Goal: Information Seeking & Learning: Learn about a topic

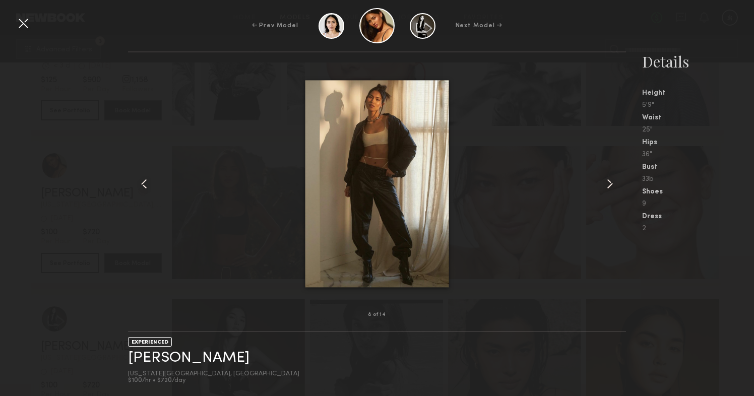
scroll to position [21, 0]
click at [27, 21] on div at bounding box center [23, 23] width 16 height 16
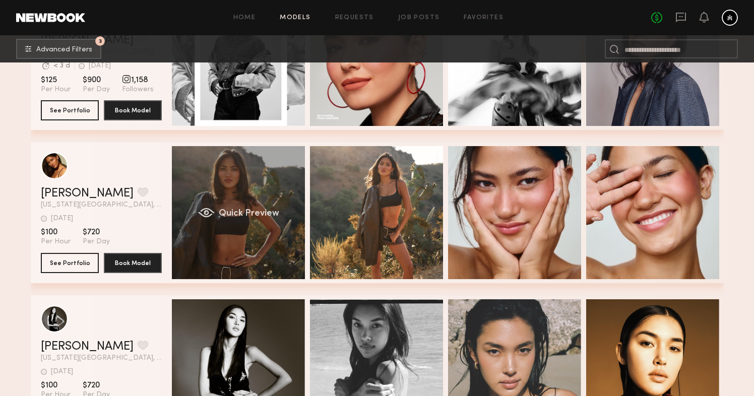
click at [225, 171] on div "Quick Preview" at bounding box center [238, 212] width 133 height 133
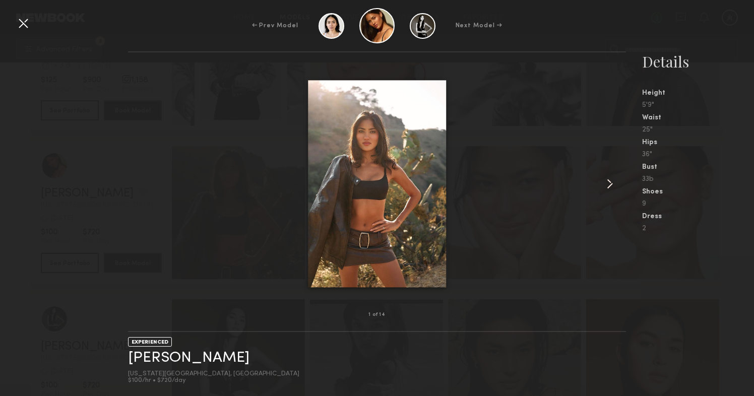
click at [605, 182] on common-icon at bounding box center [609, 184] width 16 height 16
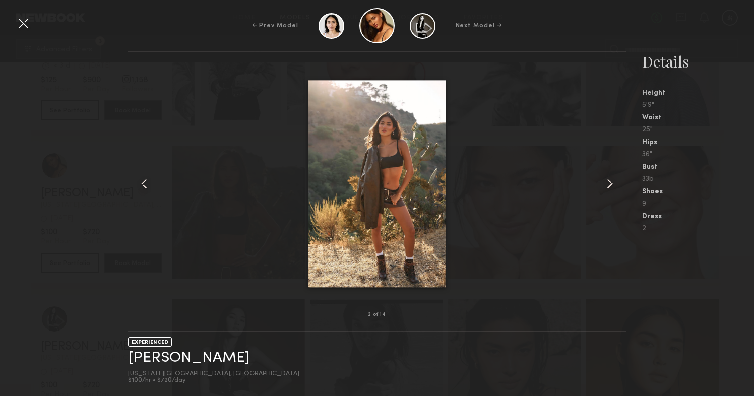
click at [605, 182] on common-icon at bounding box center [609, 184] width 16 height 16
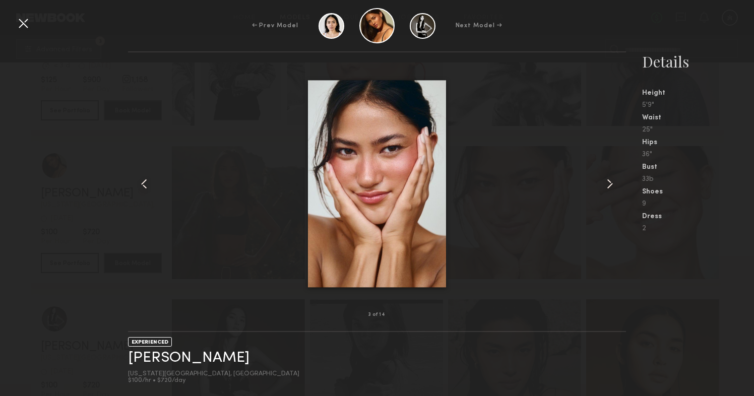
click at [605, 182] on common-icon at bounding box center [609, 184] width 16 height 16
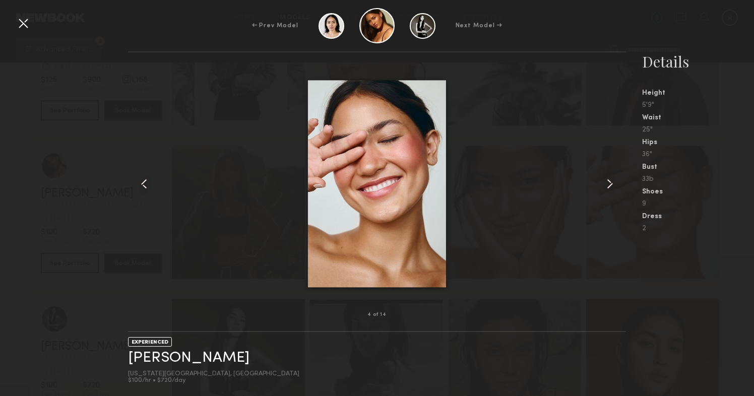
click at [605, 182] on common-icon at bounding box center [609, 184] width 16 height 16
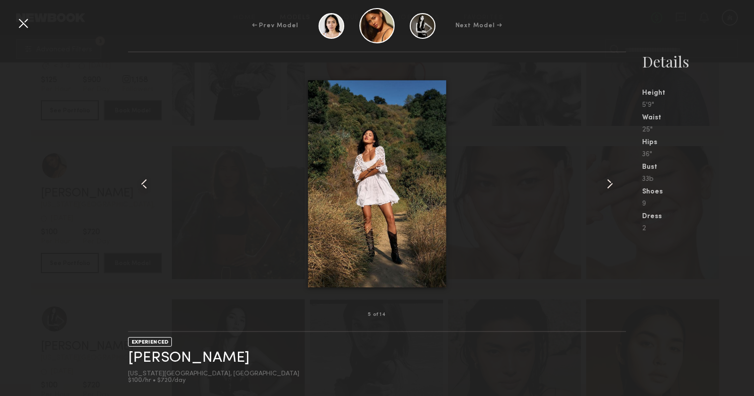
click at [605, 182] on common-icon at bounding box center [609, 184] width 16 height 16
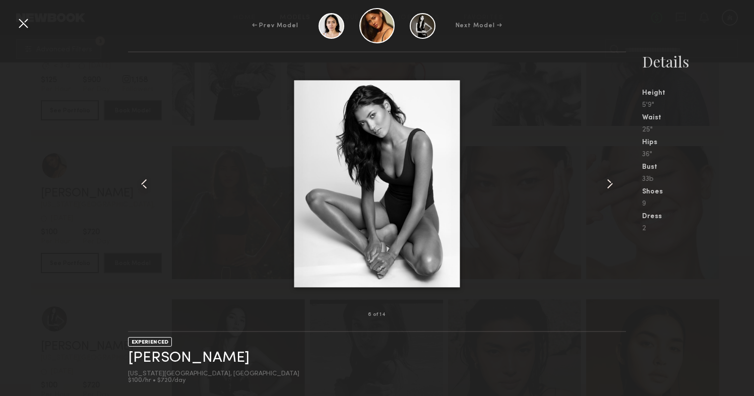
click at [605, 182] on common-icon at bounding box center [609, 184] width 16 height 16
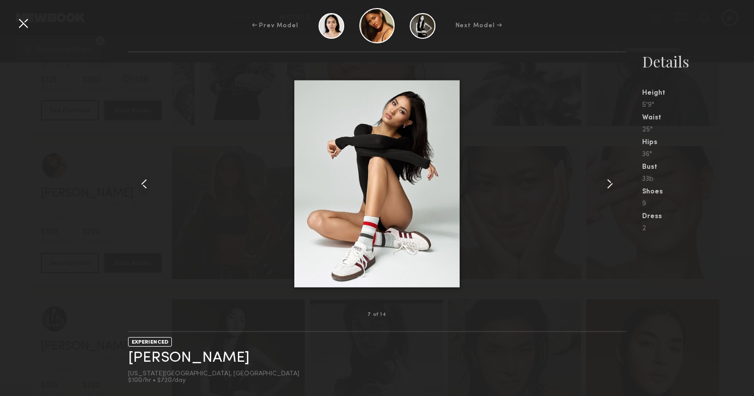
click at [605, 182] on common-icon at bounding box center [609, 184] width 16 height 16
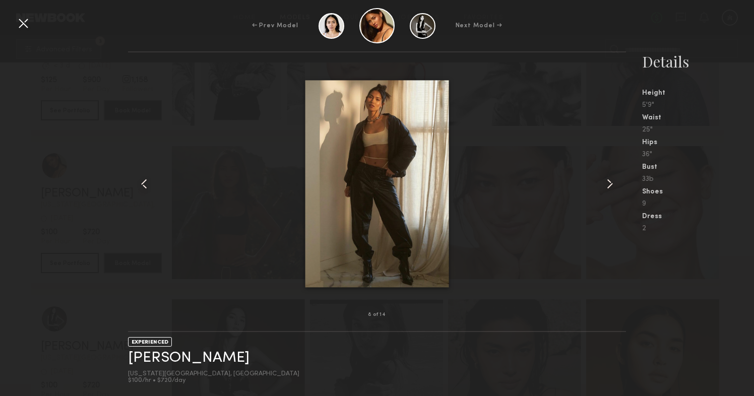
click at [605, 182] on common-icon at bounding box center [609, 184] width 16 height 16
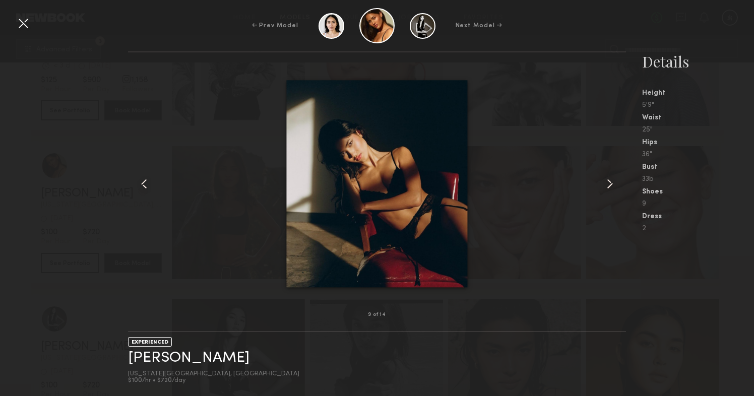
click at [605, 182] on common-icon at bounding box center [609, 184] width 16 height 16
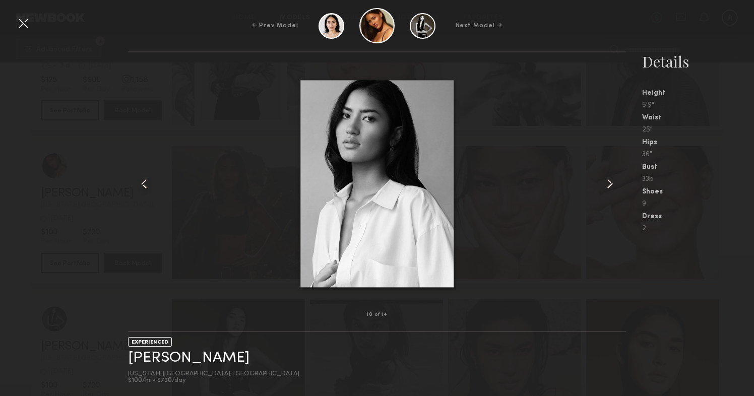
click at [605, 182] on common-icon at bounding box center [609, 184] width 16 height 16
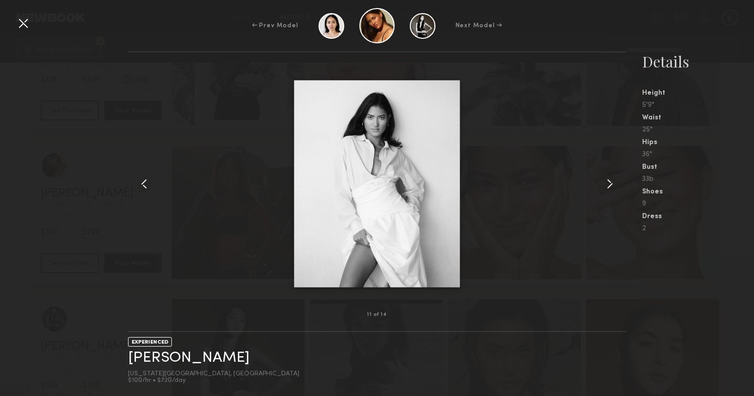
click at [605, 182] on common-icon at bounding box center [609, 184] width 16 height 16
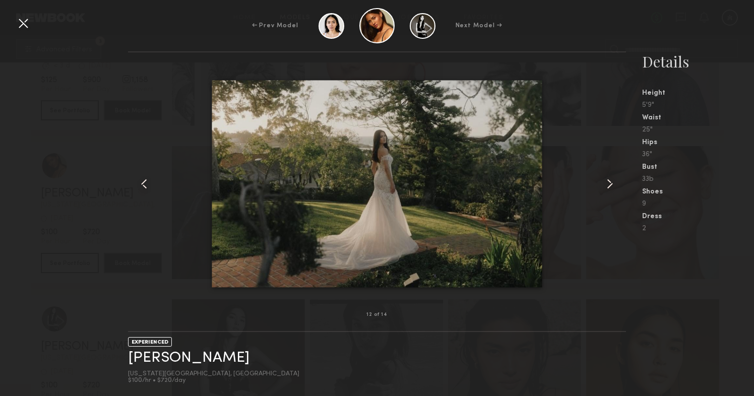
click at [605, 182] on common-icon at bounding box center [609, 184] width 16 height 16
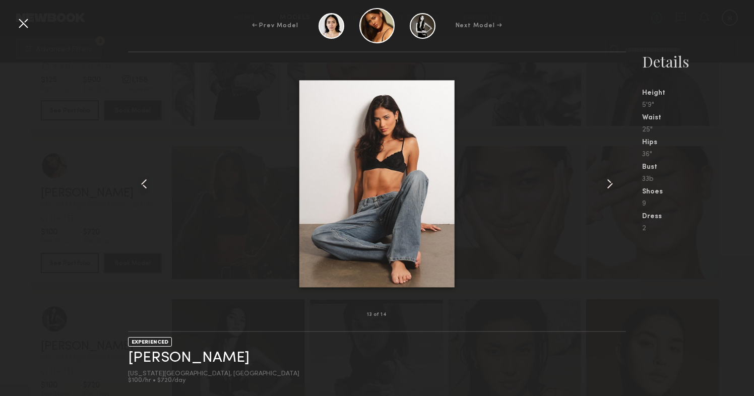
click at [605, 182] on common-icon at bounding box center [609, 184] width 16 height 16
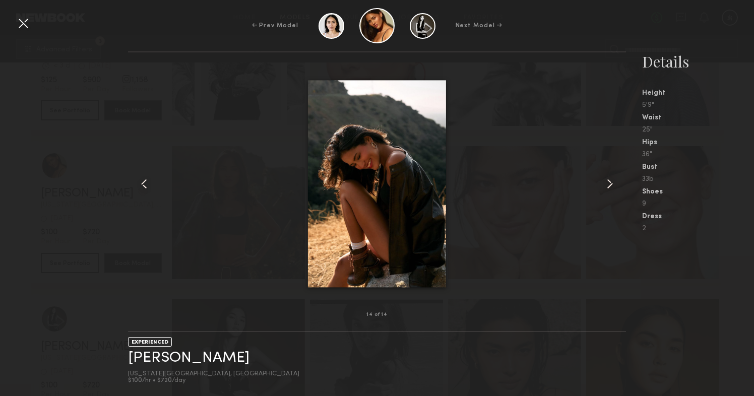
click at [605, 182] on common-icon at bounding box center [609, 184] width 16 height 16
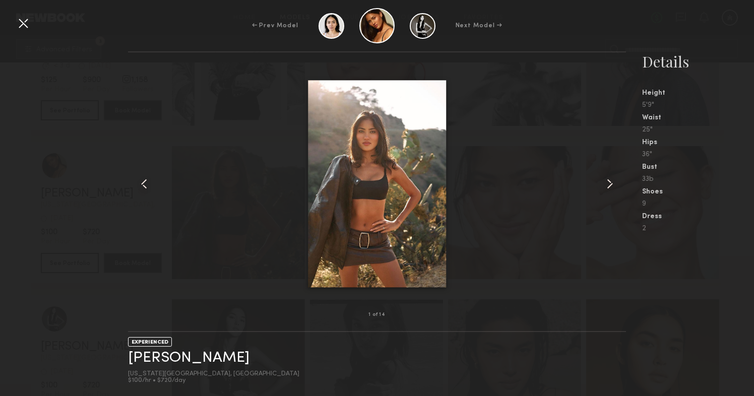
click at [148, 183] on common-icon at bounding box center [144, 184] width 16 height 16
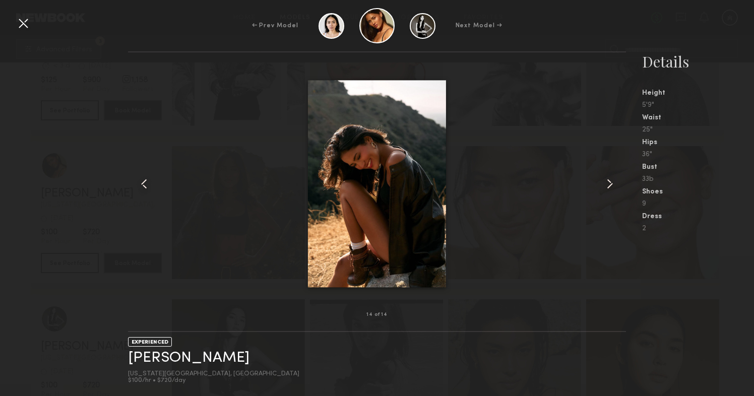
click at [24, 23] on div at bounding box center [23, 23] width 16 height 16
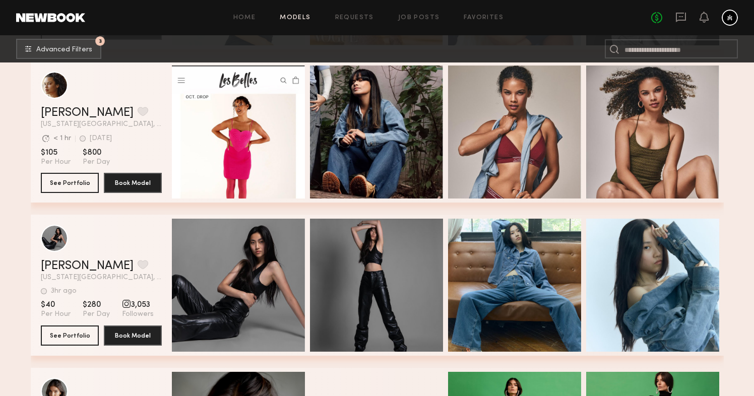
scroll to position [9214, 0]
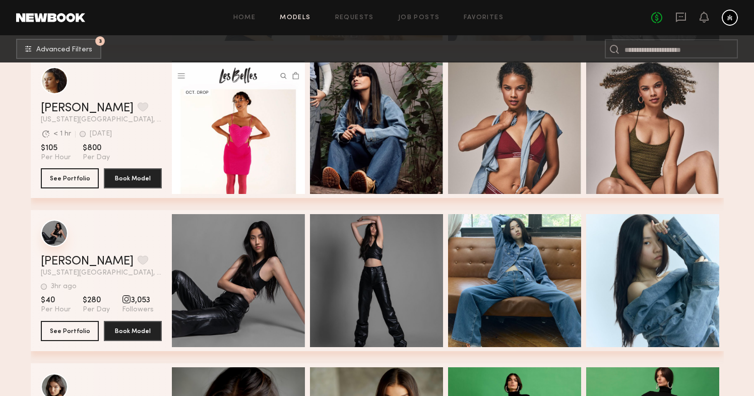
click at [57, 237] on div "grid" at bounding box center [54, 233] width 27 height 27
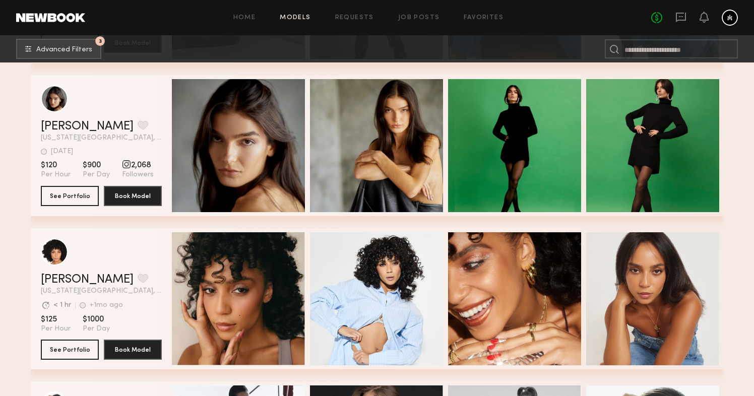
scroll to position [9485, 0]
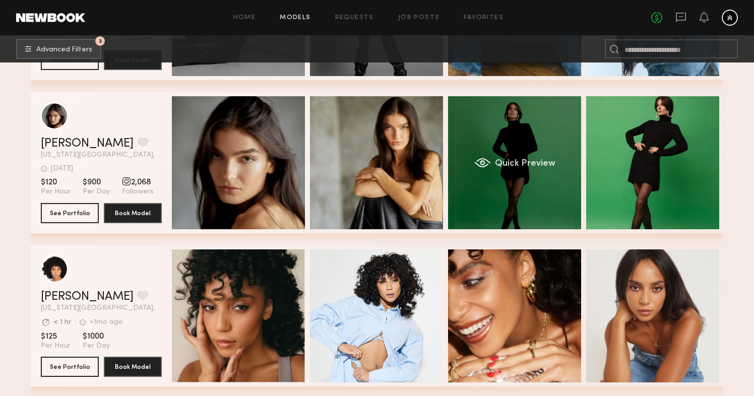
click at [537, 150] on div "Quick Preview" at bounding box center [514, 162] width 133 height 133
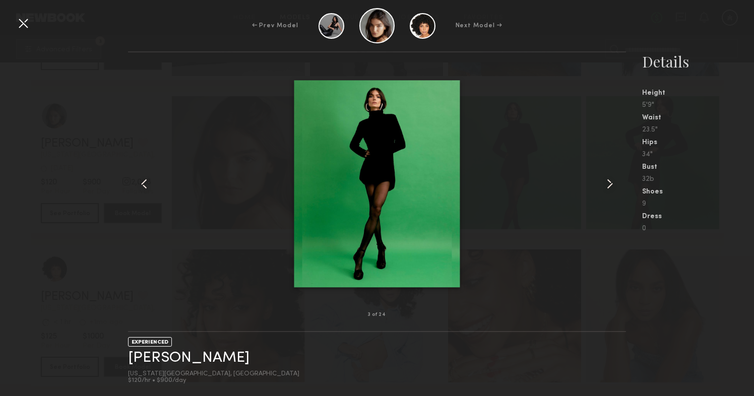
click at [612, 178] on common-icon at bounding box center [609, 184] width 16 height 16
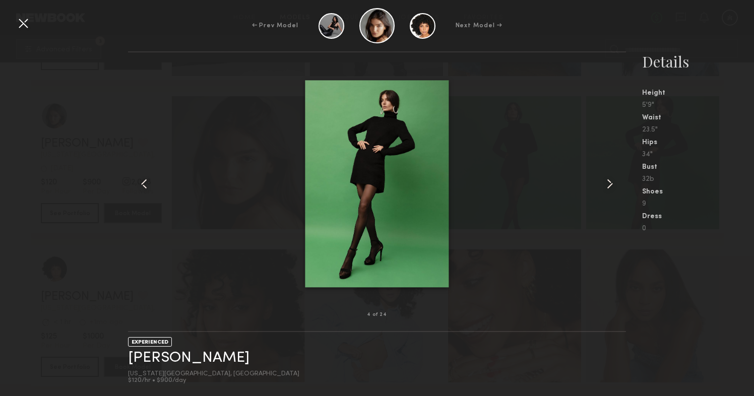
click at [612, 178] on common-icon at bounding box center [609, 184] width 16 height 16
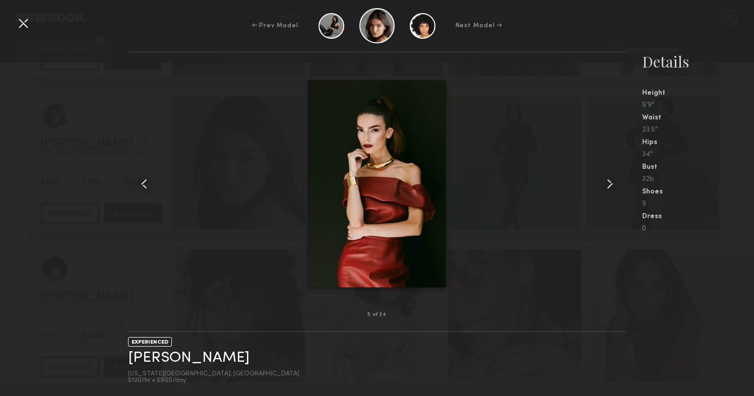
click at [612, 178] on common-icon at bounding box center [609, 184] width 16 height 16
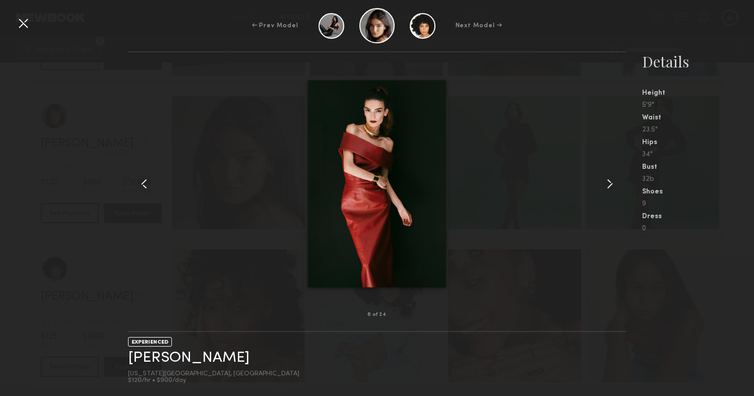
click at [612, 178] on common-icon at bounding box center [609, 184] width 16 height 16
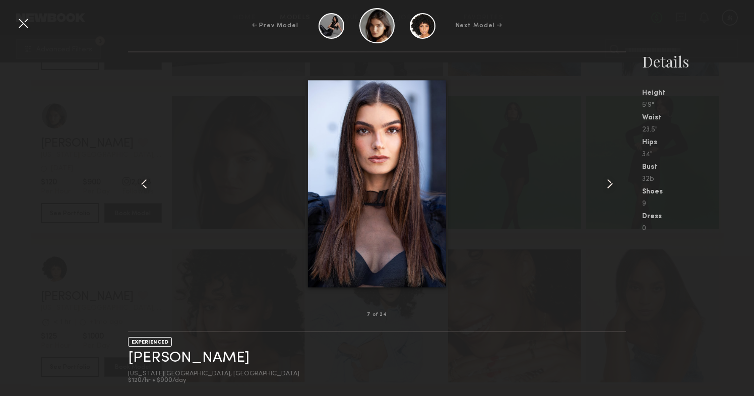
click at [612, 178] on common-icon at bounding box center [609, 184] width 16 height 16
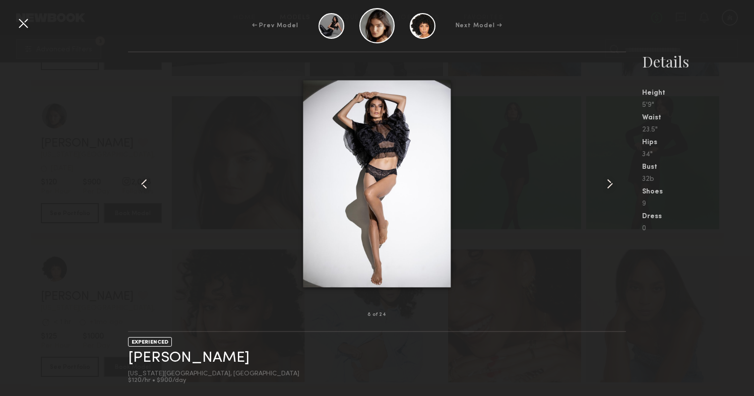
click at [612, 178] on common-icon at bounding box center [609, 184] width 16 height 16
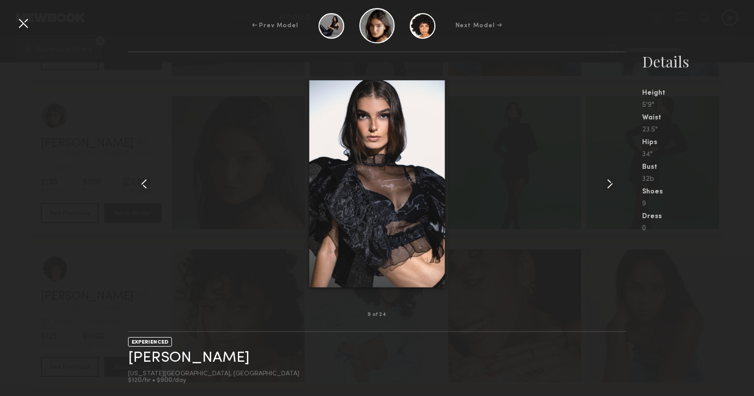
click at [612, 178] on common-icon at bounding box center [609, 184] width 16 height 16
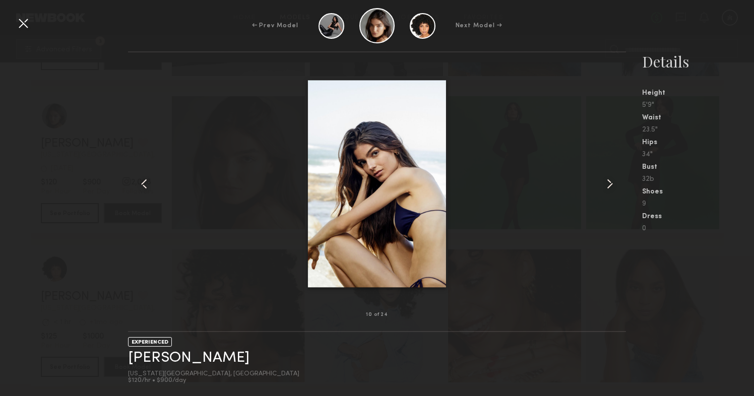
click at [612, 178] on common-icon at bounding box center [609, 184] width 16 height 16
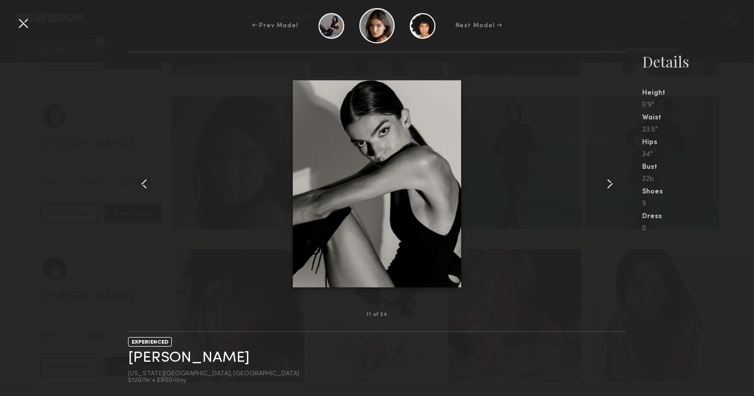
click at [612, 178] on common-icon at bounding box center [609, 184] width 16 height 16
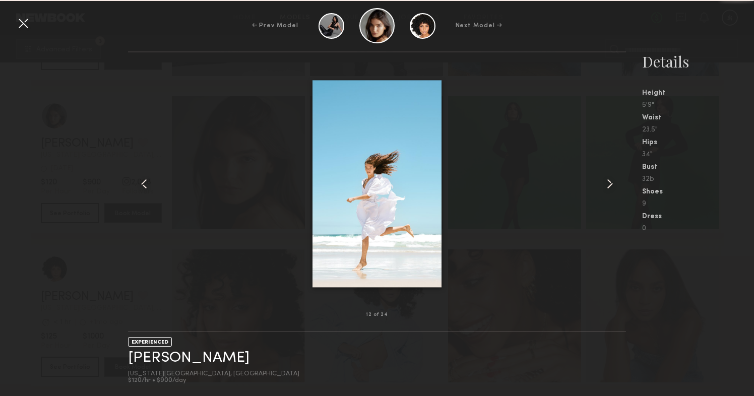
click at [612, 178] on common-icon at bounding box center [609, 184] width 16 height 16
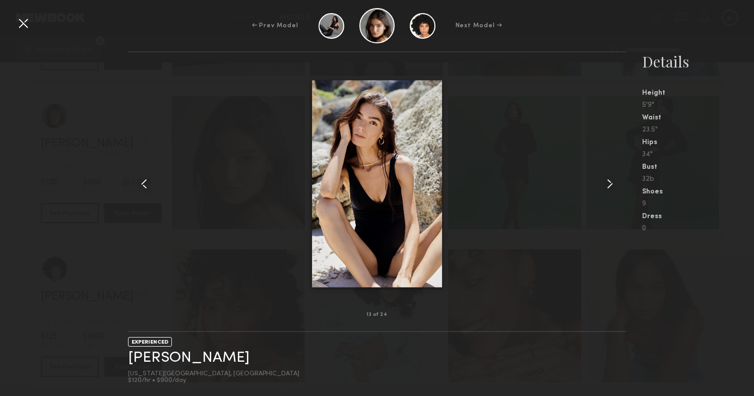
click at [612, 178] on common-icon at bounding box center [609, 184] width 16 height 16
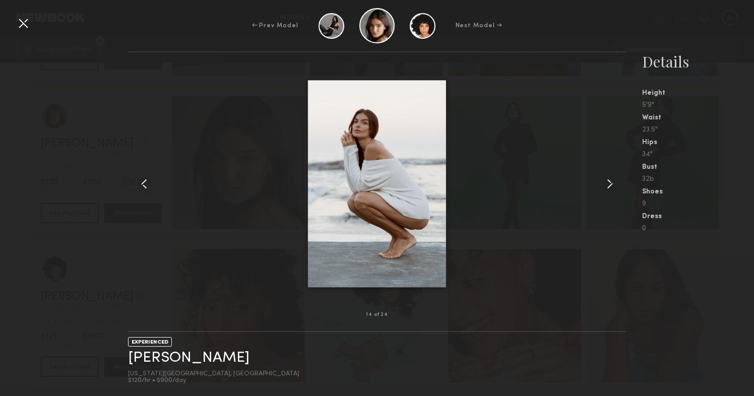
click at [612, 178] on common-icon at bounding box center [609, 184] width 16 height 16
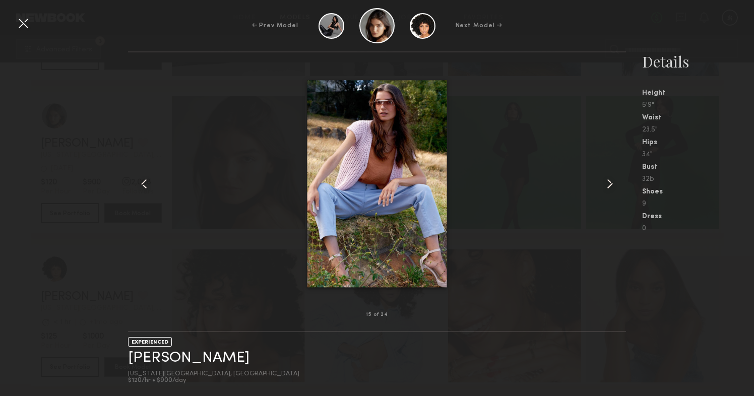
click at [612, 178] on common-icon at bounding box center [609, 184] width 16 height 16
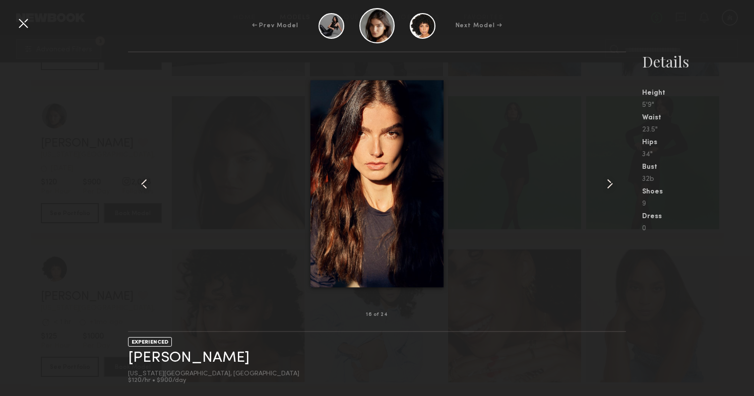
click at [612, 178] on common-icon at bounding box center [609, 184] width 16 height 16
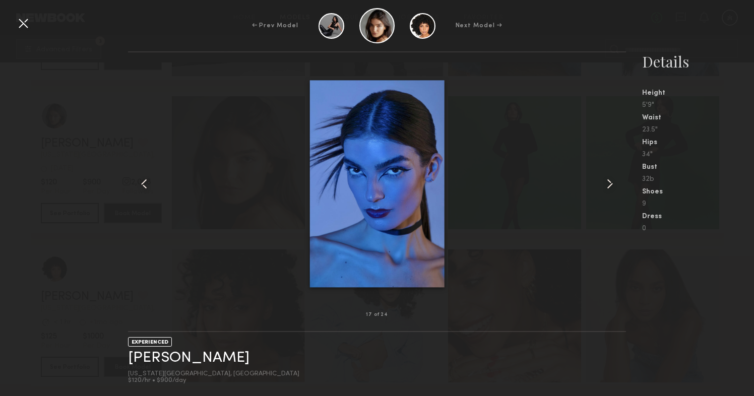
click at [612, 178] on common-icon at bounding box center [609, 184] width 16 height 16
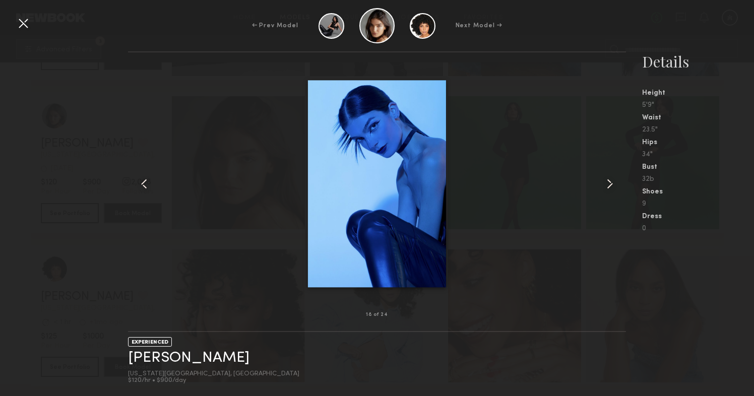
click at [612, 178] on common-icon at bounding box center [609, 184] width 16 height 16
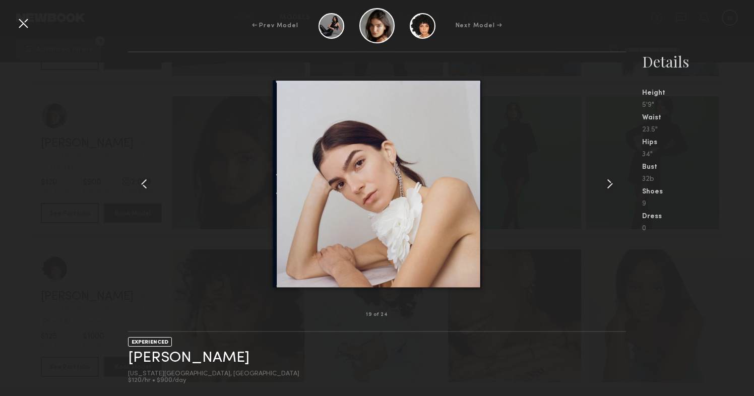
click at [612, 178] on common-icon at bounding box center [609, 184] width 16 height 16
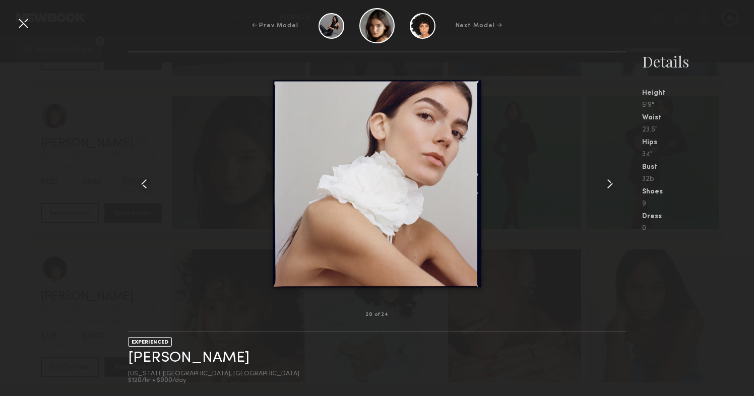
click at [612, 178] on common-icon at bounding box center [609, 184] width 16 height 16
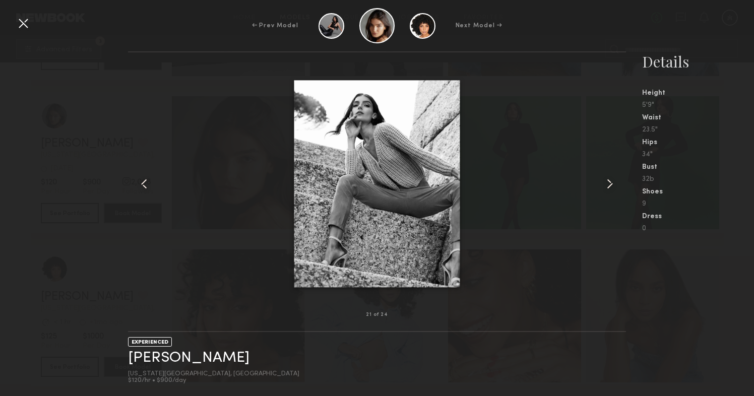
click at [612, 178] on common-icon at bounding box center [609, 184] width 16 height 16
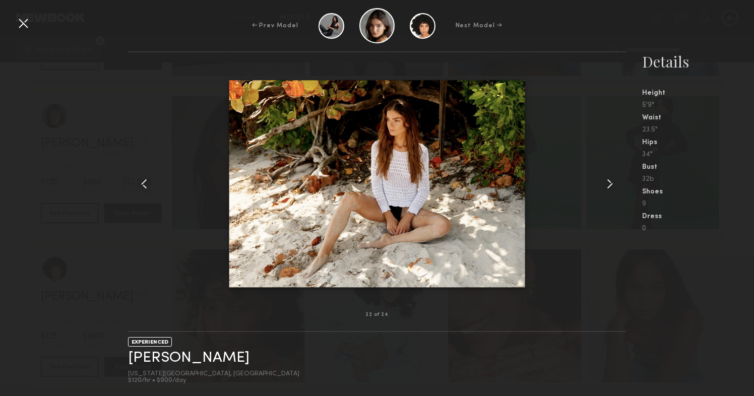
click at [144, 178] on common-icon at bounding box center [144, 184] width 16 height 16
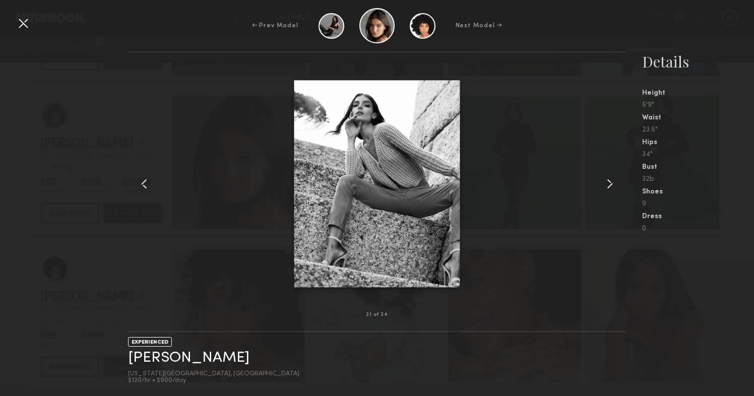
click at [612, 183] on common-icon at bounding box center [609, 184] width 16 height 16
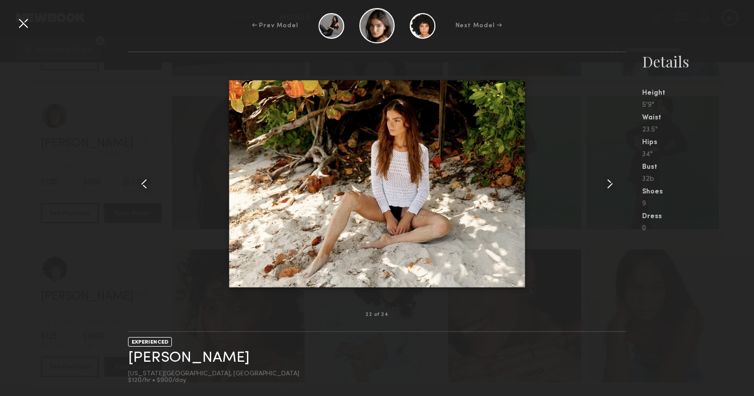
click at [612, 183] on common-icon at bounding box center [609, 184] width 16 height 16
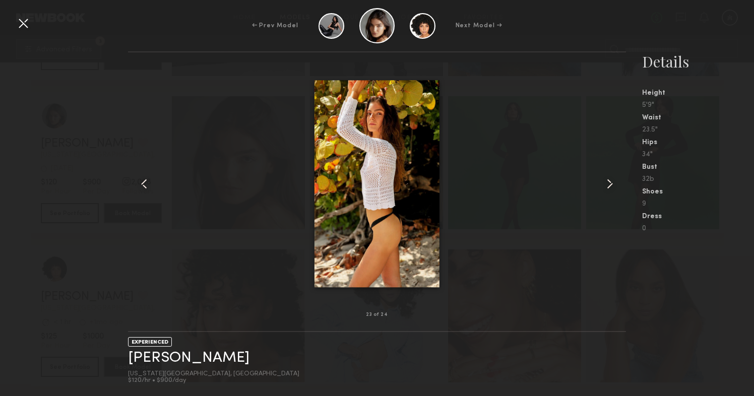
click at [612, 183] on common-icon at bounding box center [609, 184] width 16 height 16
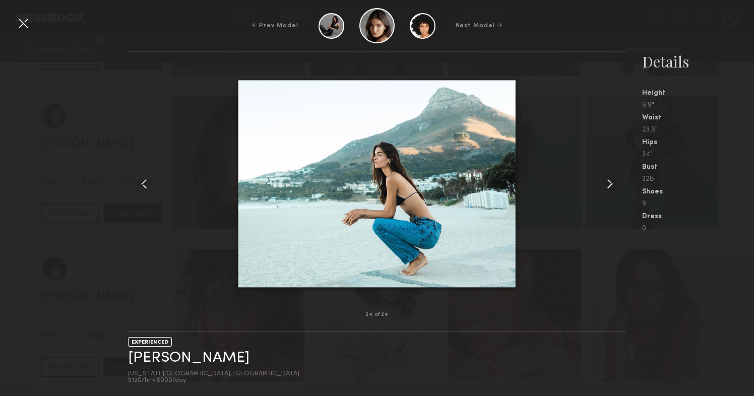
click at [612, 183] on common-icon at bounding box center [609, 184] width 16 height 16
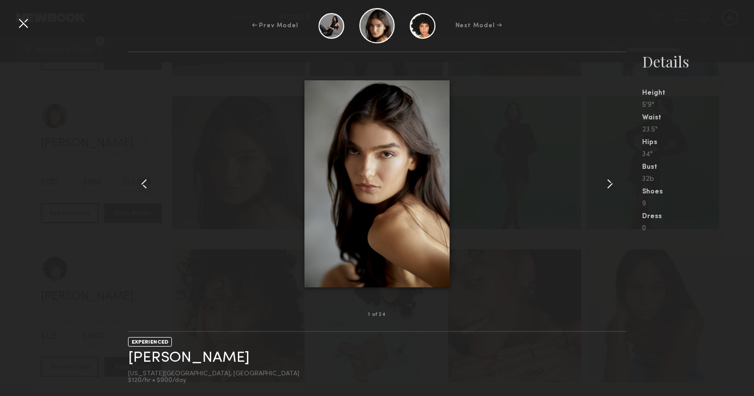
click at [612, 183] on common-icon at bounding box center [609, 184] width 16 height 16
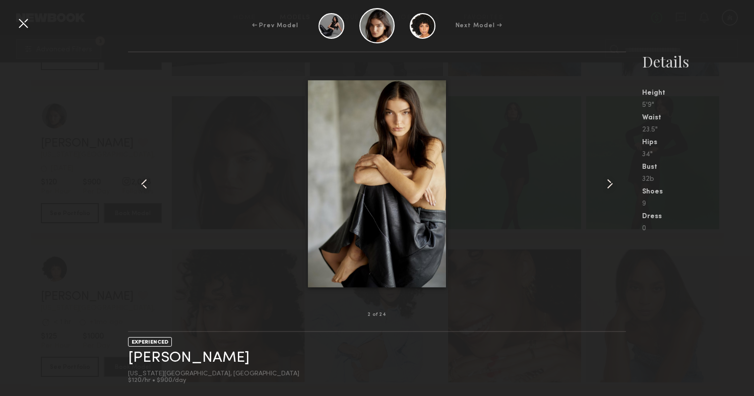
click at [612, 183] on common-icon at bounding box center [609, 184] width 16 height 16
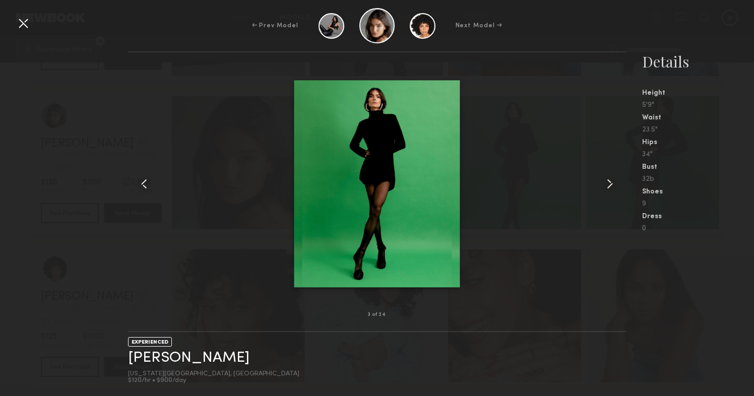
click at [23, 28] on div at bounding box center [23, 23] width 16 height 16
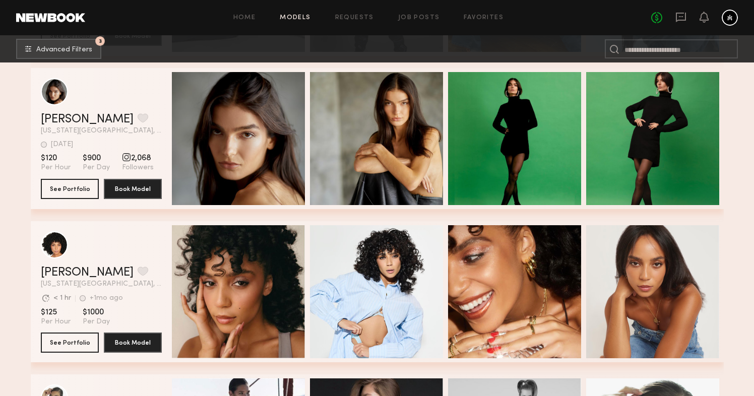
scroll to position [9510, 0]
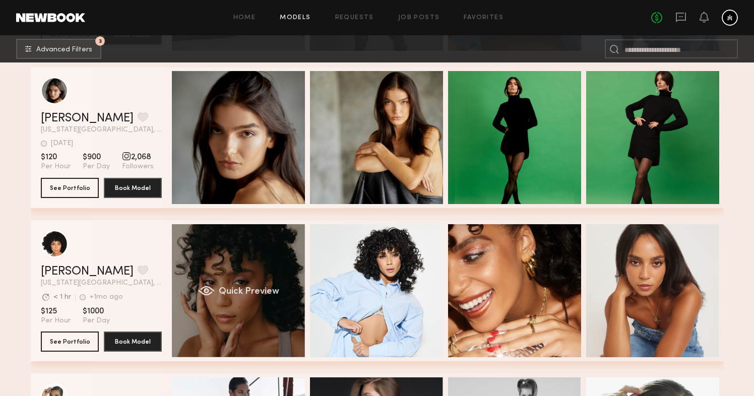
click at [227, 271] on div "Quick Preview" at bounding box center [238, 290] width 133 height 133
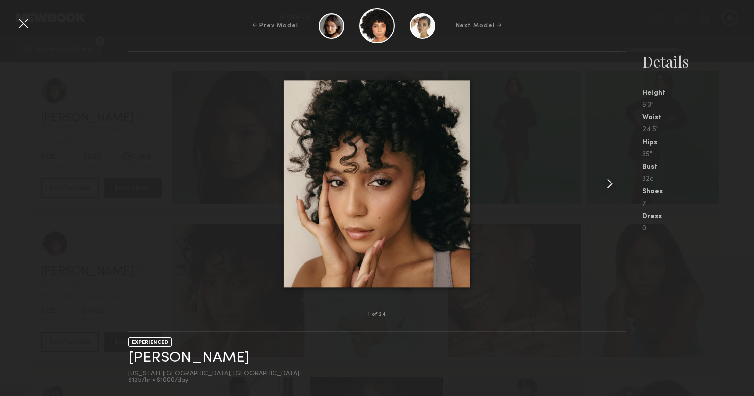
click at [612, 183] on common-icon at bounding box center [609, 184] width 16 height 16
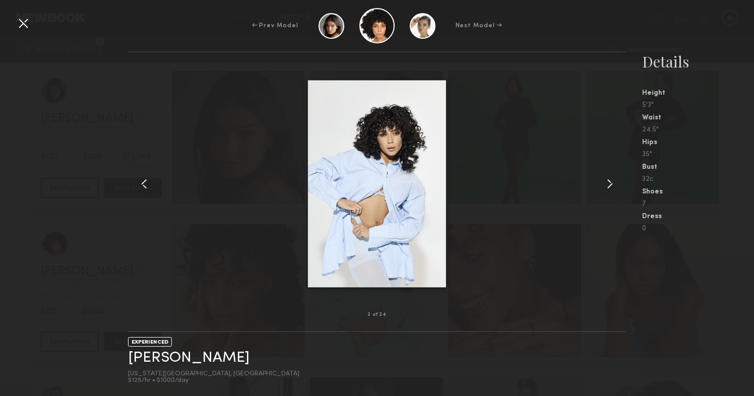
click at [612, 183] on common-icon at bounding box center [609, 184] width 16 height 16
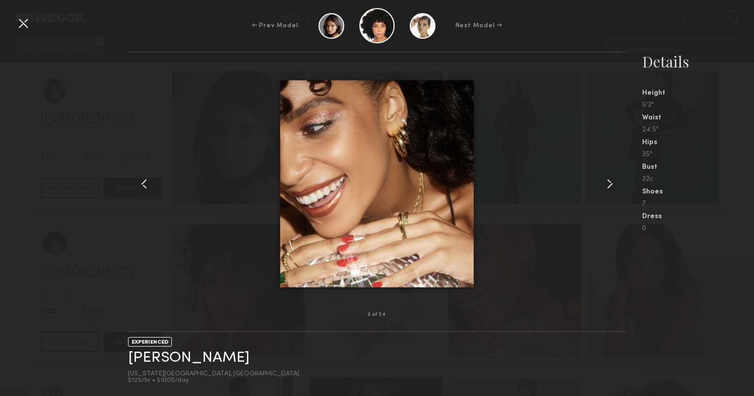
click at [612, 183] on common-icon at bounding box center [609, 184] width 16 height 16
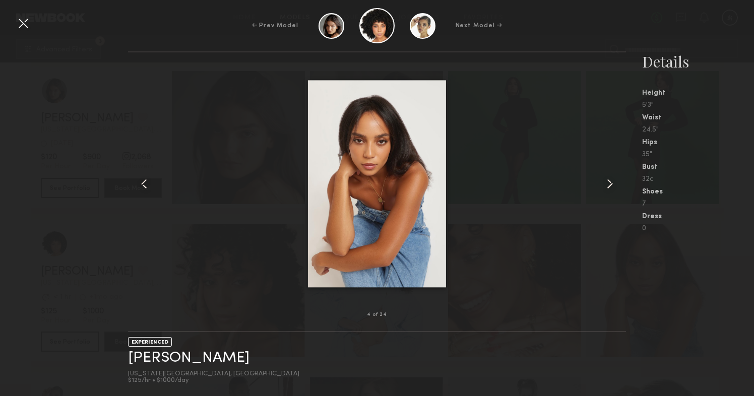
click at [612, 183] on common-icon at bounding box center [609, 184] width 16 height 16
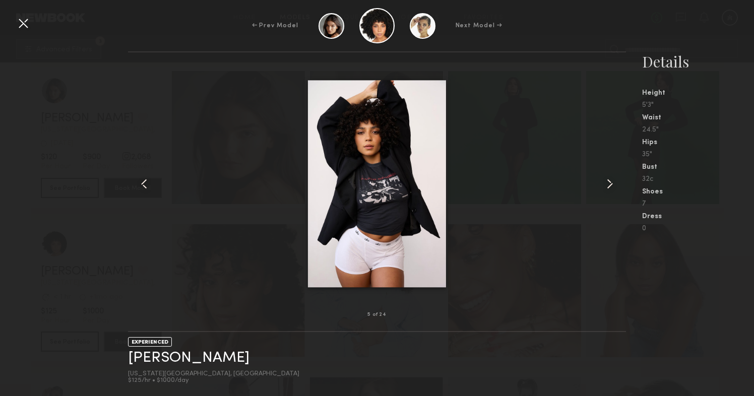
click at [612, 183] on common-icon at bounding box center [609, 184] width 16 height 16
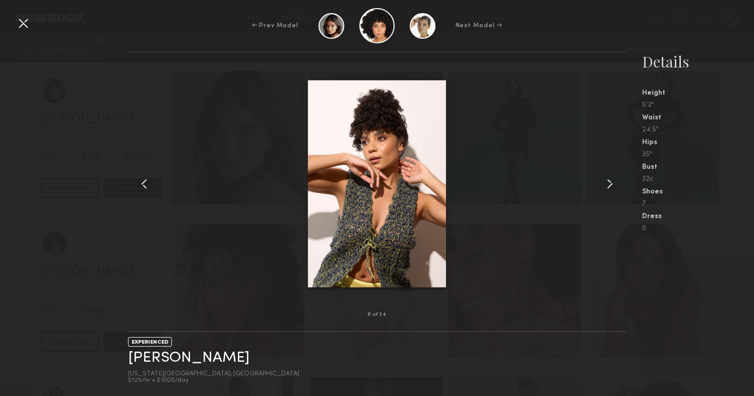
click at [612, 183] on common-icon at bounding box center [609, 184] width 16 height 16
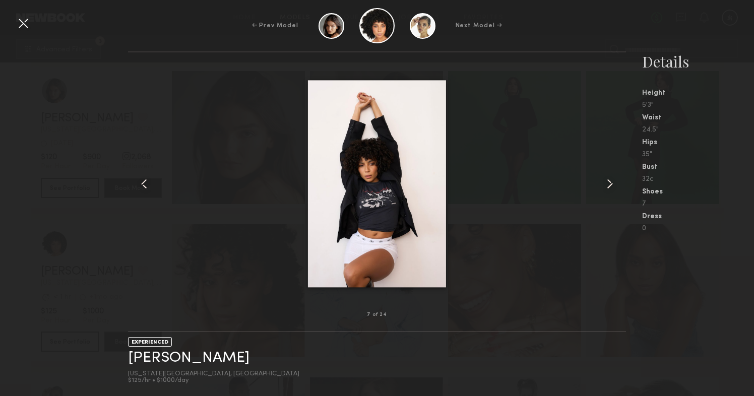
click at [612, 183] on common-icon at bounding box center [609, 184] width 16 height 16
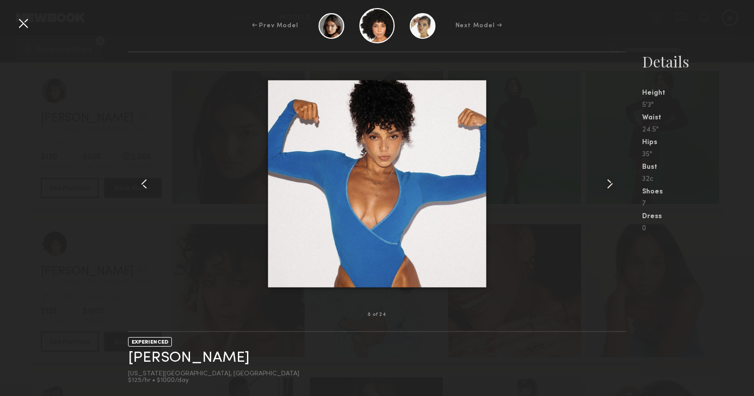
click at [612, 183] on common-icon at bounding box center [609, 184] width 16 height 16
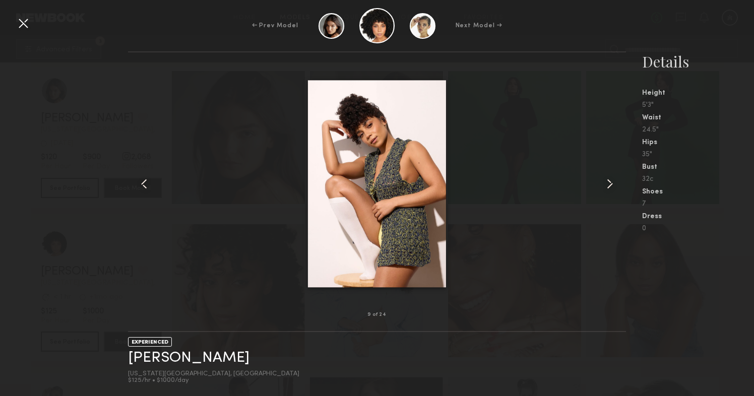
click at [612, 183] on common-icon at bounding box center [609, 184] width 16 height 16
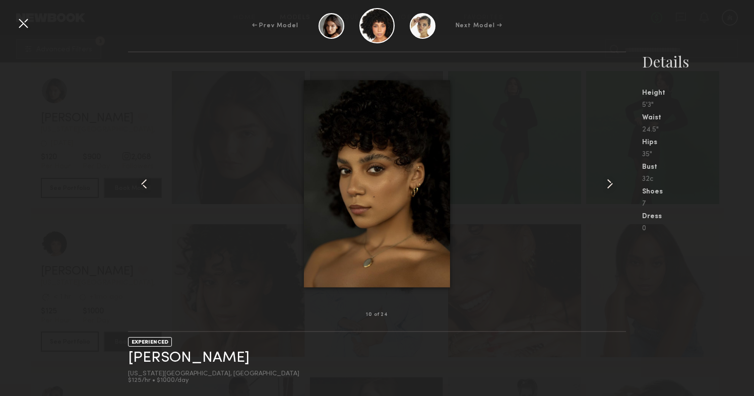
click at [612, 183] on common-icon at bounding box center [609, 184] width 16 height 16
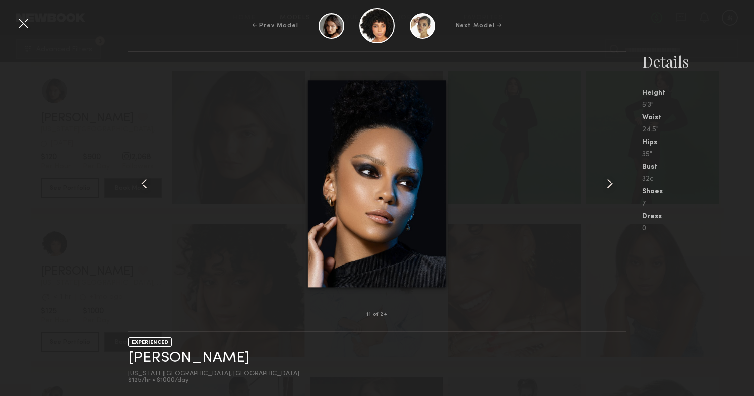
click at [612, 183] on common-icon at bounding box center [609, 184] width 16 height 16
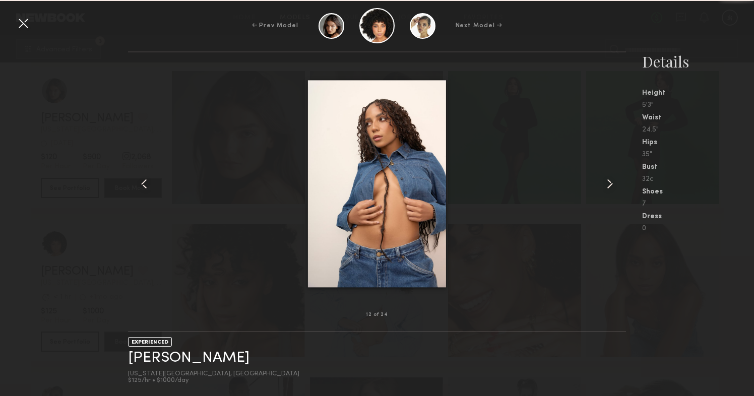
click at [612, 183] on common-icon at bounding box center [609, 184] width 16 height 16
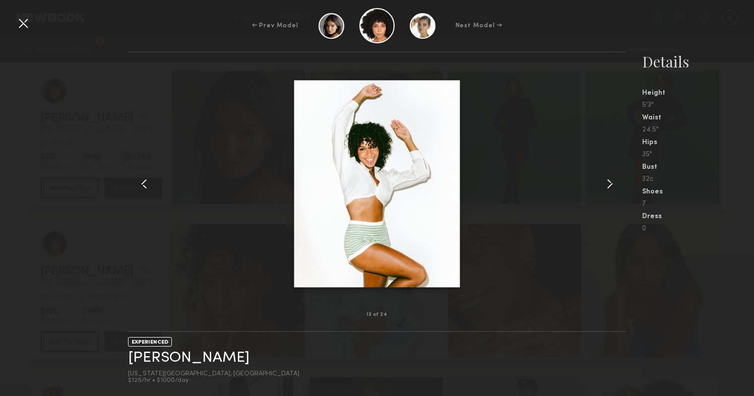
click at [612, 183] on common-icon at bounding box center [609, 184] width 16 height 16
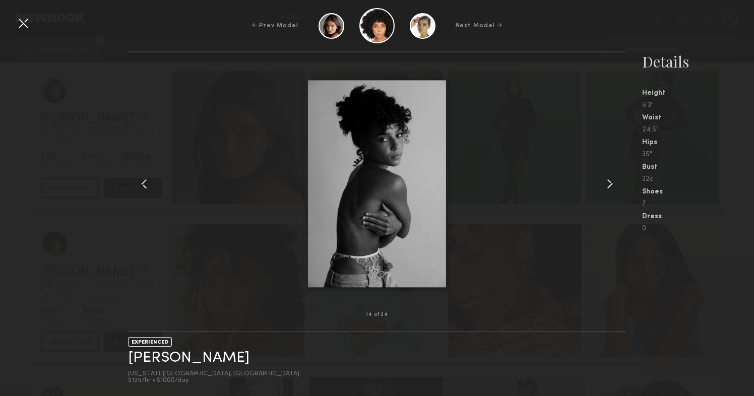
click at [612, 183] on common-icon at bounding box center [609, 184] width 16 height 16
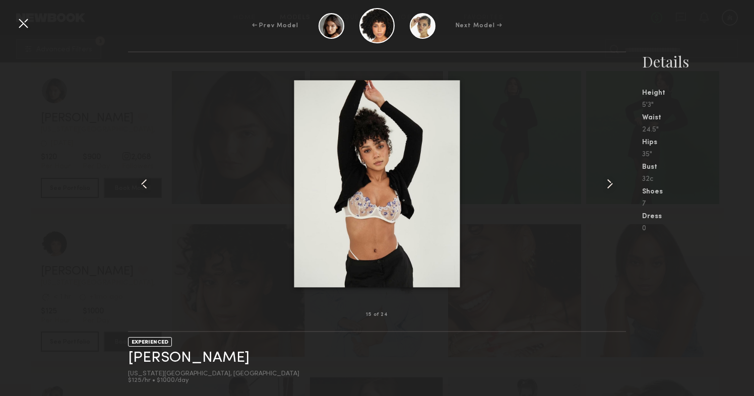
click at [26, 22] on div at bounding box center [23, 23] width 16 height 16
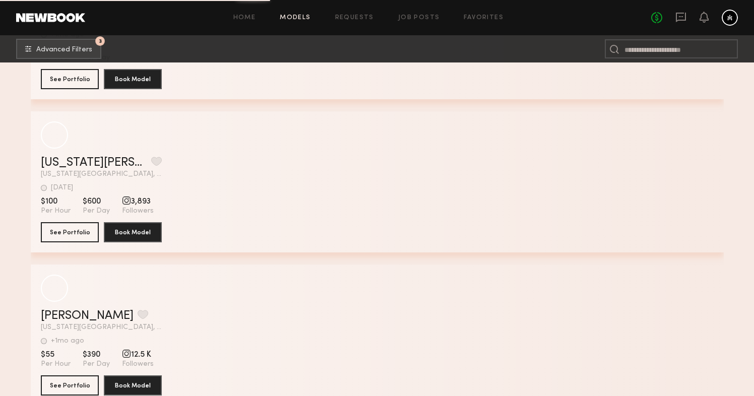
scroll to position [15892, 0]
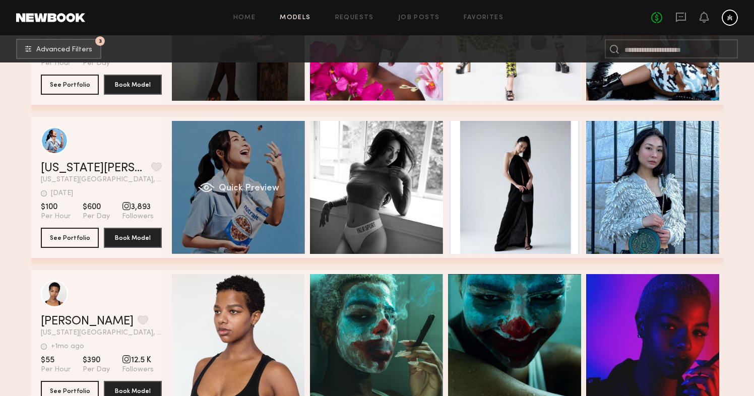
click at [242, 142] on div "Quick Preview" at bounding box center [238, 187] width 133 height 133
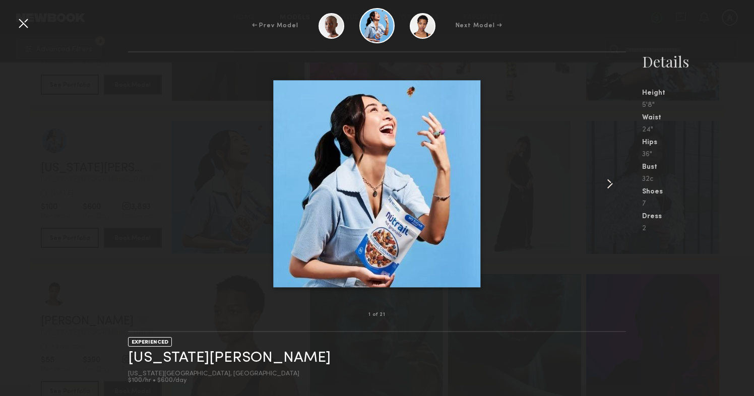
click at [612, 185] on common-icon at bounding box center [609, 184] width 16 height 16
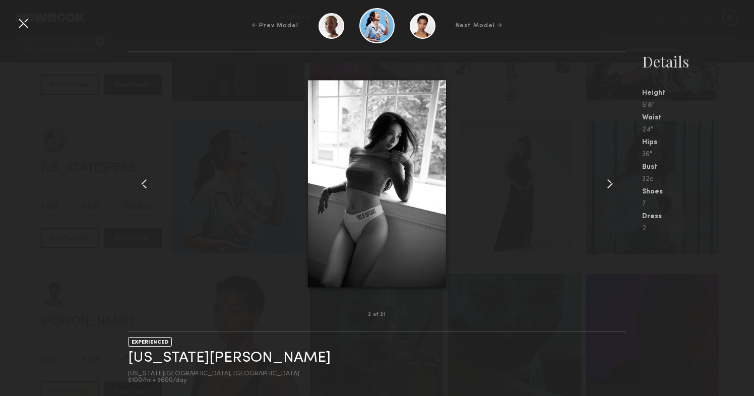
click at [610, 186] on common-icon at bounding box center [609, 184] width 16 height 16
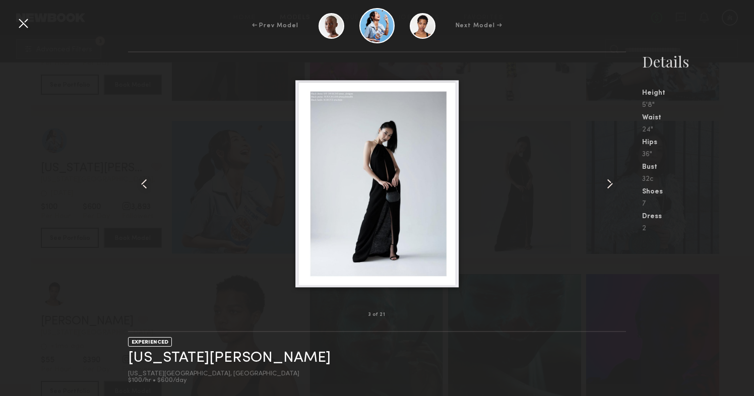
click at [610, 186] on common-icon at bounding box center [609, 184] width 16 height 16
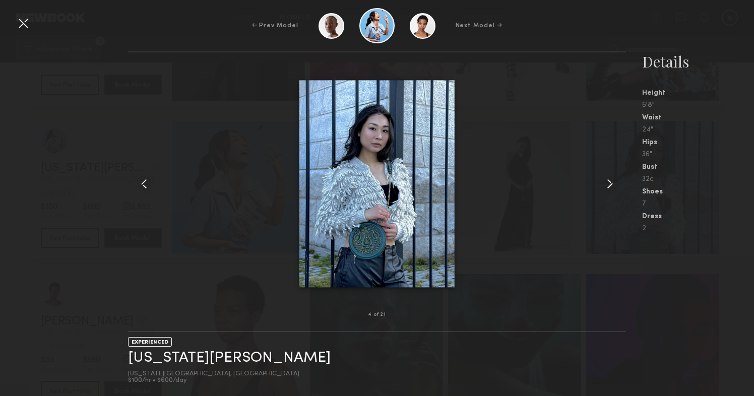
click at [610, 186] on common-icon at bounding box center [609, 184] width 16 height 16
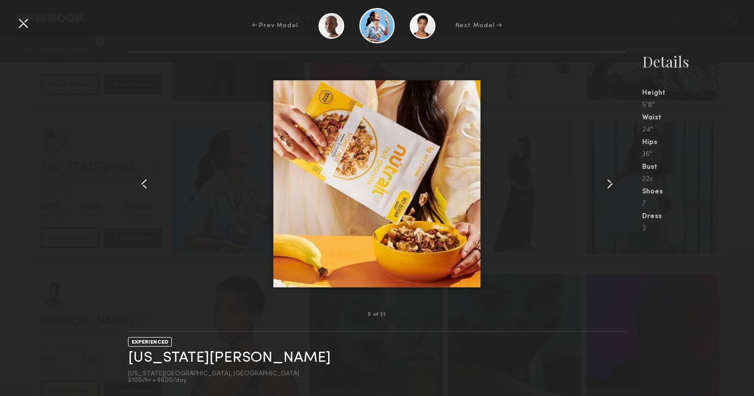
click at [610, 186] on common-icon at bounding box center [609, 184] width 16 height 16
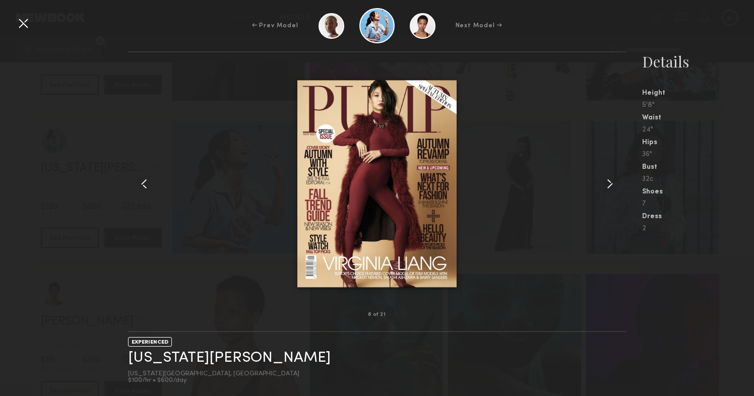
click at [610, 186] on common-icon at bounding box center [609, 184] width 16 height 16
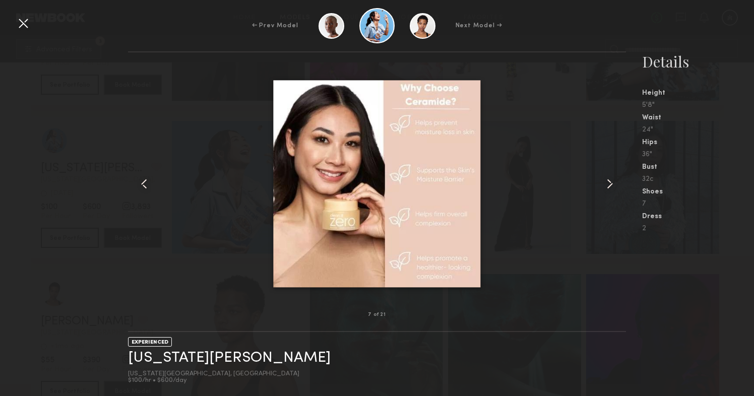
click at [610, 186] on common-icon at bounding box center [609, 184] width 16 height 16
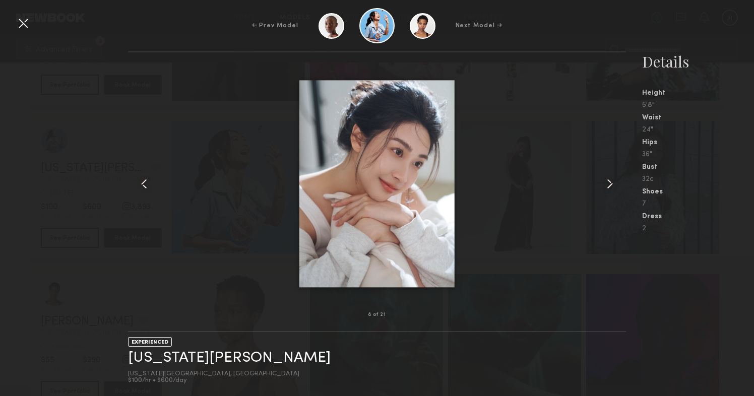
click at [610, 186] on common-icon at bounding box center [609, 184] width 16 height 16
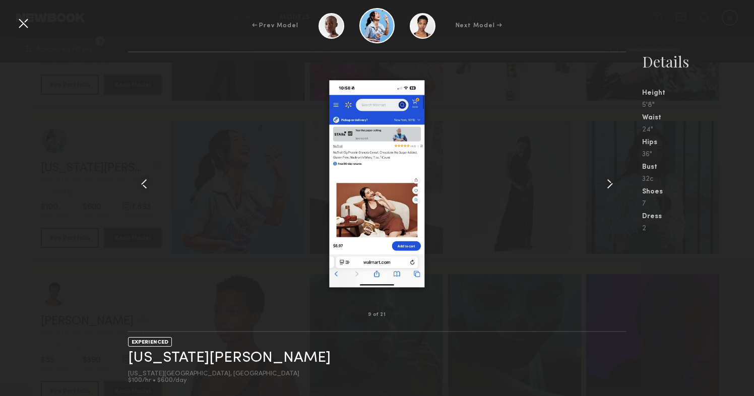
click at [610, 186] on common-icon at bounding box center [609, 184] width 16 height 16
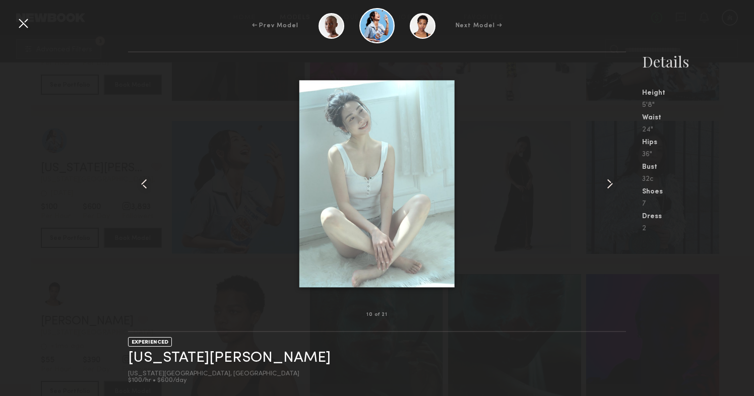
click at [610, 186] on common-icon at bounding box center [609, 184] width 16 height 16
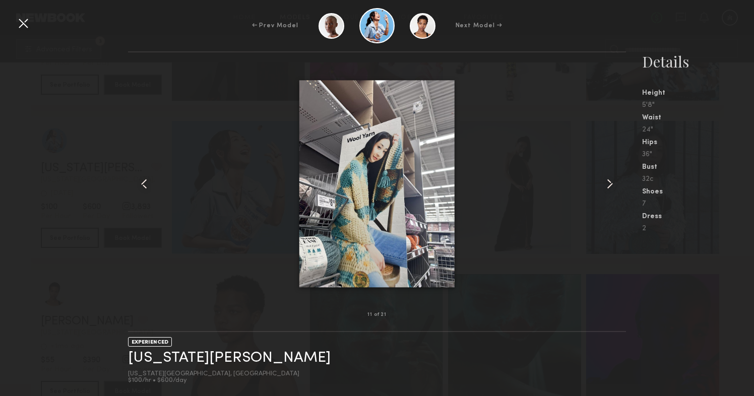
click at [610, 186] on common-icon at bounding box center [609, 184] width 16 height 16
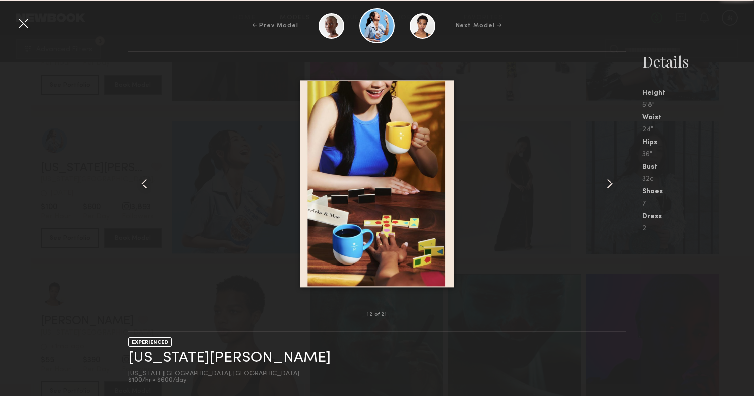
click at [610, 186] on common-icon at bounding box center [609, 184] width 16 height 16
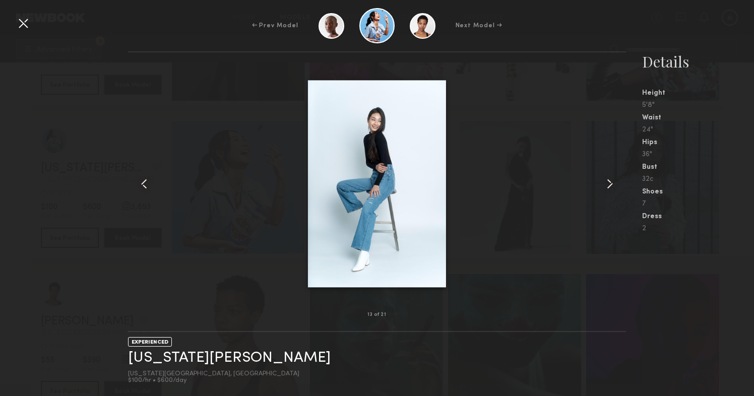
click at [610, 186] on common-icon at bounding box center [609, 184] width 16 height 16
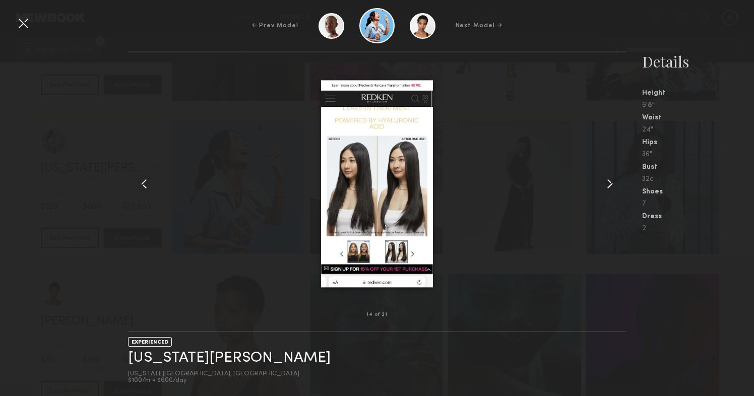
click at [610, 186] on common-icon at bounding box center [609, 184] width 16 height 16
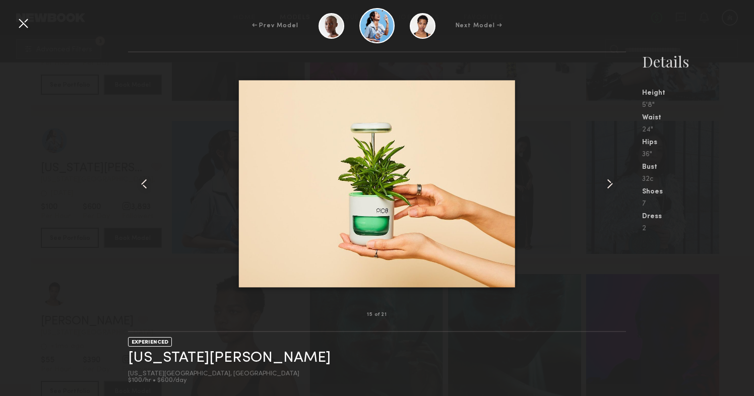
click at [610, 186] on common-icon at bounding box center [609, 184] width 16 height 16
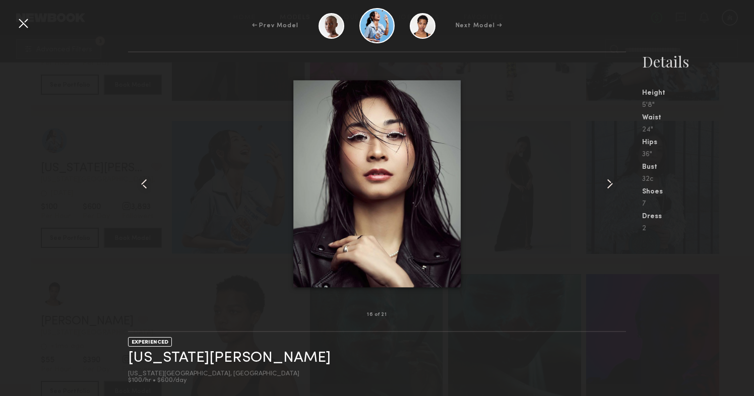
click at [610, 186] on common-icon at bounding box center [609, 184] width 16 height 16
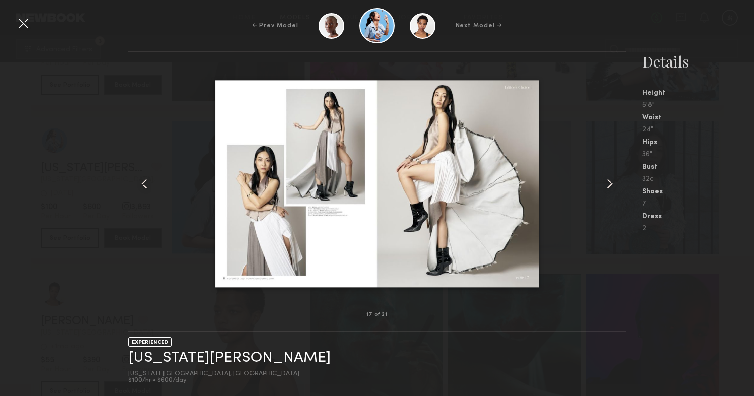
click at [610, 186] on common-icon at bounding box center [609, 184] width 16 height 16
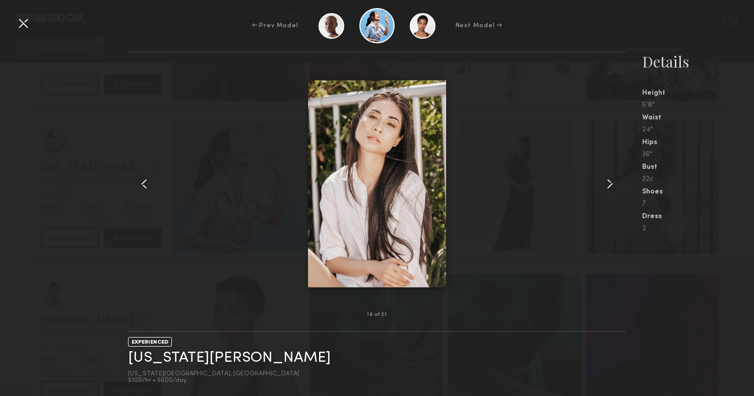
click at [610, 186] on common-icon at bounding box center [609, 184] width 16 height 16
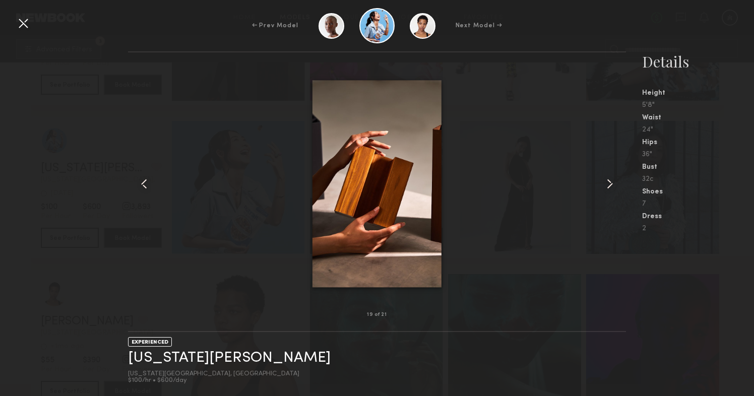
click at [610, 186] on common-icon at bounding box center [609, 184] width 16 height 16
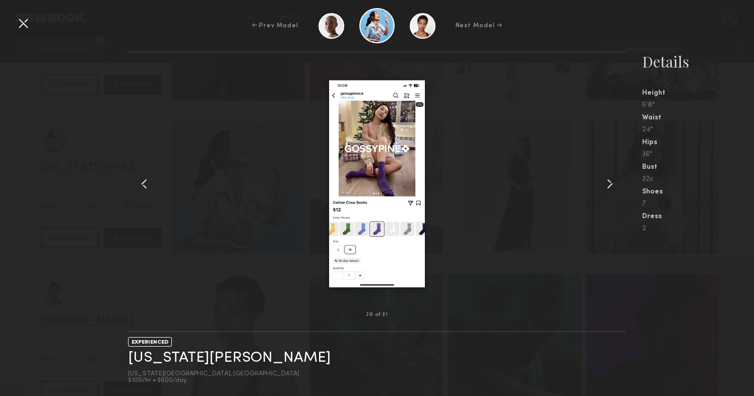
click at [610, 186] on common-icon at bounding box center [609, 184] width 16 height 16
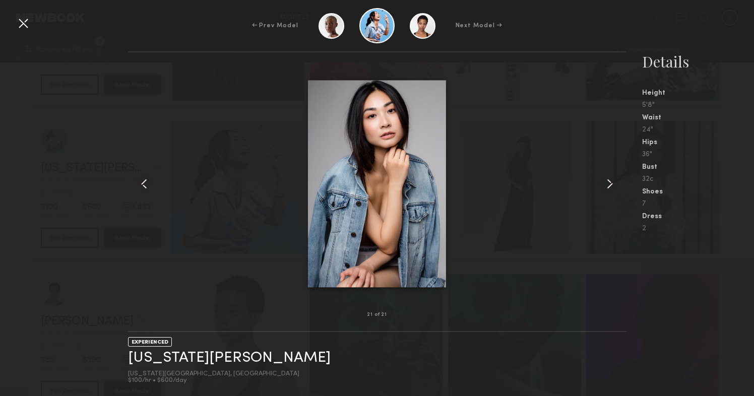
click at [610, 186] on common-icon at bounding box center [609, 184] width 16 height 16
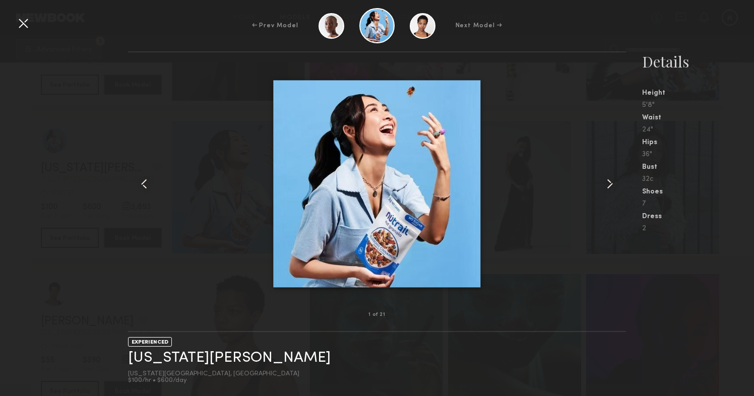
click at [610, 186] on common-icon at bounding box center [609, 184] width 16 height 16
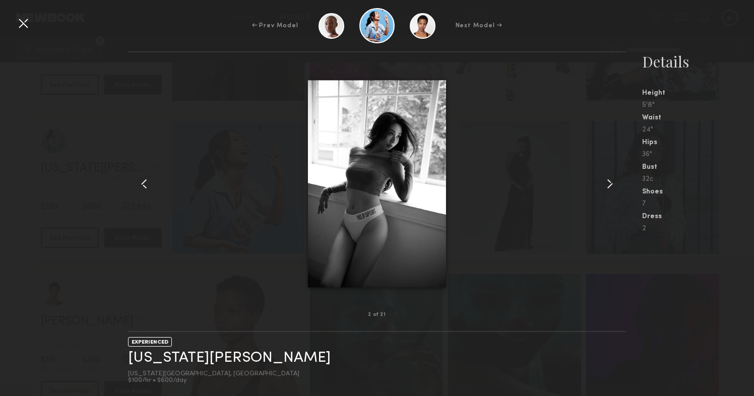
click at [21, 21] on div at bounding box center [23, 23] width 16 height 16
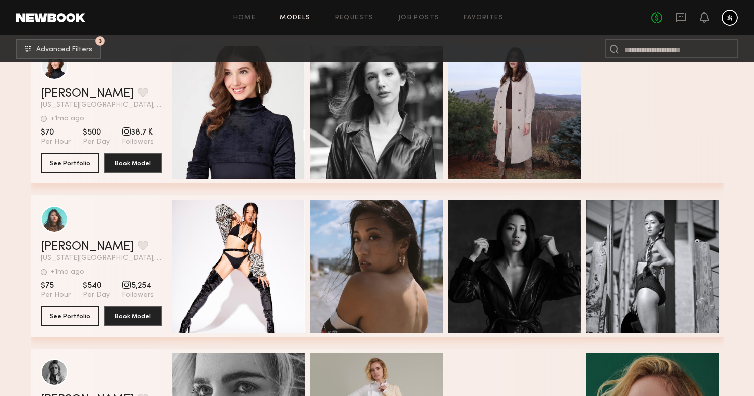
scroll to position [18577, 0]
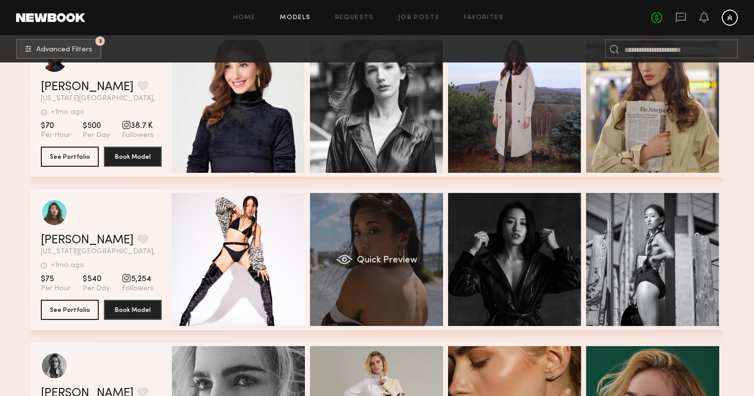
click at [385, 231] on div "Quick Preview" at bounding box center [376, 259] width 133 height 133
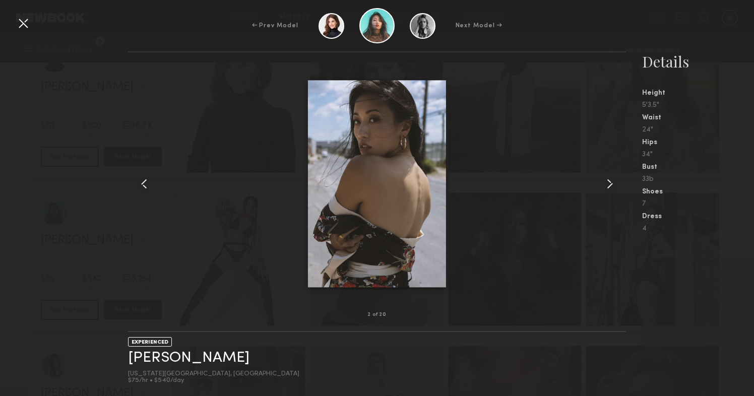
click at [608, 185] on common-icon at bounding box center [609, 184] width 16 height 16
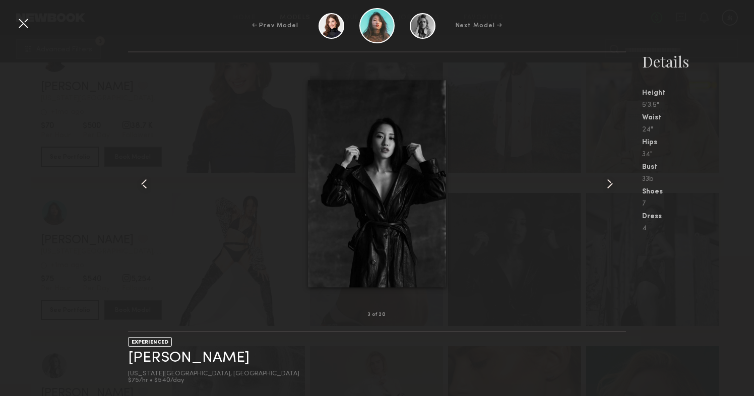
click at [608, 185] on common-icon at bounding box center [609, 184] width 16 height 16
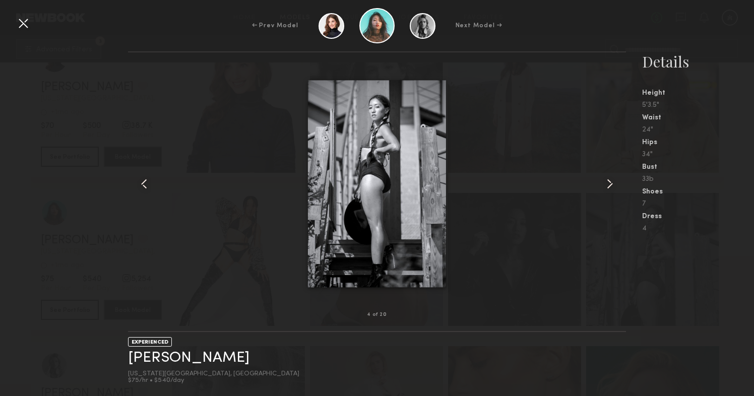
click at [608, 185] on common-icon at bounding box center [609, 184] width 16 height 16
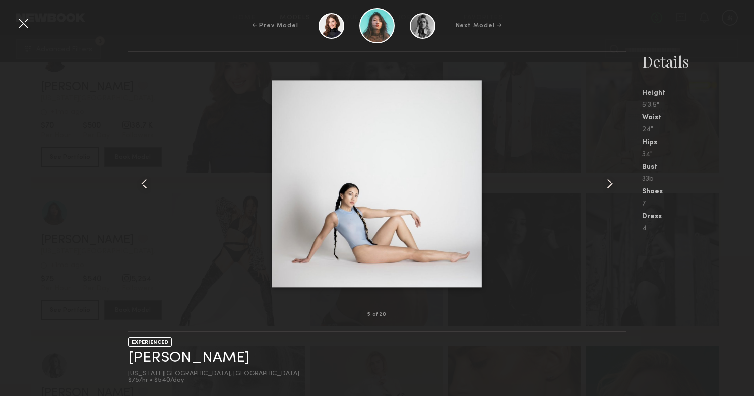
click at [608, 185] on common-icon at bounding box center [609, 184] width 16 height 16
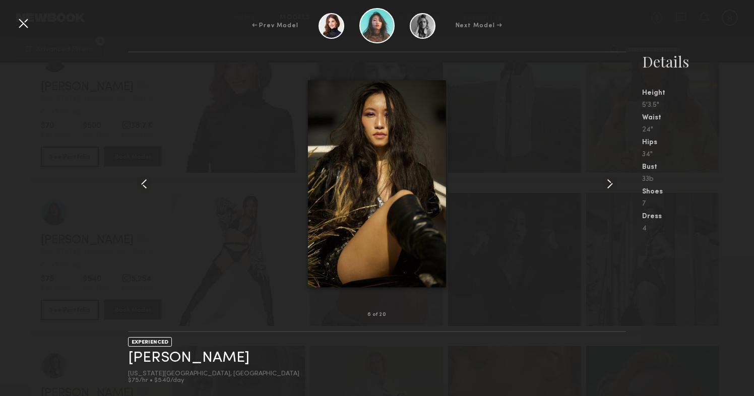
click at [608, 185] on common-icon at bounding box center [609, 184] width 16 height 16
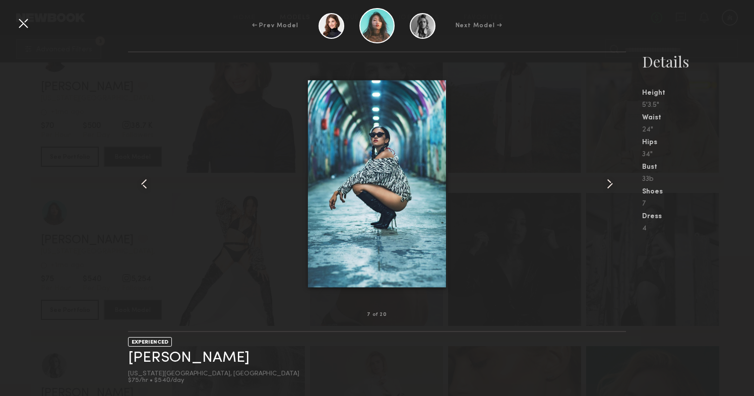
click at [608, 185] on common-icon at bounding box center [609, 184] width 16 height 16
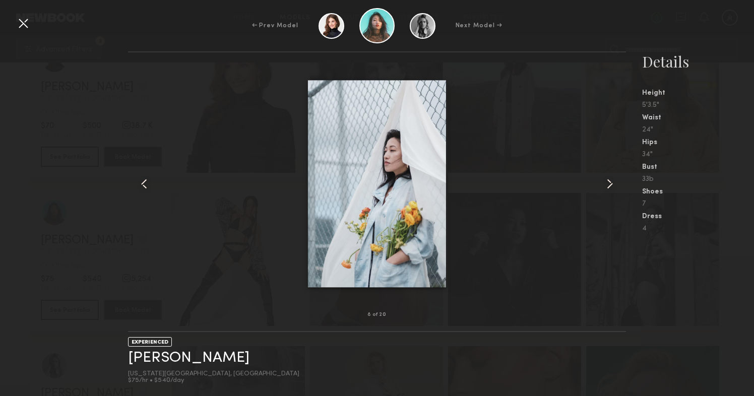
click at [608, 185] on common-icon at bounding box center [609, 184] width 16 height 16
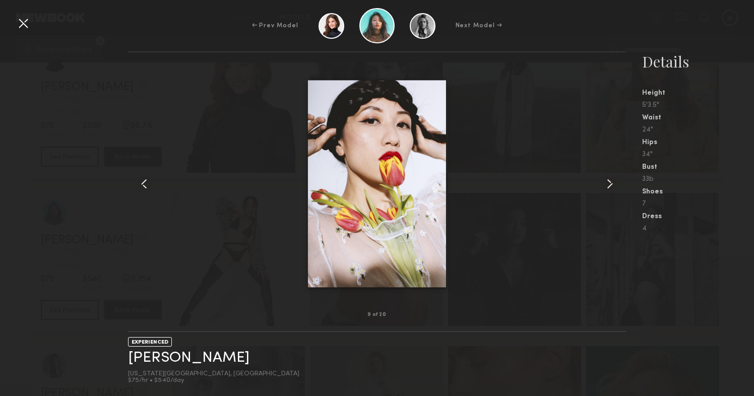
click at [608, 185] on common-icon at bounding box center [609, 184] width 16 height 16
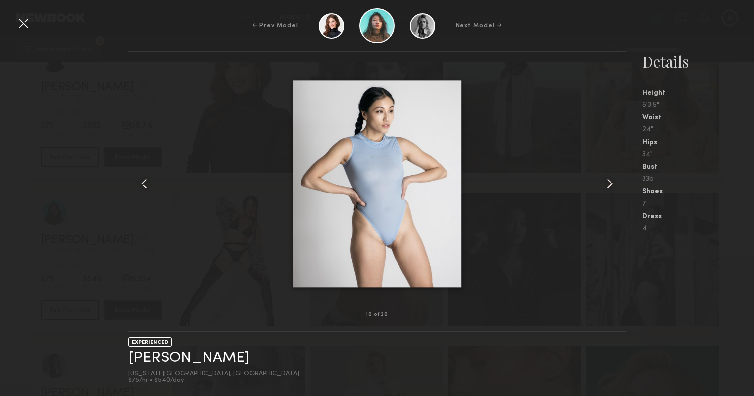
click at [608, 185] on common-icon at bounding box center [609, 184] width 16 height 16
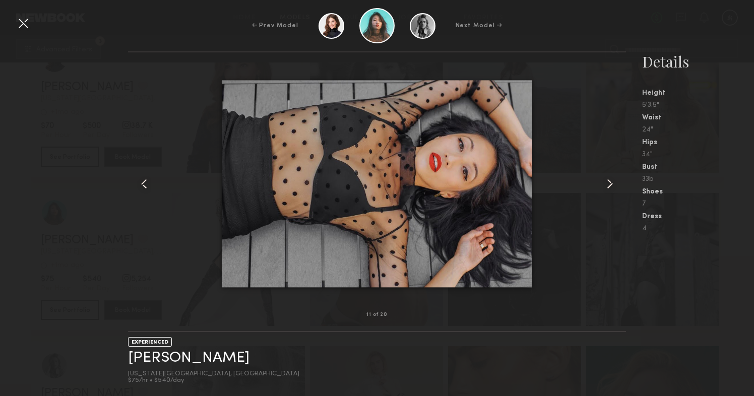
click at [608, 185] on common-icon at bounding box center [609, 184] width 16 height 16
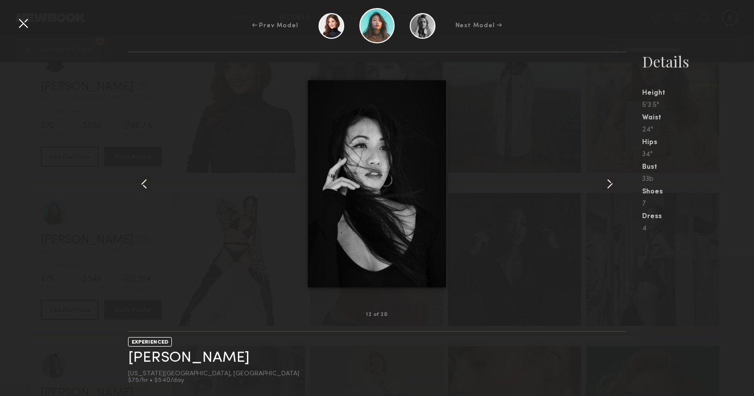
click at [608, 185] on common-icon at bounding box center [609, 184] width 16 height 16
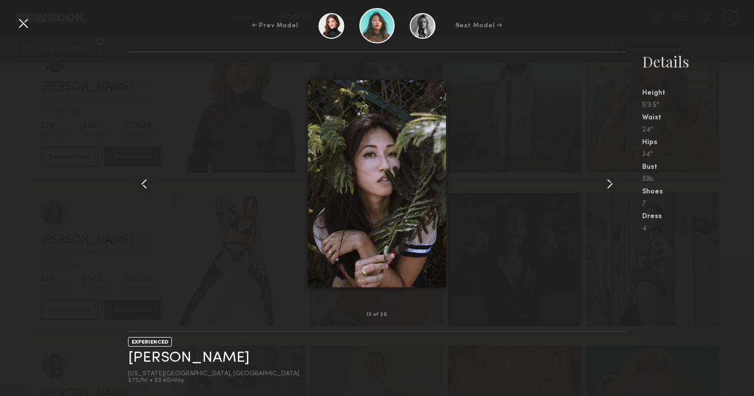
click at [608, 185] on common-icon at bounding box center [609, 184] width 16 height 16
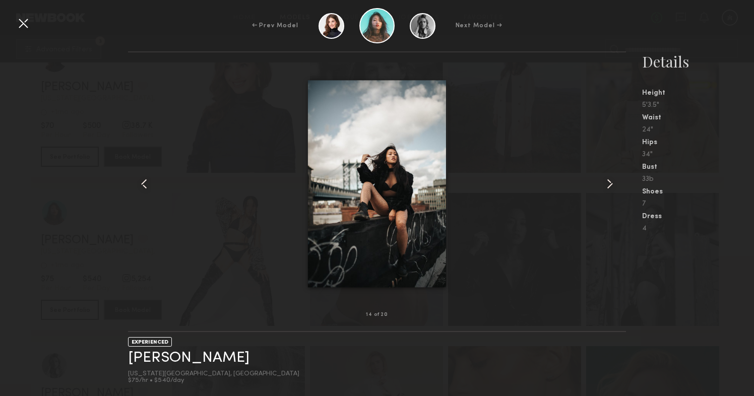
click at [608, 185] on common-icon at bounding box center [609, 184] width 16 height 16
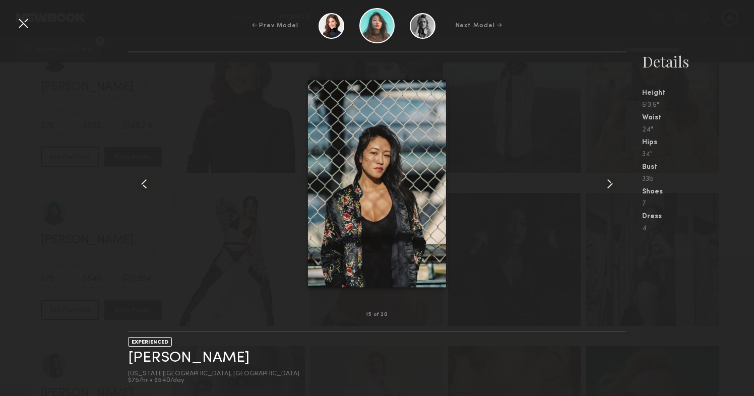
click at [608, 185] on common-icon at bounding box center [609, 184] width 16 height 16
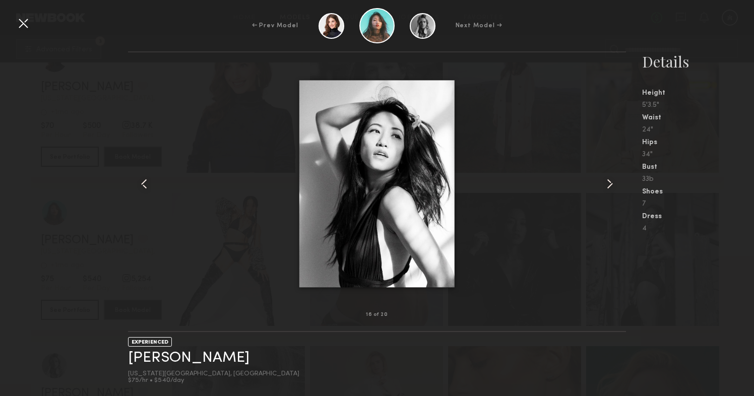
click at [608, 185] on common-icon at bounding box center [609, 184] width 16 height 16
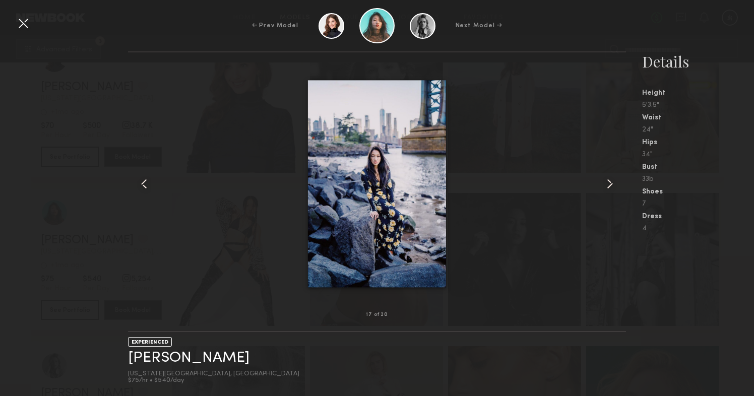
click at [608, 185] on common-icon at bounding box center [609, 184] width 16 height 16
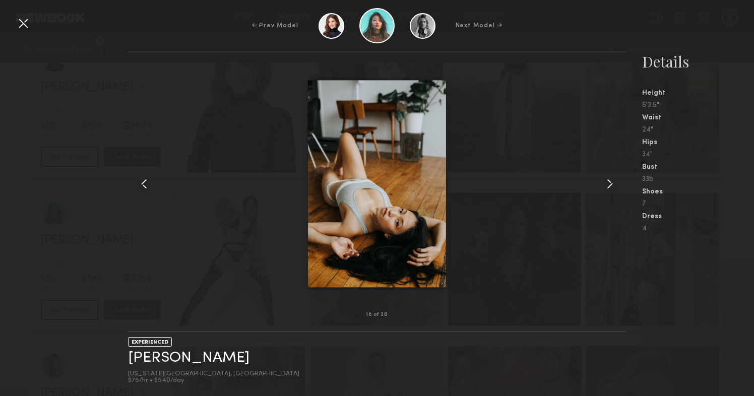
click at [608, 185] on common-icon at bounding box center [609, 184] width 16 height 16
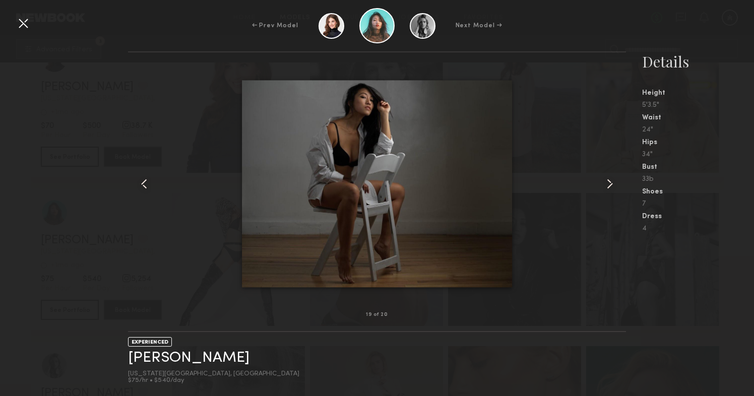
click at [608, 185] on common-icon at bounding box center [609, 184] width 16 height 16
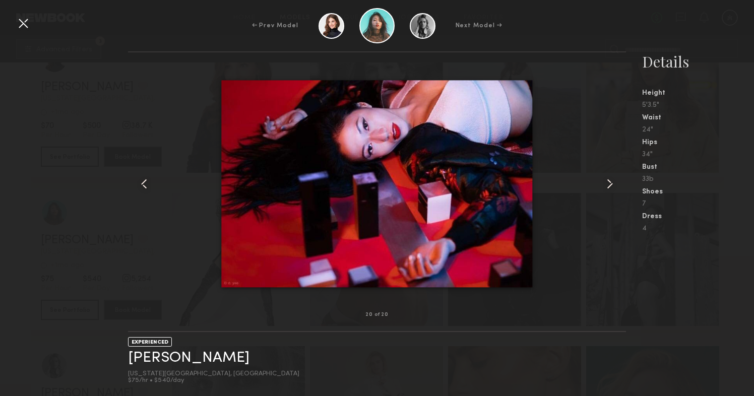
click at [608, 185] on common-icon at bounding box center [609, 184] width 16 height 16
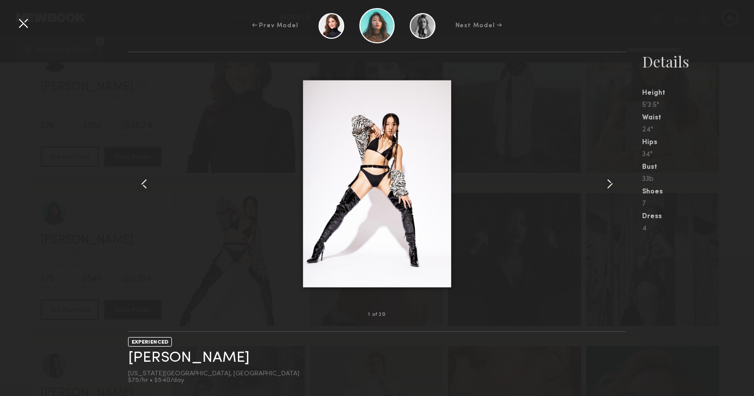
click at [608, 185] on common-icon at bounding box center [609, 184] width 16 height 16
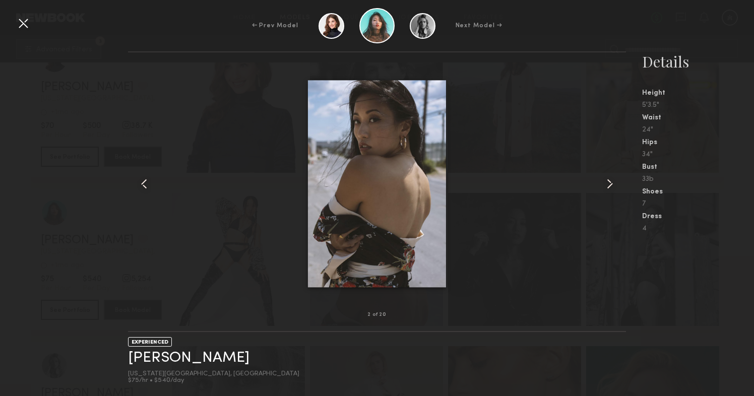
click at [608, 185] on common-icon at bounding box center [609, 184] width 16 height 16
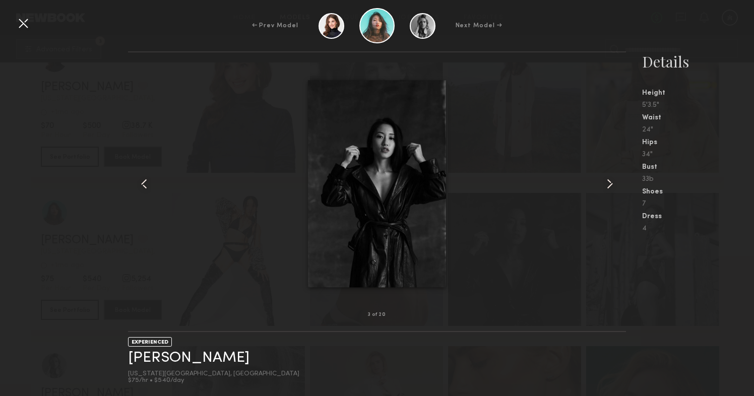
click at [26, 25] on div at bounding box center [23, 23] width 16 height 16
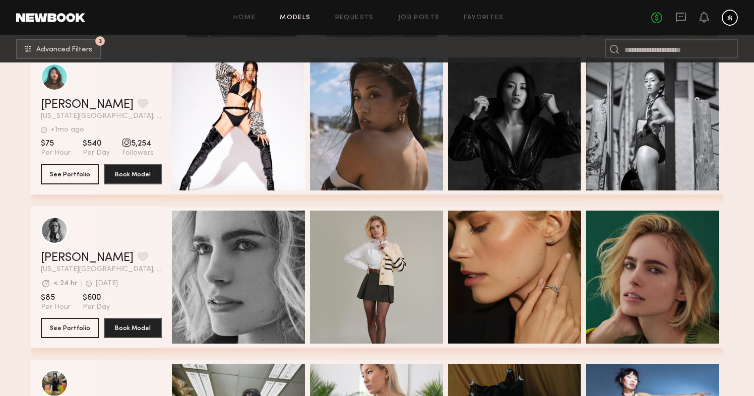
scroll to position [18723, 0]
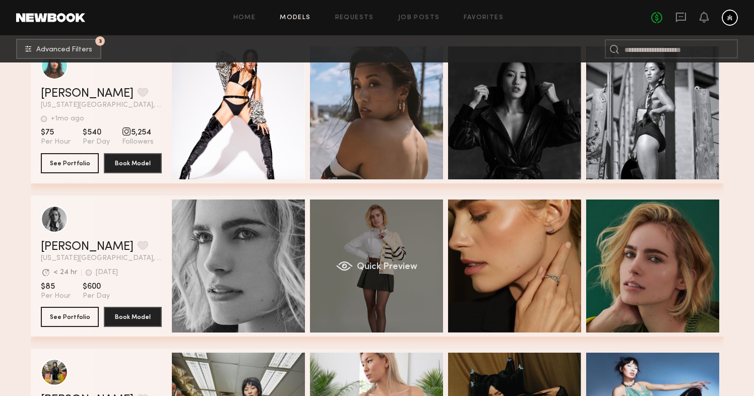
click at [358, 229] on div "Quick Preview" at bounding box center [376, 265] width 133 height 133
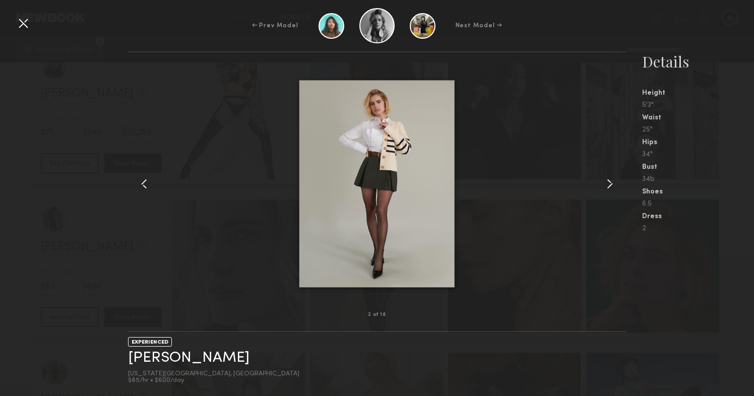
click at [609, 185] on common-icon at bounding box center [609, 184] width 16 height 16
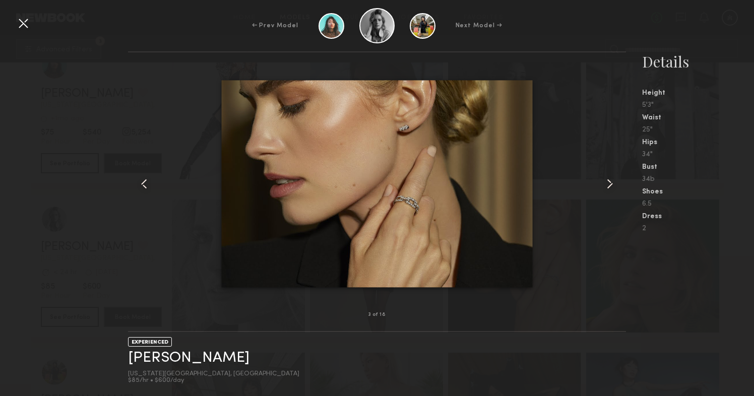
click at [609, 185] on common-icon at bounding box center [609, 184] width 16 height 16
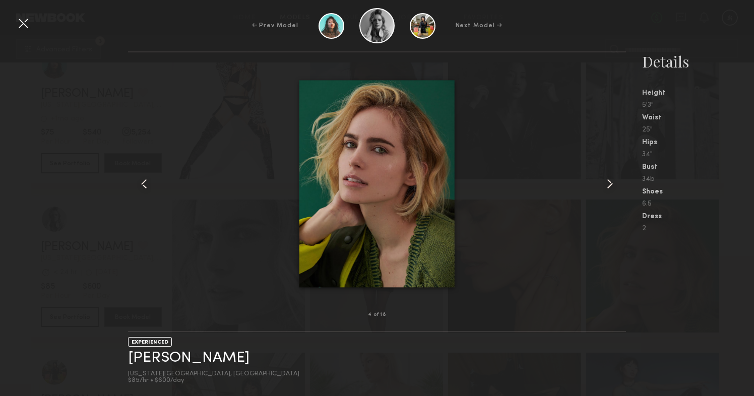
click at [609, 185] on common-icon at bounding box center [609, 184] width 16 height 16
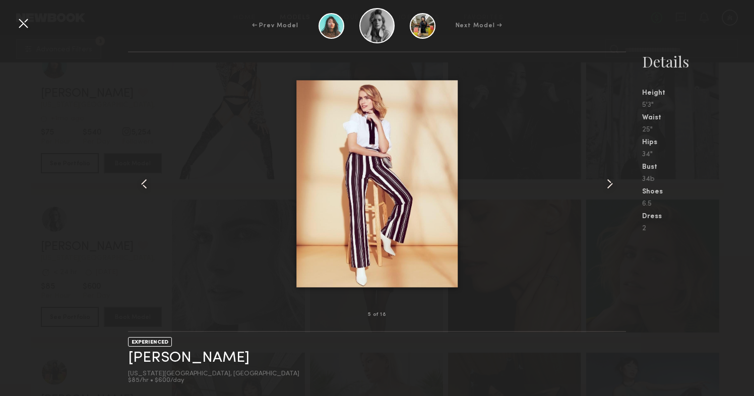
click at [609, 185] on common-icon at bounding box center [609, 184] width 16 height 16
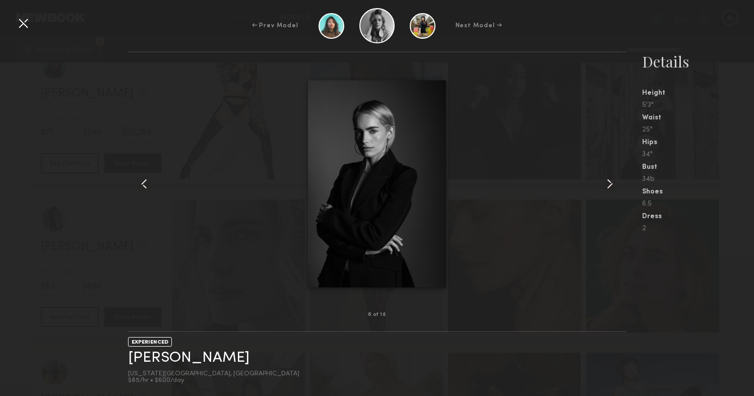
click at [609, 185] on common-icon at bounding box center [609, 184] width 16 height 16
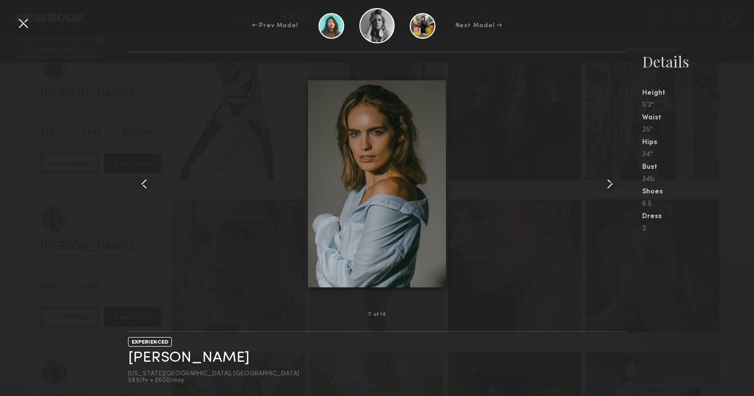
click at [609, 185] on common-icon at bounding box center [609, 184] width 16 height 16
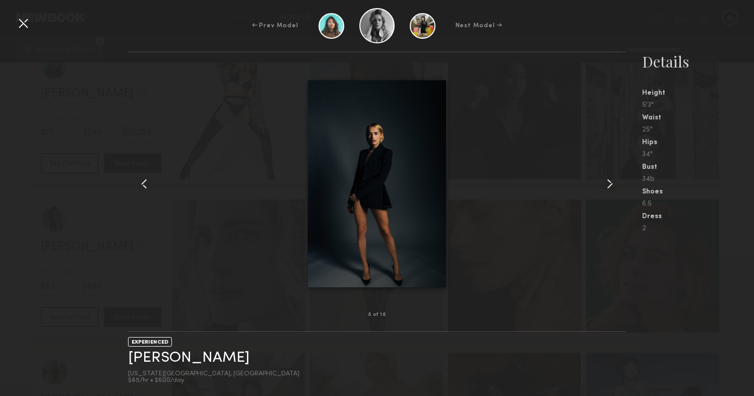
click at [609, 185] on common-icon at bounding box center [609, 184] width 16 height 16
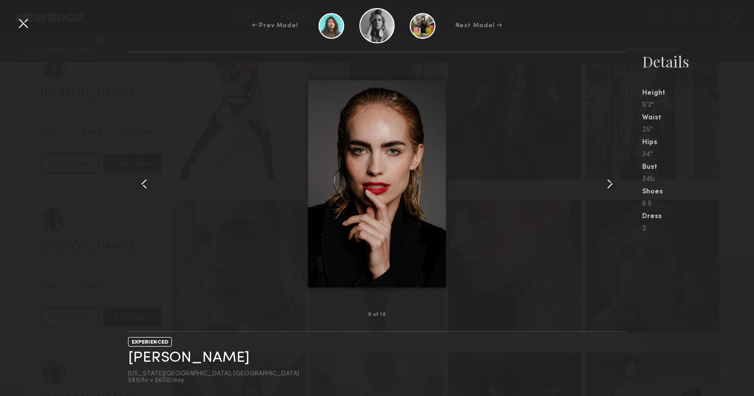
click at [609, 185] on common-icon at bounding box center [609, 184] width 16 height 16
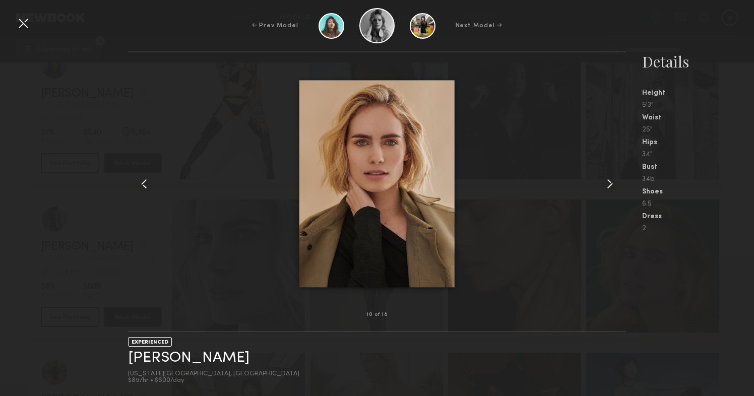
click at [609, 185] on common-icon at bounding box center [609, 184] width 16 height 16
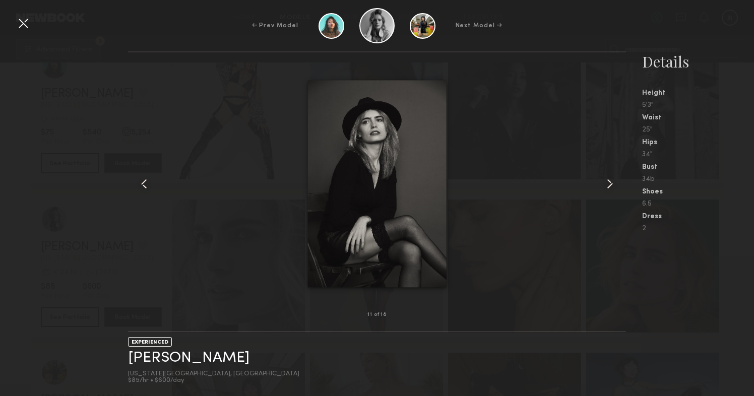
click at [609, 185] on common-icon at bounding box center [609, 184] width 16 height 16
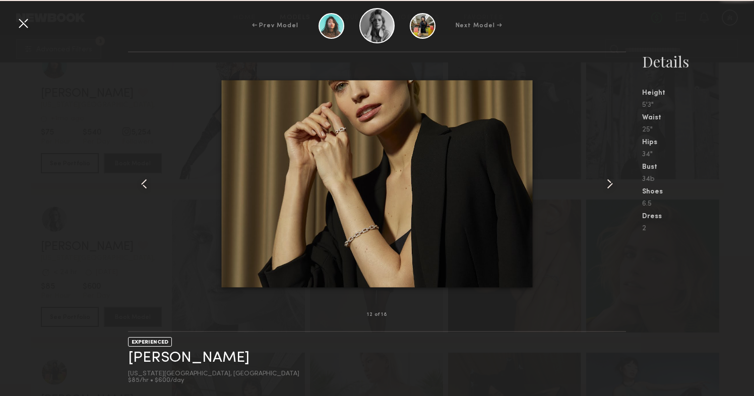
click at [609, 185] on common-icon at bounding box center [609, 184] width 16 height 16
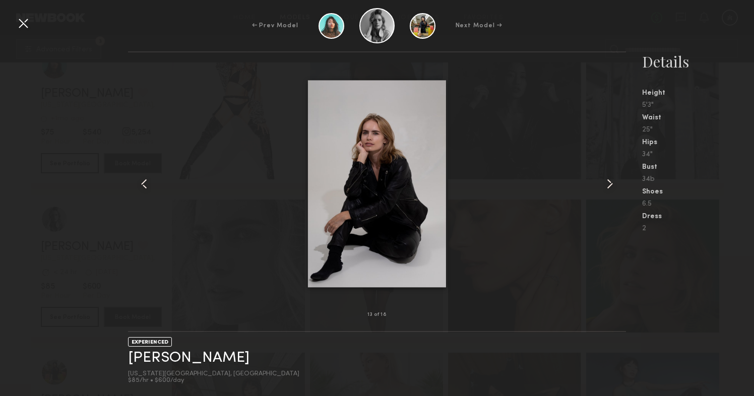
click at [609, 185] on common-icon at bounding box center [609, 184] width 16 height 16
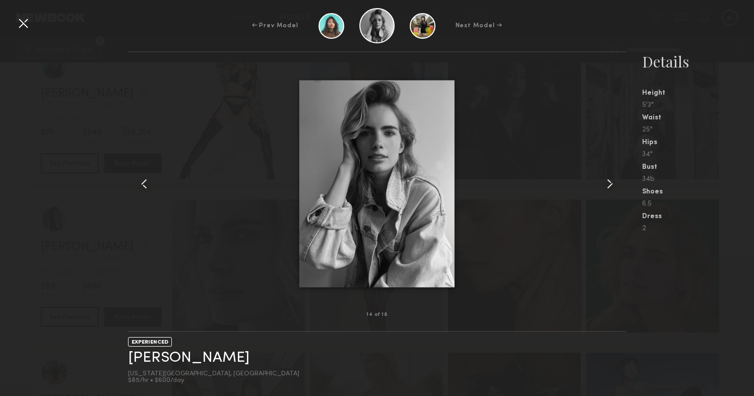
click at [609, 185] on common-icon at bounding box center [609, 184] width 16 height 16
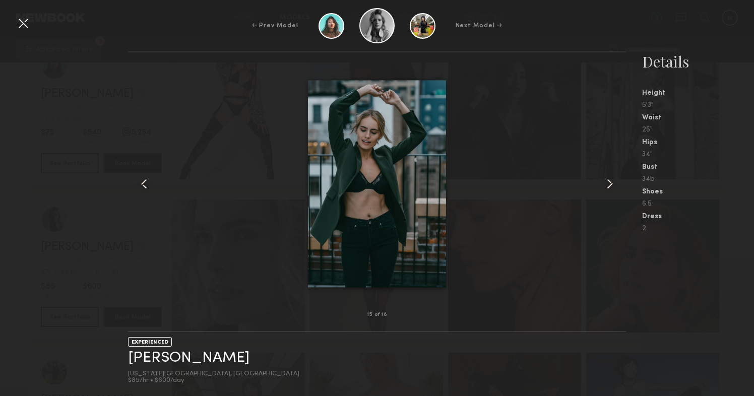
click at [609, 185] on common-icon at bounding box center [609, 184] width 16 height 16
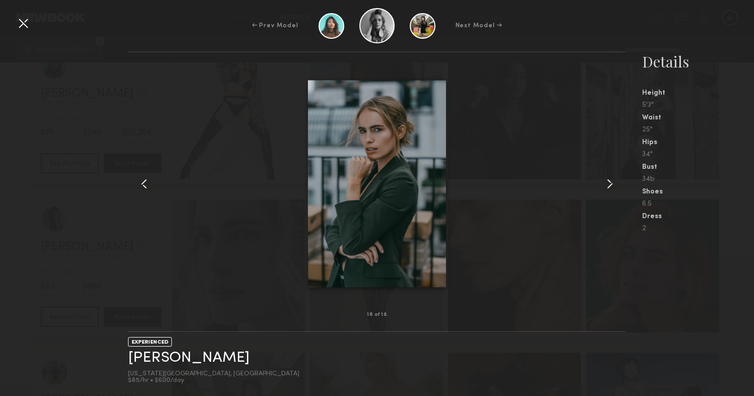
click at [609, 185] on common-icon at bounding box center [609, 184] width 16 height 16
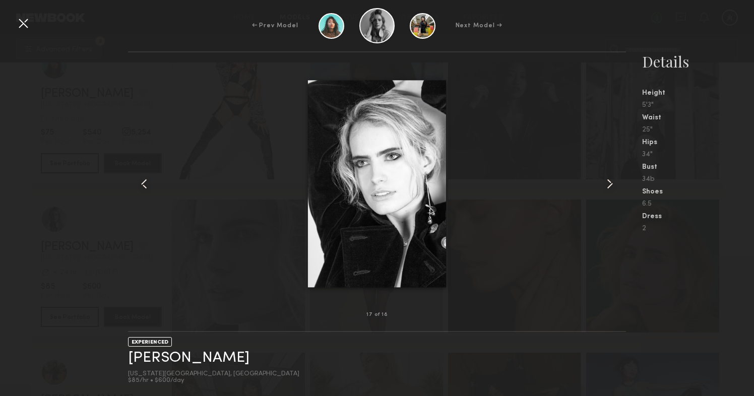
click at [609, 185] on common-icon at bounding box center [609, 184] width 16 height 16
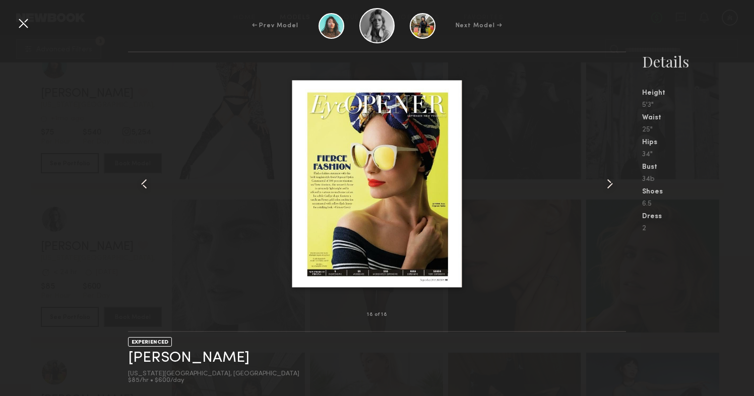
click at [609, 185] on common-icon at bounding box center [609, 184] width 16 height 16
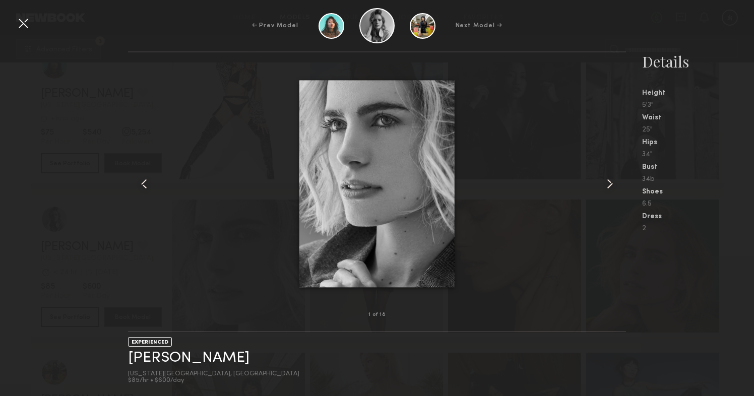
click at [608, 185] on common-icon at bounding box center [609, 184] width 16 height 16
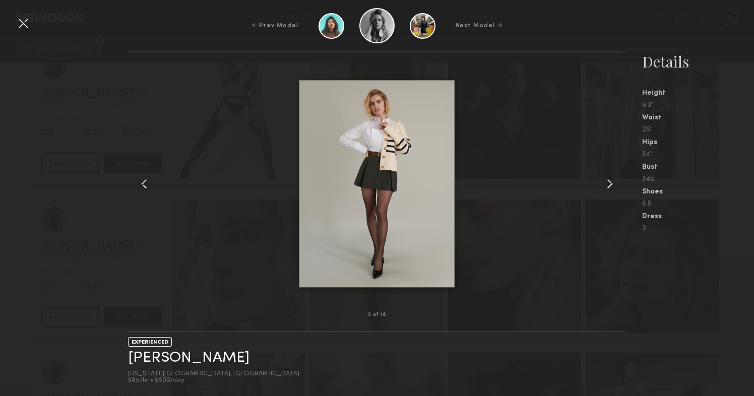
click at [26, 22] on div at bounding box center [23, 23] width 16 height 16
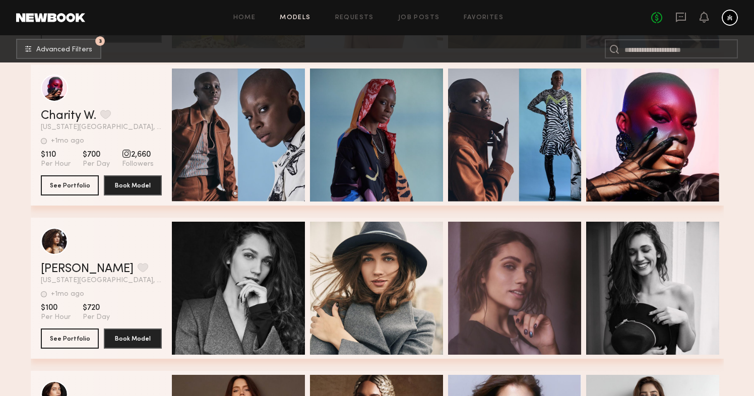
scroll to position [19161, 0]
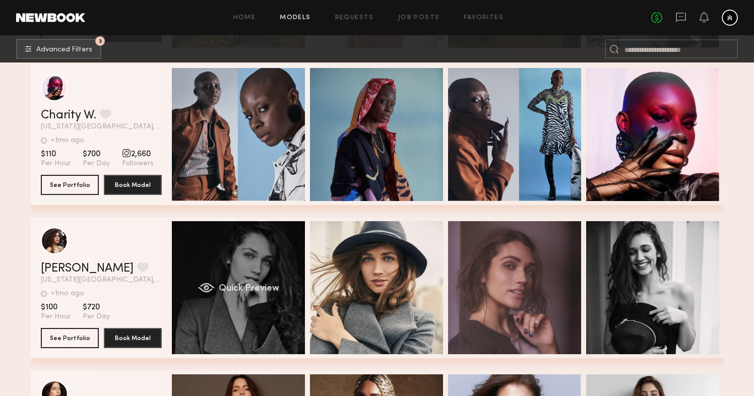
click at [267, 253] on div "Quick Preview" at bounding box center [238, 287] width 133 height 133
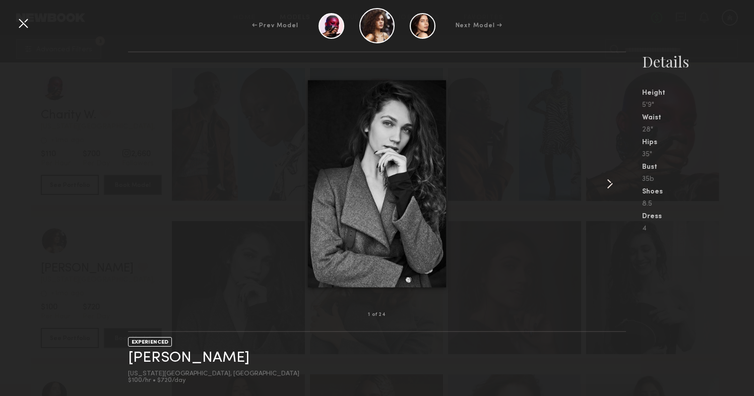
click at [614, 185] on common-icon at bounding box center [609, 184] width 16 height 16
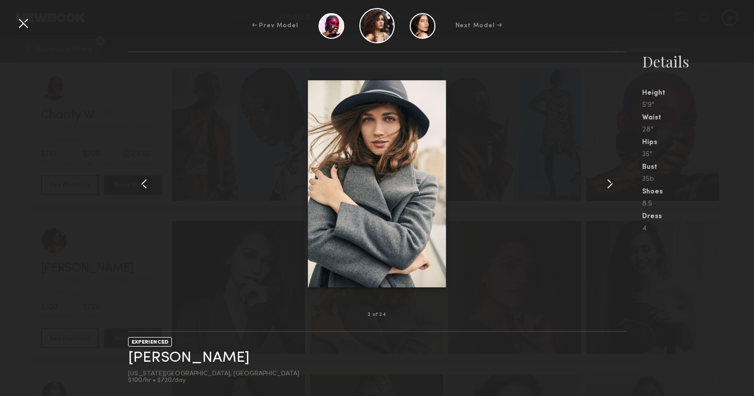
click at [614, 185] on common-icon at bounding box center [609, 184] width 16 height 16
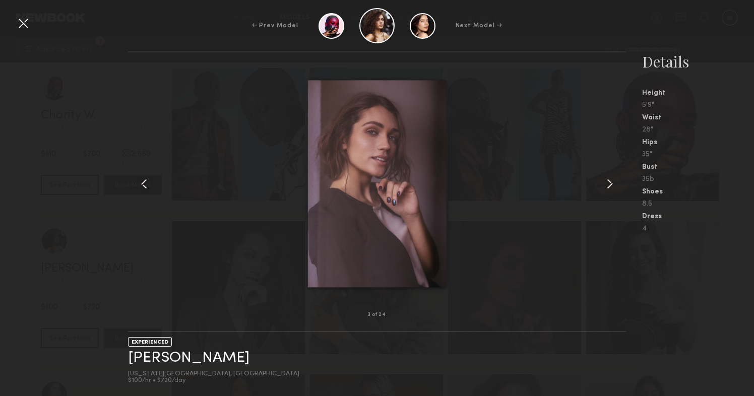
click at [614, 185] on common-icon at bounding box center [609, 184] width 16 height 16
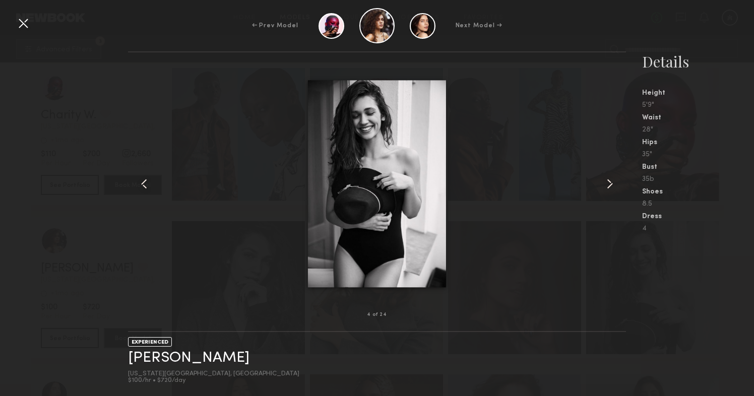
click at [614, 185] on common-icon at bounding box center [609, 184] width 16 height 16
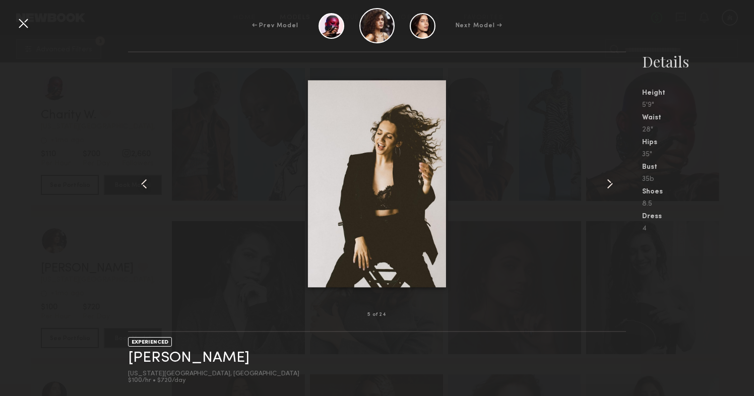
click at [614, 185] on common-icon at bounding box center [609, 184] width 16 height 16
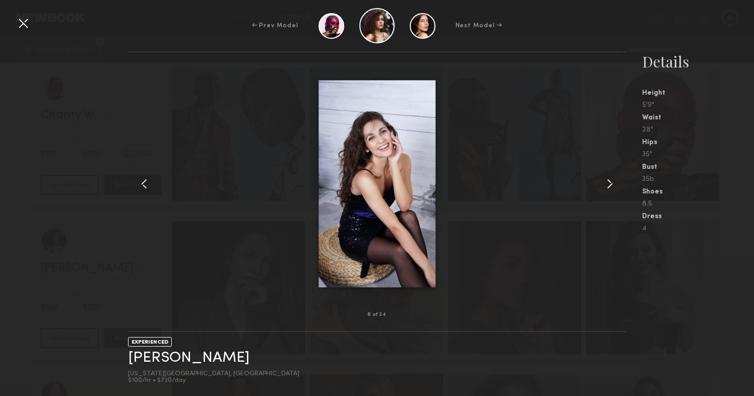
click at [614, 185] on common-icon at bounding box center [609, 184] width 16 height 16
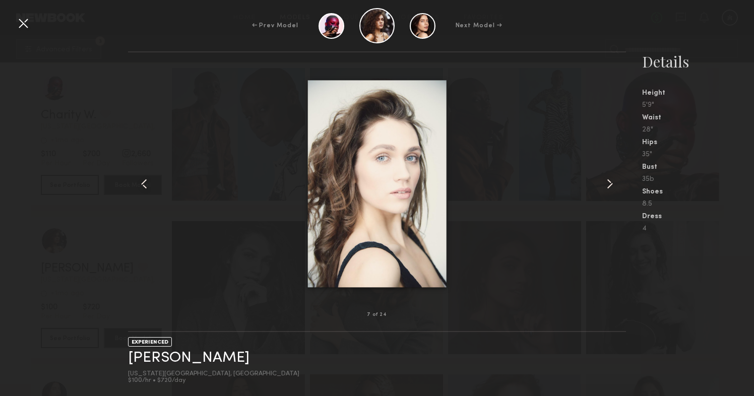
click at [614, 185] on common-icon at bounding box center [609, 184] width 16 height 16
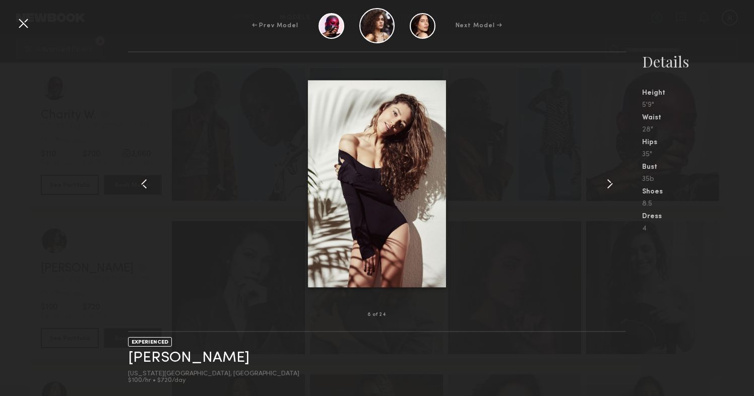
click at [614, 185] on common-icon at bounding box center [609, 184] width 16 height 16
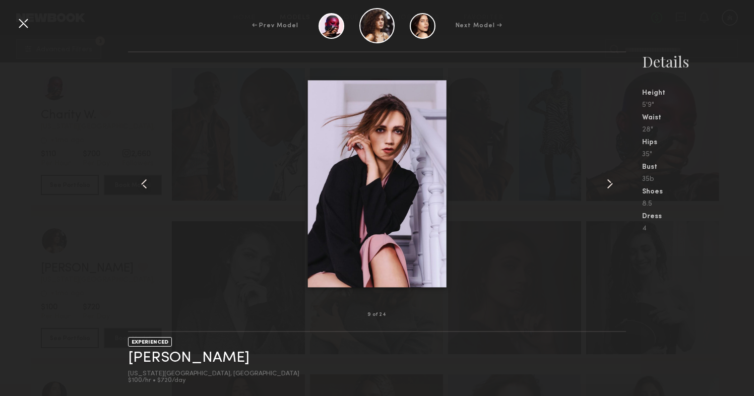
click at [614, 185] on common-icon at bounding box center [609, 184] width 16 height 16
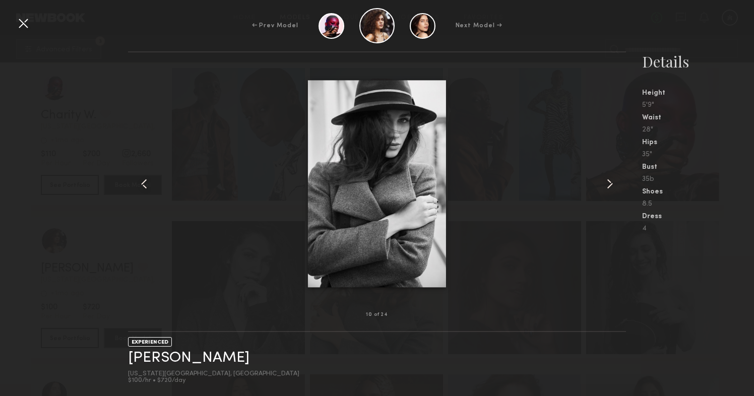
click at [614, 185] on common-icon at bounding box center [609, 184] width 16 height 16
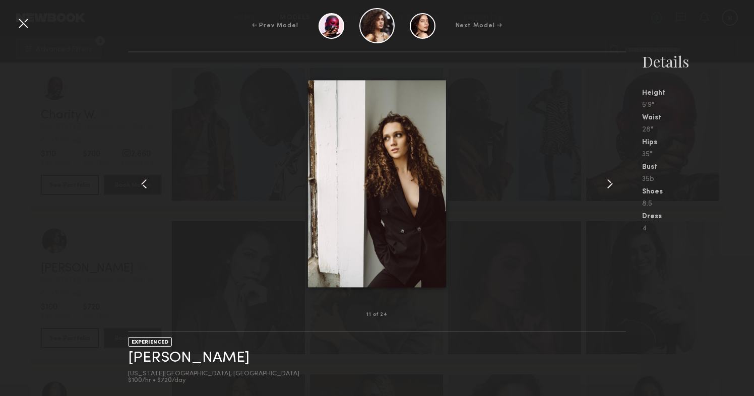
click at [614, 185] on common-icon at bounding box center [609, 184] width 16 height 16
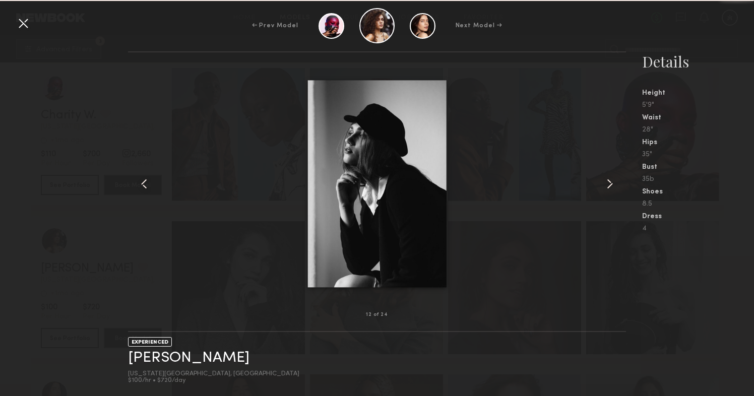
click at [614, 185] on common-icon at bounding box center [609, 184] width 16 height 16
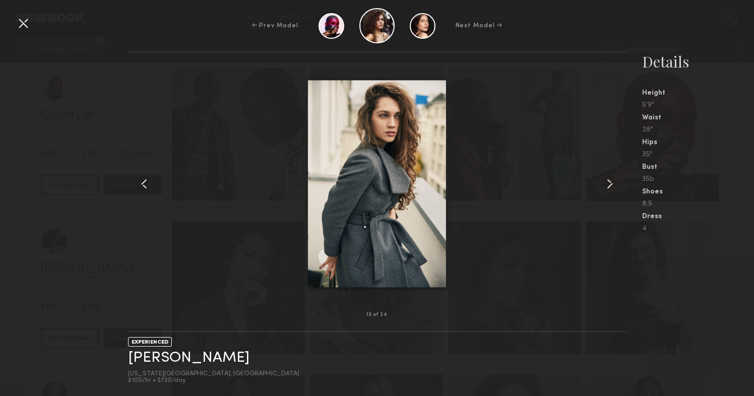
click at [614, 185] on common-icon at bounding box center [609, 184] width 16 height 16
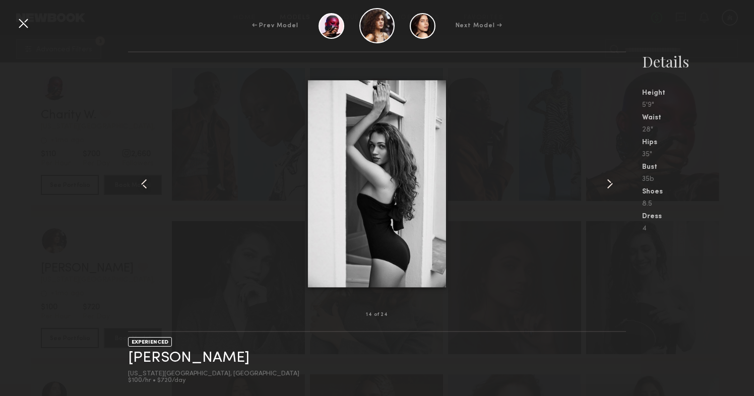
click at [614, 185] on common-icon at bounding box center [609, 184] width 16 height 16
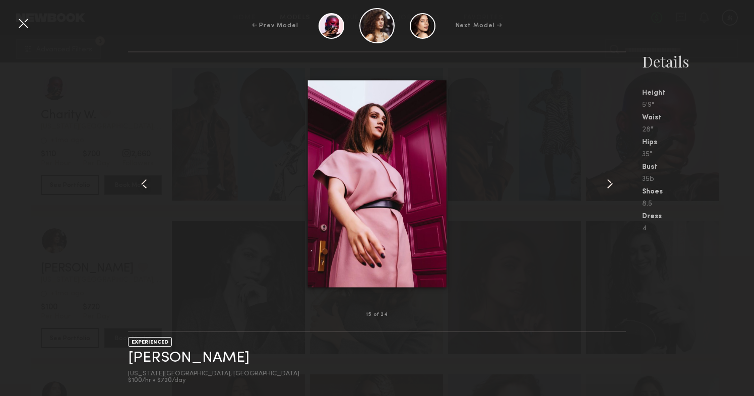
click at [614, 185] on common-icon at bounding box center [609, 184] width 16 height 16
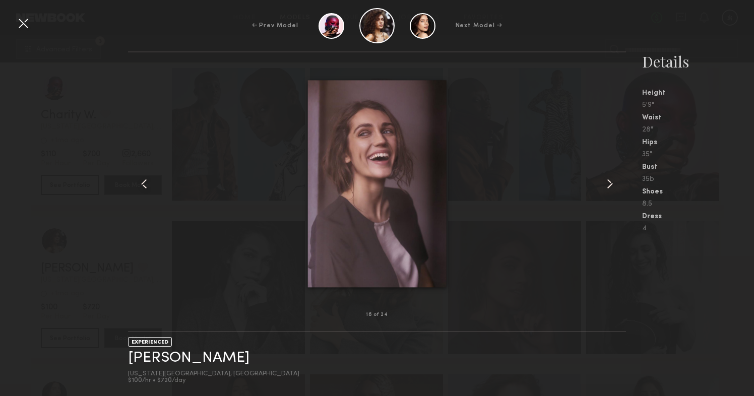
click at [614, 185] on common-icon at bounding box center [609, 184] width 16 height 16
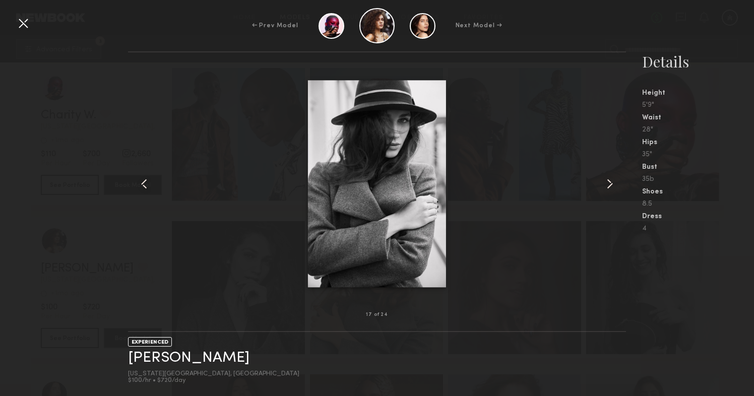
click at [614, 185] on common-icon at bounding box center [609, 184] width 16 height 16
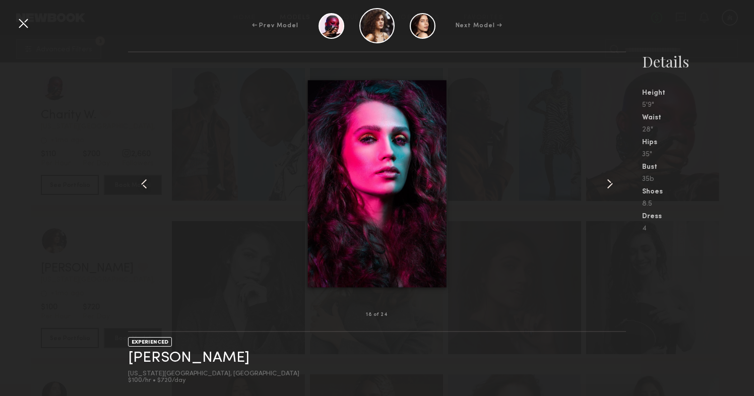
click at [614, 185] on common-icon at bounding box center [609, 184] width 16 height 16
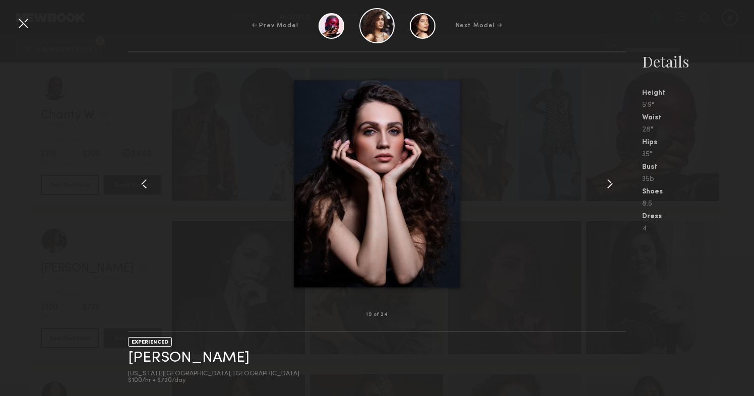
click at [614, 185] on common-icon at bounding box center [609, 184] width 16 height 16
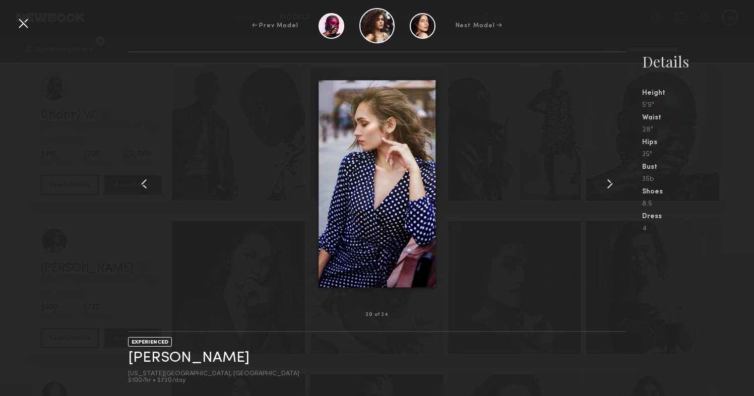
click at [614, 185] on common-icon at bounding box center [609, 184] width 16 height 16
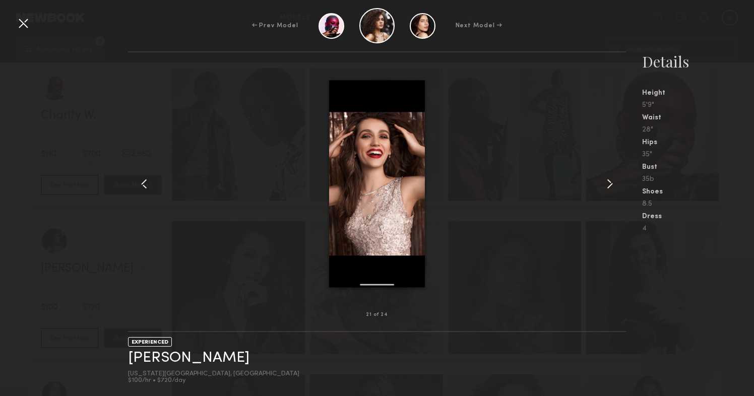
click at [614, 185] on common-icon at bounding box center [609, 184] width 16 height 16
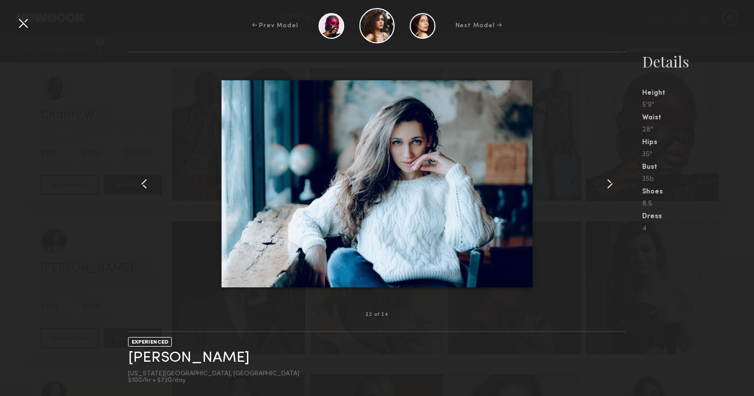
click at [614, 185] on common-icon at bounding box center [609, 184] width 16 height 16
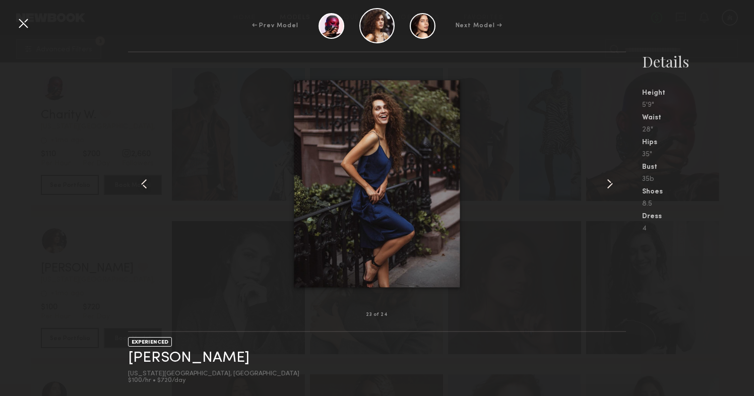
click at [20, 20] on div at bounding box center [23, 23] width 16 height 16
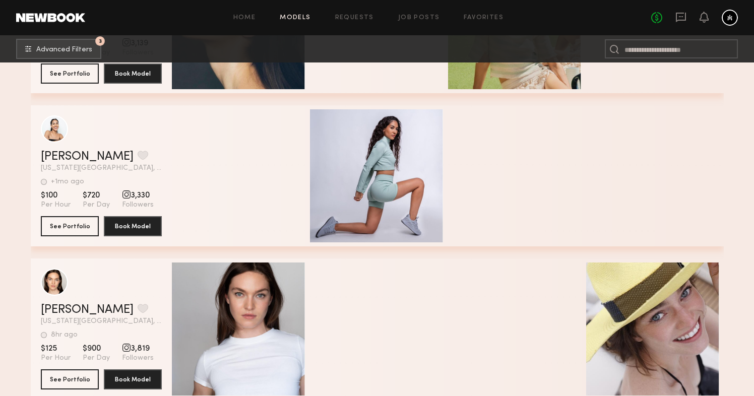
scroll to position [21277, 0]
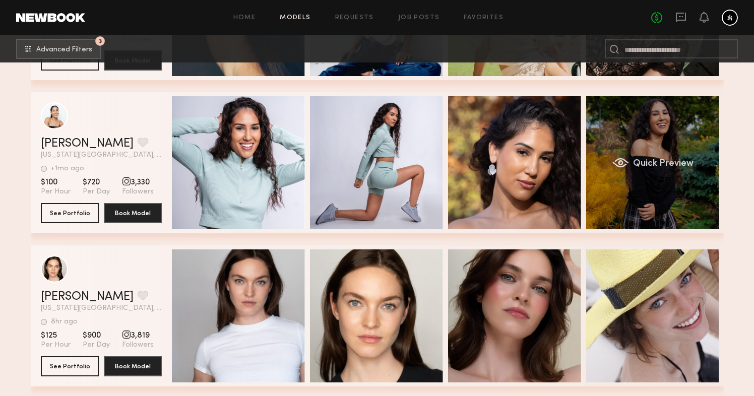
click at [621, 160] on div "grid" at bounding box center [620, 163] width 17 height 10
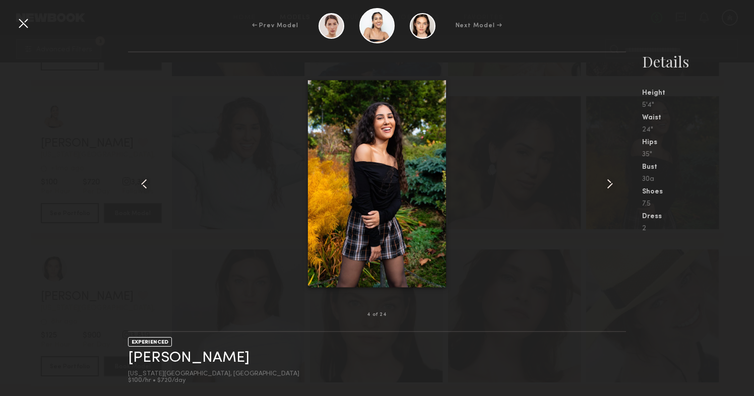
click at [607, 183] on common-icon at bounding box center [609, 184] width 16 height 16
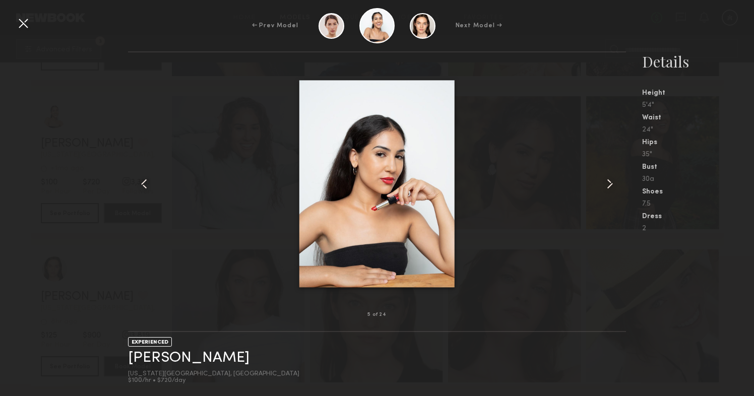
click at [607, 183] on common-icon at bounding box center [609, 184] width 16 height 16
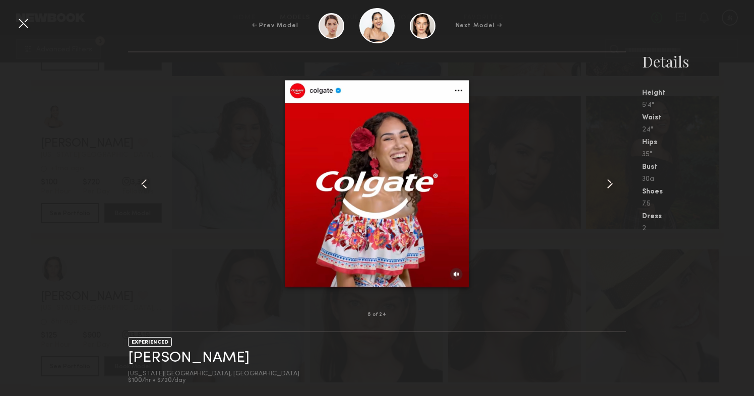
click at [607, 183] on common-icon at bounding box center [609, 184] width 16 height 16
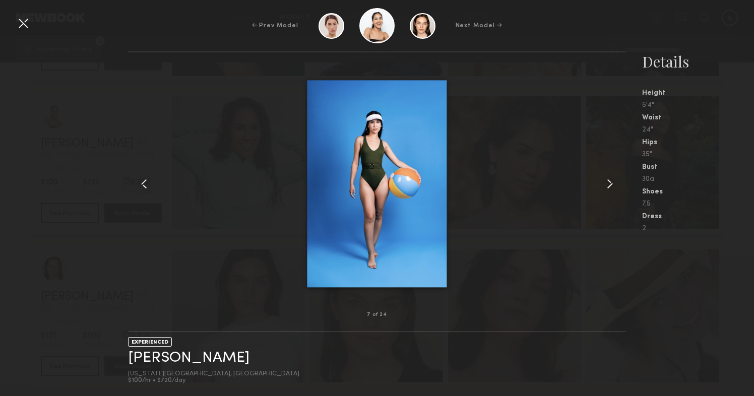
click at [607, 183] on common-icon at bounding box center [609, 184] width 16 height 16
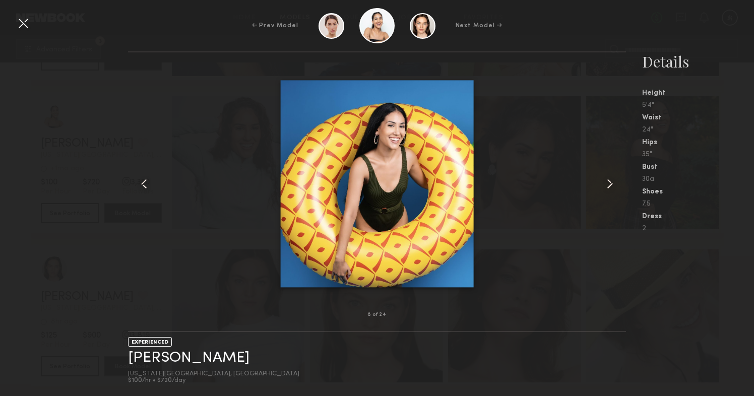
click at [607, 183] on common-icon at bounding box center [609, 184] width 16 height 16
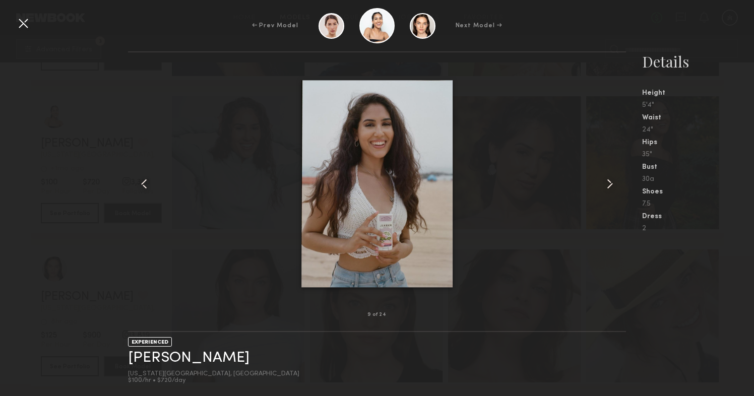
click at [607, 183] on common-icon at bounding box center [609, 184] width 16 height 16
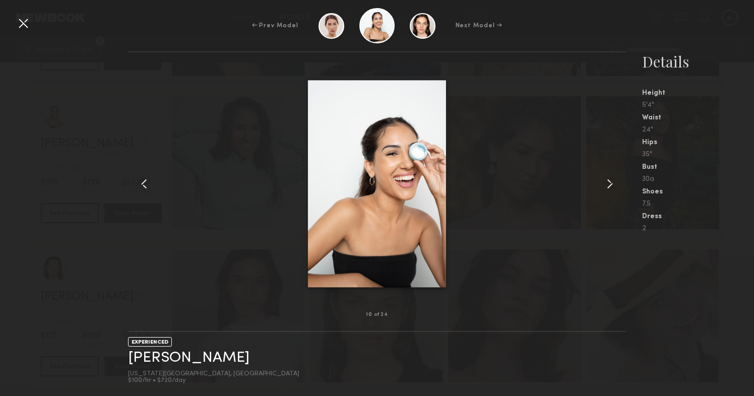
click at [607, 183] on common-icon at bounding box center [609, 184] width 16 height 16
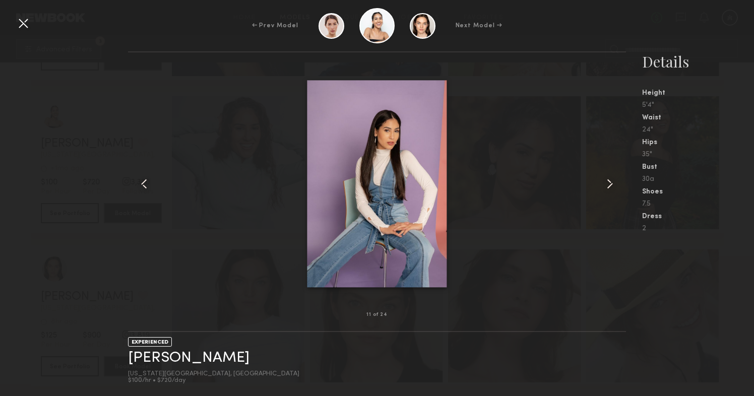
click at [607, 183] on common-icon at bounding box center [609, 184] width 16 height 16
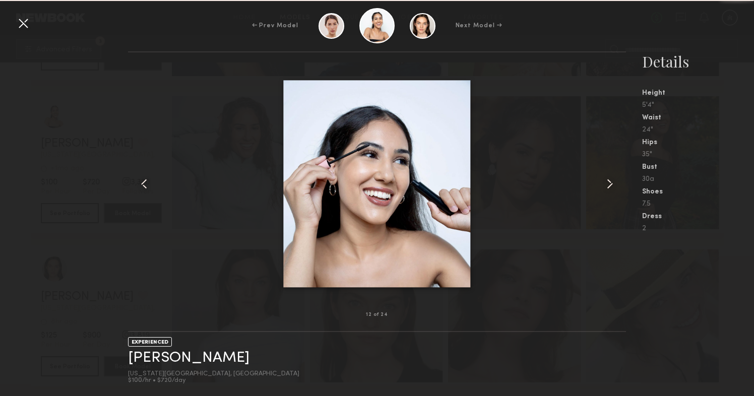
click at [607, 183] on common-icon at bounding box center [609, 184] width 16 height 16
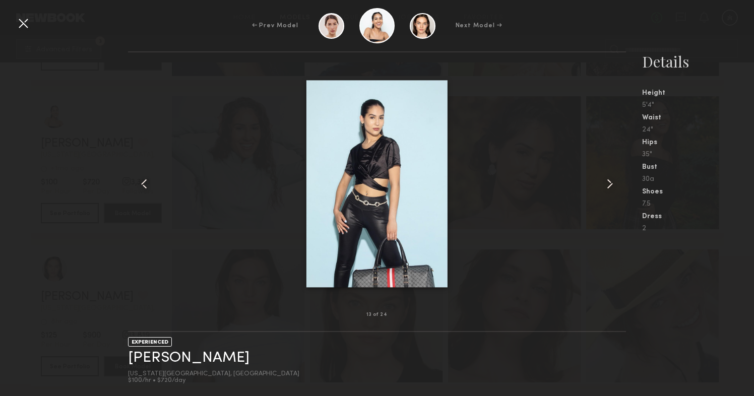
click at [607, 183] on common-icon at bounding box center [609, 184] width 16 height 16
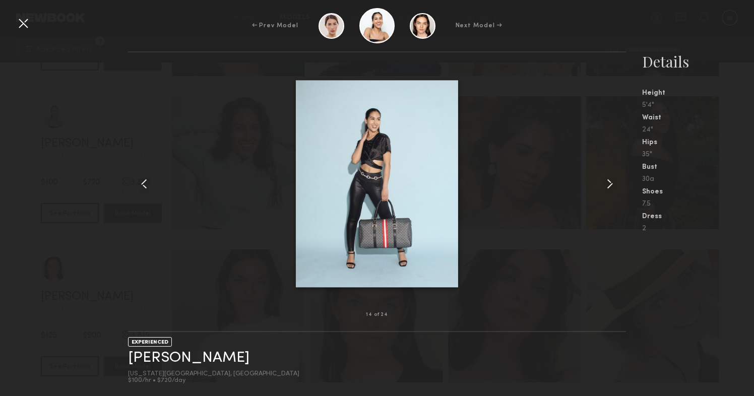
click at [607, 183] on common-icon at bounding box center [609, 184] width 16 height 16
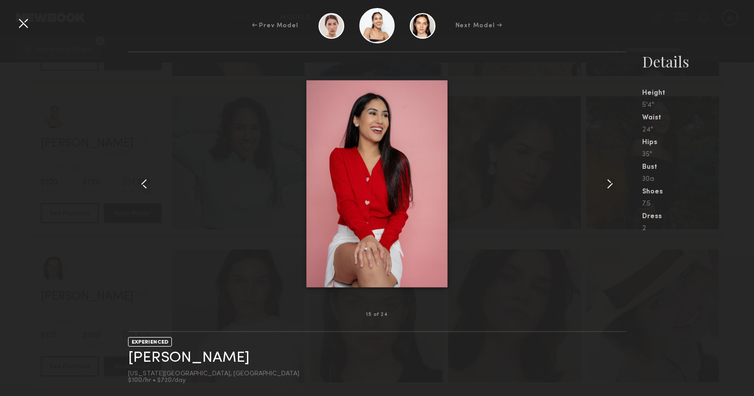
click at [607, 183] on common-icon at bounding box center [609, 184] width 16 height 16
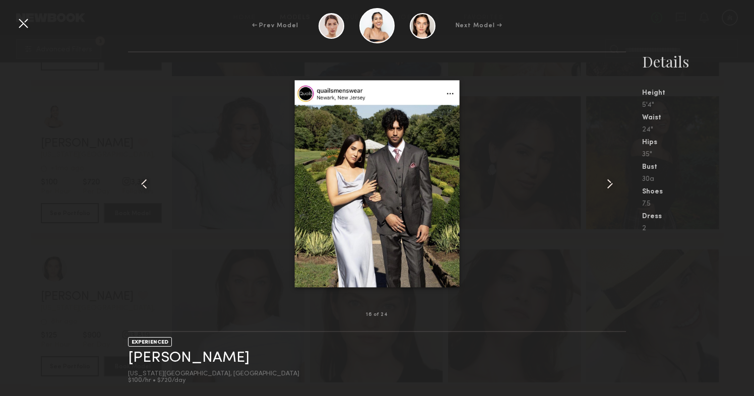
click at [607, 183] on common-icon at bounding box center [609, 184] width 16 height 16
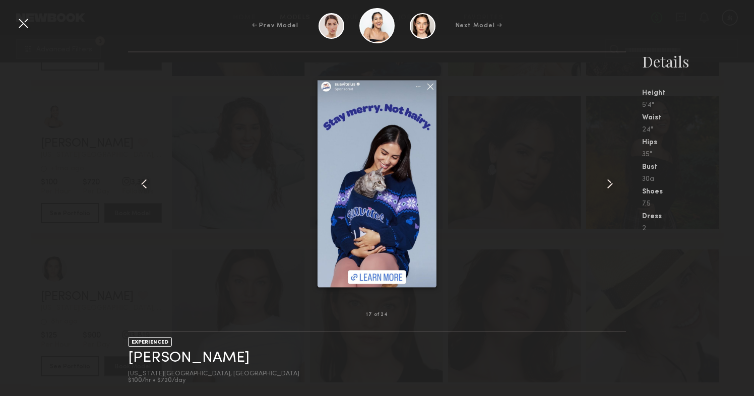
click at [607, 183] on common-icon at bounding box center [609, 184] width 16 height 16
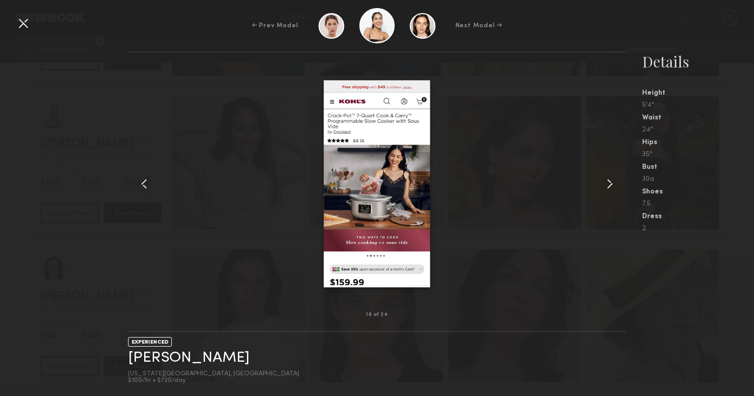
click at [607, 183] on common-icon at bounding box center [609, 184] width 16 height 16
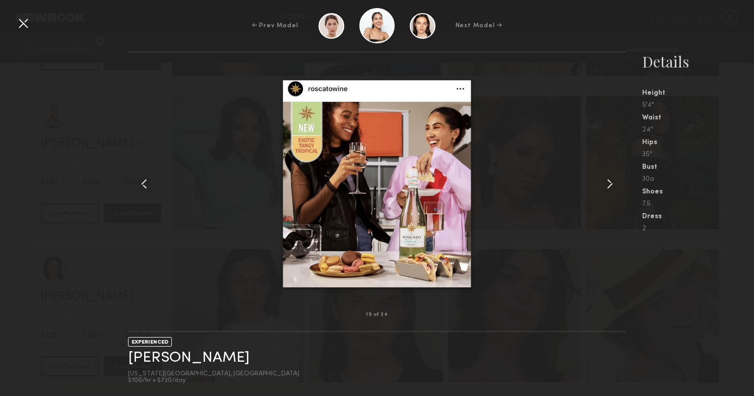
click at [607, 183] on common-icon at bounding box center [609, 184] width 16 height 16
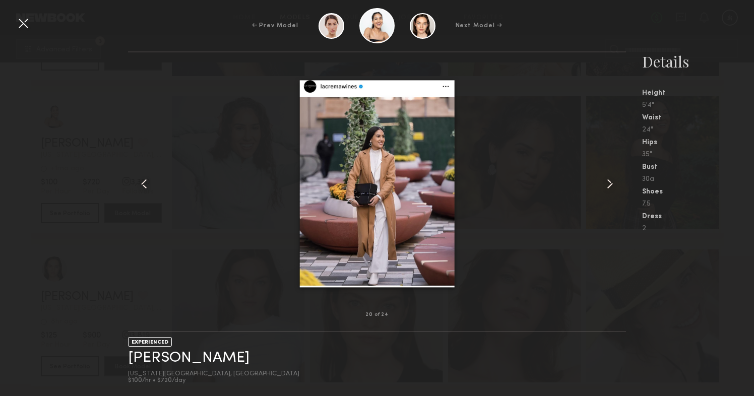
click at [607, 183] on common-icon at bounding box center [609, 184] width 16 height 16
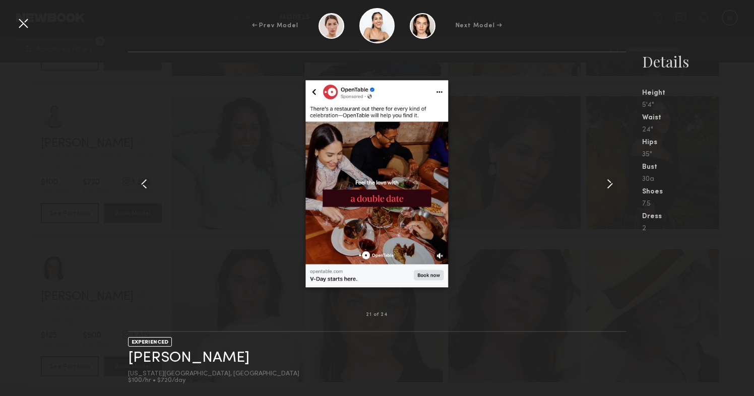
click at [607, 183] on common-icon at bounding box center [609, 184] width 16 height 16
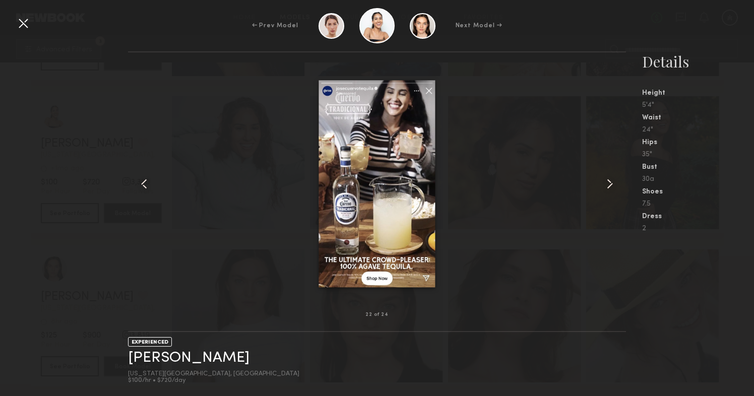
click at [607, 183] on common-icon at bounding box center [609, 184] width 16 height 16
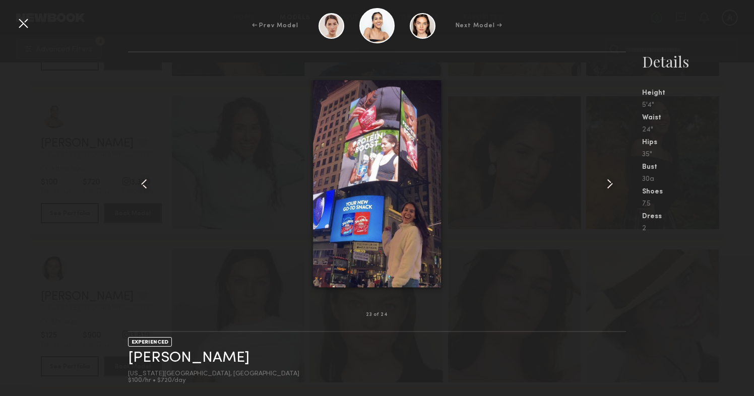
click at [607, 183] on common-icon at bounding box center [609, 184] width 16 height 16
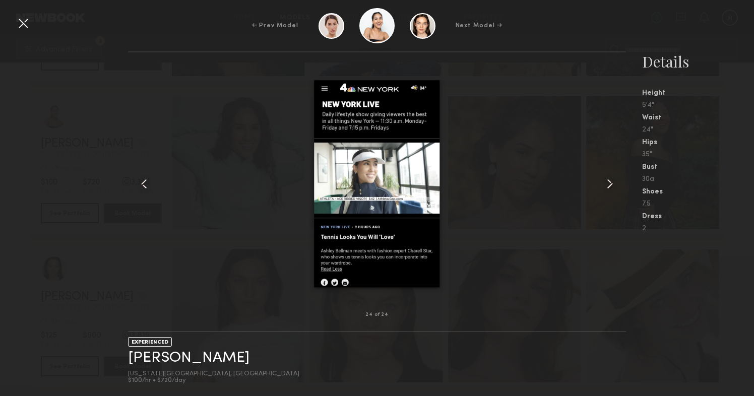
click at [607, 183] on common-icon at bounding box center [609, 184] width 16 height 16
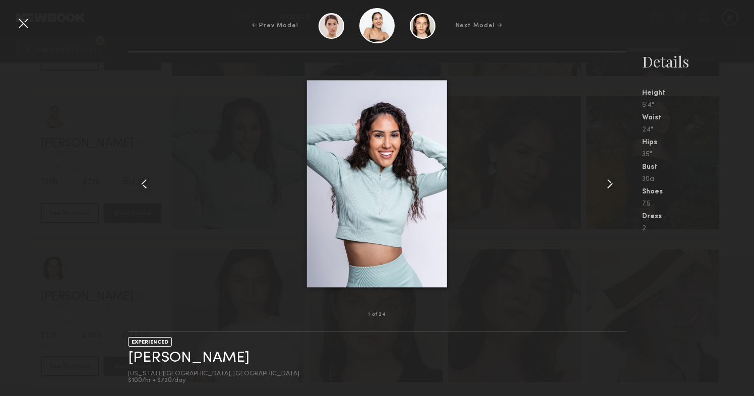
click at [607, 183] on common-icon at bounding box center [609, 184] width 16 height 16
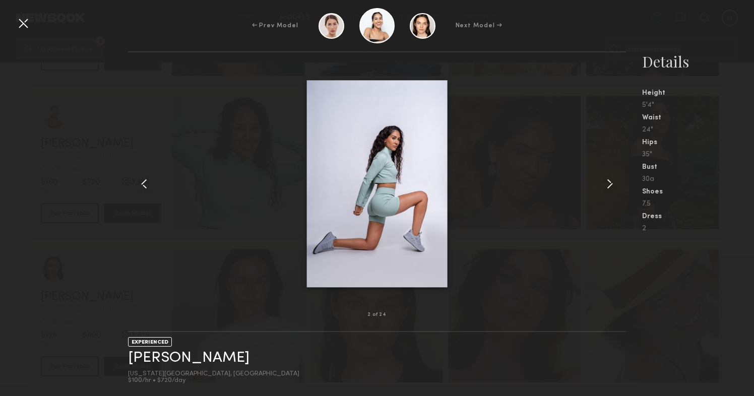
click at [101, 242] on div "2 of 24 EXPERIENCED Rose R. New York City, NY $100/hr • $720/day Details Height…" at bounding box center [377, 223] width 754 height 345
click at [24, 20] on div at bounding box center [23, 23] width 16 height 16
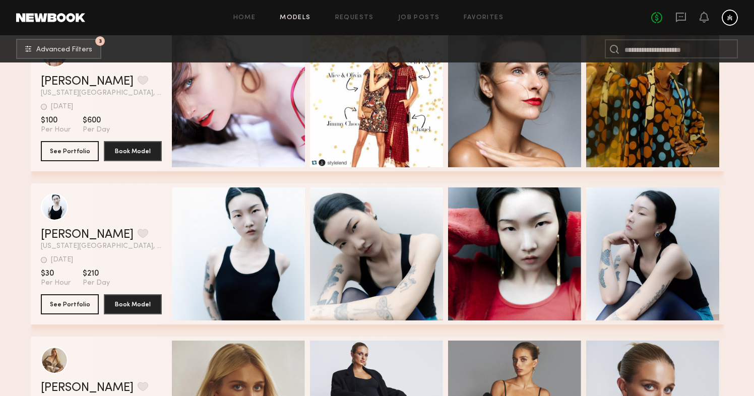
scroll to position [25168, 0]
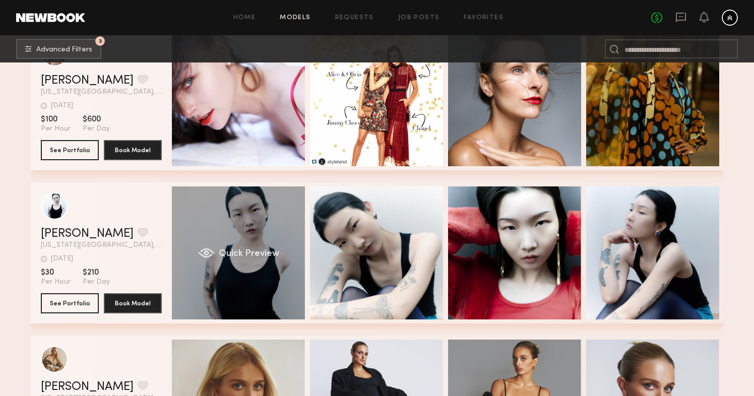
click at [216, 207] on div "Quick Preview" at bounding box center [238, 252] width 133 height 133
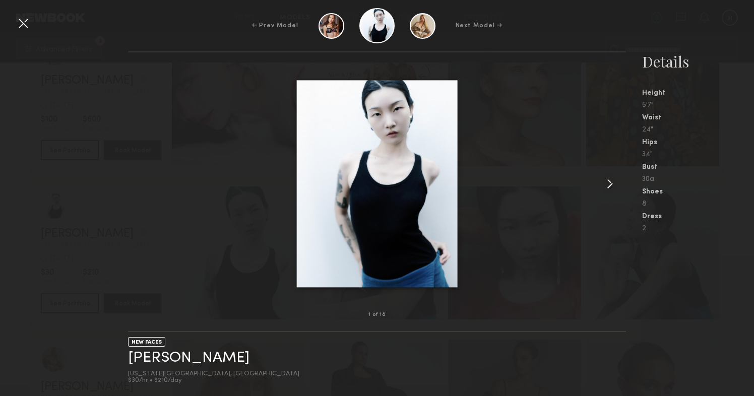
click at [609, 181] on common-icon at bounding box center [609, 184] width 16 height 16
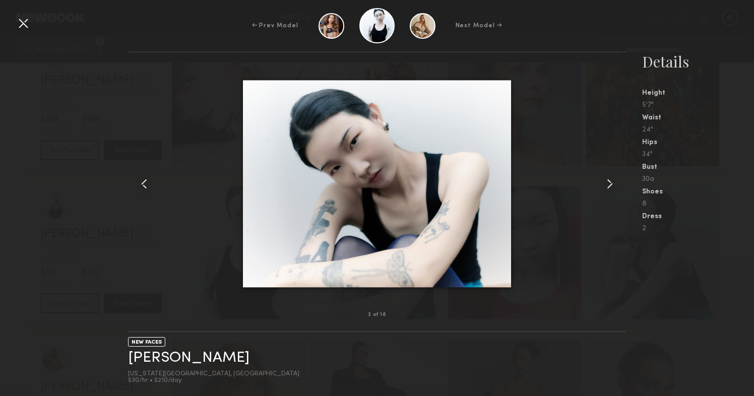
click at [609, 181] on common-icon at bounding box center [609, 184] width 16 height 16
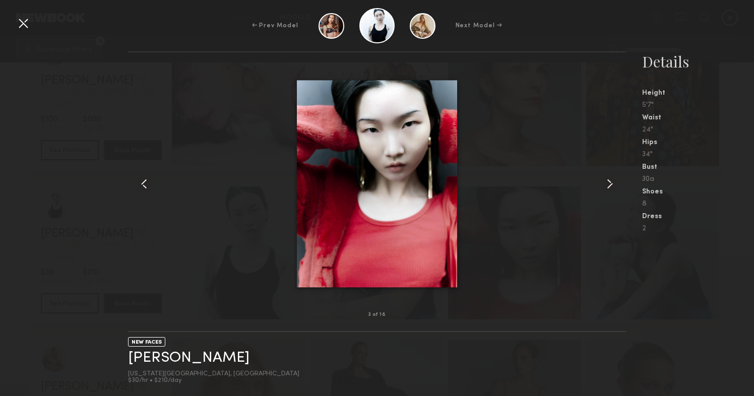
click at [609, 181] on common-icon at bounding box center [609, 184] width 16 height 16
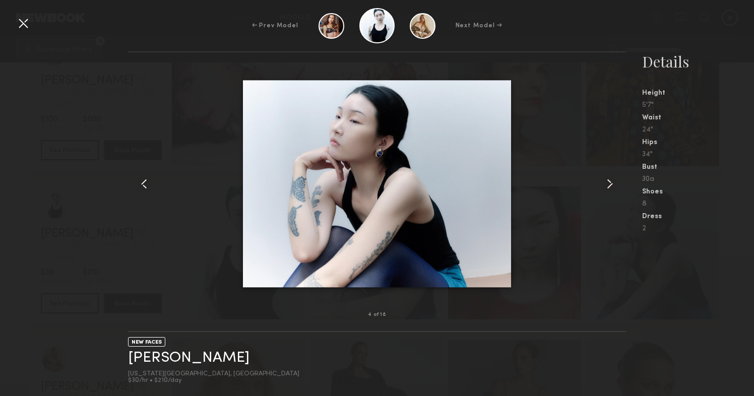
click at [609, 181] on common-icon at bounding box center [609, 184] width 16 height 16
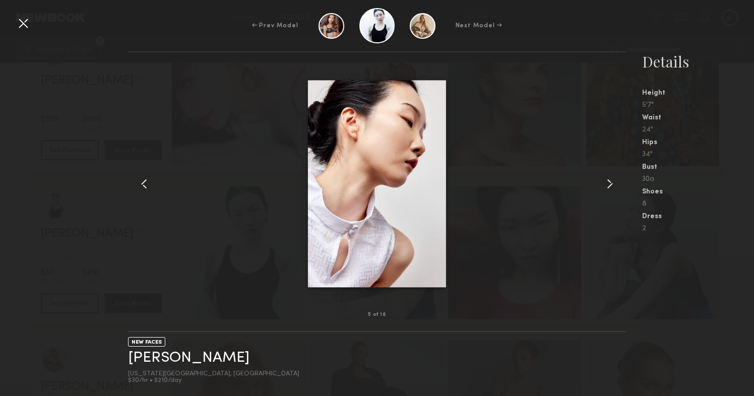
click at [609, 181] on common-icon at bounding box center [609, 184] width 16 height 16
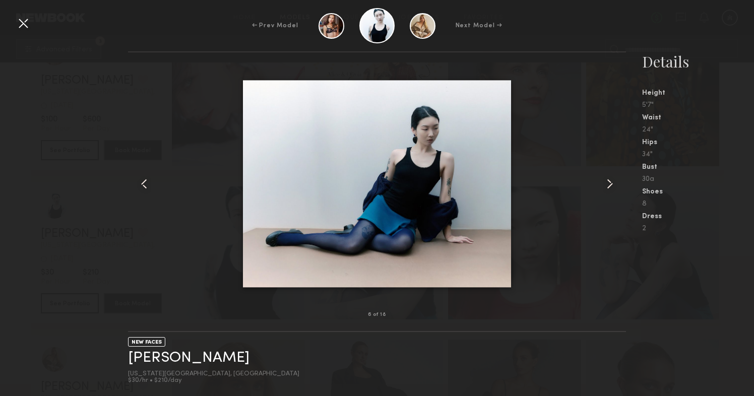
click at [609, 181] on common-icon at bounding box center [609, 184] width 16 height 16
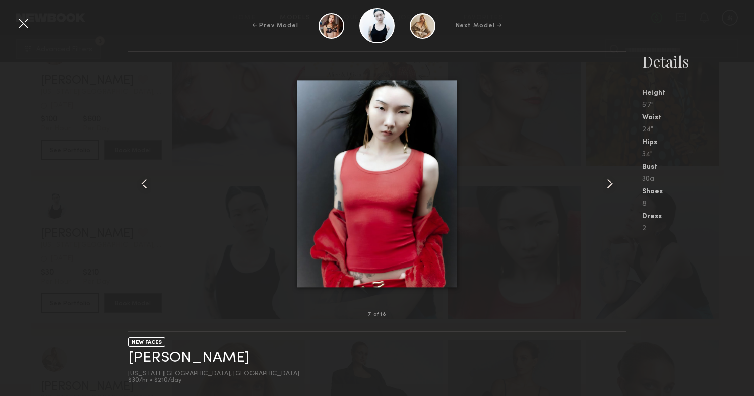
click at [609, 181] on common-icon at bounding box center [609, 184] width 16 height 16
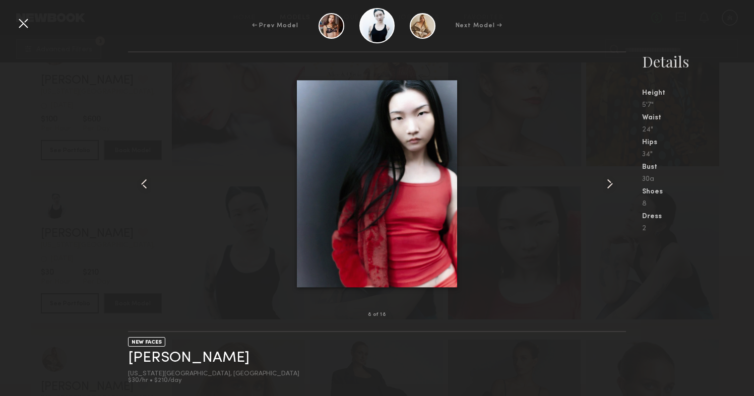
click at [609, 181] on common-icon at bounding box center [609, 184] width 16 height 16
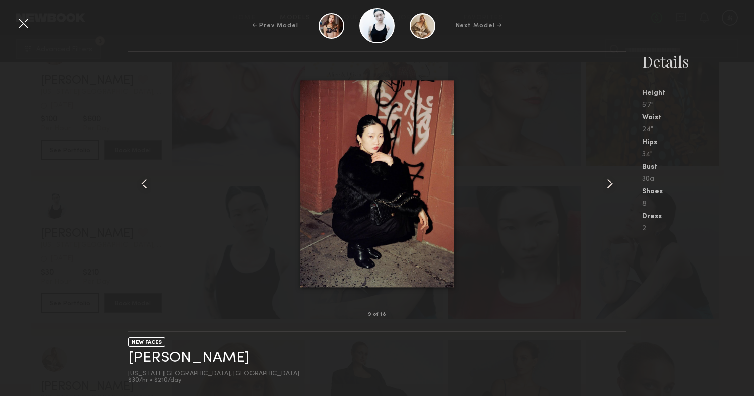
click at [609, 181] on common-icon at bounding box center [609, 184] width 16 height 16
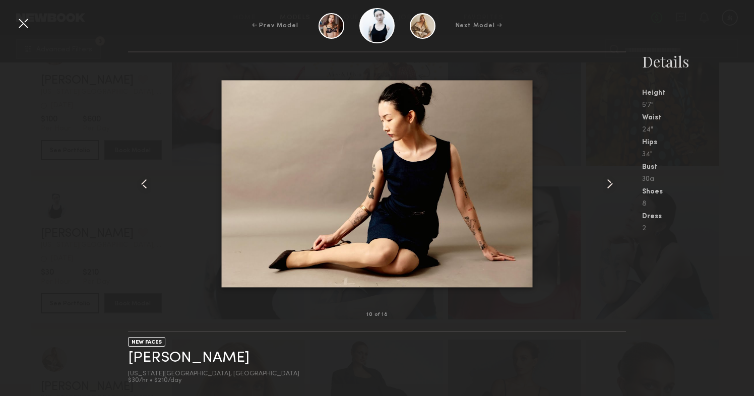
click at [609, 181] on common-icon at bounding box center [609, 184] width 16 height 16
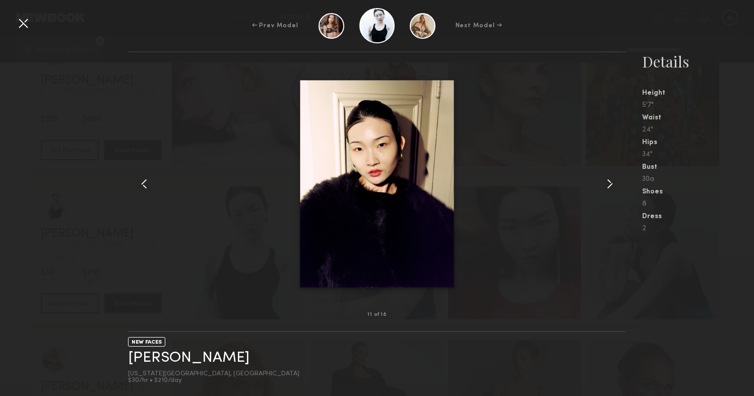
click at [609, 181] on common-icon at bounding box center [609, 184] width 16 height 16
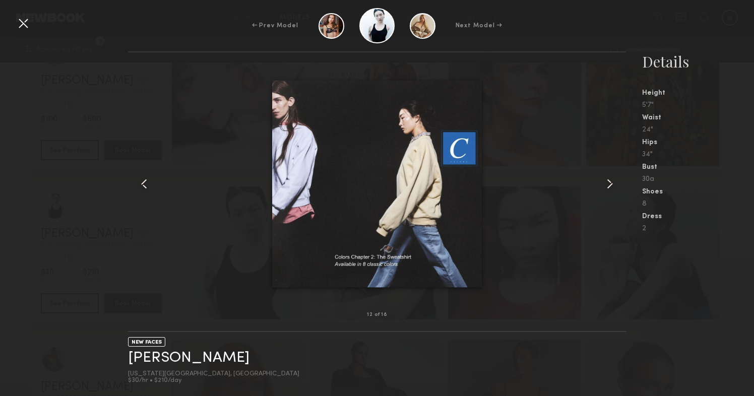
click at [609, 181] on common-icon at bounding box center [609, 184] width 16 height 16
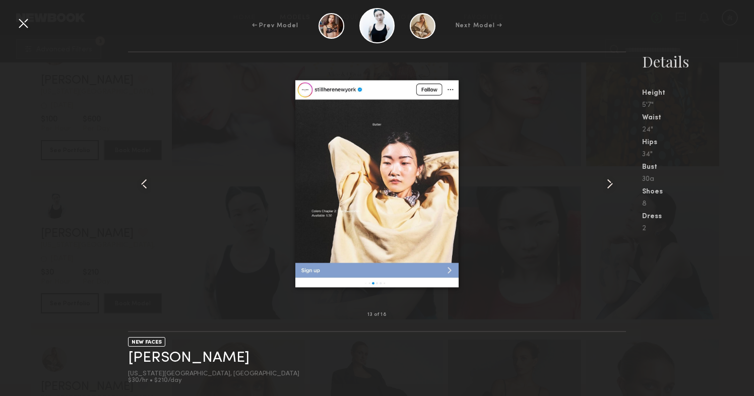
click at [609, 181] on common-icon at bounding box center [609, 184] width 16 height 16
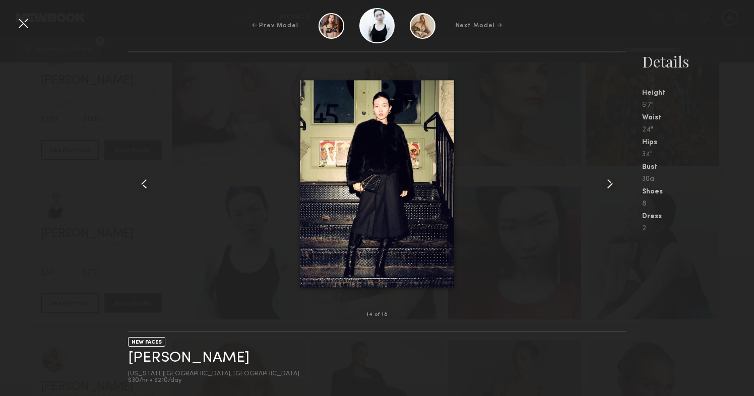
click at [609, 181] on common-icon at bounding box center [609, 184] width 16 height 16
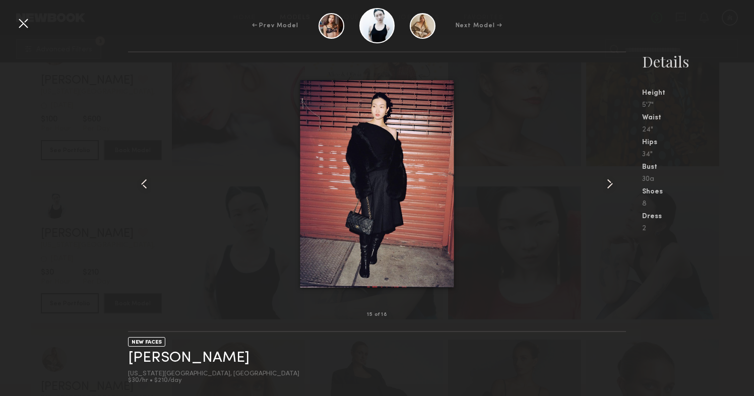
click at [609, 181] on common-icon at bounding box center [609, 184] width 16 height 16
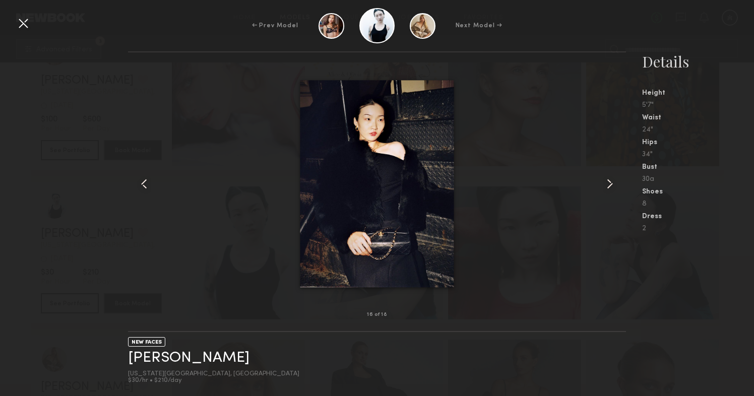
click at [609, 181] on common-icon at bounding box center [609, 184] width 16 height 16
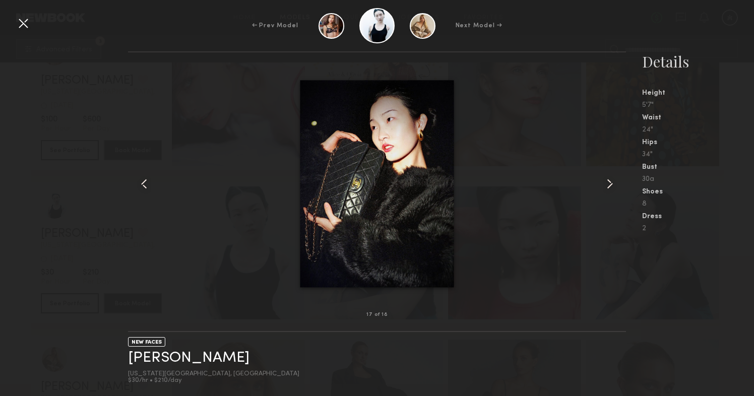
click at [609, 181] on common-icon at bounding box center [609, 184] width 16 height 16
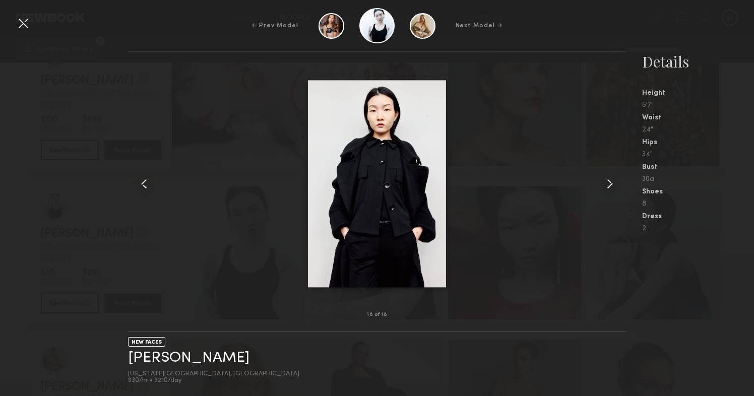
click at [609, 181] on common-icon at bounding box center [609, 184] width 16 height 16
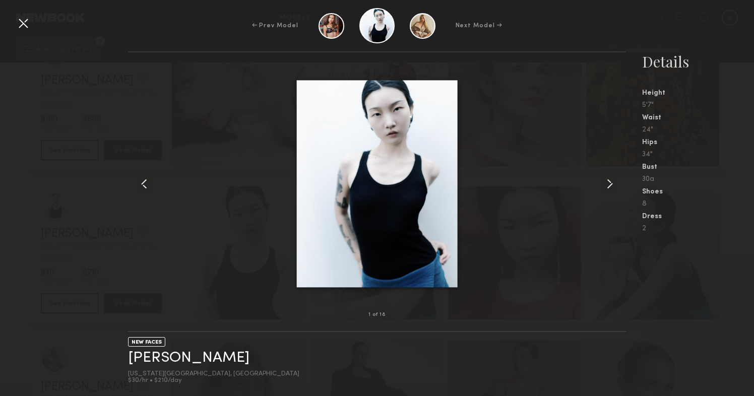
click at [609, 181] on common-icon at bounding box center [609, 184] width 16 height 16
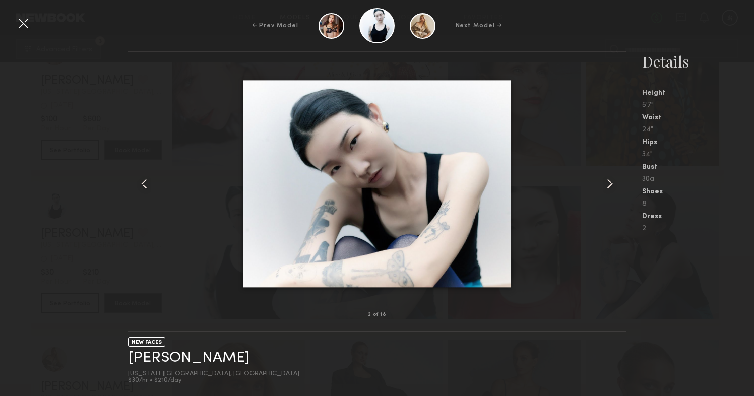
click at [609, 181] on common-icon at bounding box center [609, 184] width 16 height 16
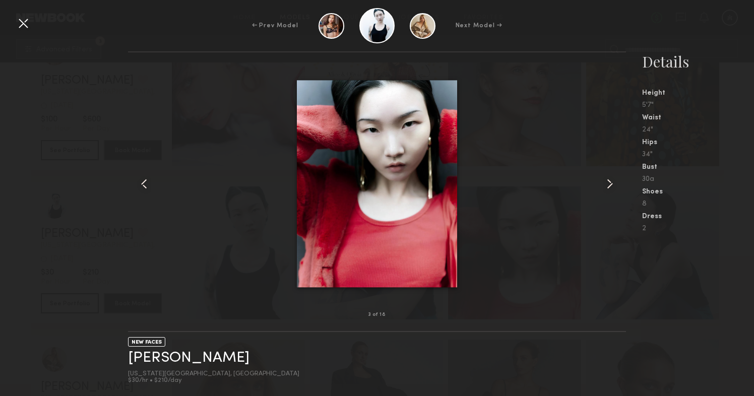
click at [609, 181] on common-icon at bounding box center [609, 184] width 16 height 16
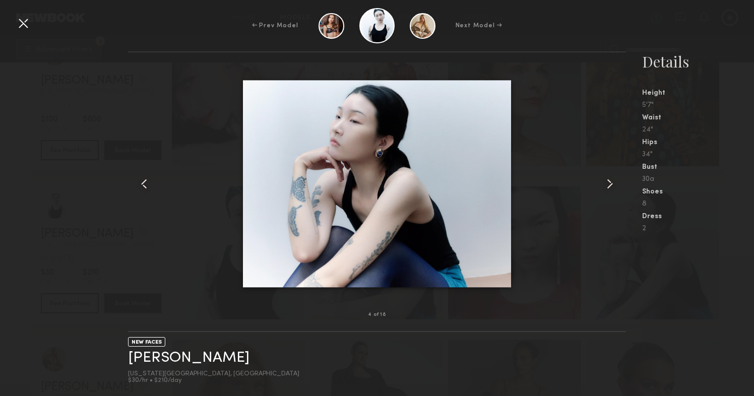
click at [141, 291] on div at bounding box center [138, 184] width 20 height 230
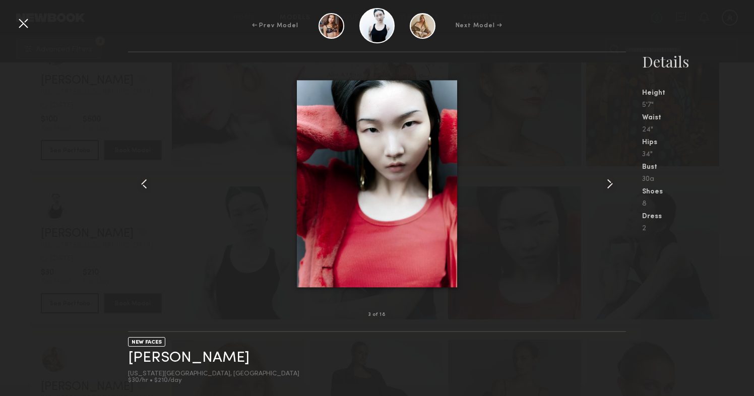
click at [23, 21] on div at bounding box center [23, 23] width 16 height 16
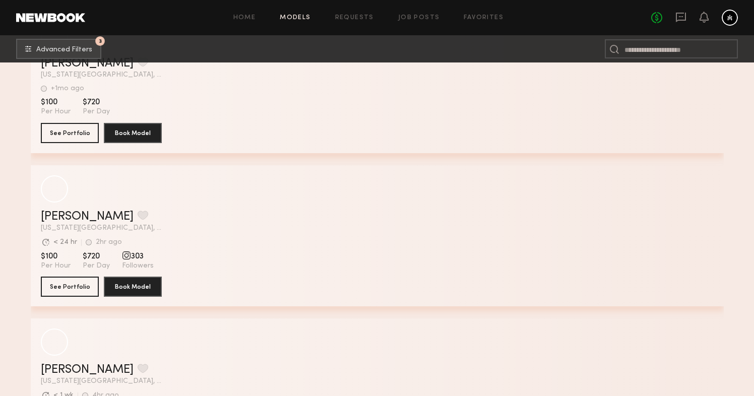
scroll to position [29330, 0]
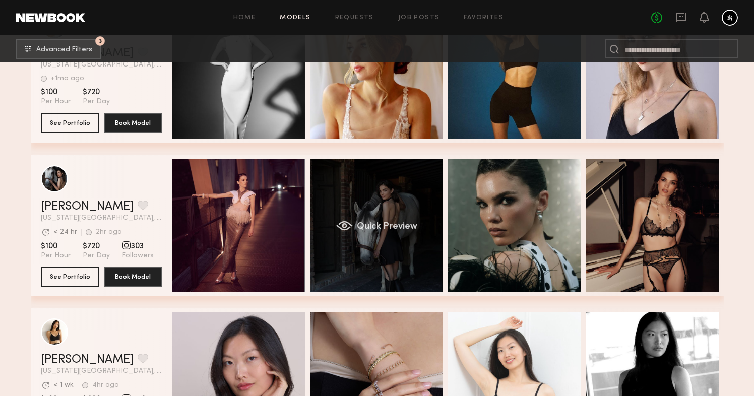
click at [362, 196] on div "Quick Preview" at bounding box center [376, 225] width 133 height 133
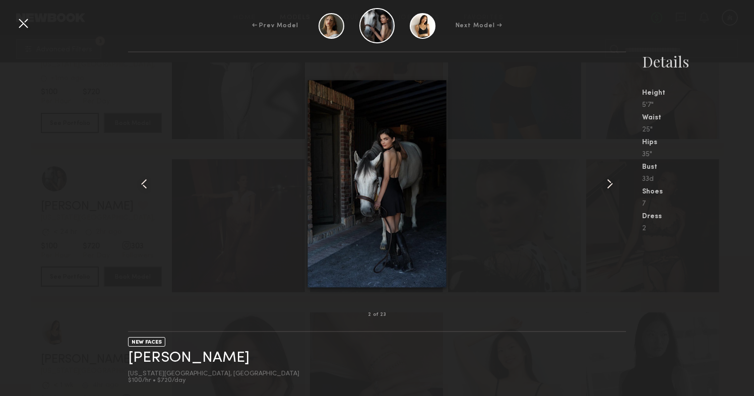
click at [604, 182] on common-icon at bounding box center [609, 184] width 16 height 16
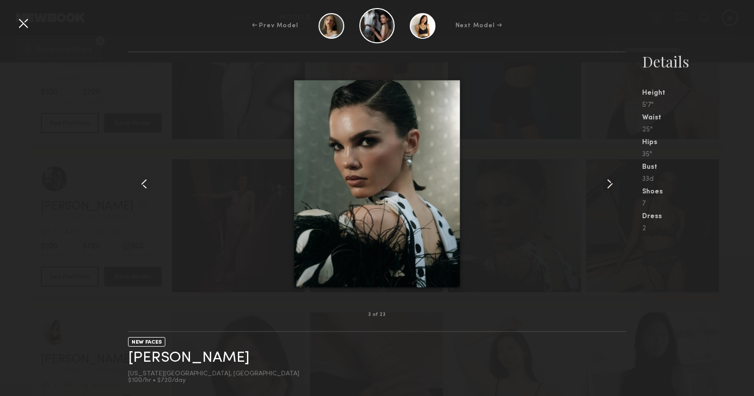
click at [604, 182] on common-icon at bounding box center [609, 184] width 16 height 16
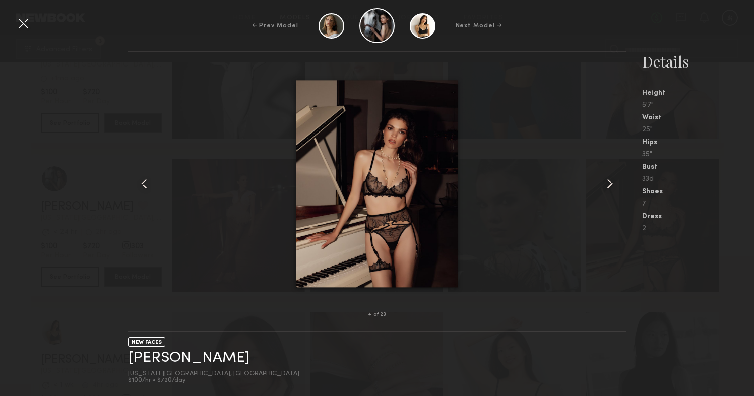
click at [604, 182] on common-icon at bounding box center [609, 184] width 16 height 16
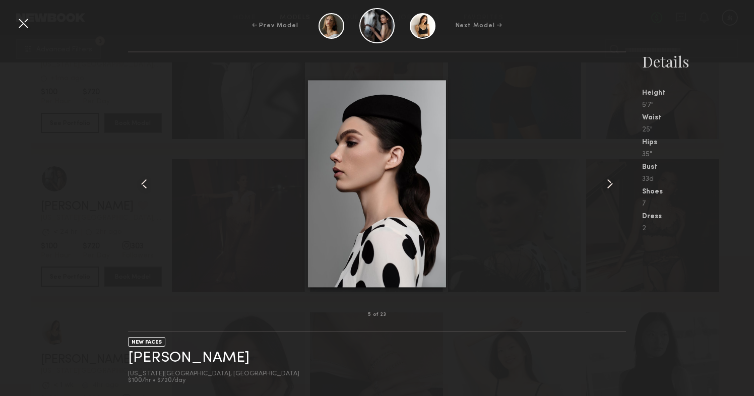
click at [604, 182] on common-icon at bounding box center [609, 184] width 16 height 16
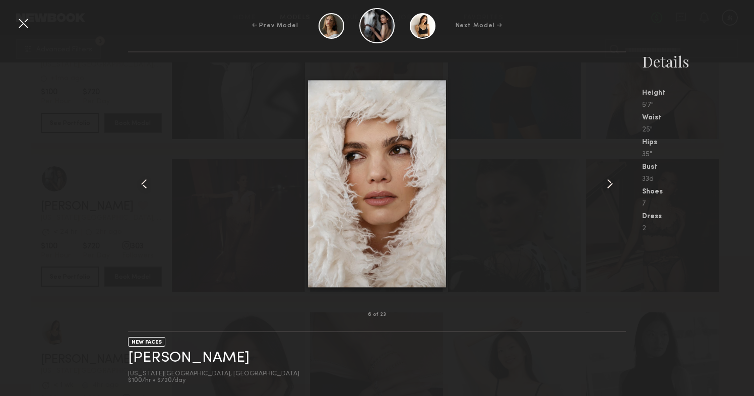
click at [604, 182] on common-icon at bounding box center [609, 184] width 16 height 16
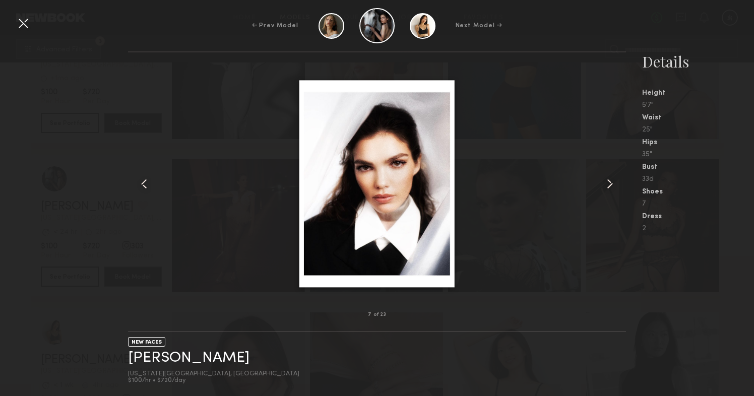
click at [604, 182] on common-icon at bounding box center [609, 184] width 16 height 16
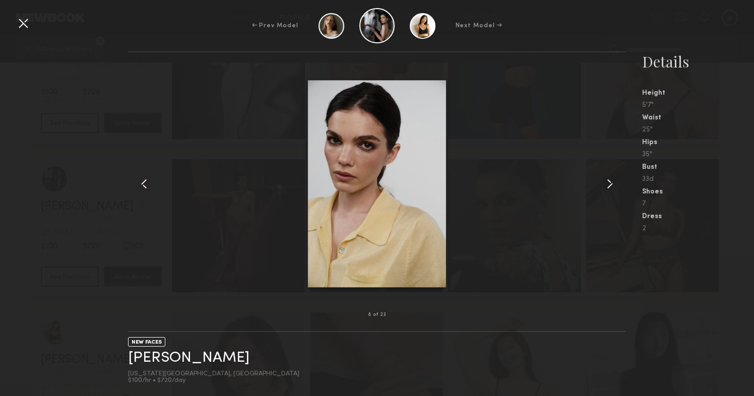
click at [604, 182] on common-icon at bounding box center [609, 184] width 16 height 16
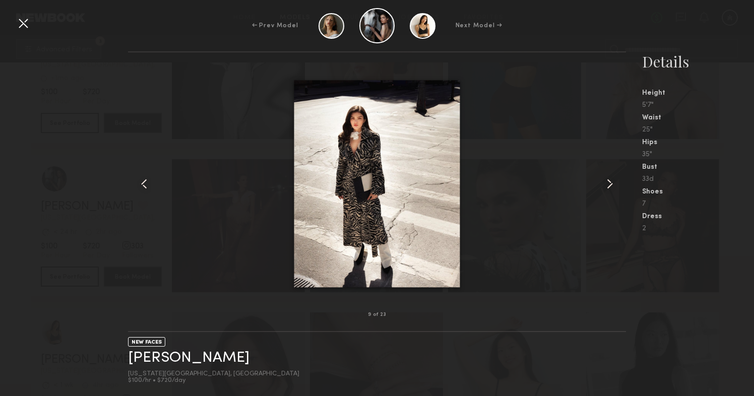
click at [604, 182] on common-icon at bounding box center [609, 184] width 16 height 16
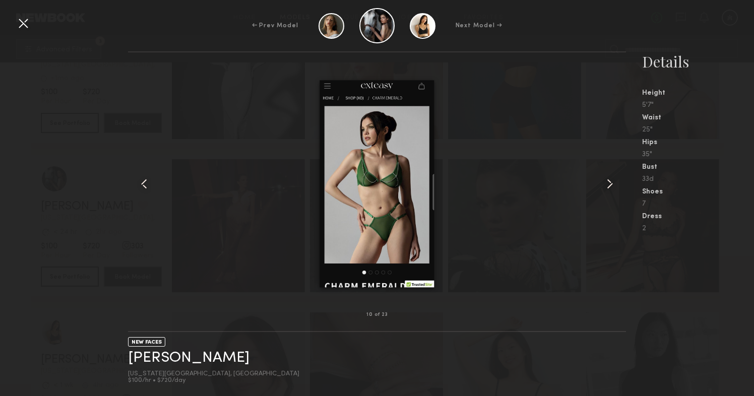
click at [604, 182] on common-icon at bounding box center [609, 184] width 16 height 16
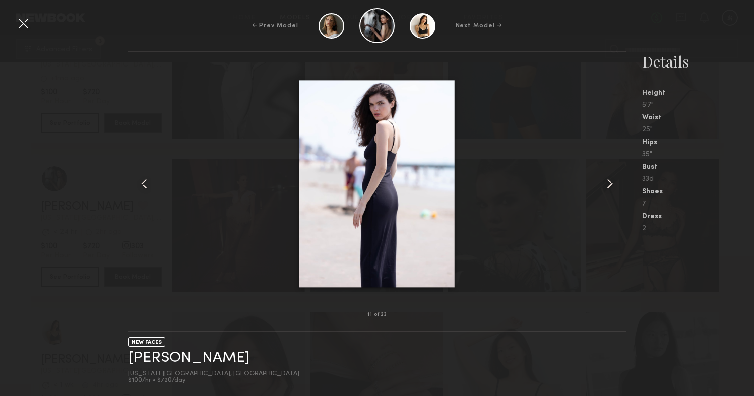
click at [604, 182] on common-icon at bounding box center [609, 184] width 16 height 16
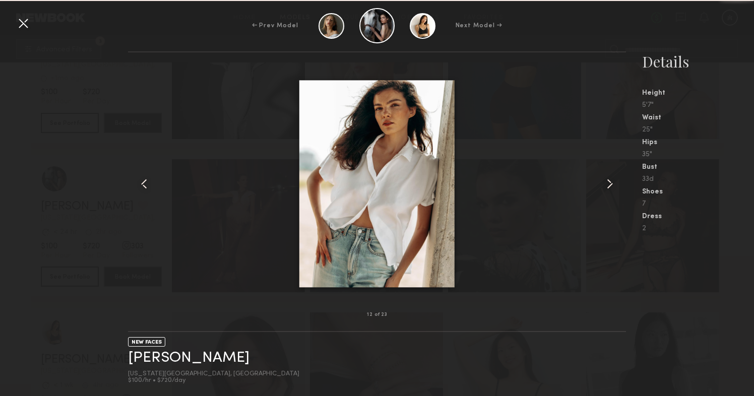
click at [604, 182] on common-icon at bounding box center [609, 184] width 16 height 16
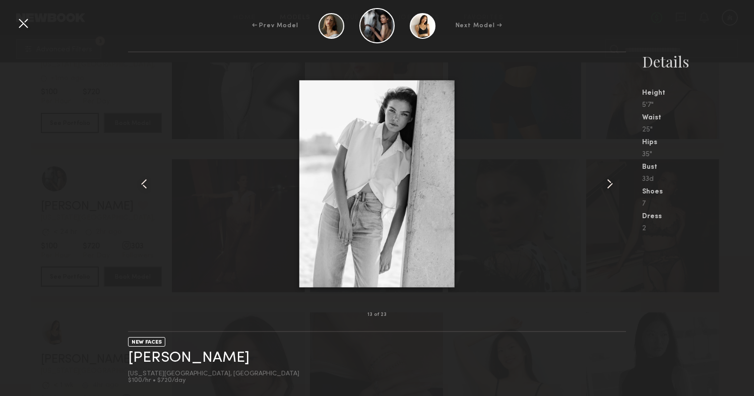
click at [604, 182] on common-icon at bounding box center [609, 184] width 16 height 16
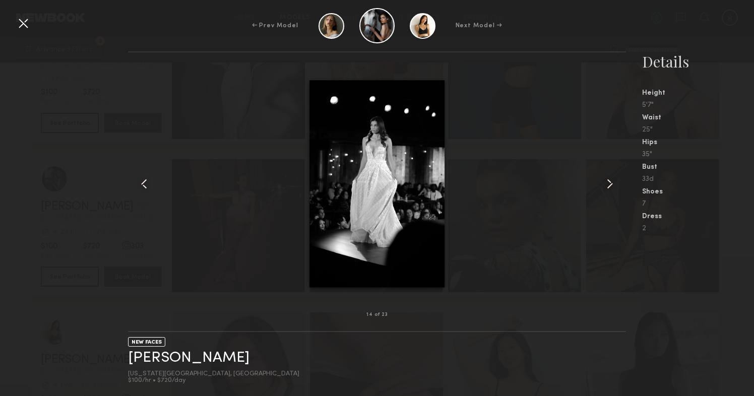
click at [604, 182] on common-icon at bounding box center [609, 184] width 16 height 16
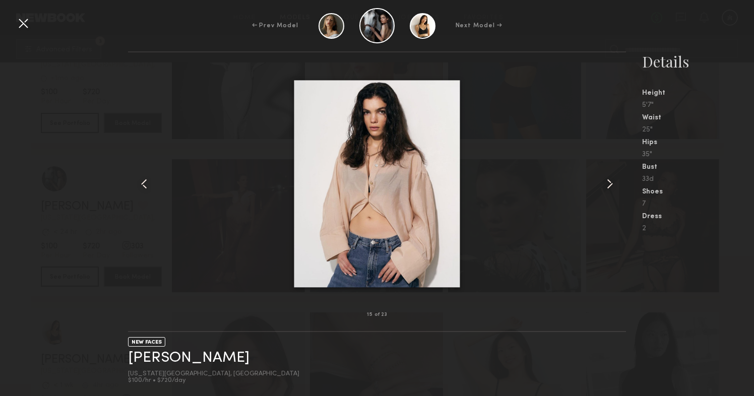
click at [604, 182] on common-icon at bounding box center [609, 184] width 16 height 16
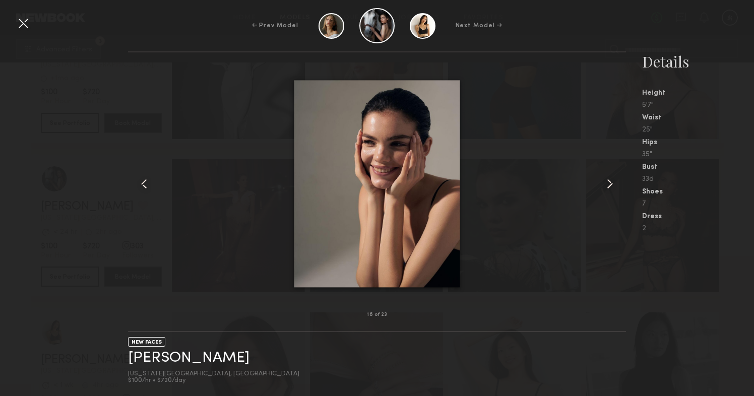
click at [604, 182] on common-icon at bounding box center [609, 184] width 16 height 16
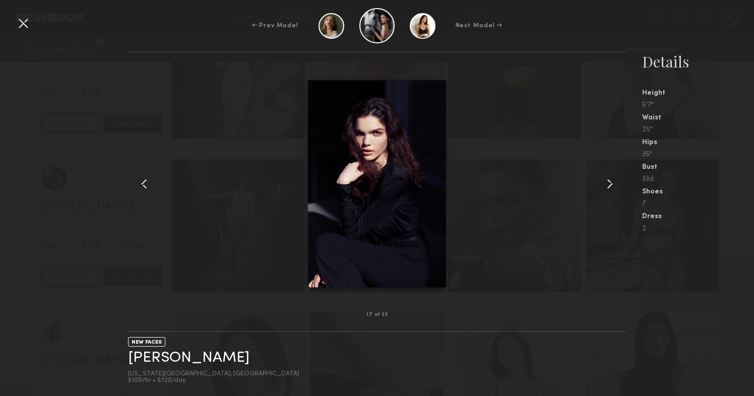
click at [604, 182] on common-icon at bounding box center [609, 184] width 16 height 16
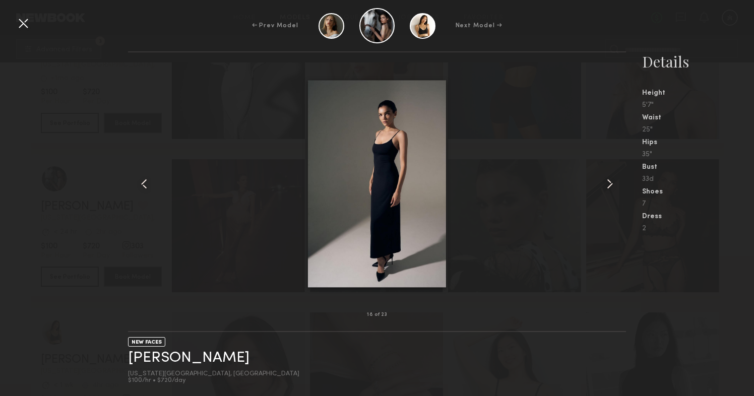
click at [18, 22] on div at bounding box center [23, 23] width 16 height 16
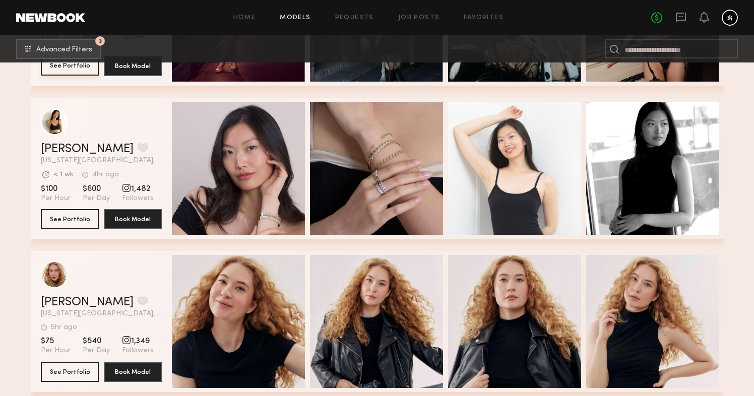
scroll to position [29536, 0]
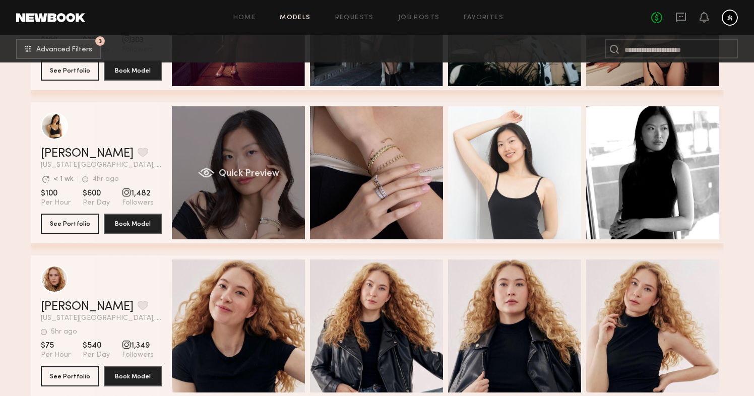
click at [254, 150] on div "Quick Preview" at bounding box center [238, 172] width 133 height 133
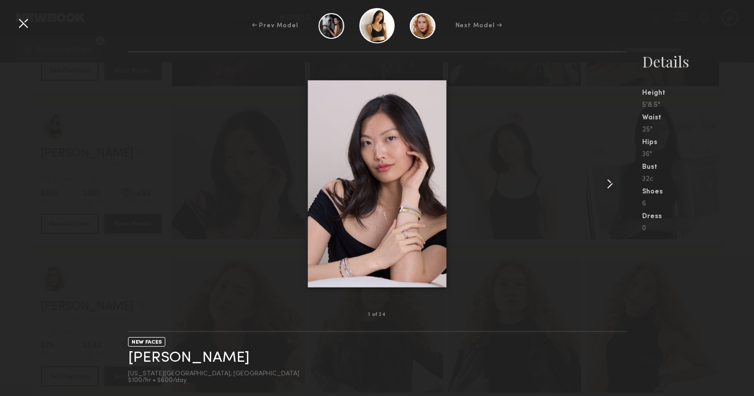
click at [614, 183] on common-icon at bounding box center [609, 184] width 16 height 16
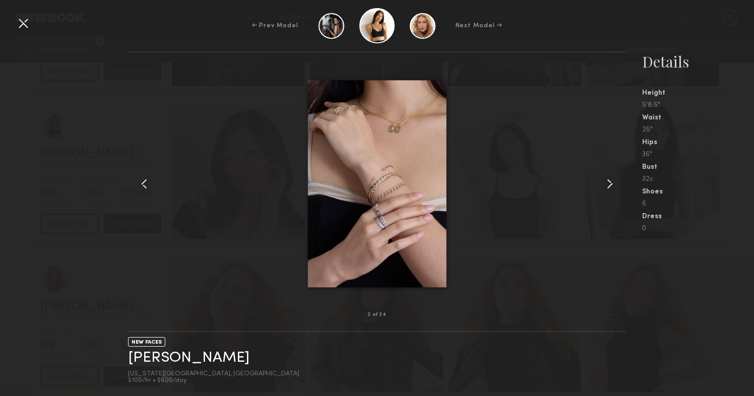
click at [611, 183] on common-icon at bounding box center [609, 184] width 16 height 16
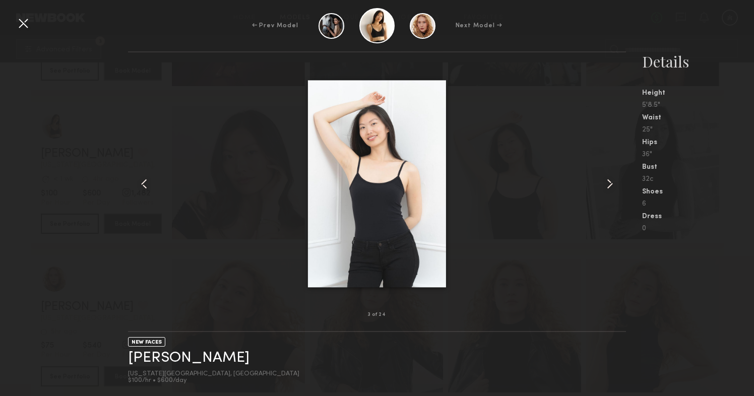
click at [611, 183] on common-icon at bounding box center [609, 184] width 16 height 16
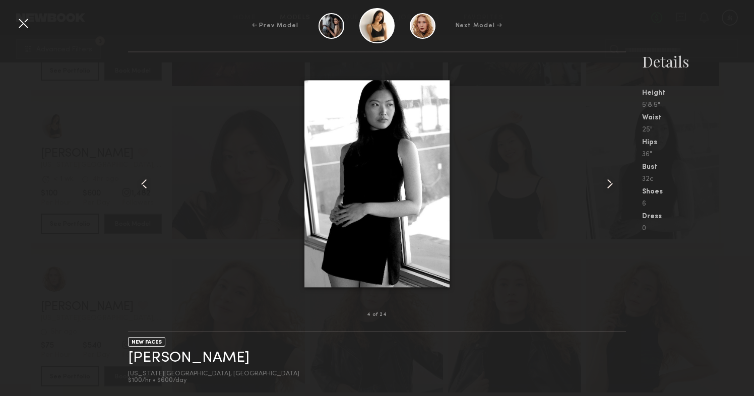
click at [611, 183] on common-icon at bounding box center [609, 184] width 16 height 16
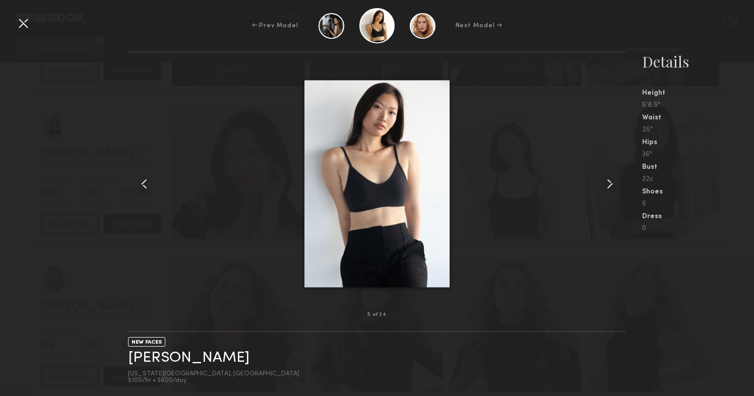
click at [611, 183] on common-icon at bounding box center [609, 184] width 16 height 16
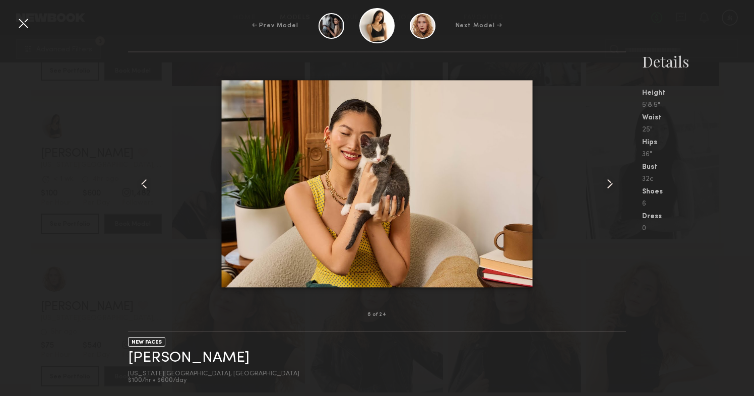
click at [611, 183] on common-icon at bounding box center [609, 184] width 16 height 16
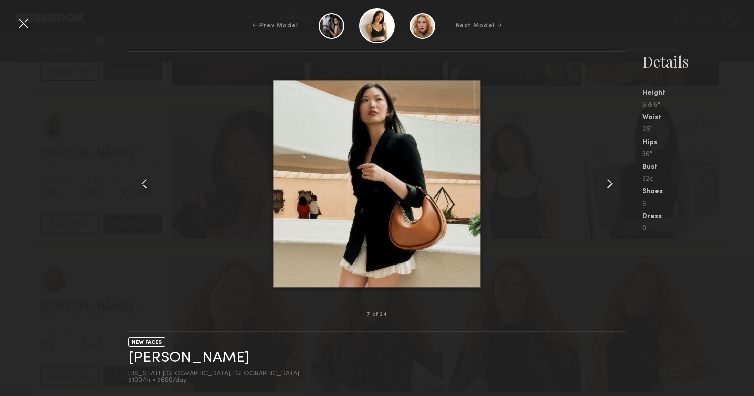
click at [611, 183] on common-icon at bounding box center [609, 184] width 16 height 16
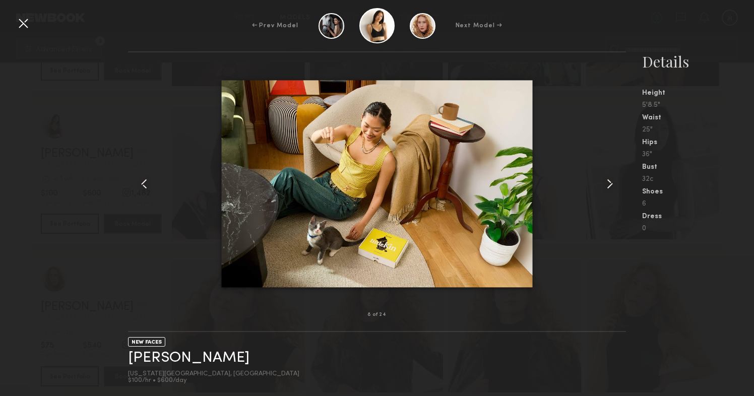
click at [611, 183] on common-icon at bounding box center [609, 184] width 16 height 16
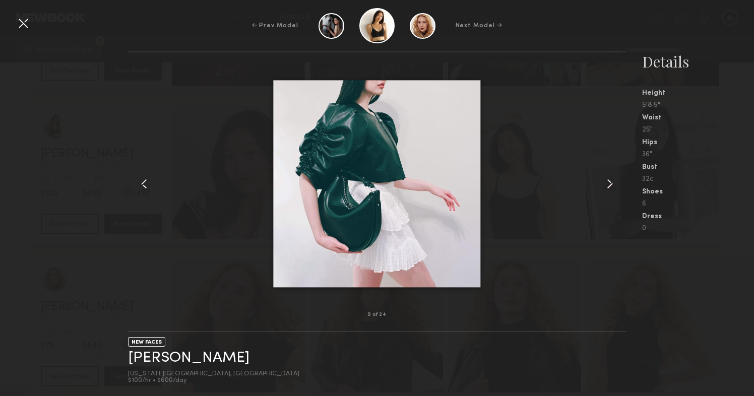
click at [611, 183] on common-icon at bounding box center [609, 184] width 16 height 16
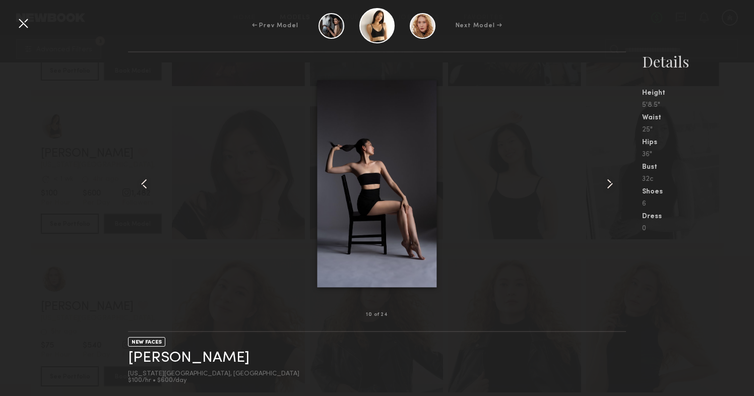
click at [611, 183] on common-icon at bounding box center [609, 184] width 16 height 16
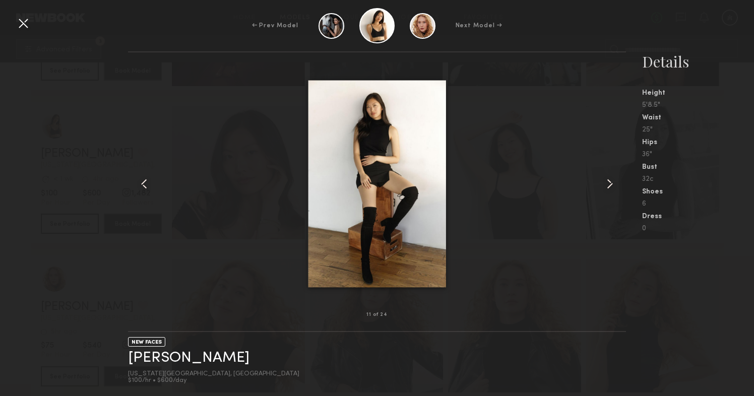
click at [611, 183] on common-icon at bounding box center [609, 184] width 16 height 16
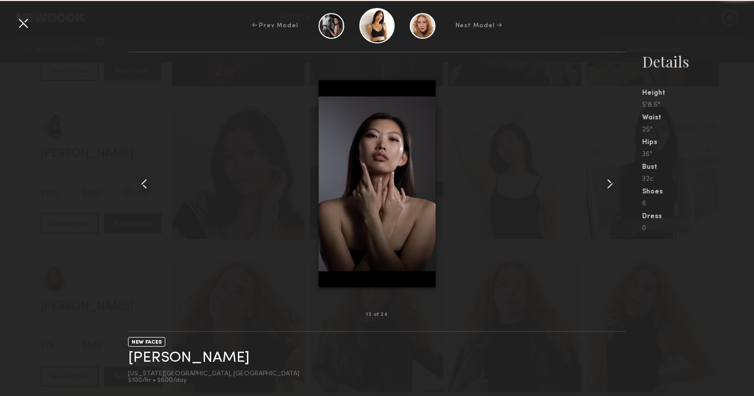
click at [611, 183] on common-icon at bounding box center [609, 184] width 16 height 16
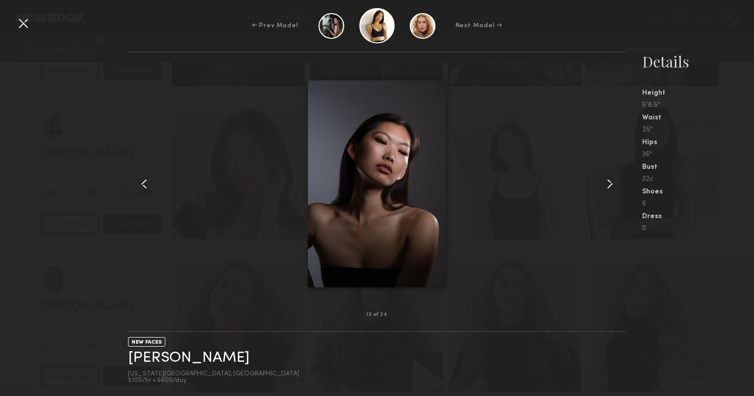
click at [611, 183] on common-icon at bounding box center [609, 184] width 16 height 16
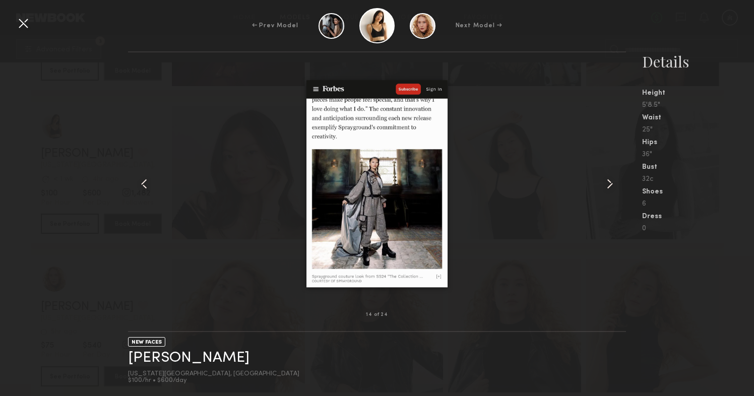
click at [611, 183] on common-icon at bounding box center [609, 184] width 16 height 16
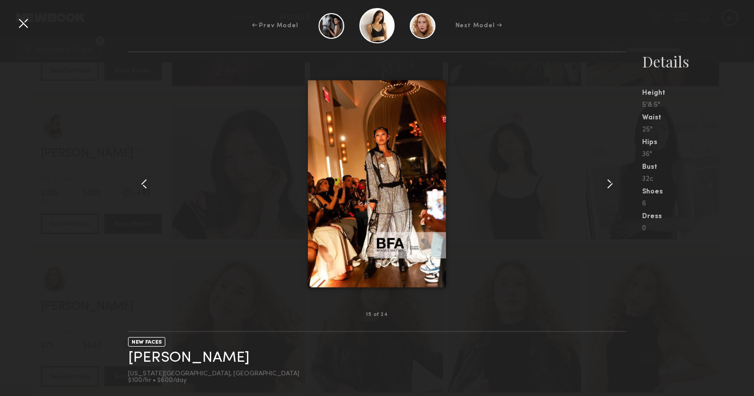
click at [611, 183] on common-icon at bounding box center [609, 184] width 16 height 16
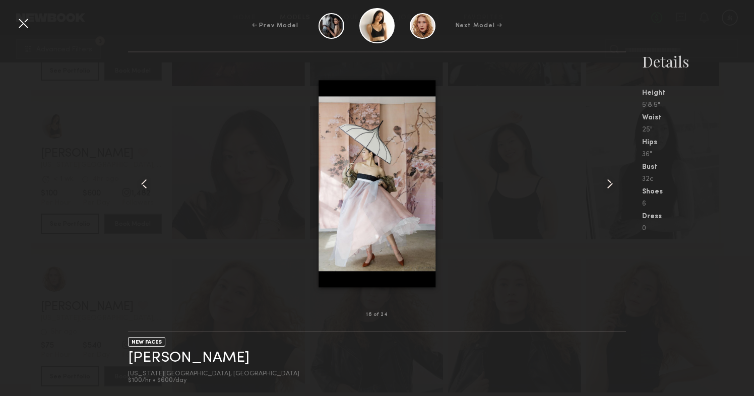
click at [611, 183] on common-icon at bounding box center [609, 184] width 16 height 16
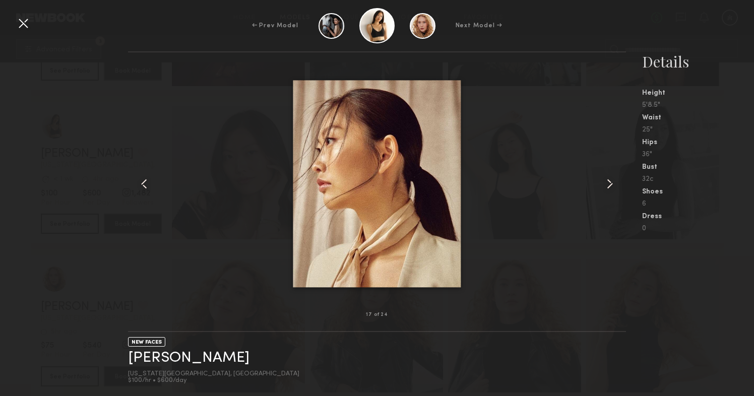
click at [611, 183] on common-icon at bounding box center [609, 184] width 16 height 16
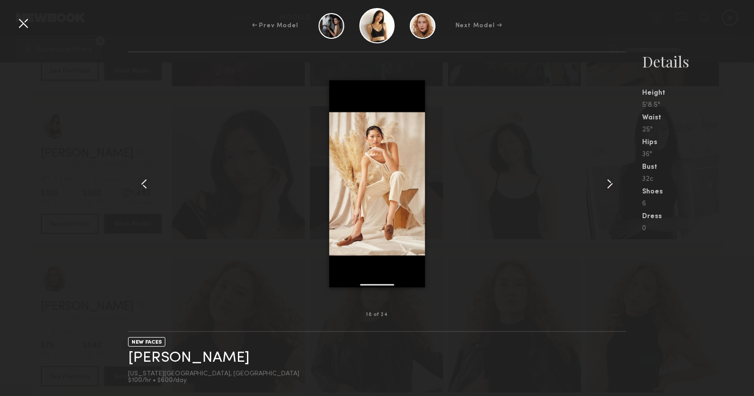
click at [611, 183] on common-icon at bounding box center [609, 184] width 16 height 16
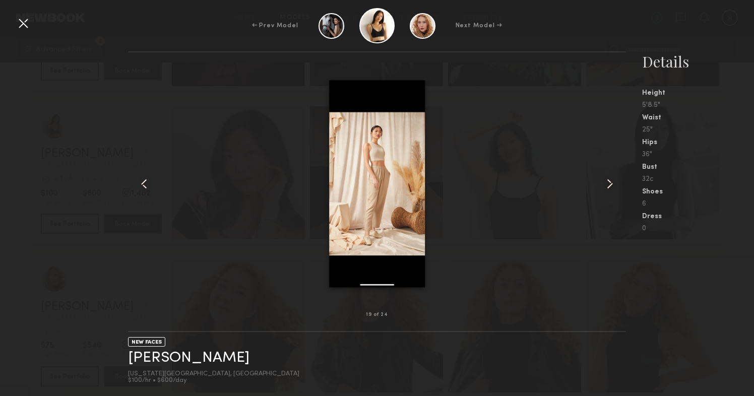
click at [611, 183] on common-icon at bounding box center [609, 184] width 16 height 16
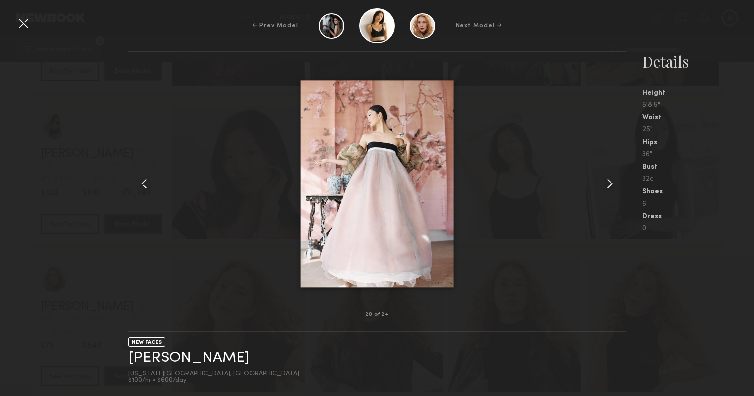
click at [611, 183] on common-icon at bounding box center [609, 184] width 16 height 16
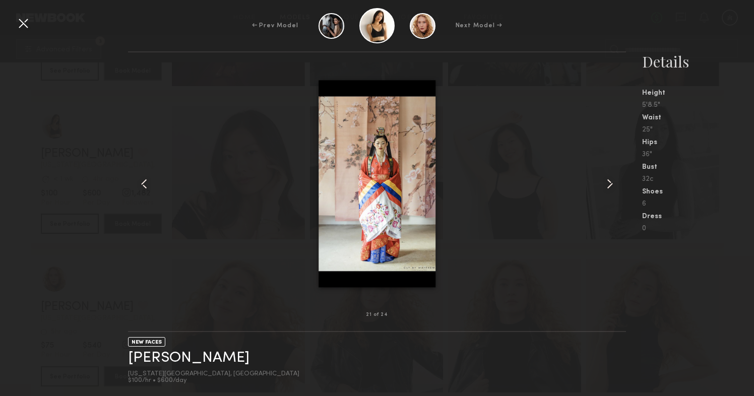
click at [611, 183] on common-icon at bounding box center [609, 184] width 16 height 16
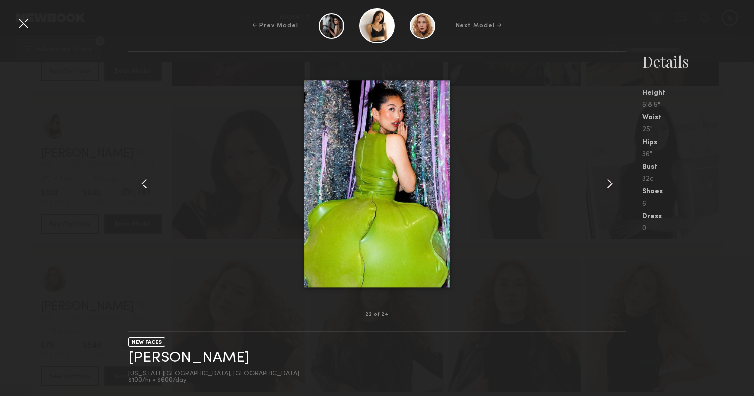
click at [611, 183] on common-icon at bounding box center [609, 184] width 16 height 16
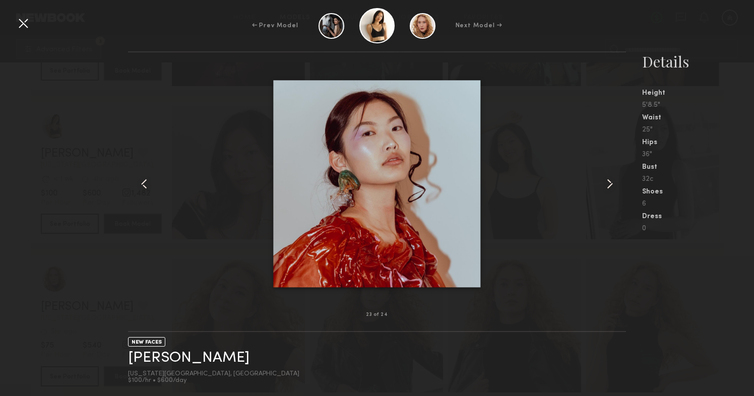
click at [611, 183] on common-icon at bounding box center [609, 184] width 16 height 16
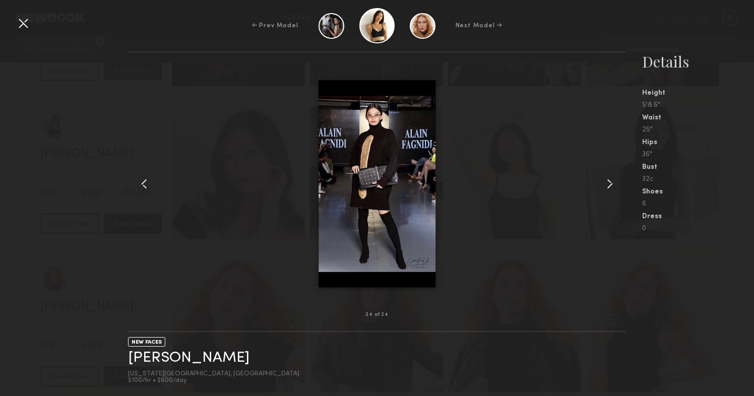
click at [611, 183] on common-icon at bounding box center [609, 184] width 16 height 16
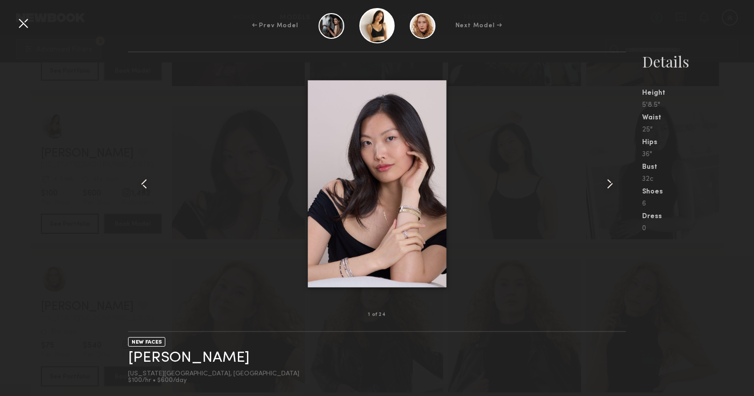
click at [611, 183] on common-icon at bounding box center [609, 184] width 16 height 16
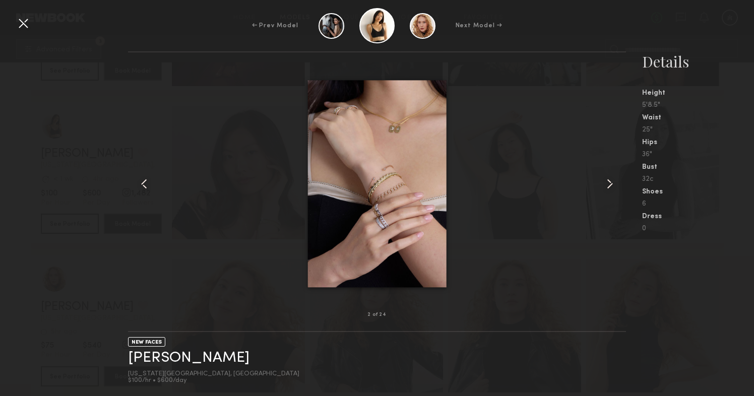
click at [611, 183] on common-icon at bounding box center [609, 184] width 16 height 16
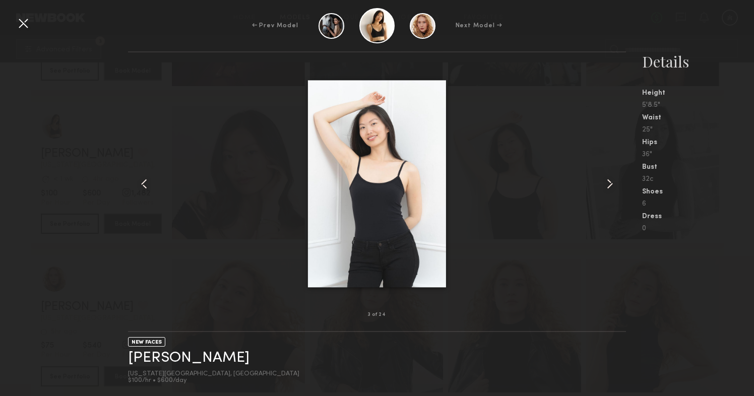
click at [611, 183] on common-icon at bounding box center [609, 184] width 16 height 16
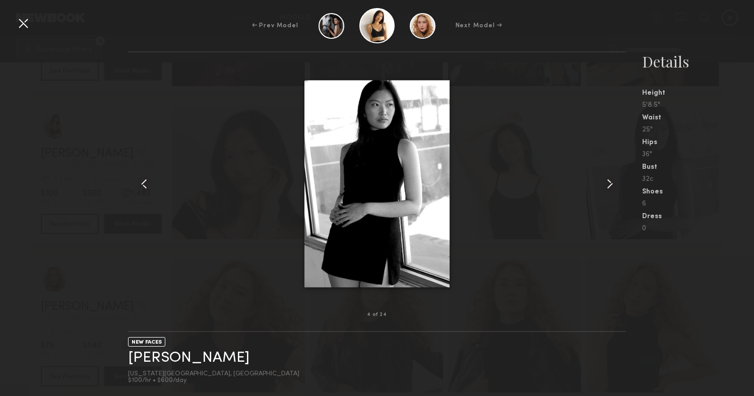
click at [611, 183] on common-icon at bounding box center [609, 184] width 16 height 16
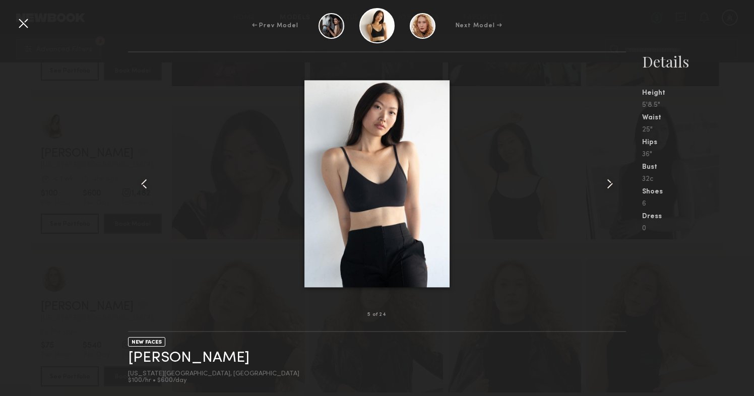
click at [611, 183] on common-icon at bounding box center [609, 184] width 16 height 16
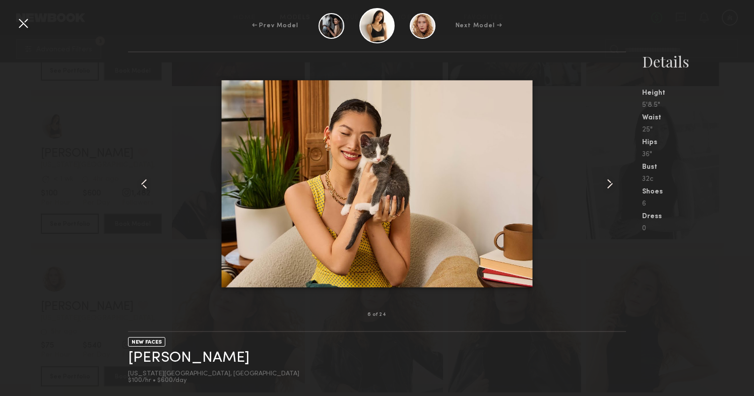
click at [611, 183] on common-icon at bounding box center [609, 184] width 16 height 16
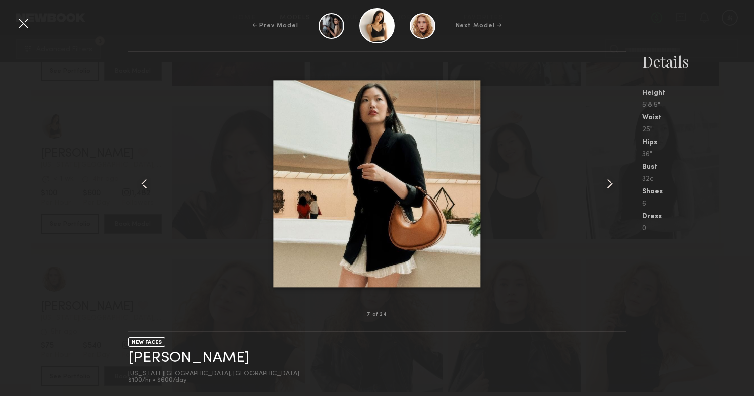
click at [611, 183] on common-icon at bounding box center [609, 184] width 16 height 16
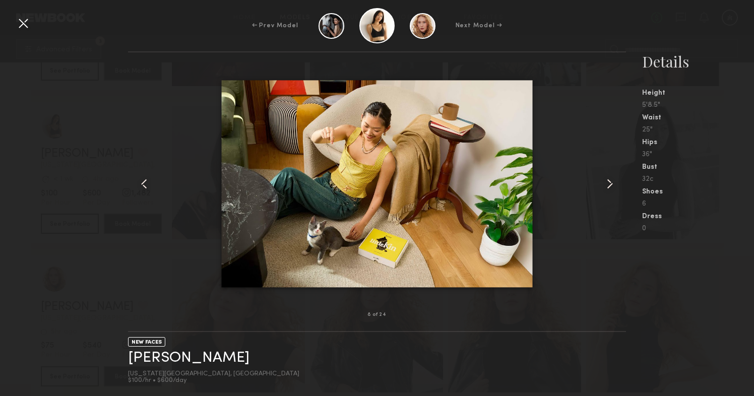
click at [611, 183] on common-icon at bounding box center [609, 184] width 16 height 16
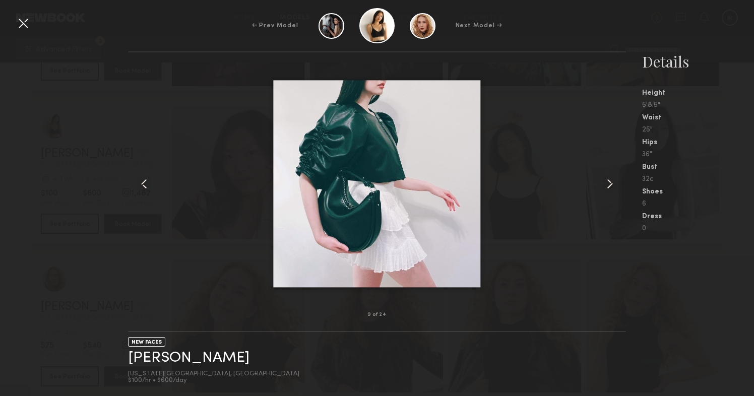
click at [611, 183] on common-icon at bounding box center [609, 184] width 16 height 16
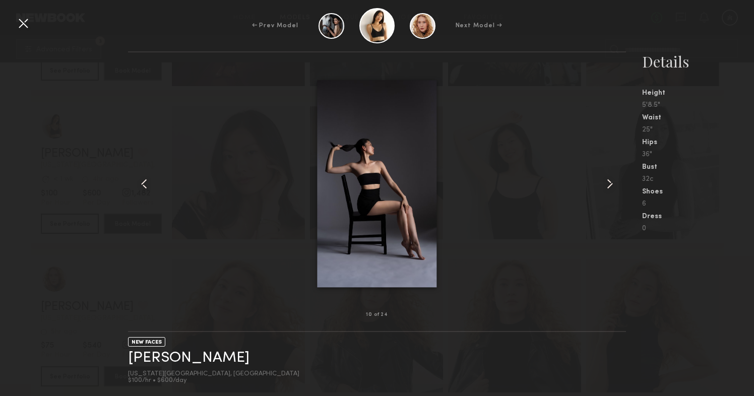
click at [611, 183] on common-icon at bounding box center [609, 184] width 16 height 16
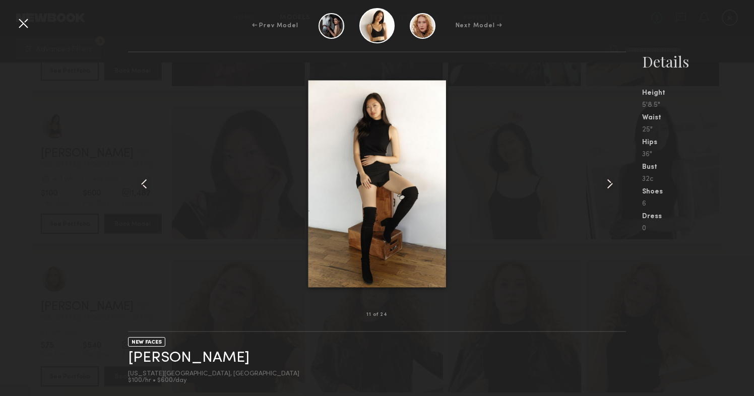
click at [611, 183] on common-icon at bounding box center [609, 184] width 16 height 16
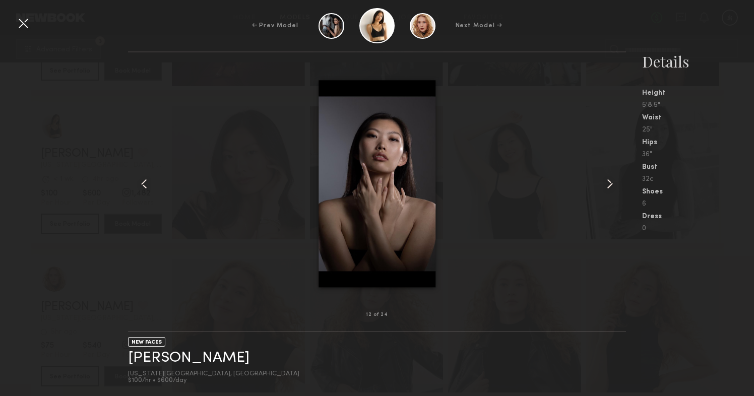
click at [611, 183] on common-icon at bounding box center [609, 184] width 16 height 16
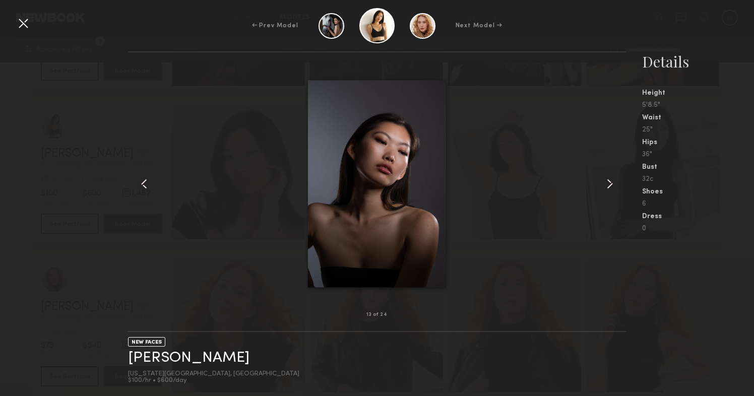
click at [611, 183] on common-icon at bounding box center [609, 184] width 16 height 16
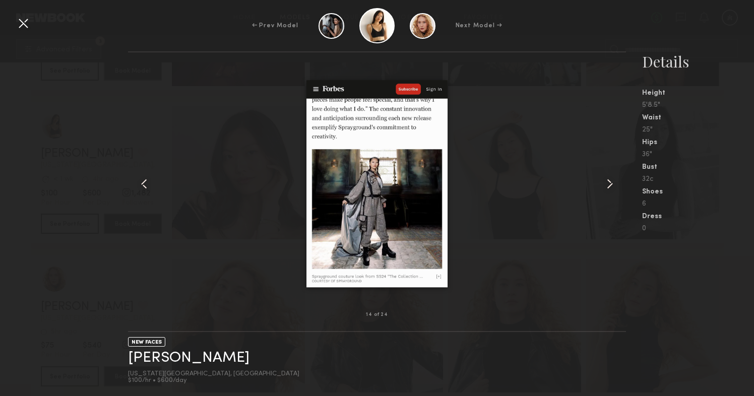
click at [611, 183] on common-icon at bounding box center [609, 184] width 16 height 16
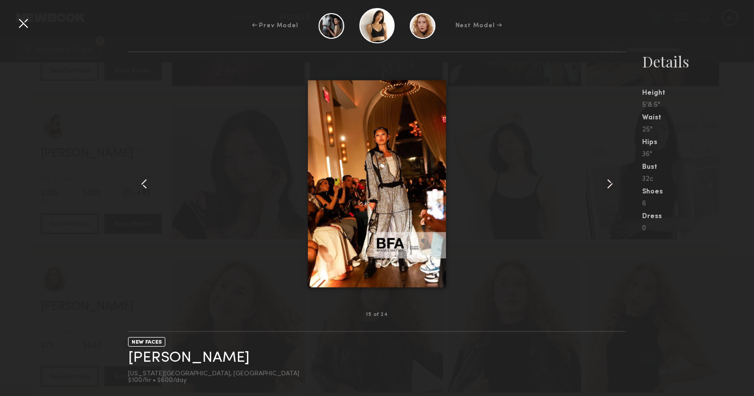
scroll to position [29575, 0]
click at [22, 18] on div at bounding box center [23, 23] width 16 height 16
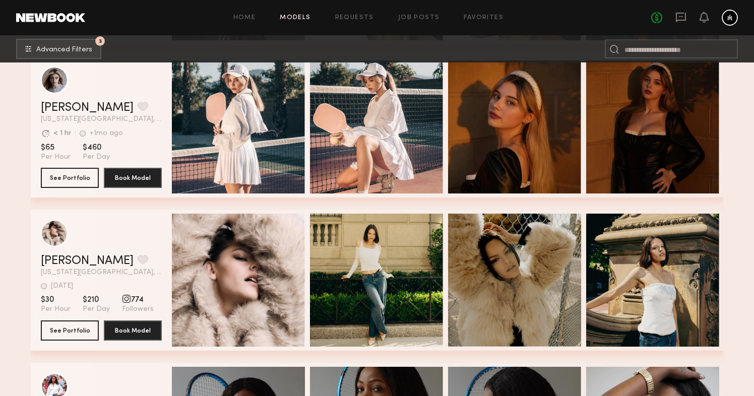
scroll to position [30519, 0]
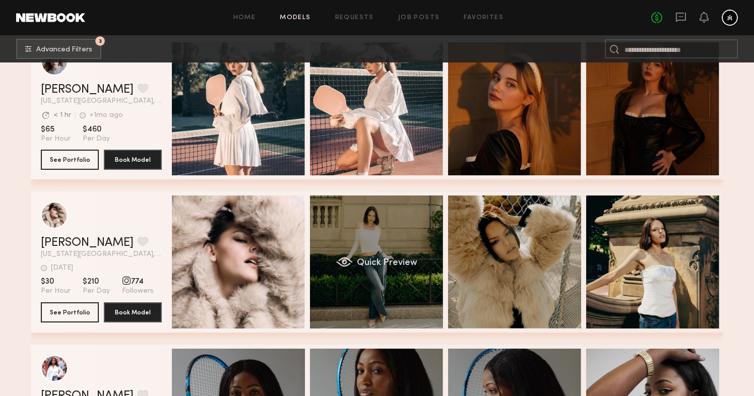
click at [349, 236] on div "Quick Preview" at bounding box center [376, 261] width 133 height 133
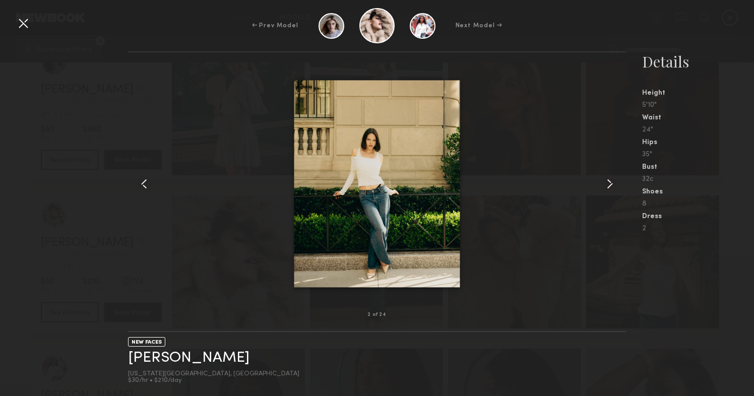
click at [611, 178] on common-icon at bounding box center [609, 184] width 16 height 16
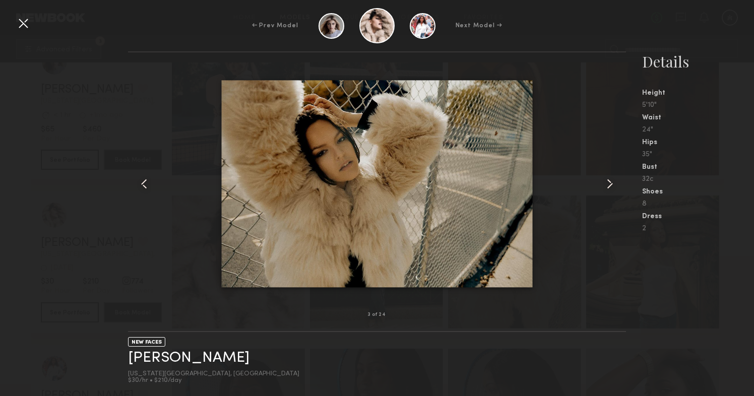
click at [611, 178] on common-icon at bounding box center [609, 184] width 16 height 16
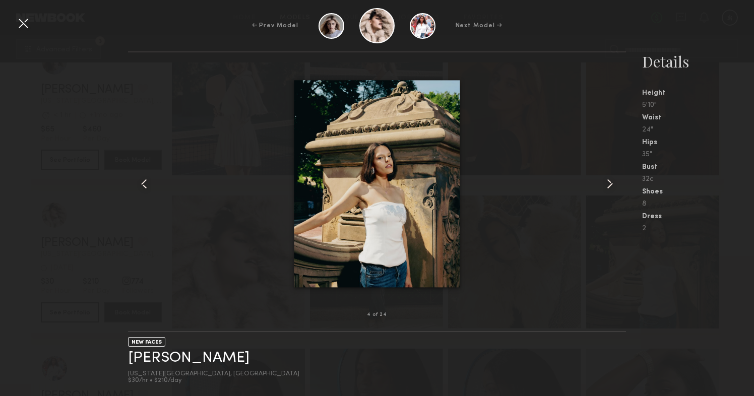
click at [611, 178] on common-icon at bounding box center [609, 184] width 16 height 16
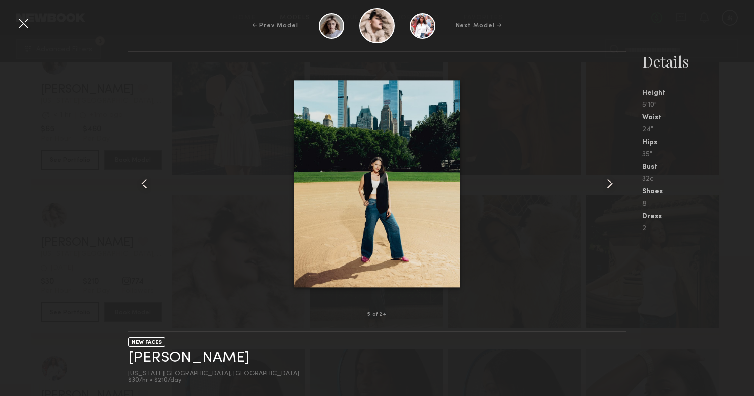
click at [611, 178] on common-icon at bounding box center [609, 184] width 16 height 16
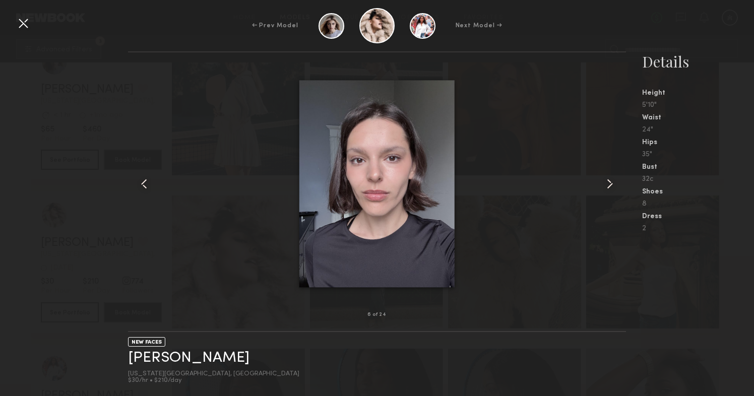
click at [611, 178] on common-icon at bounding box center [609, 184] width 16 height 16
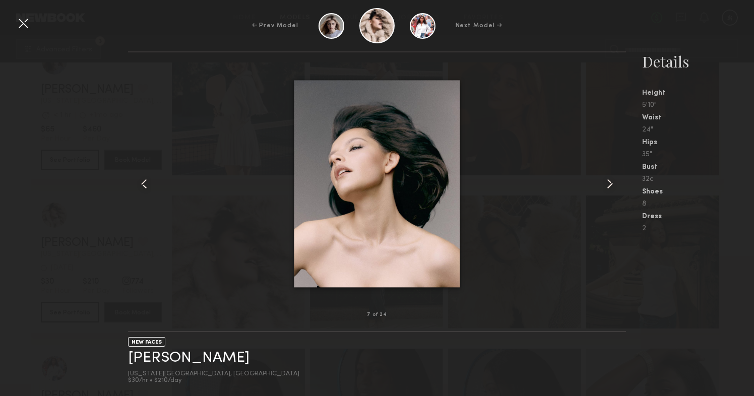
click at [611, 178] on common-icon at bounding box center [609, 184] width 16 height 16
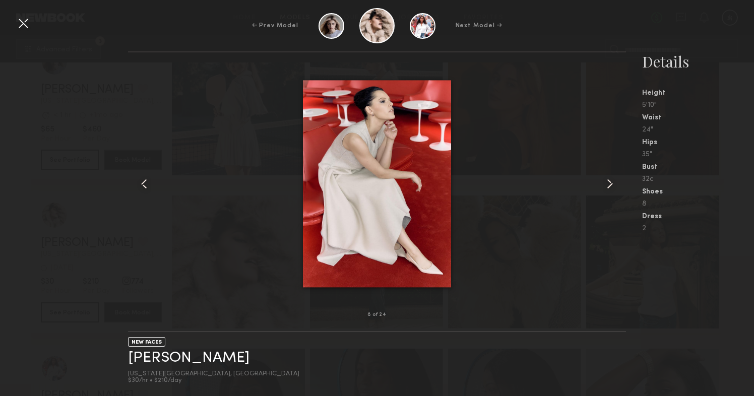
click at [611, 178] on common-icon at bounding box center [609, 184] width 16 height 16
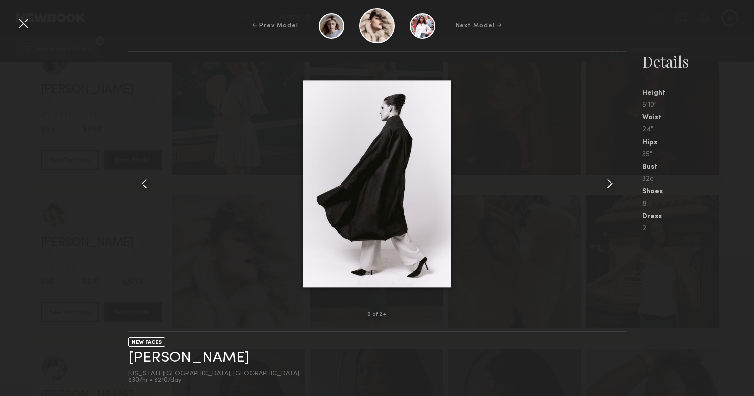
click at [611, 178] on common-icon at bounding box center [609, 184] width 16 height 16
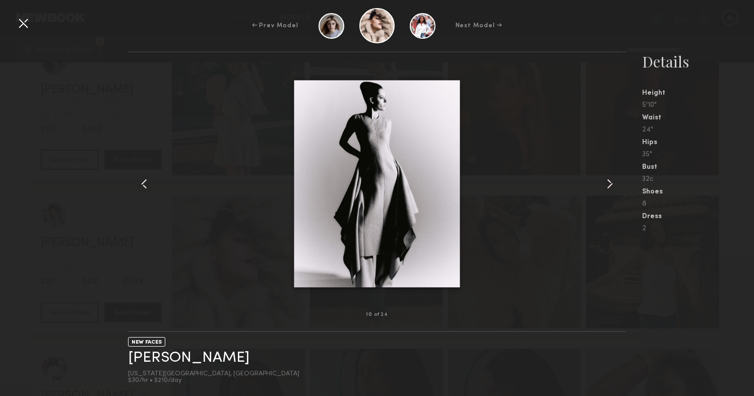
click at [611, 178] on common-icon at bounding box center [609, 184] width 16 height 16
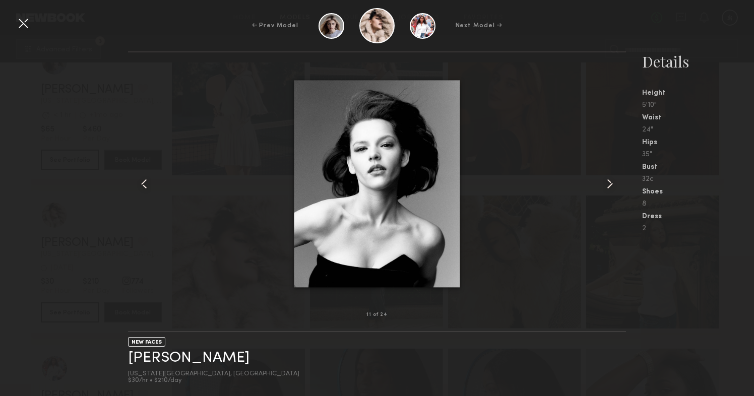
click at [611, 178] on common-icon at bounding box center [609, 184] width 16 height 16
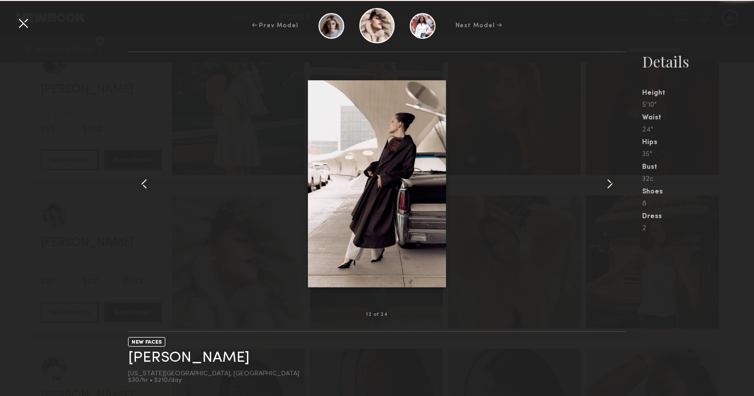
click at [611, 178] on common-icon at bounding box center [609, 184] width 16 height 16
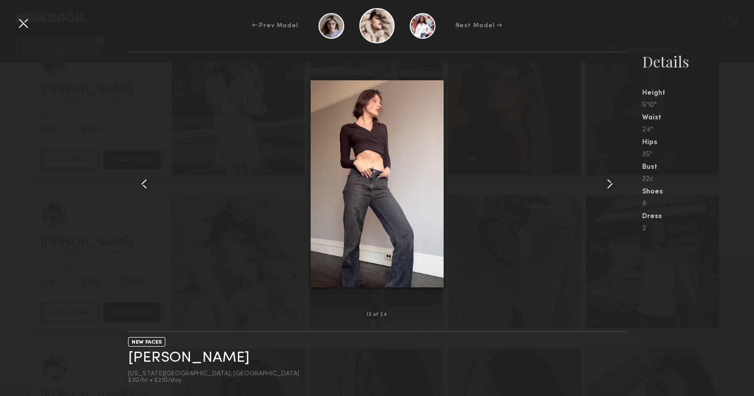
click at [611, 179] on common-icon at bounding box center [609, 184] width 16 height 16
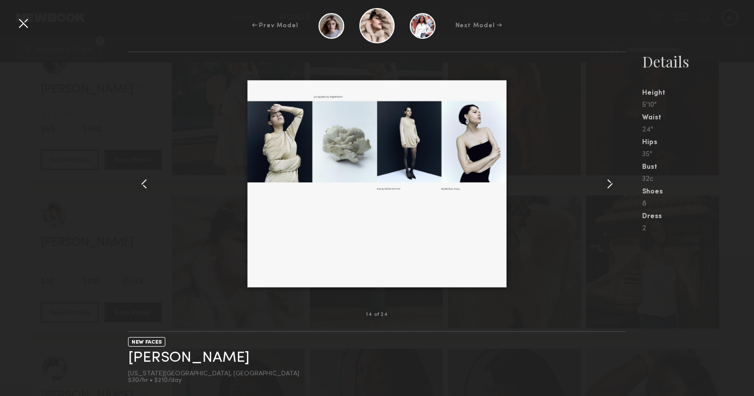
click at [611, 179] on common-icon at bounding box center [609, 184] width 16 height 16
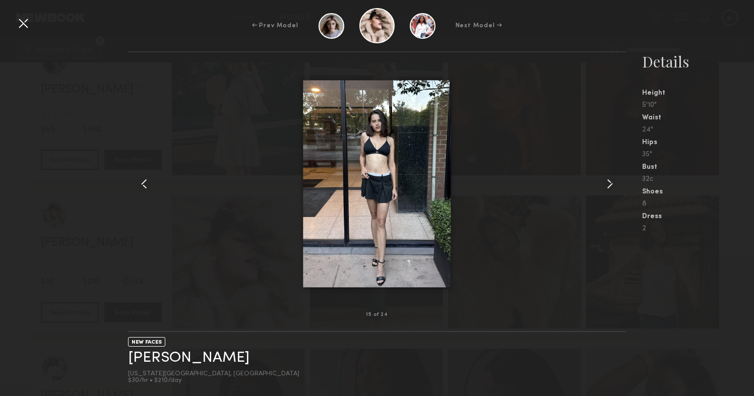
click at [611, 179] on common-icon at bounding box center [609, 184] width 16 height 16
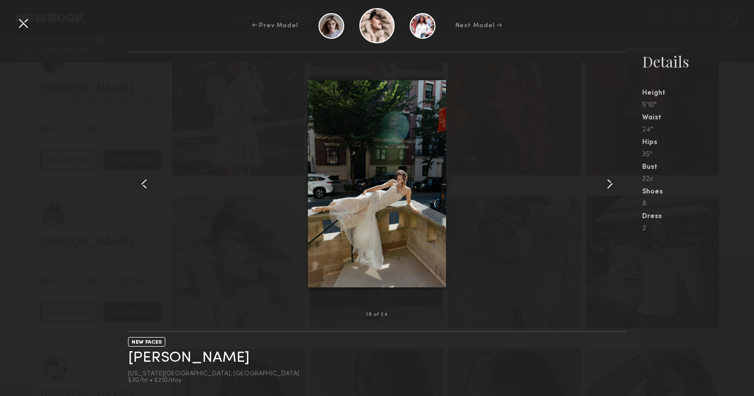
click at [611, 179] on common-icon at bounding box center [609, 184] width 16 height 16
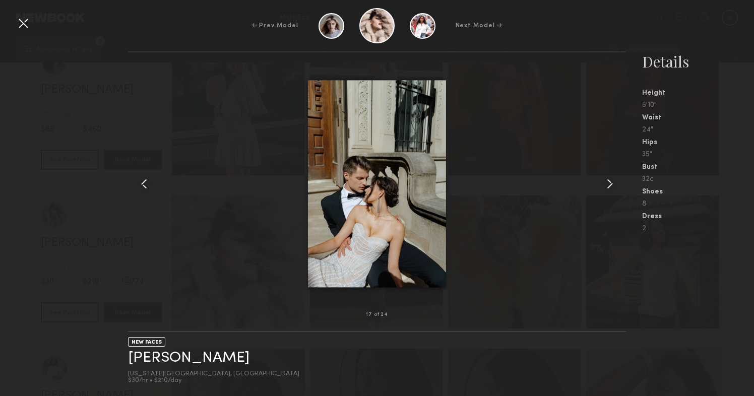
click at [611, 179] on common-icon at bounding box center [609, 184] width 16 height 16
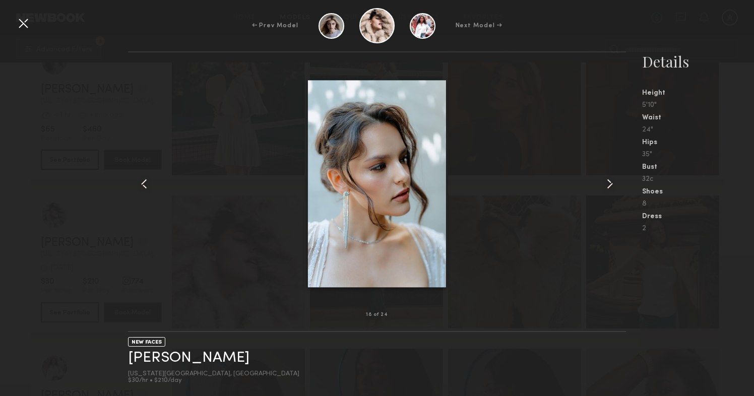
click at [611, 179] on common-icon at bounding box center [609, 184] width 16 height 16
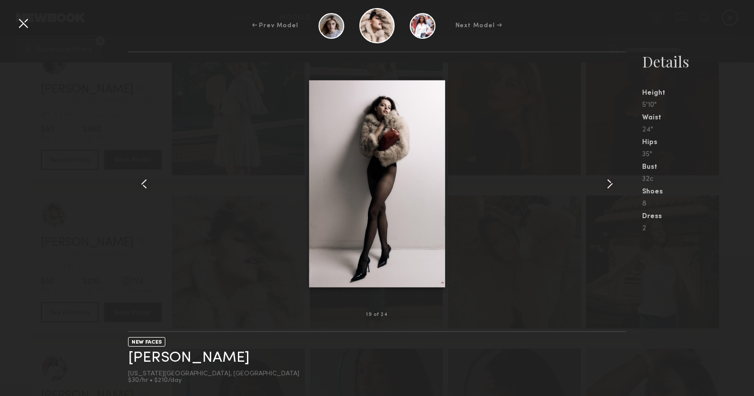
click at [611, 179] on common-icon at bounding box center [609, 184] width 16 height 16
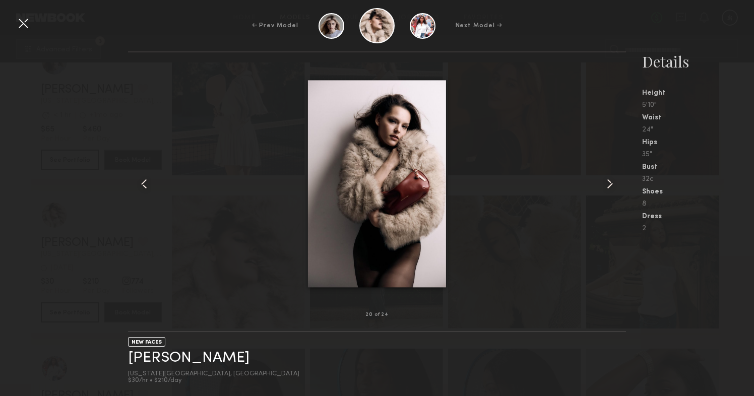
click at [611, 179] on common-icon at bounding box center [609, 184] width 16 height 16
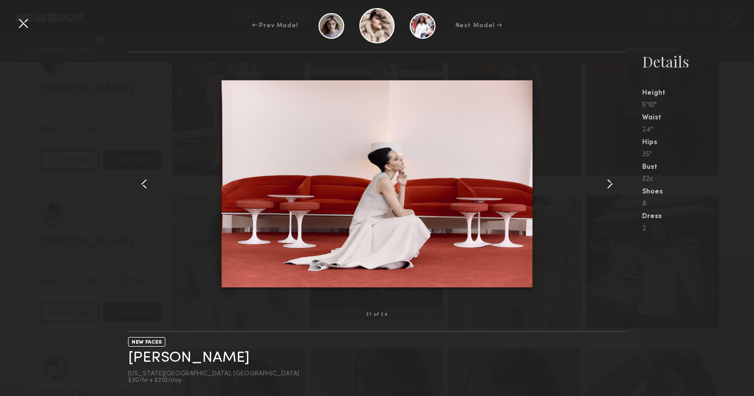
click at [611, 179] on common-icon at bounding box center [609, 184] width 16 height 16
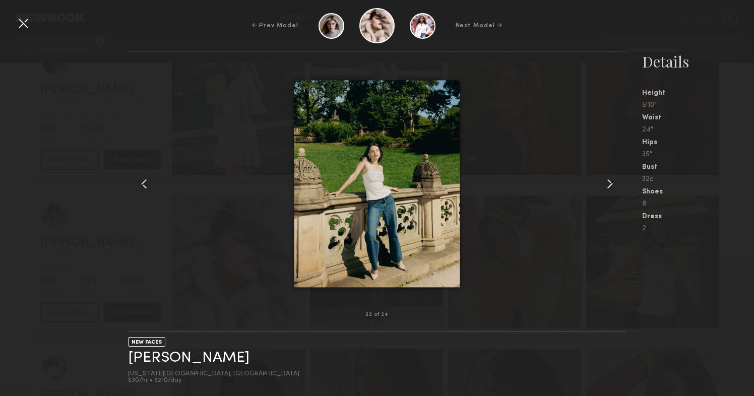
click at [611, 179] on common-icon at bounding box center [609, 184] width 16 height 16
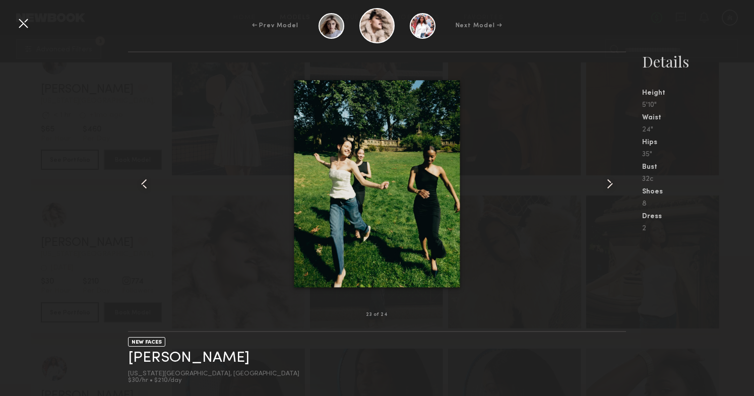
click at [611, 179] on common-icon at bounding box center [609, 184] width 16 height 16
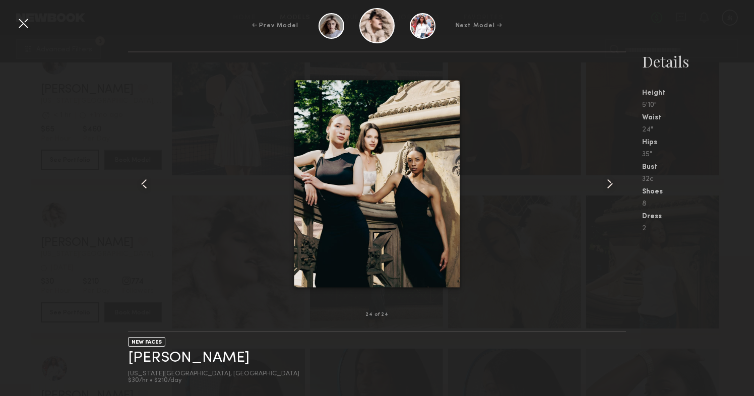
click at [23, 26] on div at bounding box center [23, 23] width 16 height 16
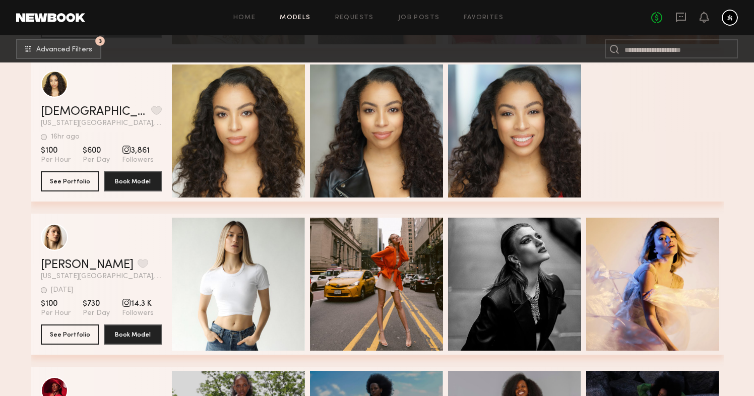
scroll to position [31423, 0]
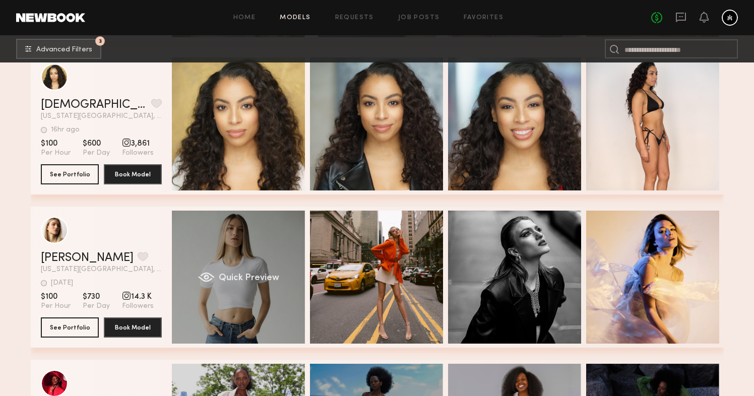
click at [246, 251] on div "Quick Preview" at bounding box center [238, 277] width 133 height 133
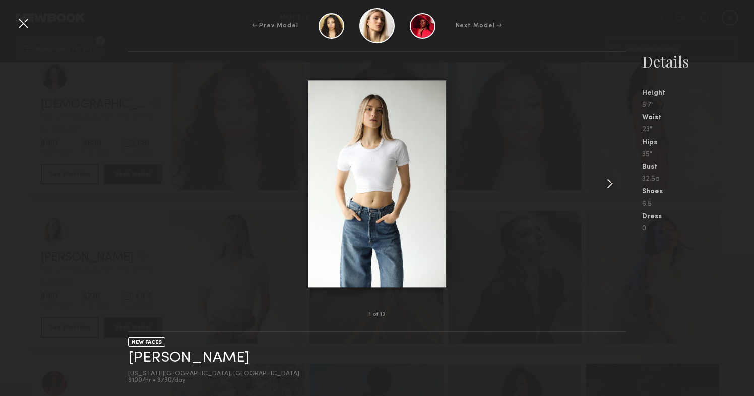
click at [615, 185] on common-icon at bounding box center [609, 184] width 16 height 16
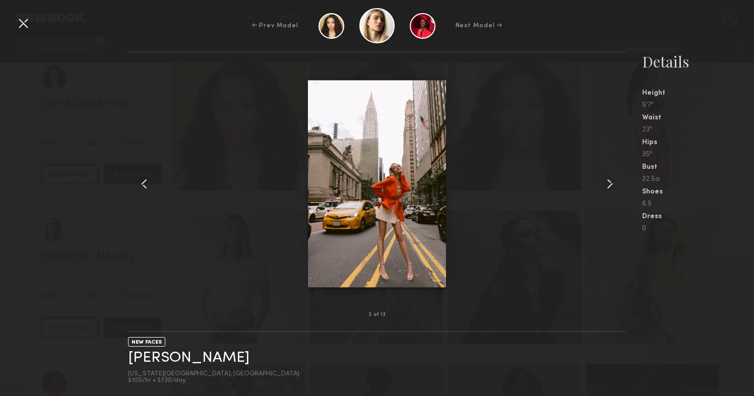
click at [615, 185] on common-icon at bounding box center [609, 184] width 16 height 16
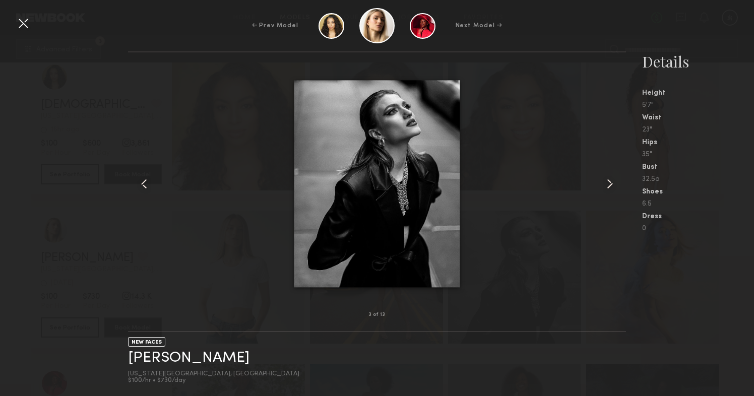
click at [615, 185] on common-icon at bounding box center [609, 184] width 16 height 16
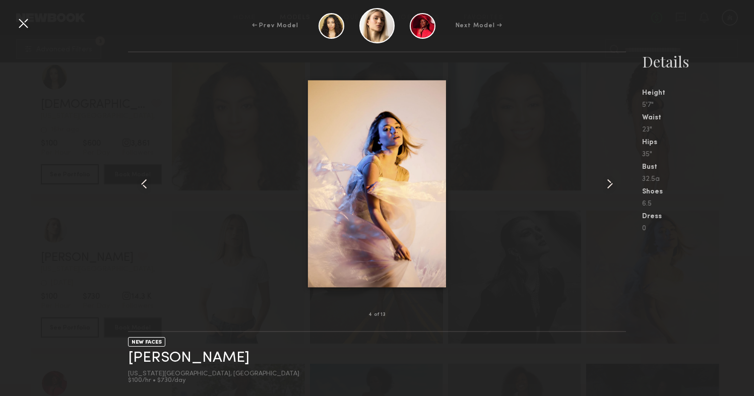
click at [615, 185] on common-icon at bounding box center [609, 184] width 16 height 16
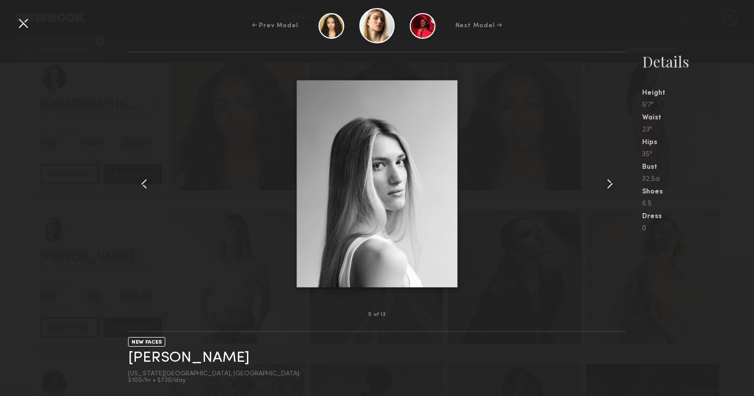
click at [615, 185] on common-icon at bounding box center [609, 184] width 16 height 16
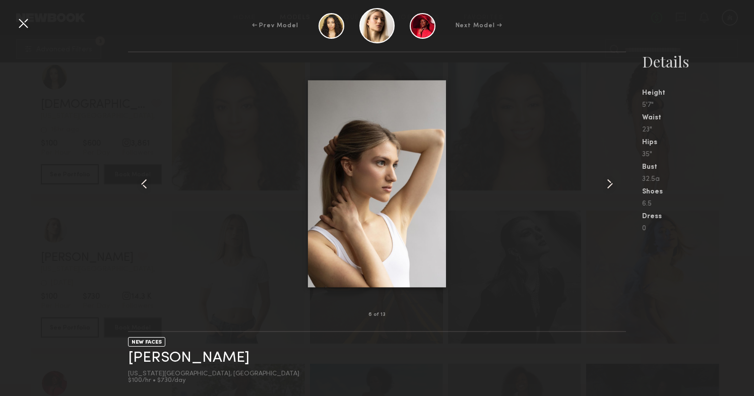
click at [615, 185] on common-icon at bounding box center [609, 184] width 16 height 16
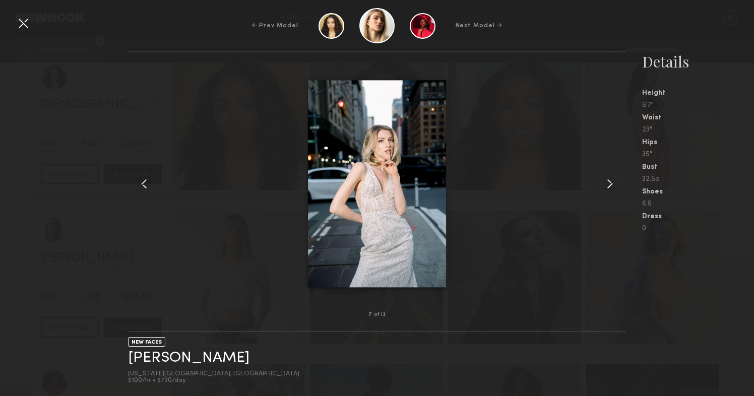
click at [615, 185] on common-icon at bounding box center [609, 184] width 16 height 16
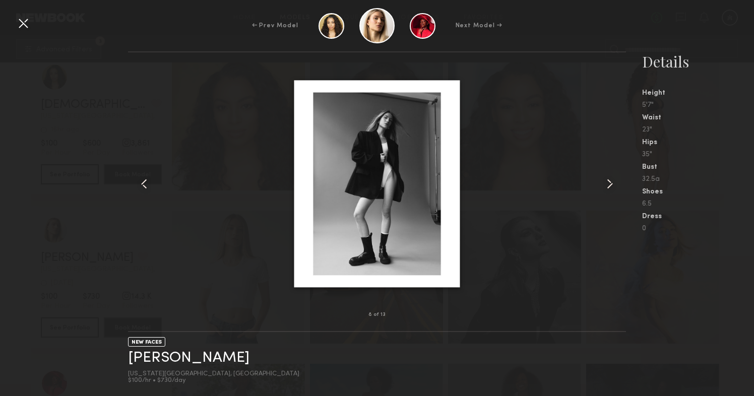
click at [615, 185] on common-icon at bounding box center [609, 184] width 16 height 16
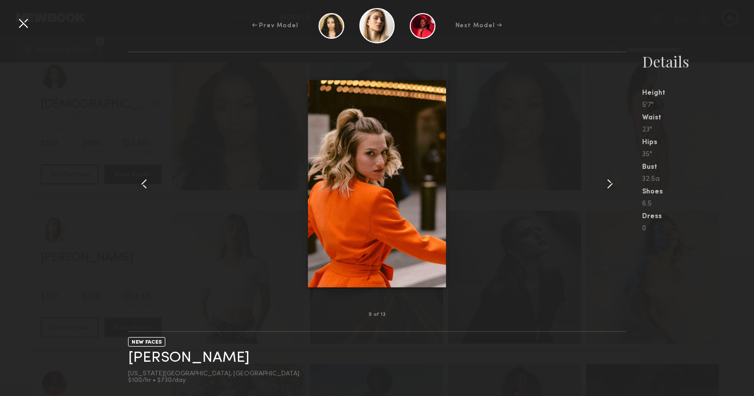
click at [615, 185] on common-icon at bounding box center [609, 184] width 16 height 16
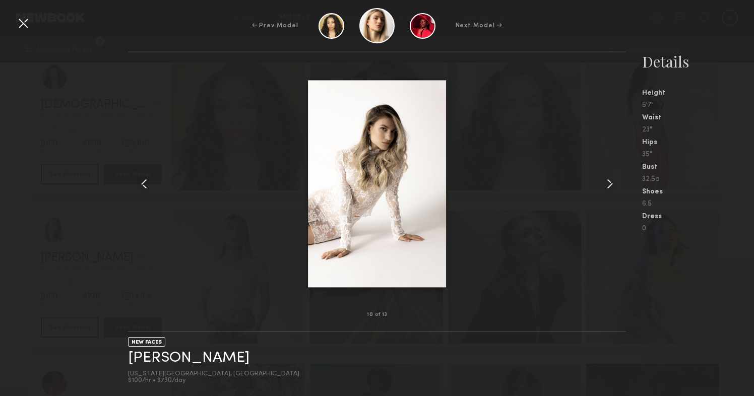
click at [19, 23] on div at bounding box center [23, 23] width 16 height 16
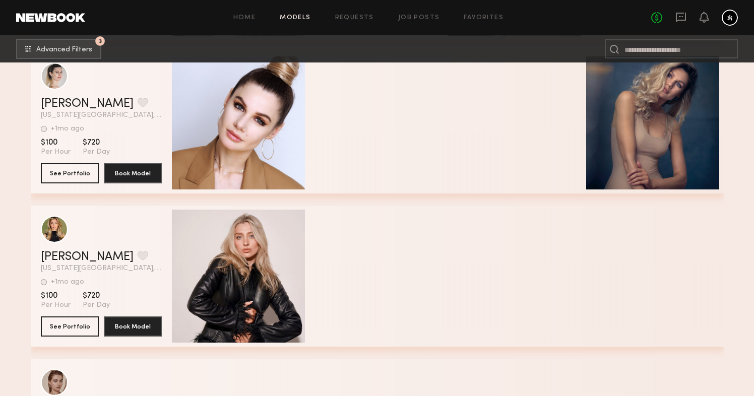
scroll to position [34651, 0]
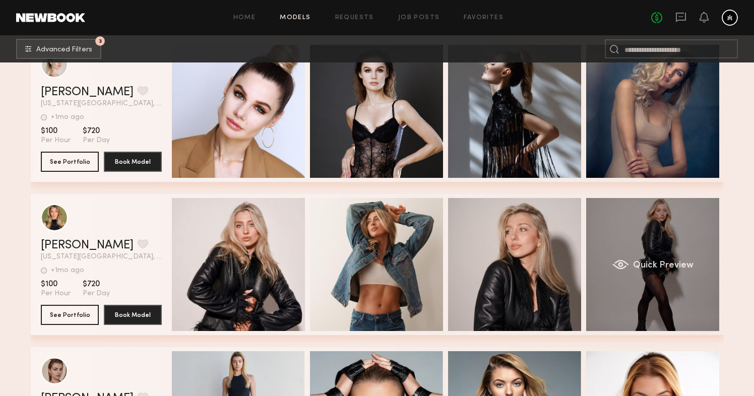
click at [654, 219] on div "Quick Preview" at bounding box center [652, 264] width 133 height 133
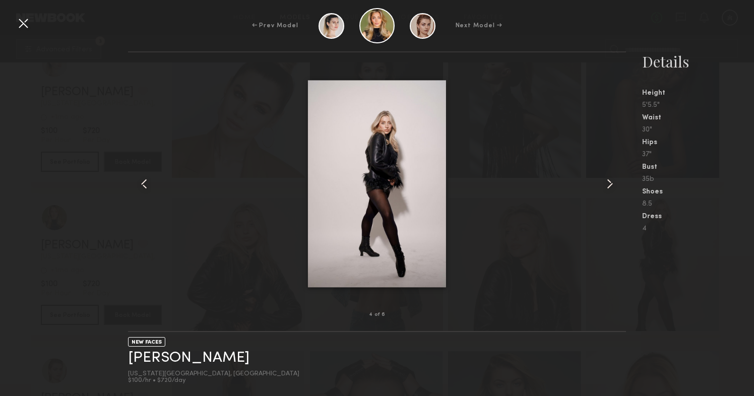
click at [605, 184] on common-icon at bounding box center [609, 184] width 16 height 16
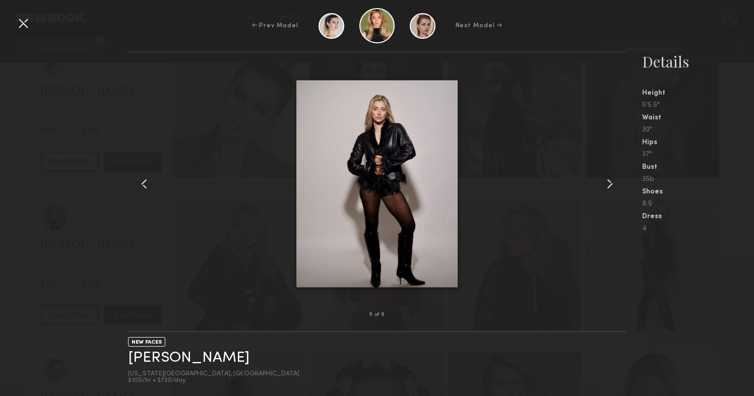
click at [605, 184] on common-icon at bounding box center [609, 184] width 16 height 16
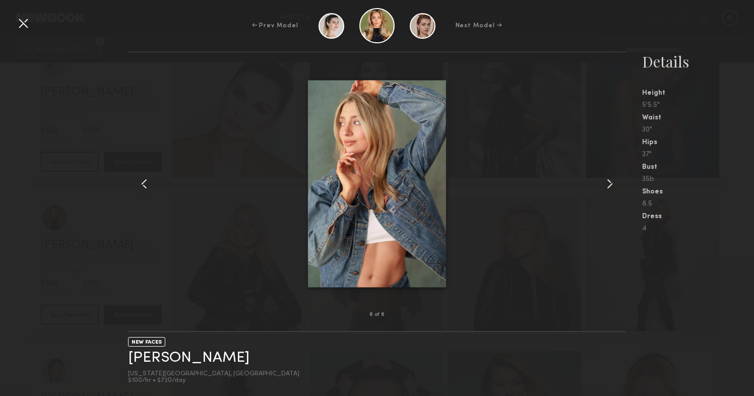
click at [605, 184] on common-icon at bounding box center [609, 184] width 16 height 16
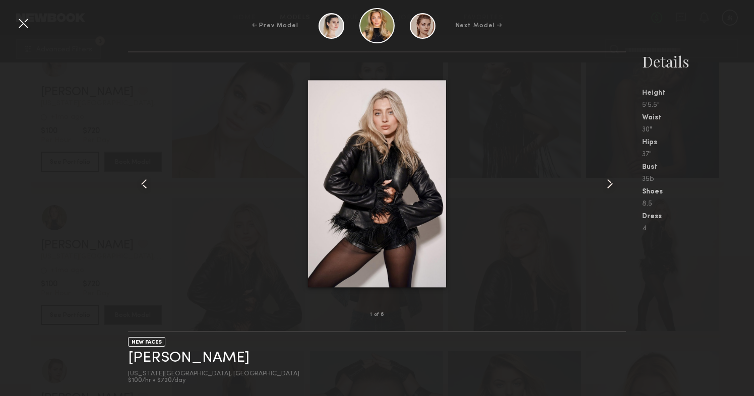
click at [605, 184] on common-icon at bounding box center [609, 184] width 16 height 16
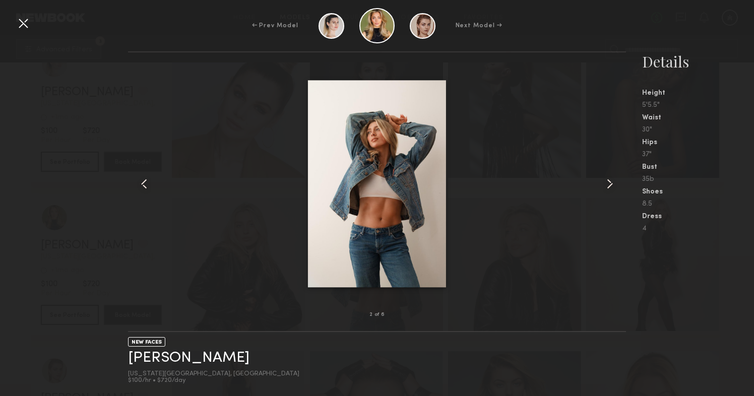
click at [605, 184] on common-icon at bounding box center [609, 184] width 16 height 16
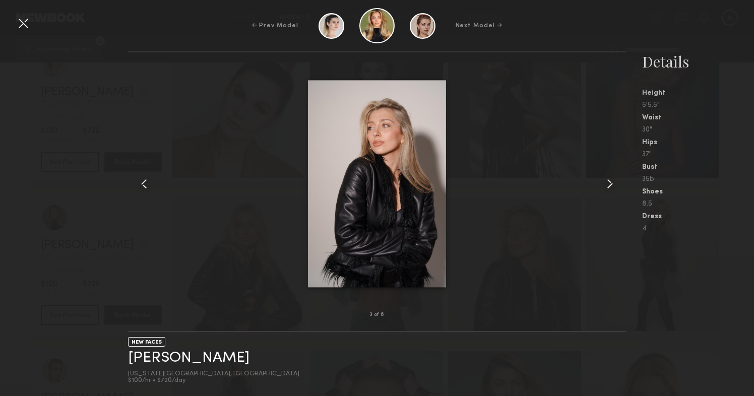
click at [605, 184] on common-icon at bounding box center [609, 184] width 16 height 16
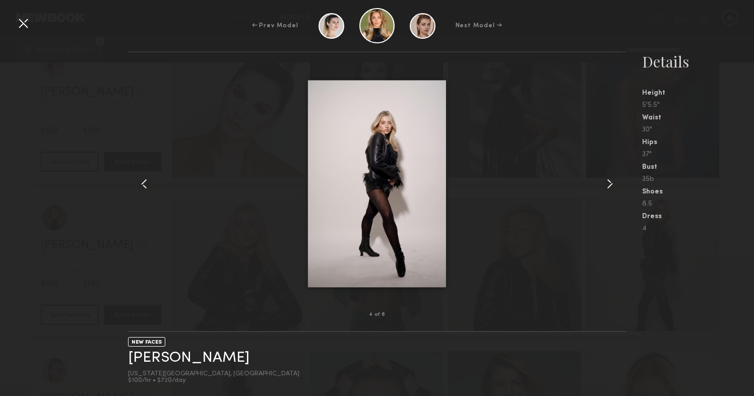
click at [605, 184] on common-icon at bounding box center [609, 184] width 16 height 16
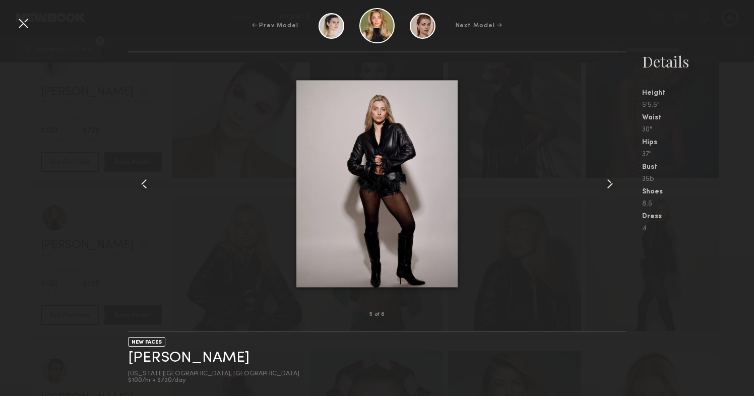
click at [605, 184] on common-icon at bounding box center [609, 184] width 16 height 16
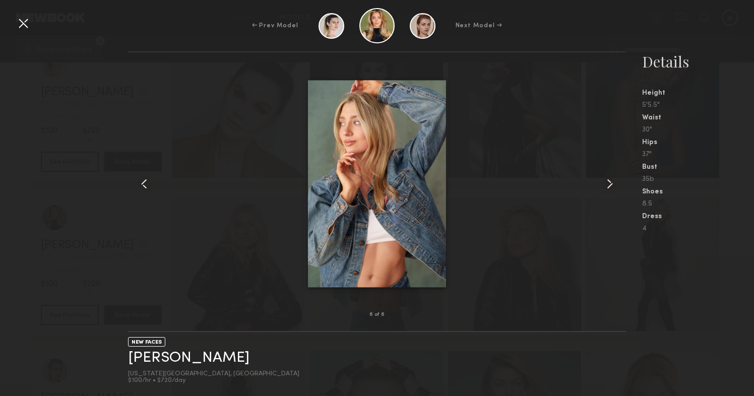
click at [605, 184] on common-icon at bounding box center [609, 184] width 16 height 16
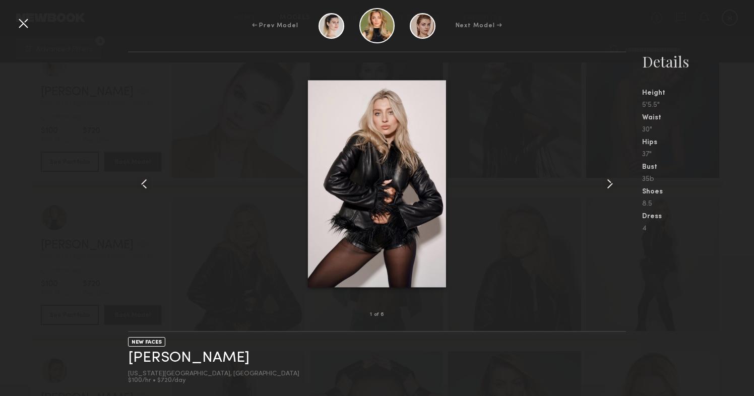
click at [605, 184] on common-icon at bounding box center [609, 184] width 16 height 16
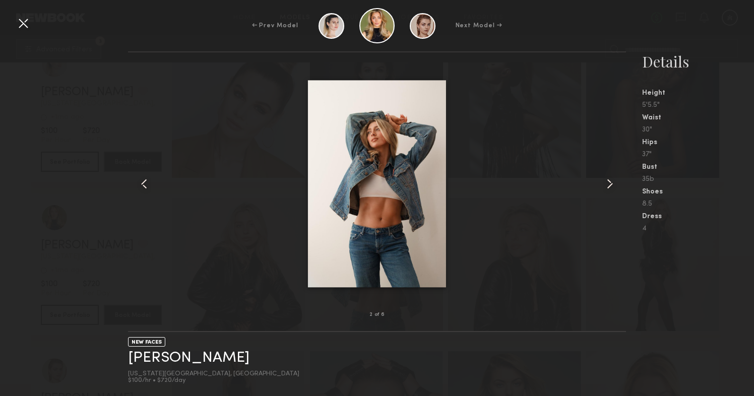
click at [23, 32] on div "← Prev Model Next Model →" at bounding box center [377, 25] width 754 height 35
click at [23, 26] on div at bounding box center [23, 23] width 16 height 16
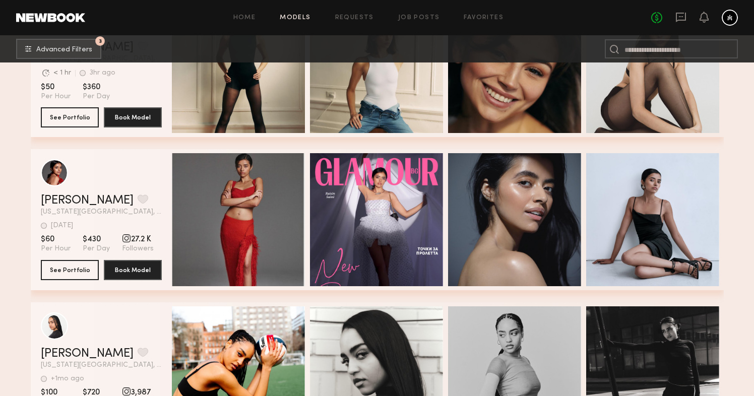
scroll to position [35616, 0]
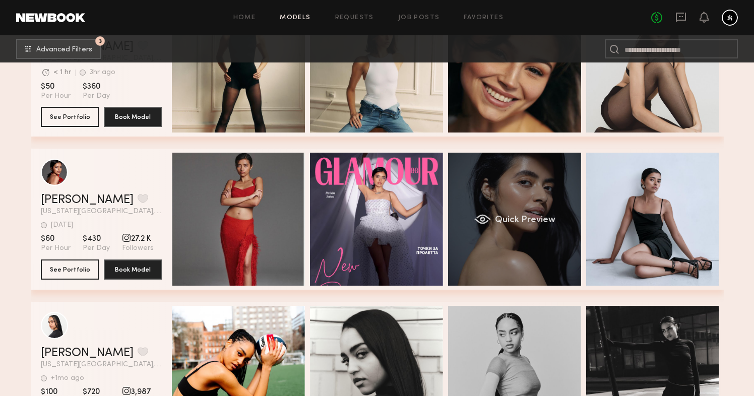
click at [485, 228] on div "Quick Preview" at bounding box center [514, 219] width 133 height 133
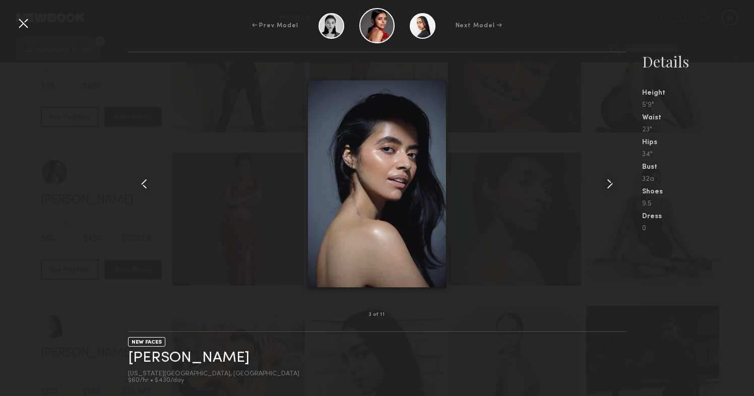
click at [612, 184] on common-icon at bounding box center [609, 184] width 16 height 16
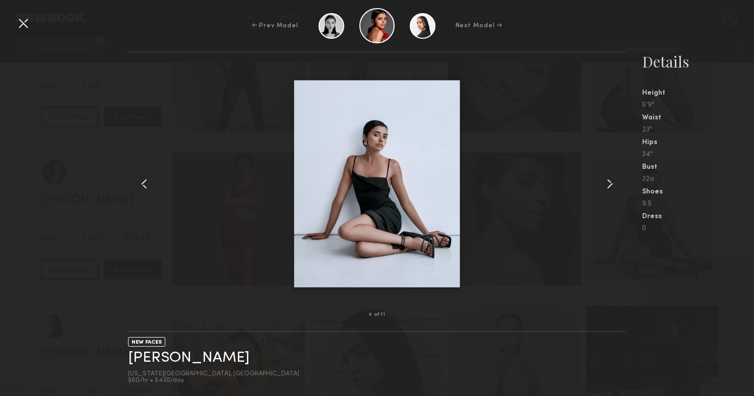
click at [612, 184] on common-icon at bounding box center [609, 184] width 16 height 16
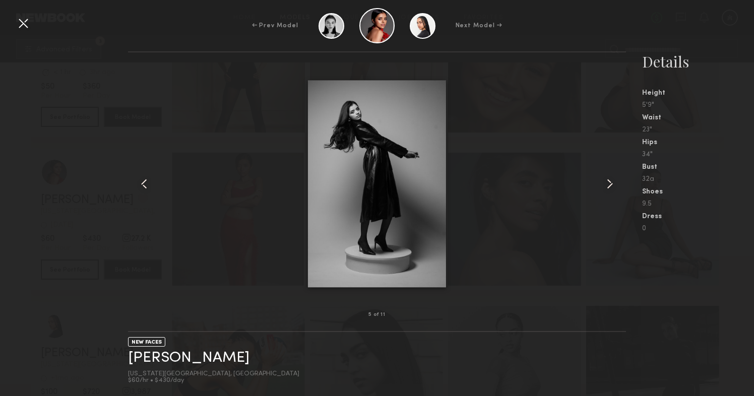
click at [612, 184] on common-icon at bounding box center [609, 184] width 16 height 16
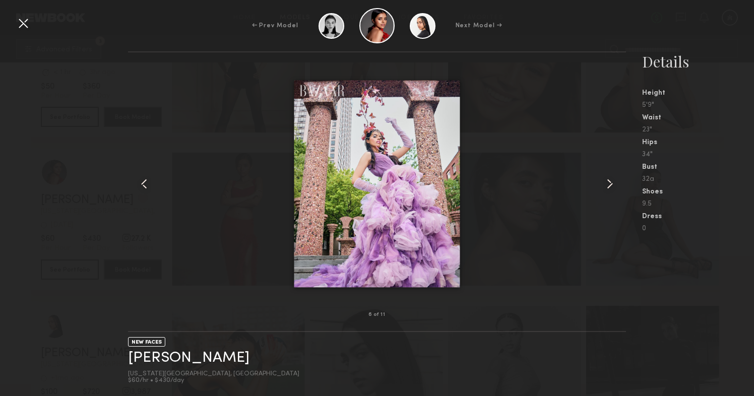
click at [612, 184] on common-icon at bounding box center [609, 184] width 16 height 16
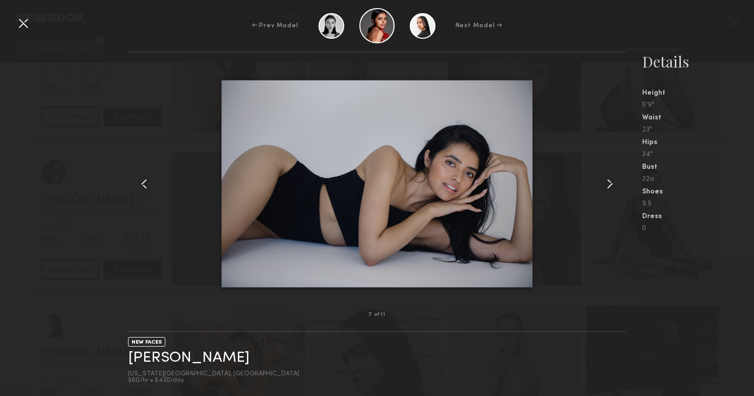
click at [612, 184] on common-icon at bounding box center [609, 184] width 16 height 16
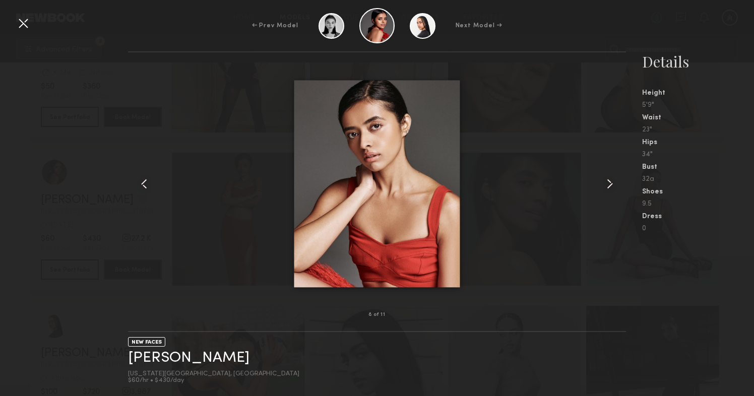
click at [612, 184] on common-icon at bounding box center [609, 184] width 16 height 16
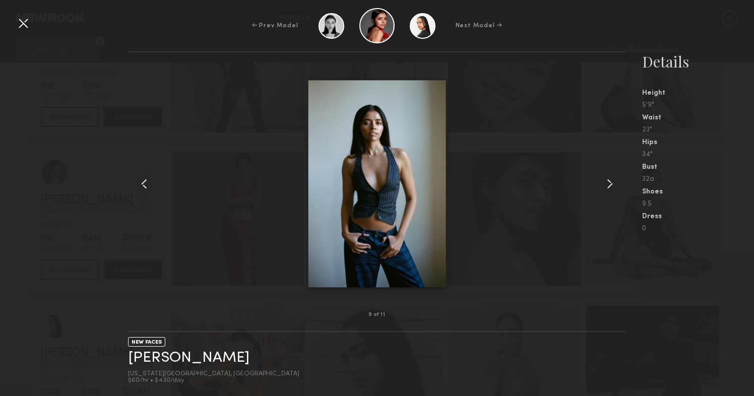
click at [612, 184] on common-icon at bounding box center [609, 184] width 16 height 16
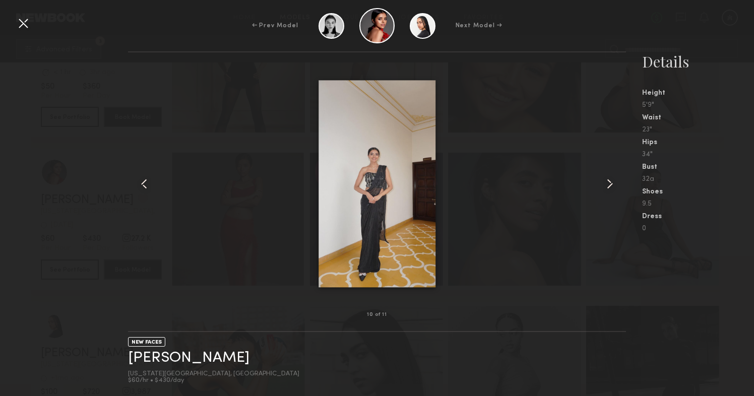
click at [612, 184] on common-icon at bounding box center [609, 184] width 16 height 16
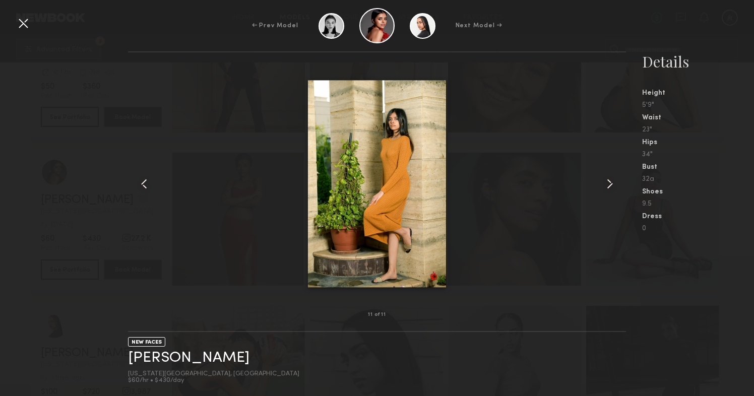
click at [612, 184] on common-icon at bounding box center [609, 184] width 16 height 16
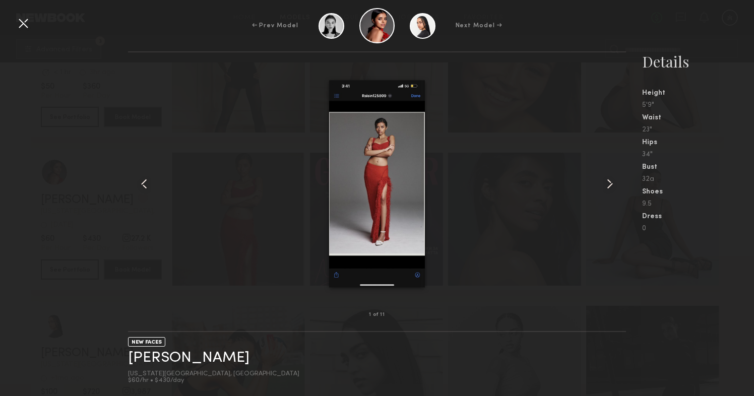
click at [612, 184] on common-icon at bounding box center [609, 184] width 16 height 16
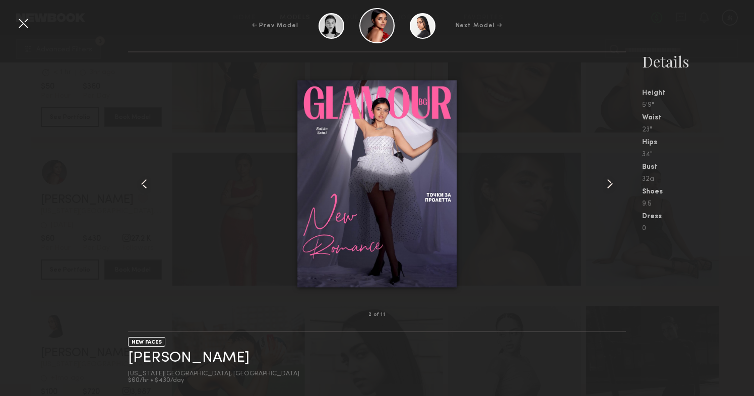
click at [612, 184] on common-icon at bounding box center [609, 184] width 16 height 16
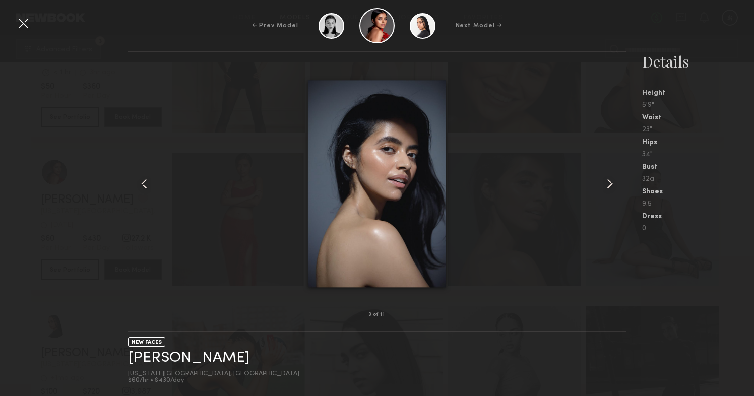
click at [612, 184] on common-icon at bounding box center [609, 184] width 16 height 16
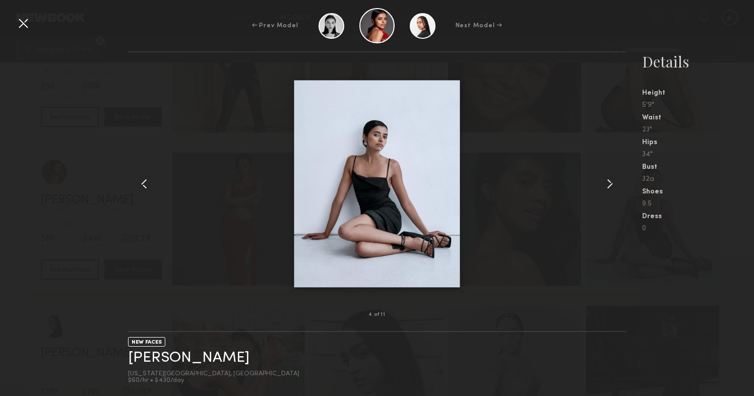
click at [22, 26] on div at bounding box center [23, 23] width 16 height 16
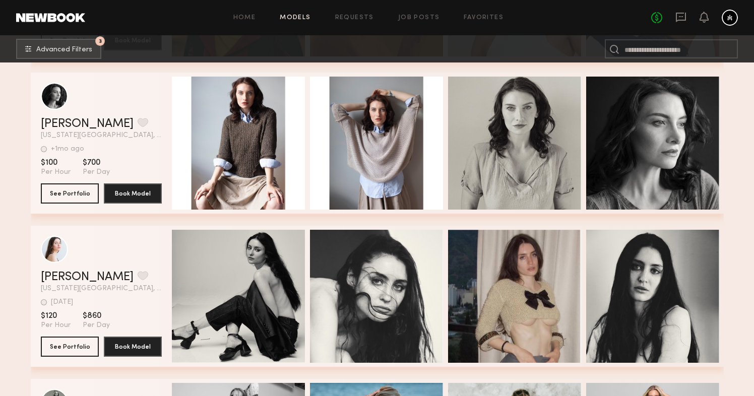
scroll to position [40312, 0]
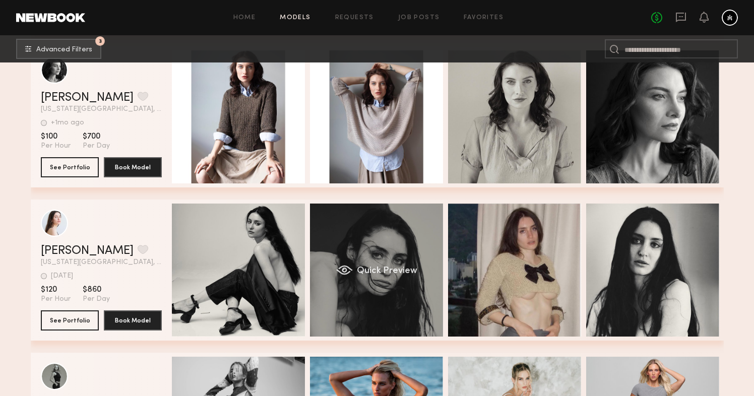
click at [350, 208] on div "Quick Preview" at bounding box center [376, 270] width 133 height 133
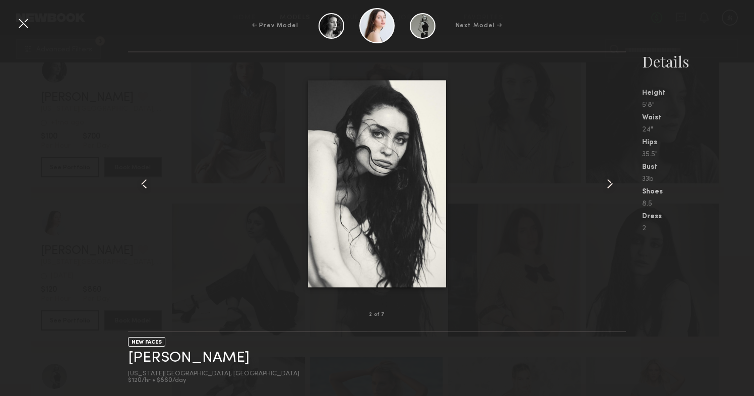
click at [608, 184] on common-icon at bounding box center [609, 184] width 16 height 16
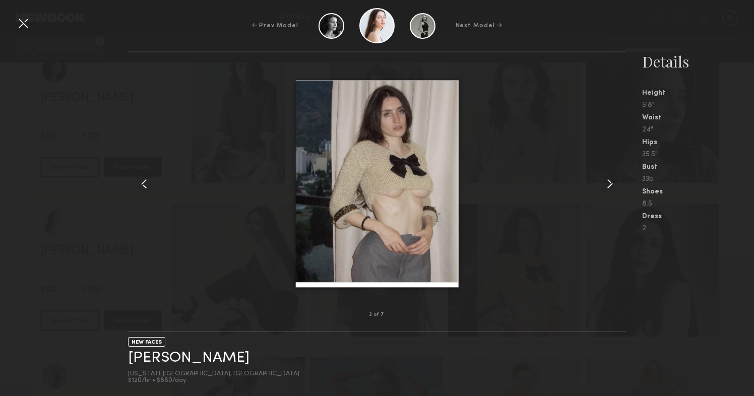
click at [608, 184] on common-icon at bounding box center [609, 184] width 16 height 16
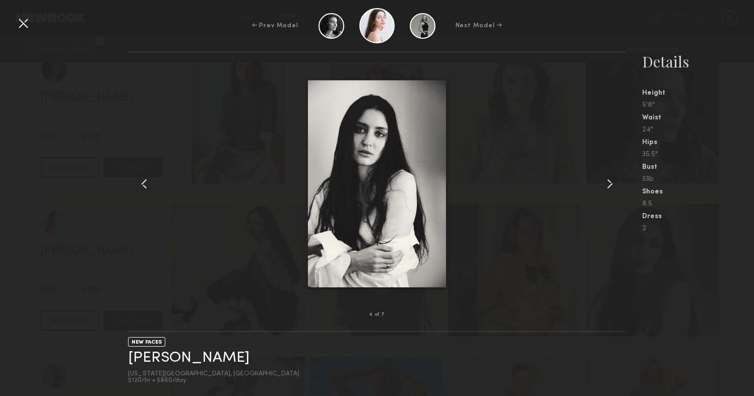
click at [152, 192] on div at bounding box center [376, 184] width 497 height 230
click at [141, 187] on common-icon at bounding box center [144, 184] width 16 height 16
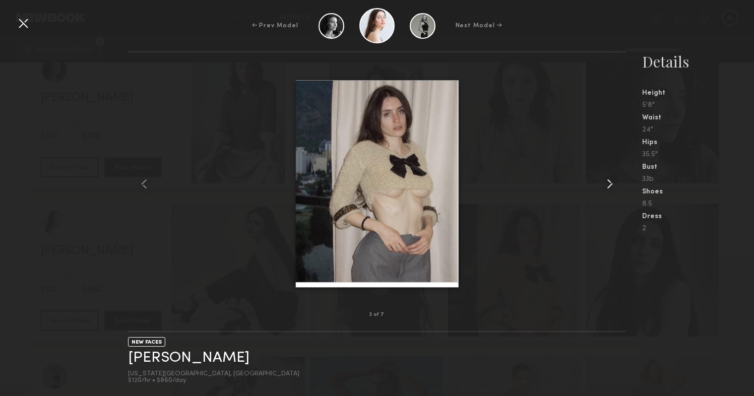
click at [609, 181] on common-icon at bounding box center [609, 184] width 16 height 16
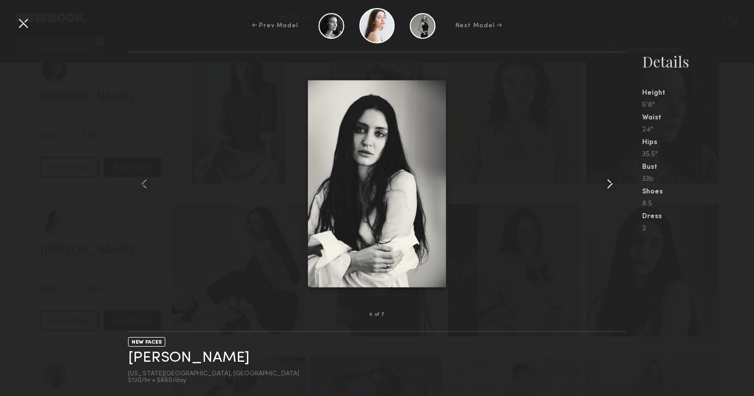
click at [609, 181] on common-icon at bounding box center [609, 184] width 16 height 16
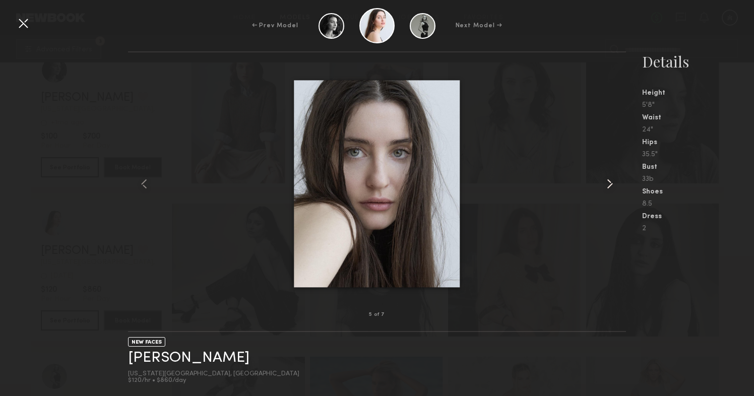
click at [609, 181] on common-icon at bounding box center [609, 184] width 16 height 16
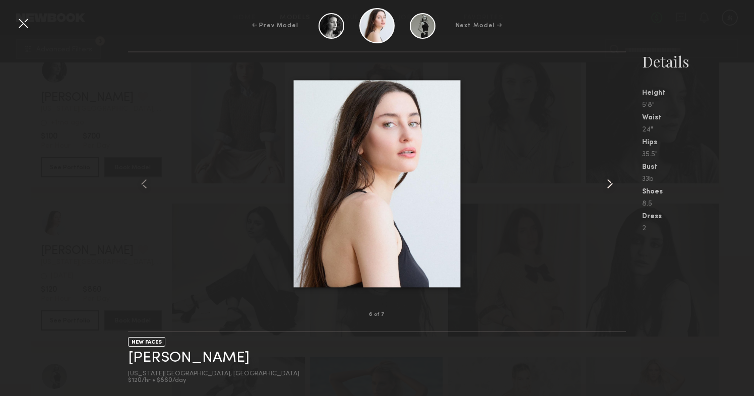
click at [609, 181] on common-icon at bounding box center [609, 184] width 16 height 16
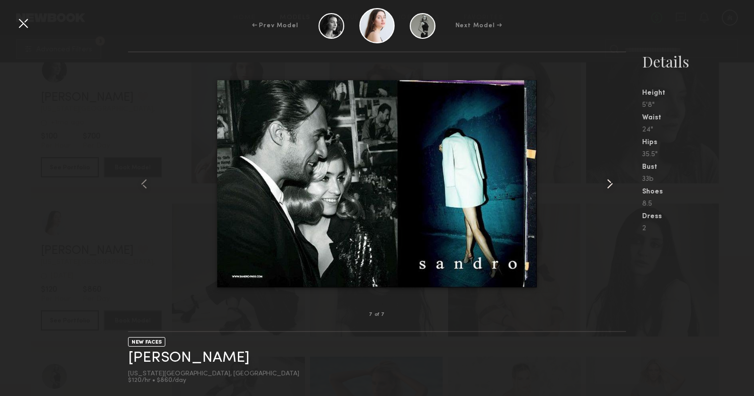
click at [609, 181] on common-icon at bounding box center [609, 184] width 16 height 16
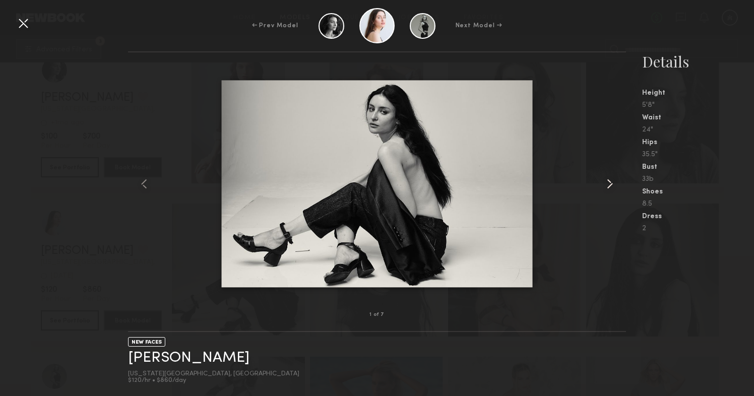
click at [609, 181] on common-icon at bounding box center [609, 184] width 16 height 16
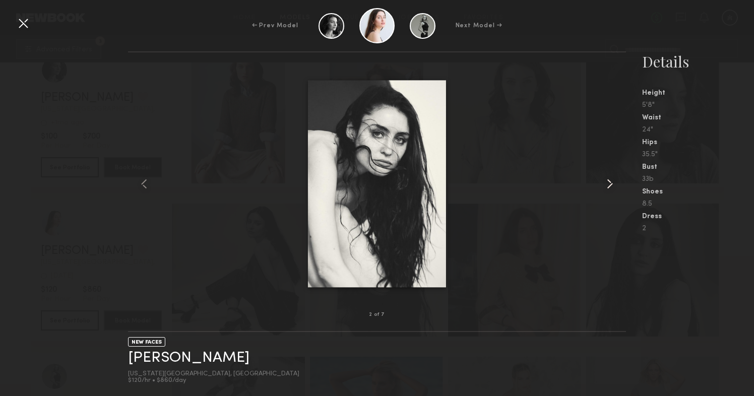
click at [609, 181] on common-icon at bounding box center [609, 184] width 16 height 16
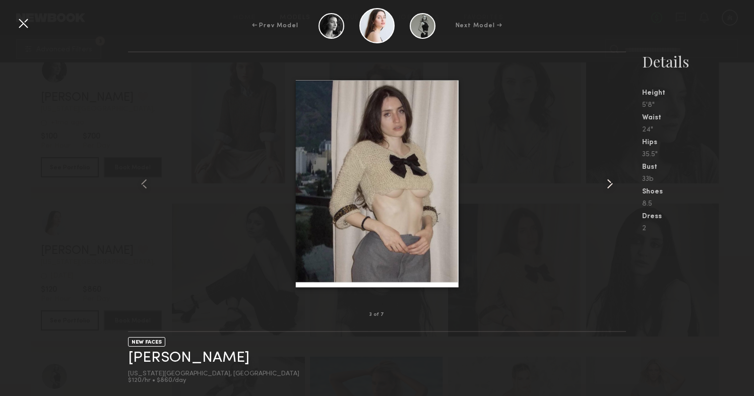
click at [609, 181] on common-icon at bounding box center [609, 184] width 16 height 16
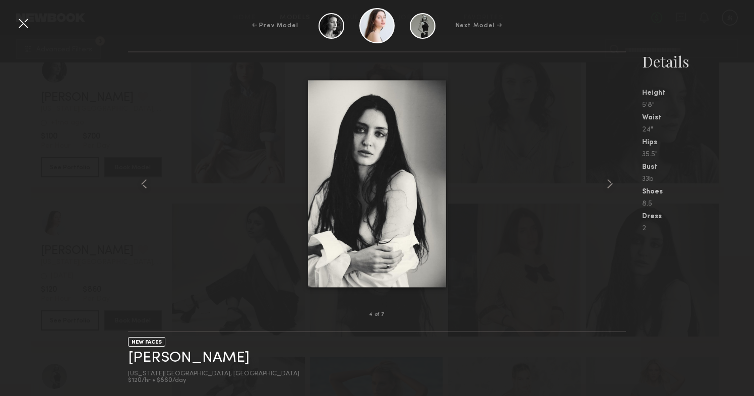
click at [26, 29] on div at bounding box center [23, 23] width 16 height 16
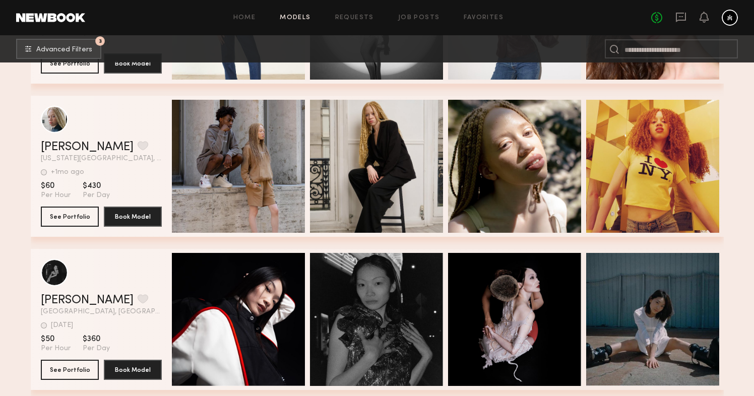
scroll to position [42111, 0]
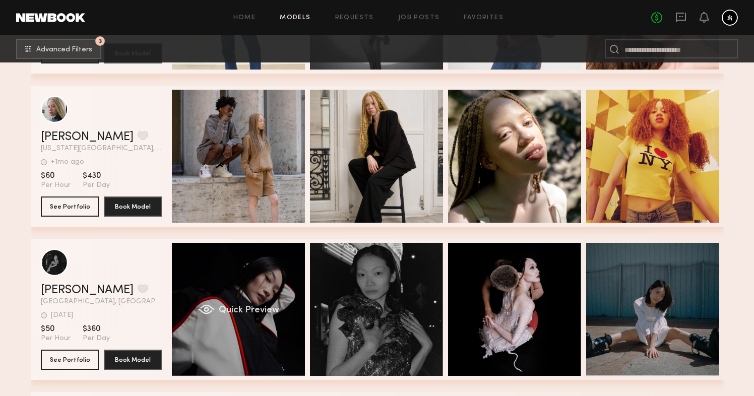
click at [219, 286] on div "Quick Preview" at bounding box center [238, 309] width 133 height 133
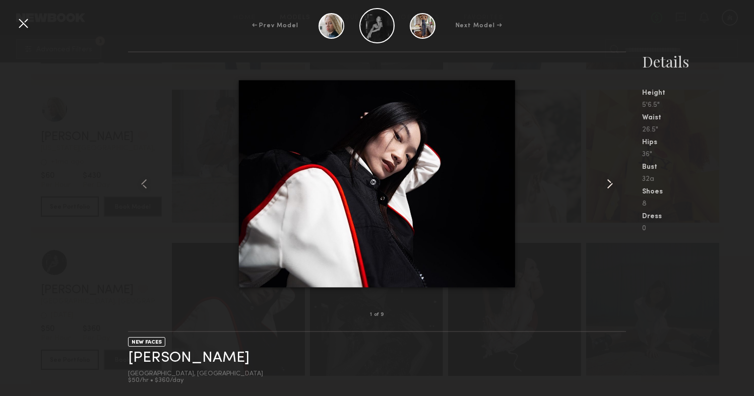
click at [611, 180] on common-icon at bounding box center [609, 184] width 16 height 16
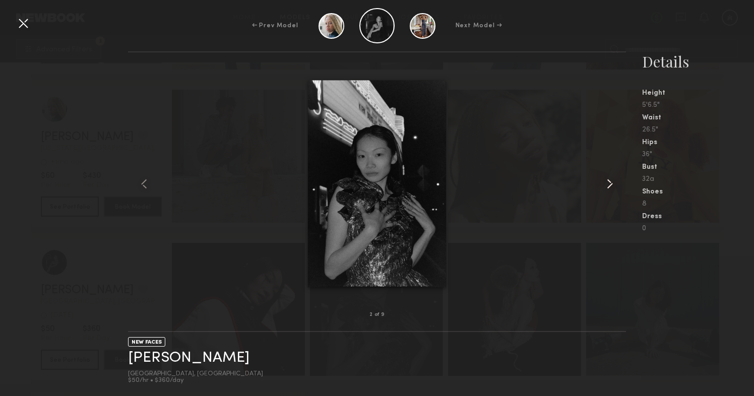
click at [611, 180] on common-icon at bounding box center [609, 184] width 16 height 16
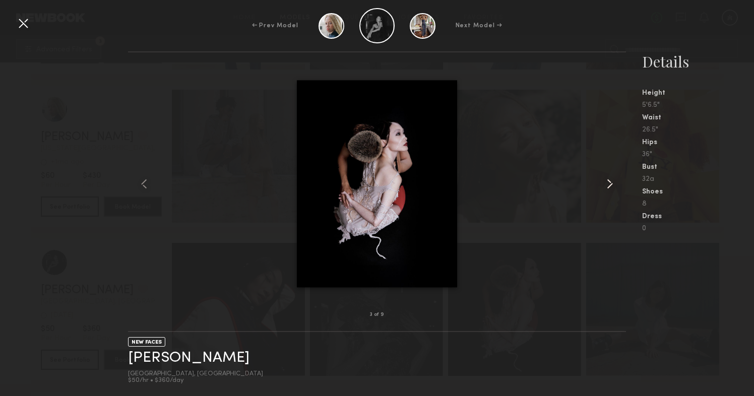
click at [611, 180] on common-icon at bounding box center [609, 184] width 16 height 16
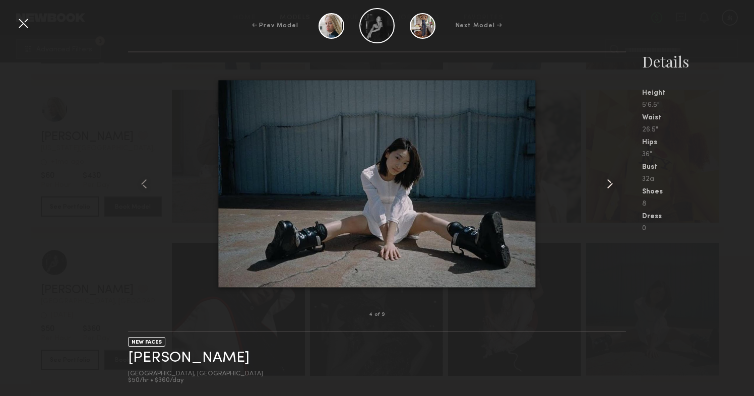
click at [611, 180] on common-icon at bounding box center [609, 184] width 16 height 16
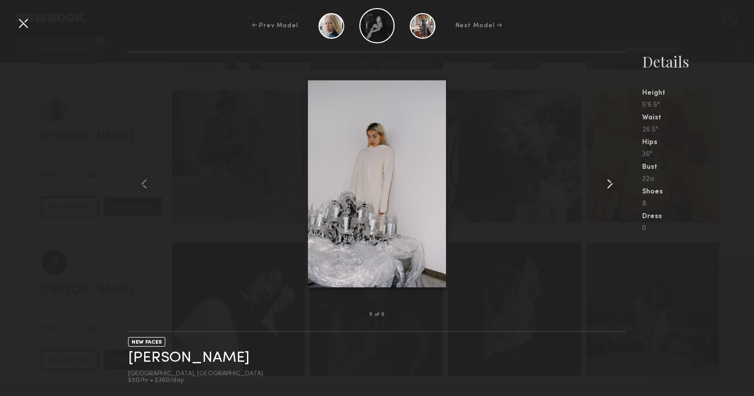
click at [611, 180] on common-icon at bounding box center [609, 184] width 16 height 16
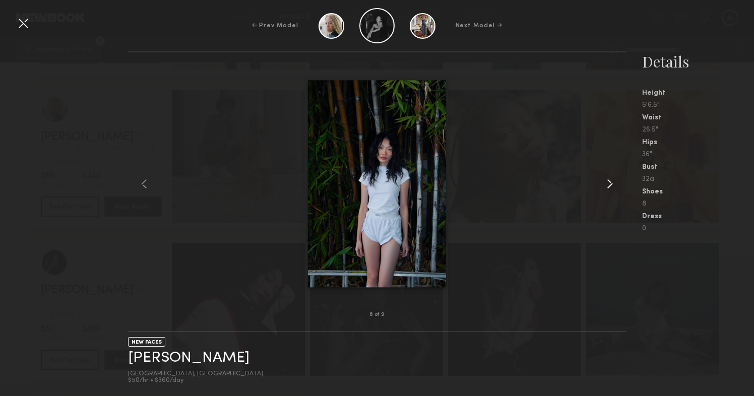
click at [611, 180] on common-icon at bounding box center [609, 184] width 16 height 16
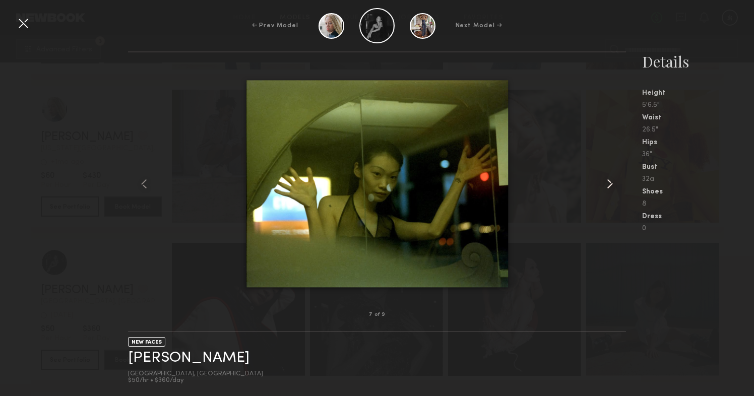
click at [611, 180] on common-icon at bounding box center [609, 184] width 16 height 16
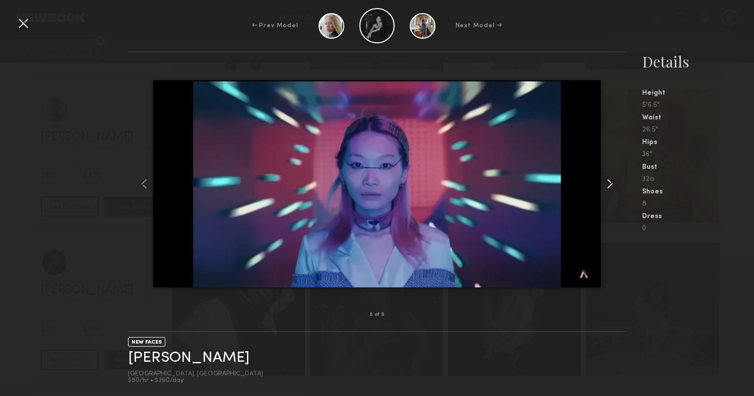
click at [611, 180] on common-icon at bounding box center [609, 184] width 16 height 16
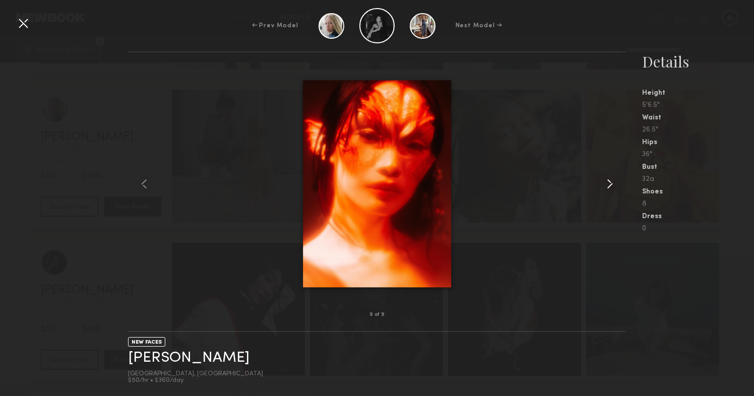
click at [611, 180] on common-icon at bounding box center [609, 184] width 16 height 16
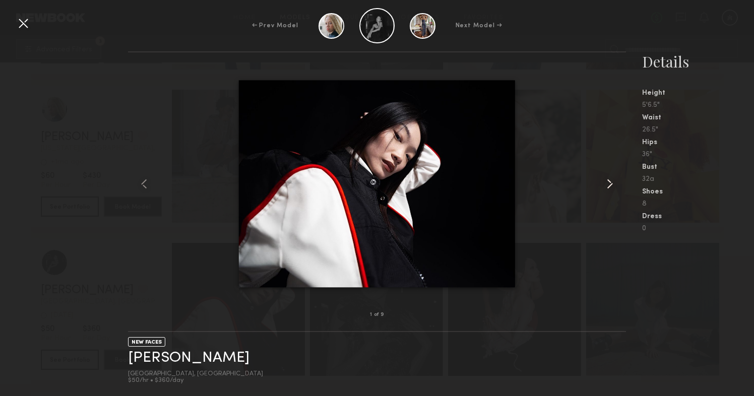
click at [611, 180] on common-icon at bounding box center [609, 184] width 16 height 16
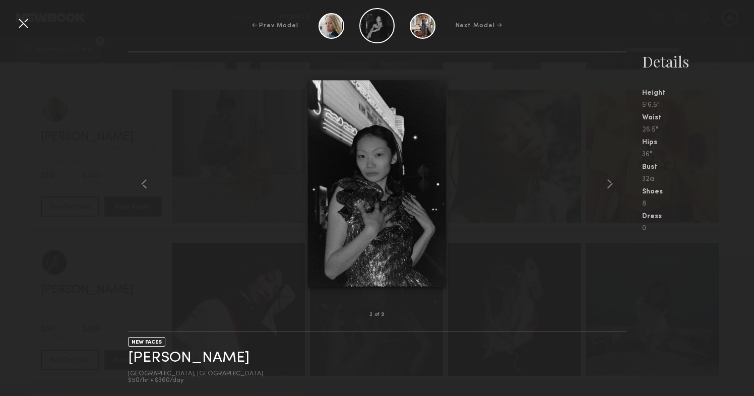
click at [27, 25] on div at bounding box center [23, 23] width 16 height 16
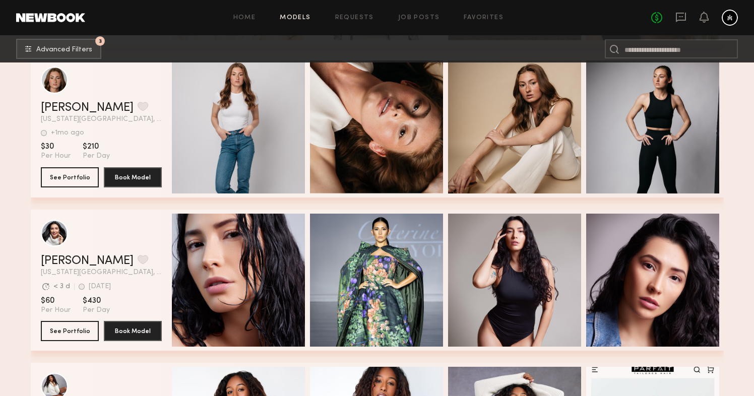
scroll to position [42601, 0]
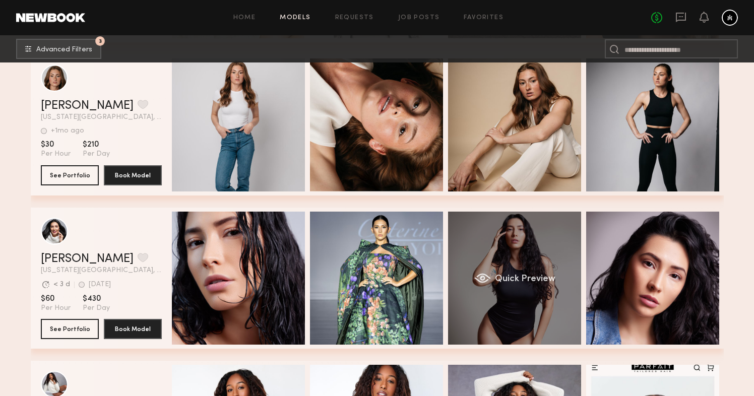
click at [519, 243] on div "Quick Preview" at bounding box center [514, 278] width 133 height 133
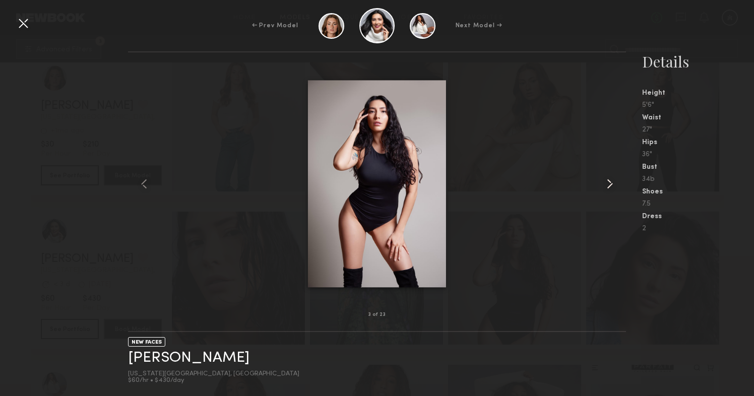
click at [611, 180] on common-icon at bounding box center [609, 184] width 16 height 16
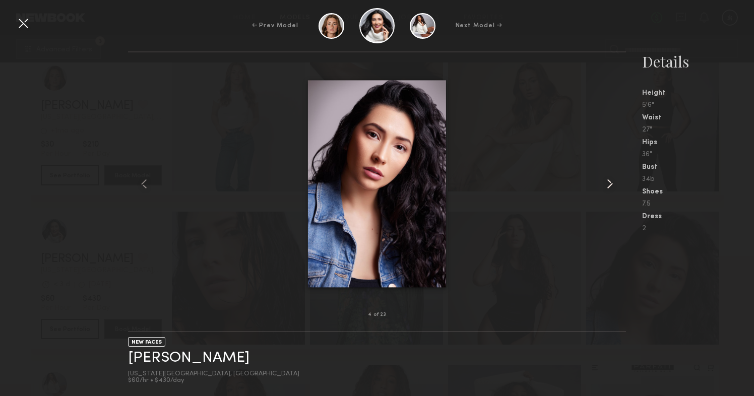
click at [611, 180] on common-icon at bounding box center [609, 184] width 16 height 16
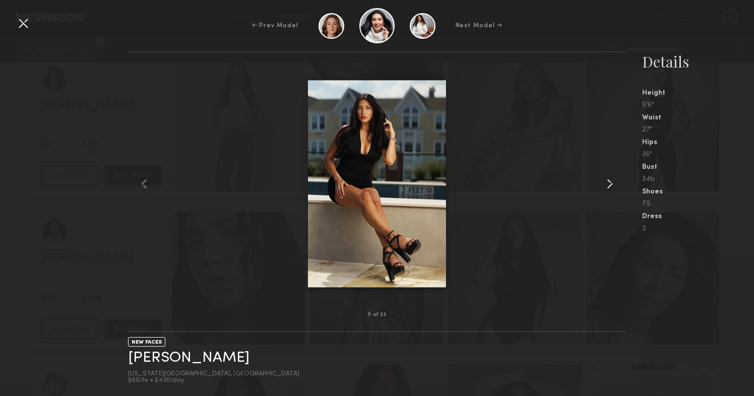
click at [611, 180] on common-icon at bounding box center [609, 184] width 16 height 16
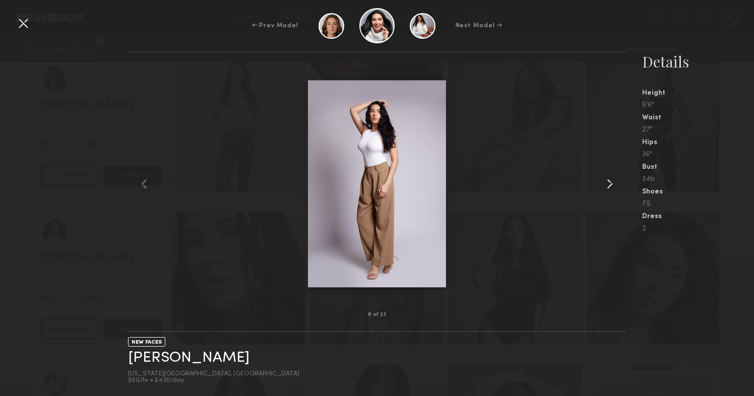
click at [611, 180] on common-icon at bounding box center [609, 184] width 16 height 16
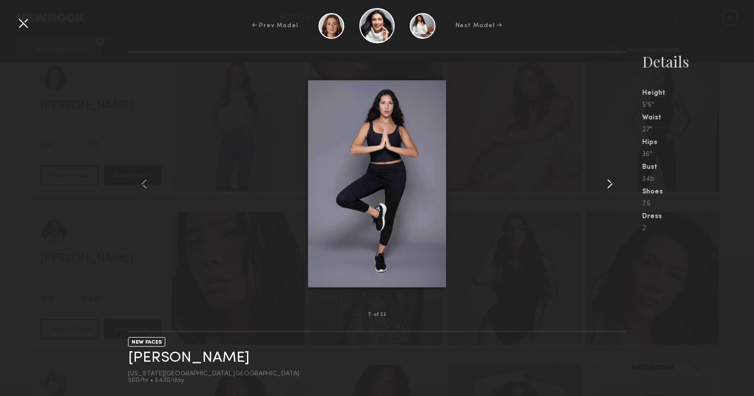
click at [611, 180] on common-icon at bounding box center [609, 184] width 16 height 16
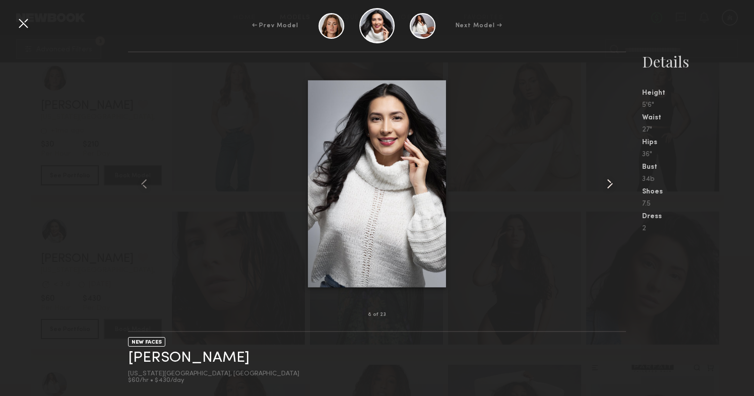
click at [611, 180] on common-icon at bounding box center [609, 184] width 16 height 16
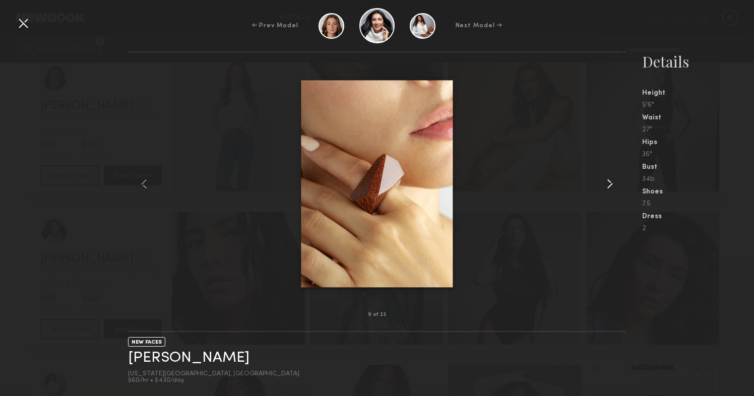
click at [611, 180] on common-icon at bounding box center [609, 184] width 16 height 16
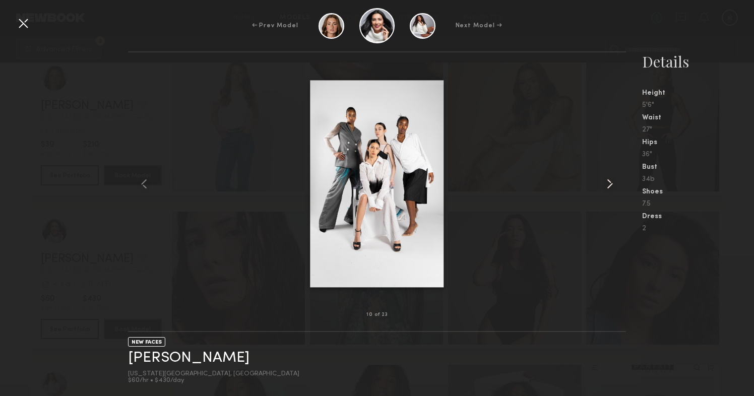
click at [611, 180] on common-icon at bounding box center [609, 184] width 16 height 16
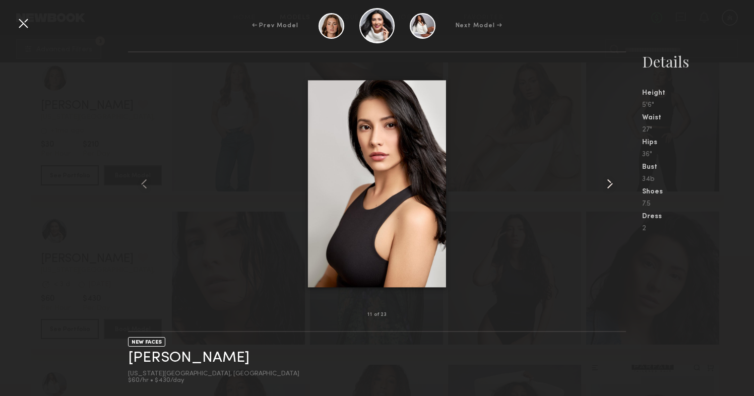
click at [608, 184] on common-icon at bounding box center [609, 184] width 16 height 16
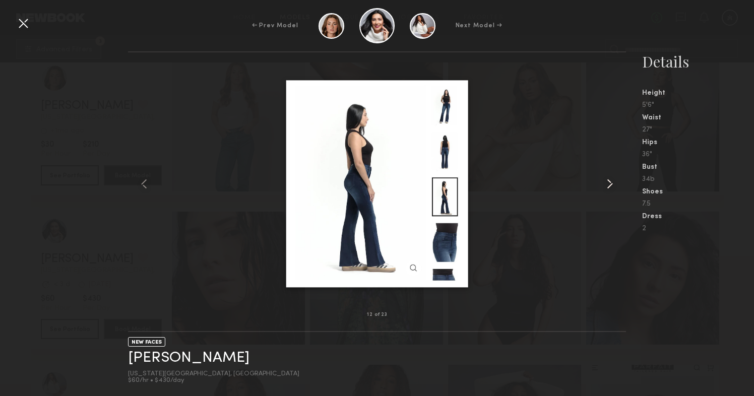
click at [608, 184] on common-icon at bounding box center [609, 184] width 16 height 16
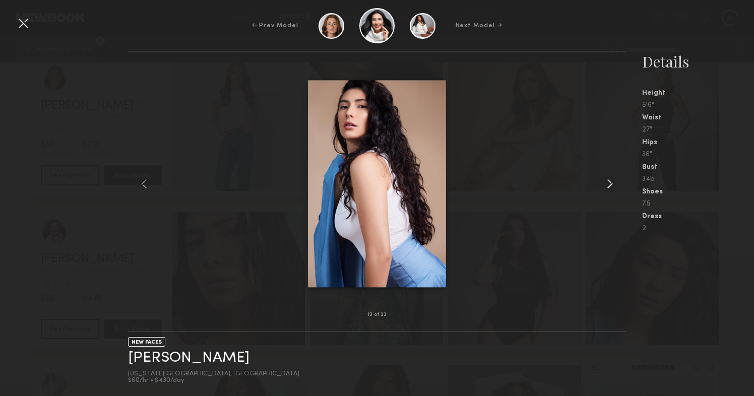
click at [608, 184] on common-icon at bounding box center [609, 184] width 16 height 16
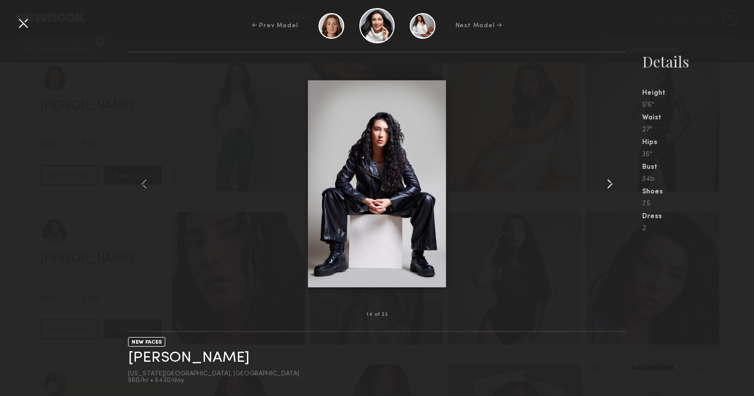
click at [608, 184] on common-icon at bounding box center [609, 184] width 16 height 16
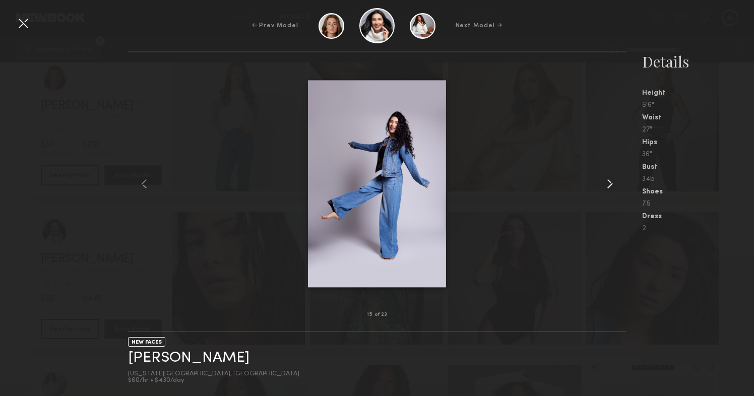
click at [608, 184] on common-icon at bounding box center [609, 184] width 16 height 16
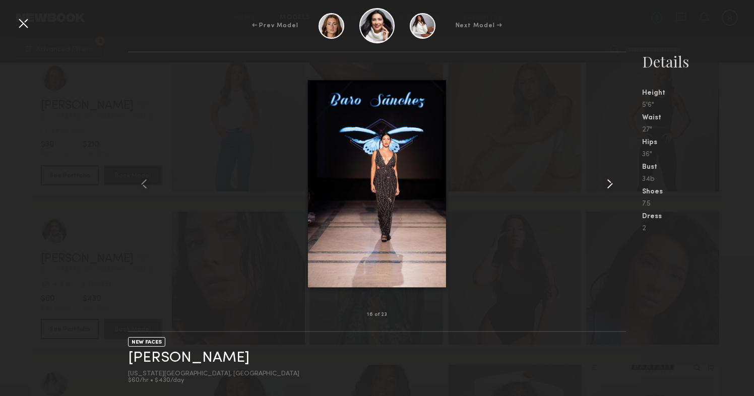
click at [608, 184] on common-icon at bounding box center [609, 184] width 16 height 16
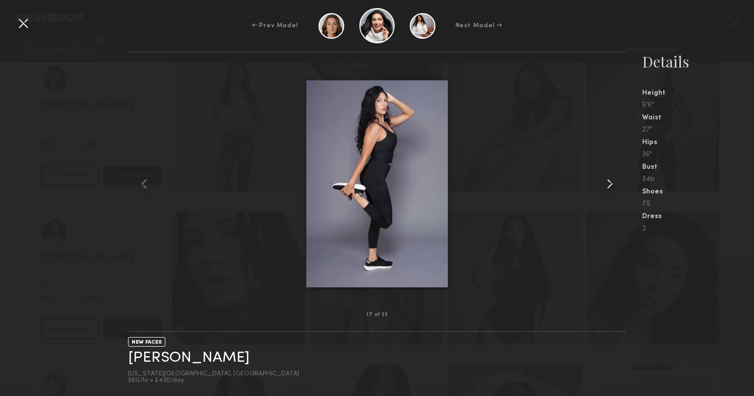
click at [608, 184] on common-icon at bounding box center [609, 184] width 16 height 16
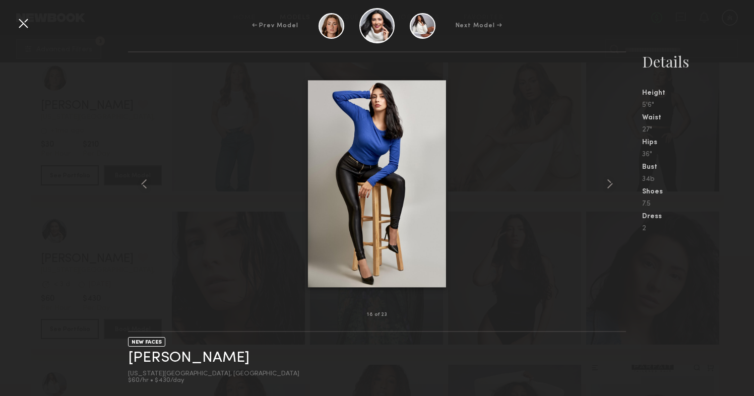
click at [22, 27] on div at bounding box center [23, 23] width 16 height 16
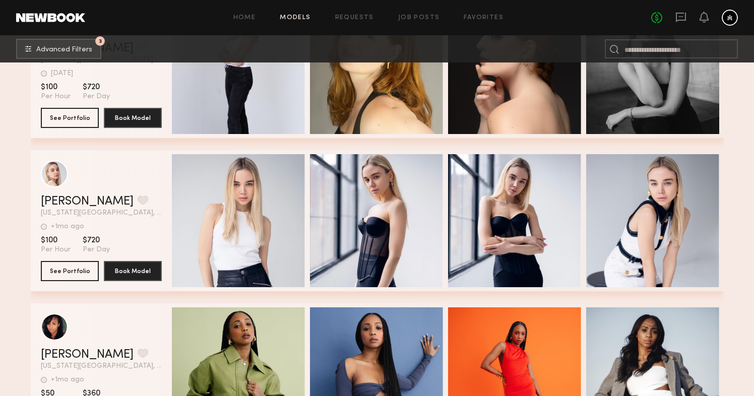
scroll to position [43163, 0]
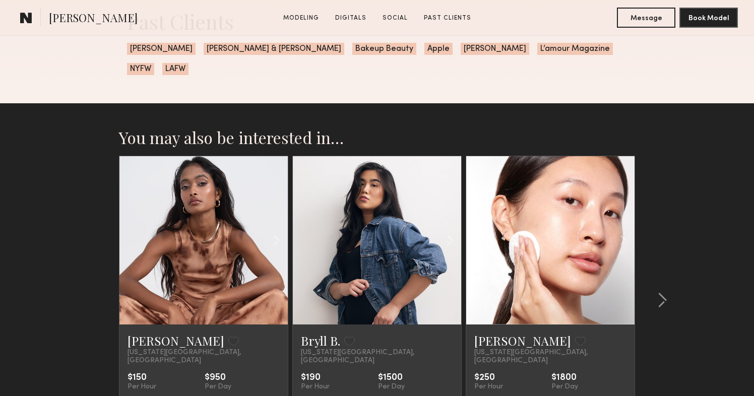
scroll to position [1864, 0]
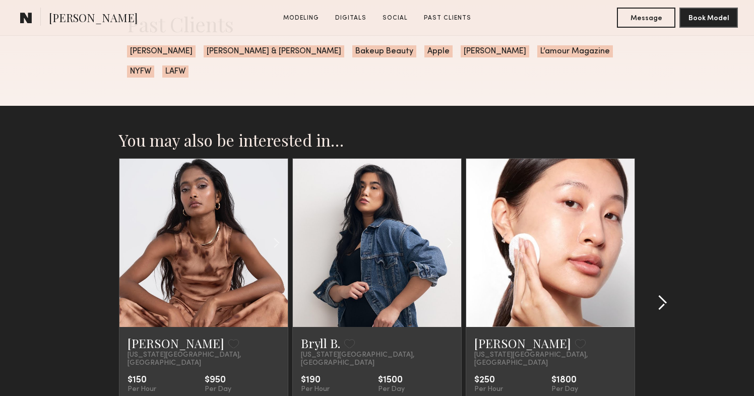
click at [663, 295] on common-icon at bounding box center [662, 303] width 10 height 16
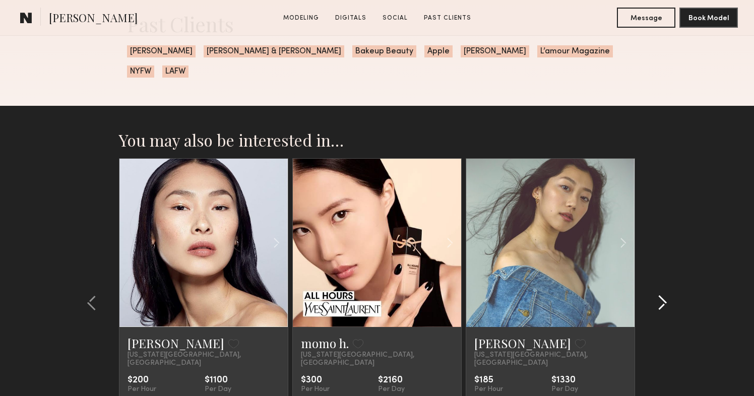
click at [663, 295] on common-icon at bounding box center [662, 303] width 10 height 16
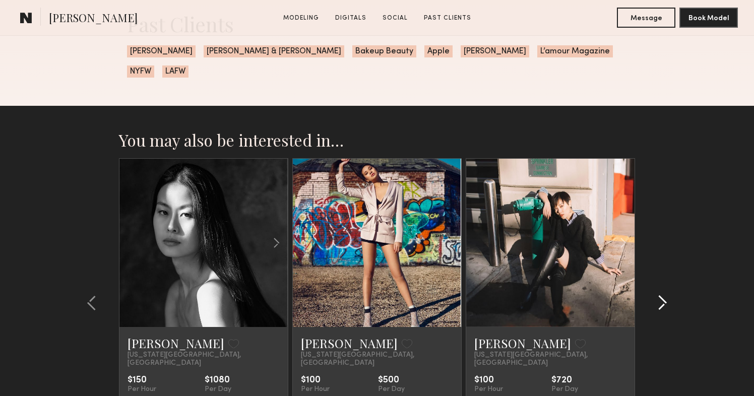
click at [663, 295] on common-icon at bounding box center [662, 303] width 10 height 16
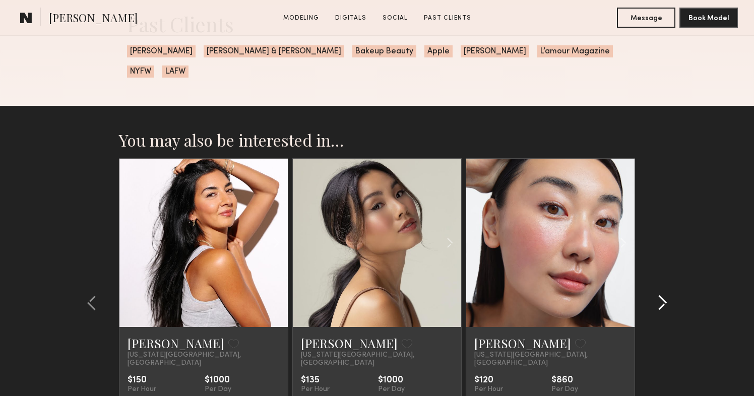
click at [663, 295] on common-icon at bounding box center [662, 303] width 10 height 16
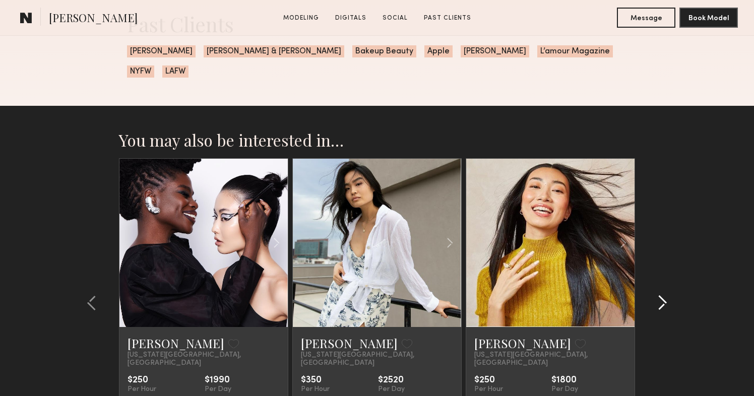
click at [663, 295] on common-icon at bounding box center [662, 303] width 10 height 16
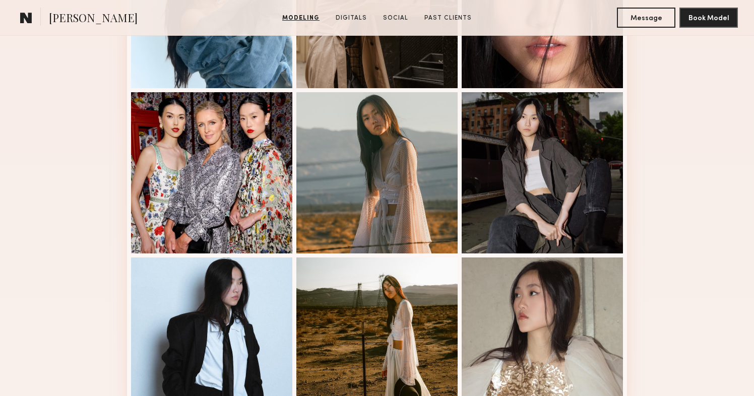
scroll to position [535, 0]
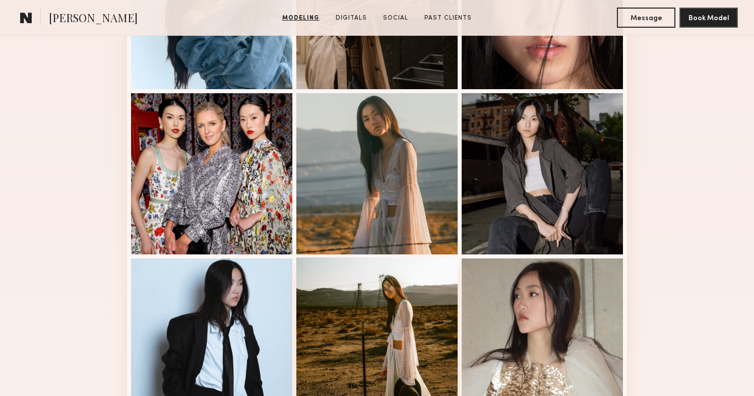
click at [383, 296] on div at bounding box center [376, 337] width 161 height 161
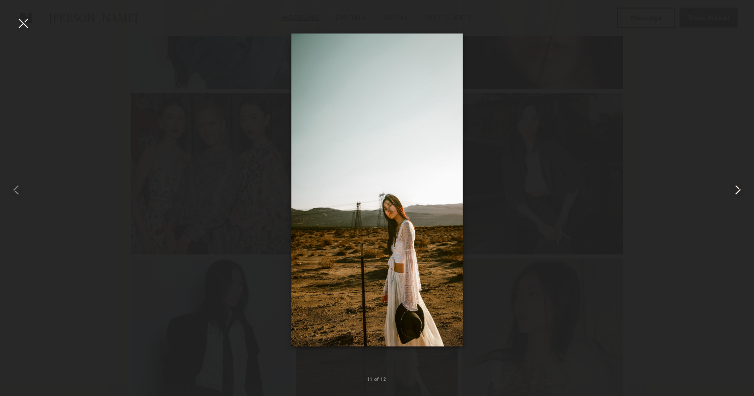
click at [741, 183] on common-icon at bounding box center [737, 190] width 16 height 16
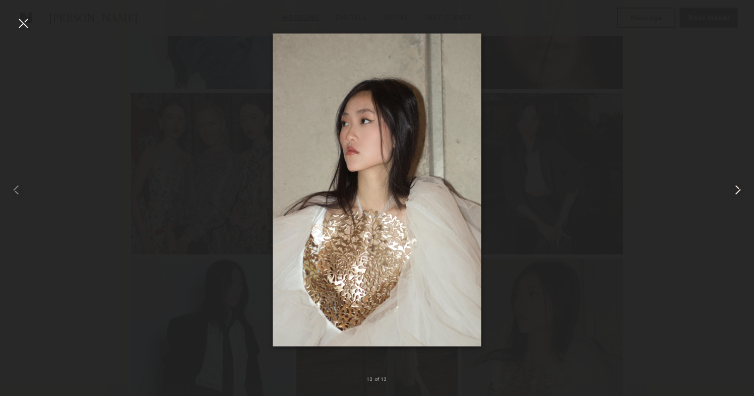
click at [741, 183] on common-icon at bounding box center [737, 190] width 16 height 16
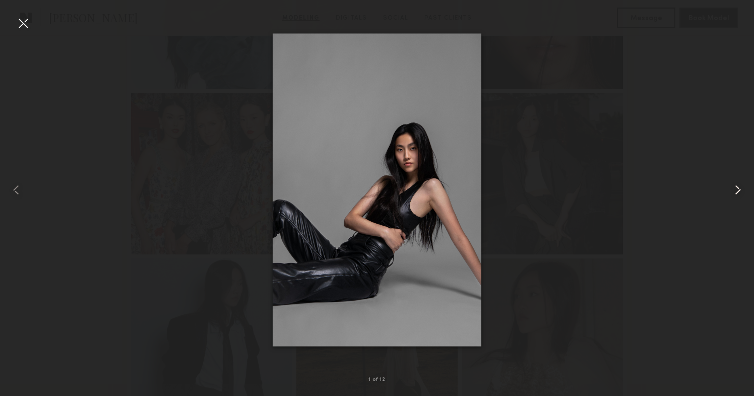
click at [741, 183] on common-icon at bounding box center [737, 190] width 16 height 16
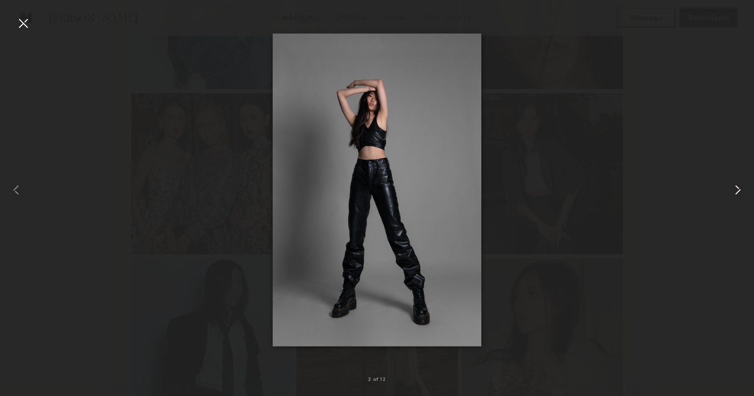
click at [741, 183] on common-icon at bounding box center [737, 190] width 16 height 16
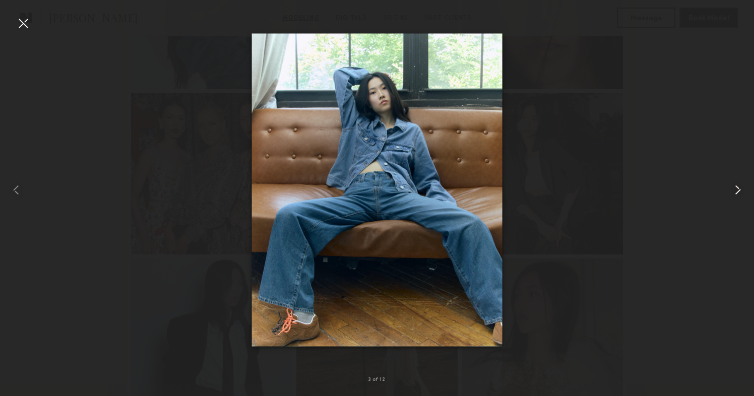
click at [741, 183] on common-icon at bounding box center [737, 190] width 16 height 16
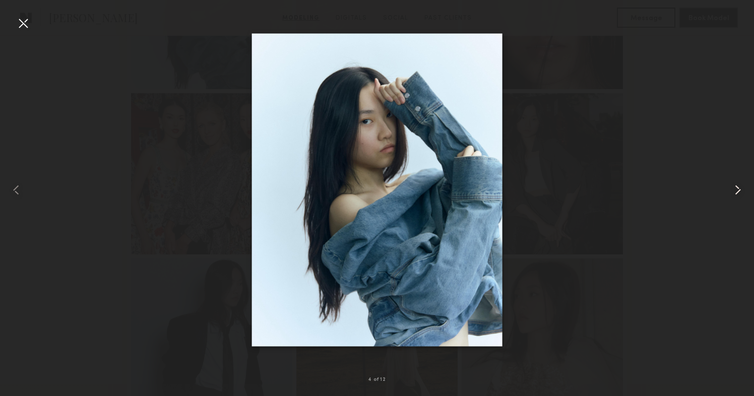
click at [741, 183] on common-icon at bounding box center [737, 190] width 16 height 16
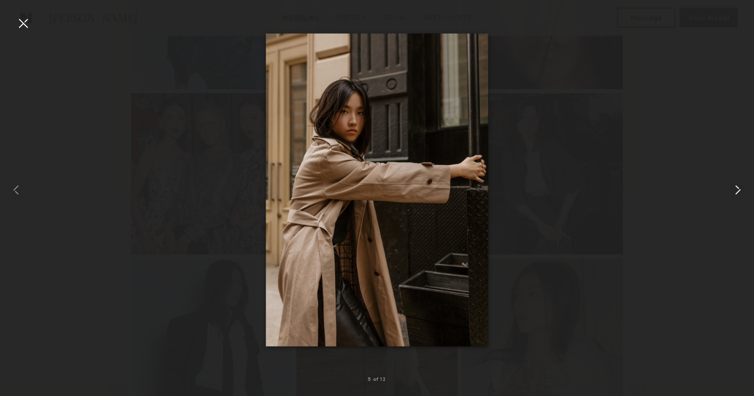
click at [741, 183] on common-icon at bounding box center [737, 190] width 16 height 16
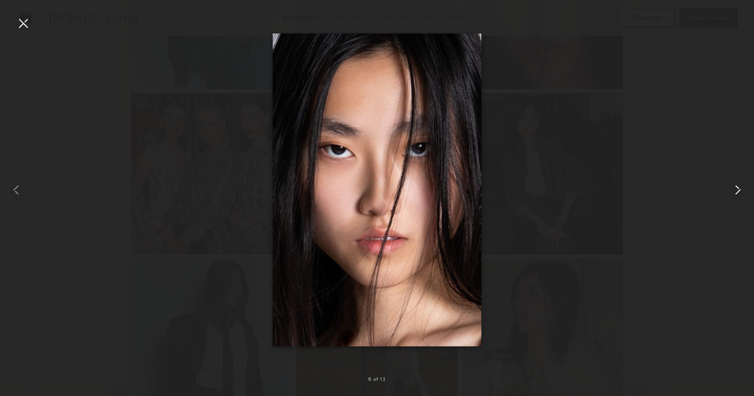
click at [741, 183] on common-icon at bounding box center [737, 190] width 16 height 16
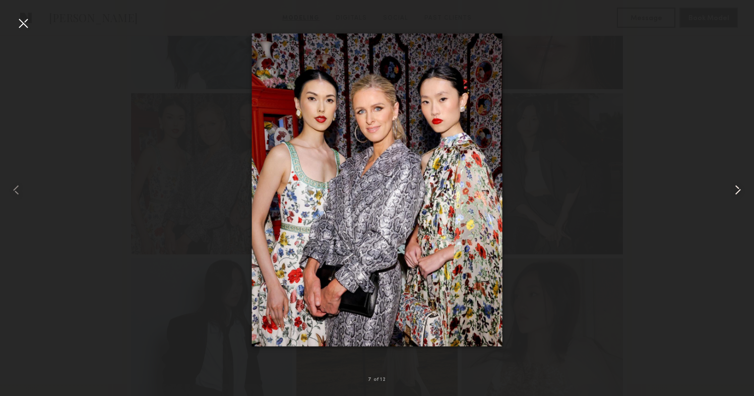
click at [741, 183] on common-icon at bounding box center [737, 190] width 16 height 16
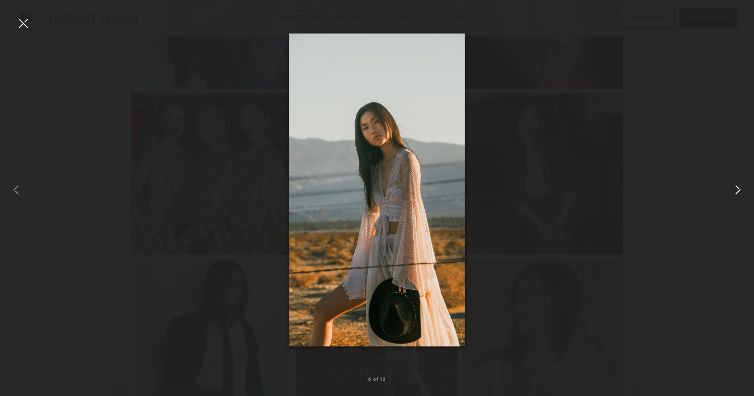
click at [741, 183] on common-icon at bounding box center [737, 190] width 16 height 16
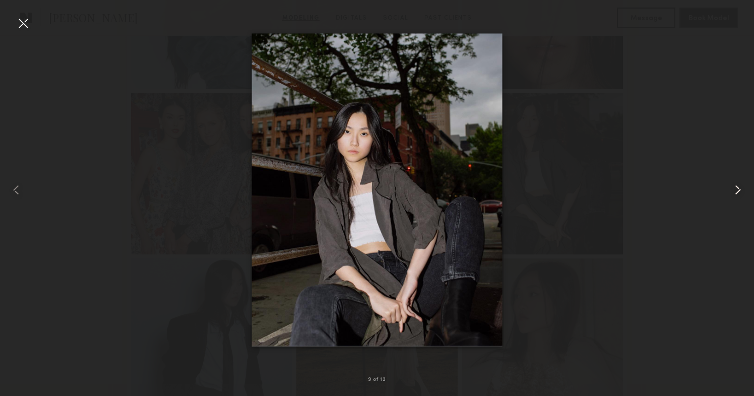
click at [741, 183] on common-icon at bounding box center [737, 190] width 16 height 16
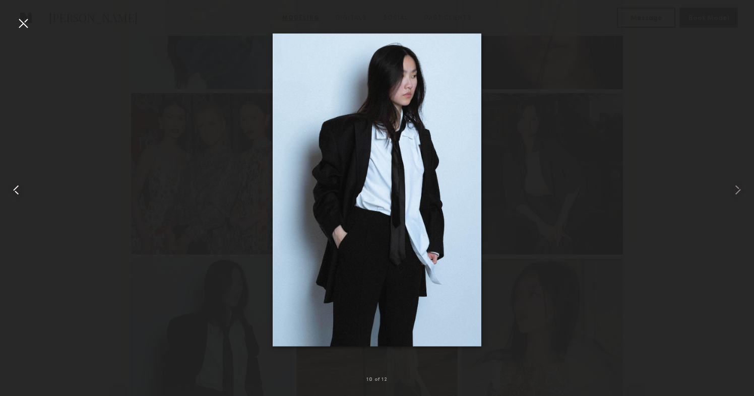
click at [13, 194] on common-icon at bounding box center [16, 190] width 16 height 16
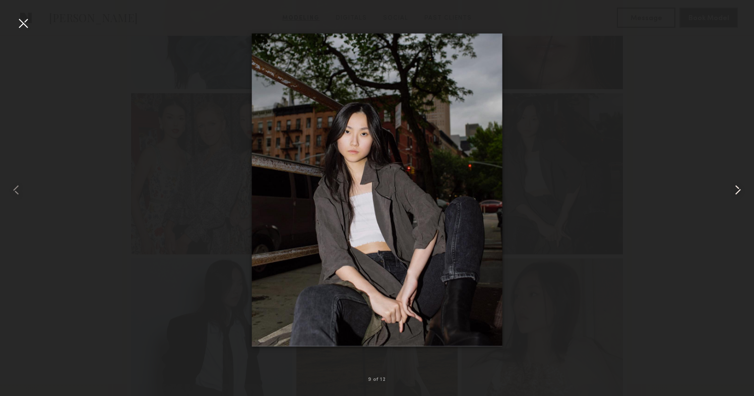
click at [742, 190] on common-icon at bounding box center [737, 190] width 16 height 16
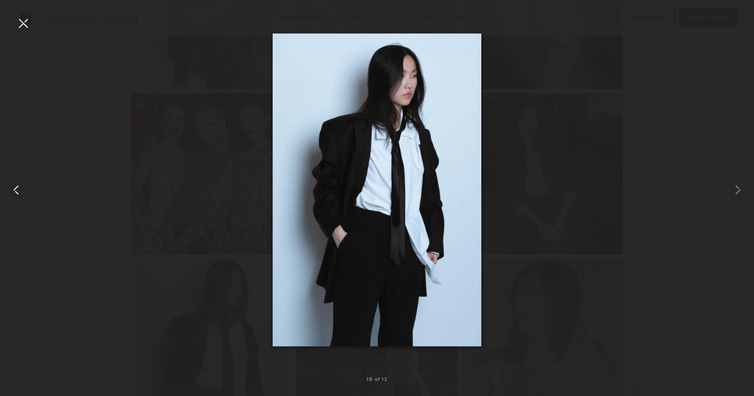
click at [19, 191] on common-icon at bounding box center [16, 190] width 16 height 16
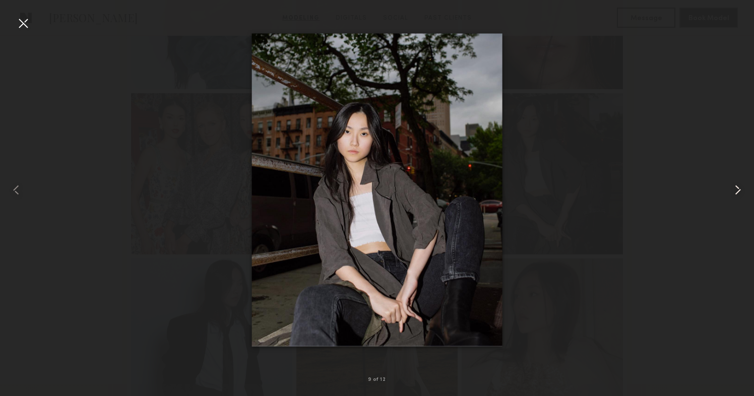
click at [736, 193] on common-icon at bounding box center [737, 190] width 16 height 16
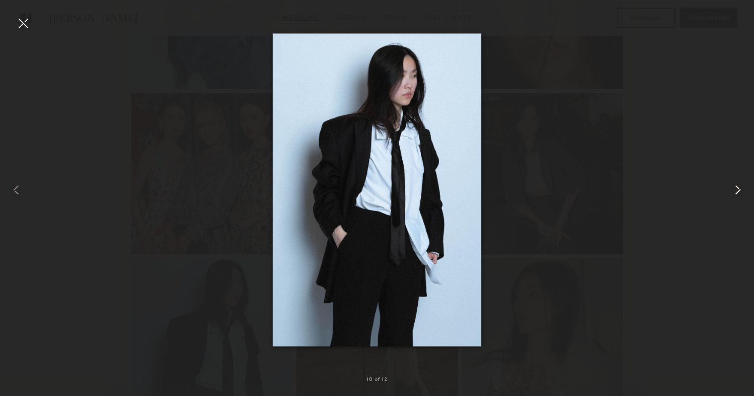
click at [736, 193] on common-icon at bounding box center [737, 190] width 16 height 16
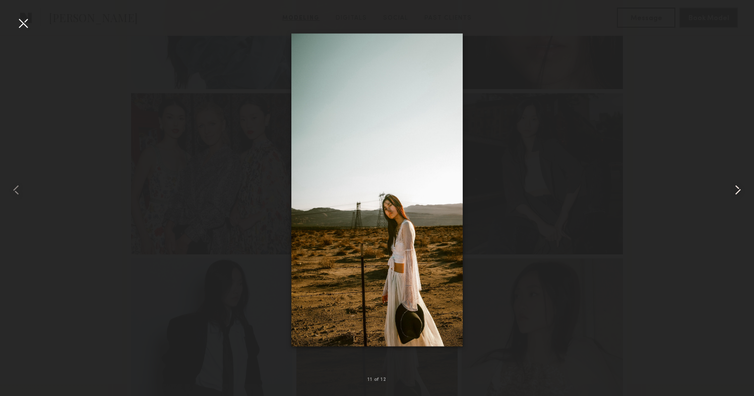
click at [736, 193] on common-icon at bounding box center [737, 190] width 16 height 16
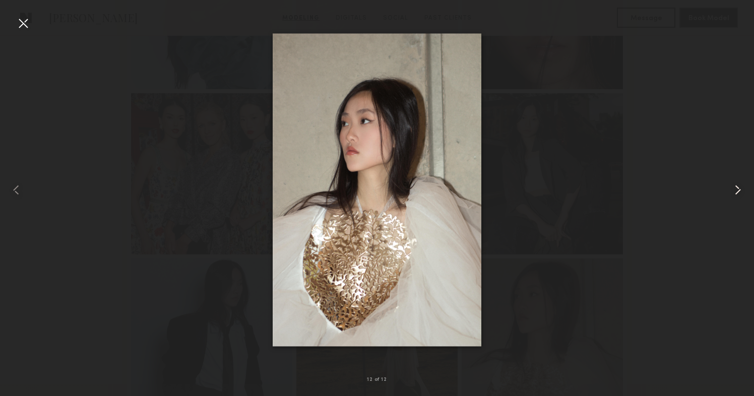
click at [736, 193] on common-icon at bounding box center [737, 190] width 16 height 16
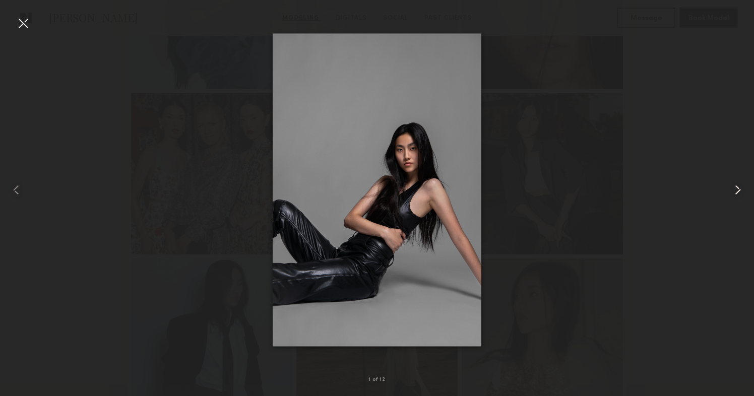
click at [736, 193] on common-icon at bounding box center [737, 190] width 16 height 16
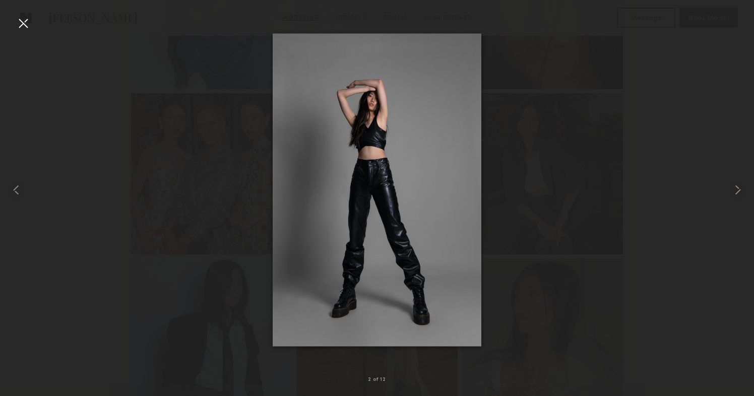
click at [639, 179] on div at bounding box center [377, 190] width 754 height 348
click at [17, 27] on div at bounding box center [23, 23] width 16 height 16
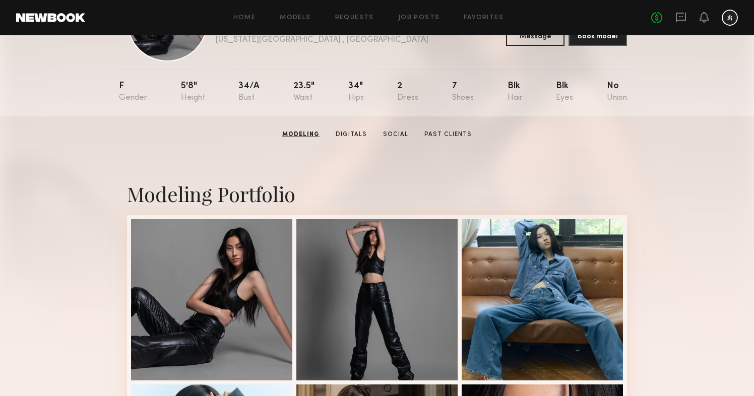
scroll to position [0, 0]
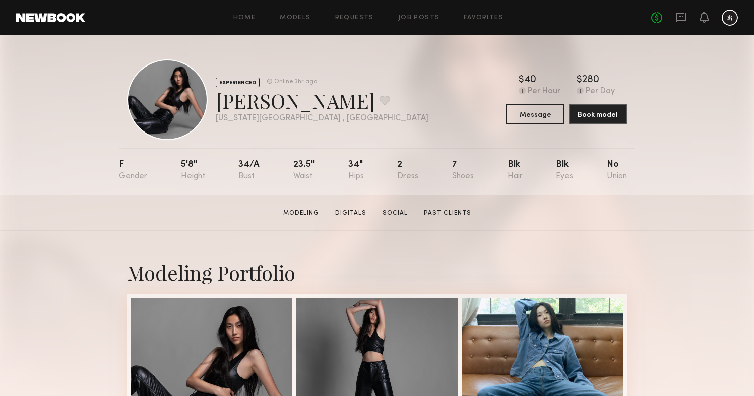
click at [178, 105] on div at bounding box center [167, 99] width 81 height 81
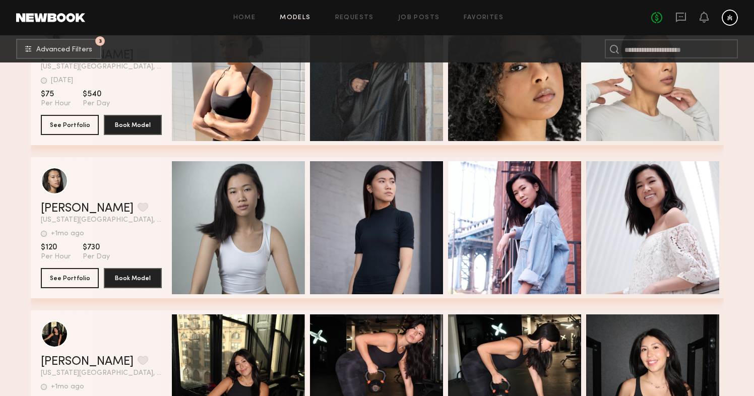
scroll to position [43892, 0]
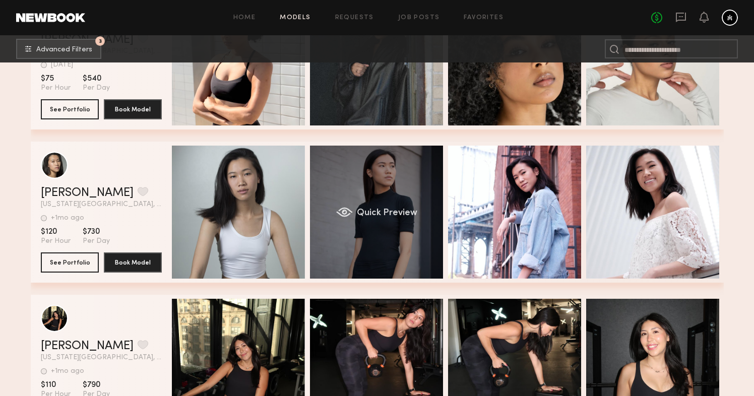
click at [360, 190] on div "Quick Preview" at bounding box center [376, 212] width 133 height 133
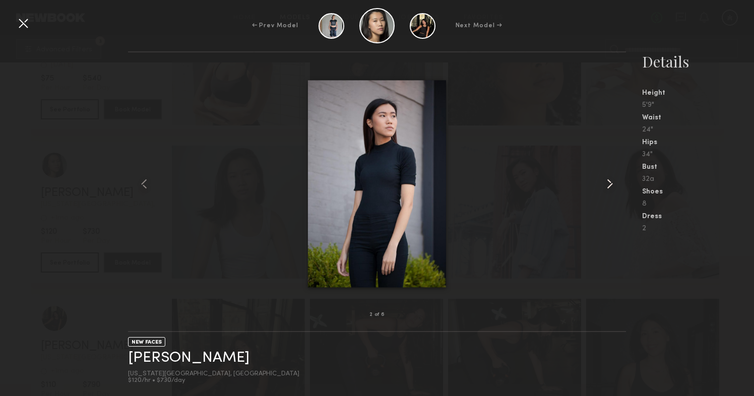
click at [611, 181] on common-icon at bounding box center [609, 184] width 16 height 16
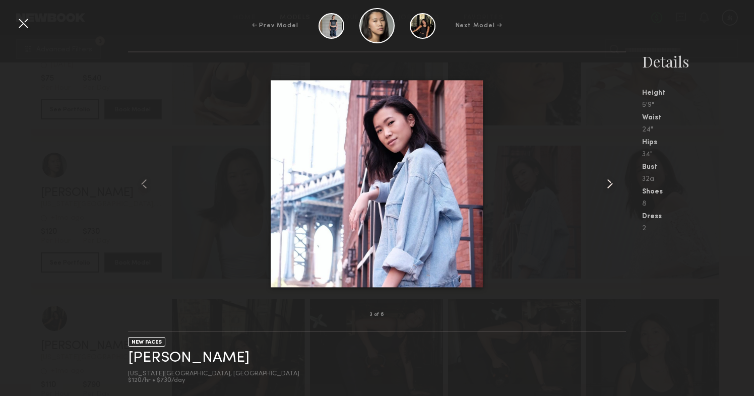
click at [611, 181] on common-icon at bounding box center [609, 184] width 16 height 16
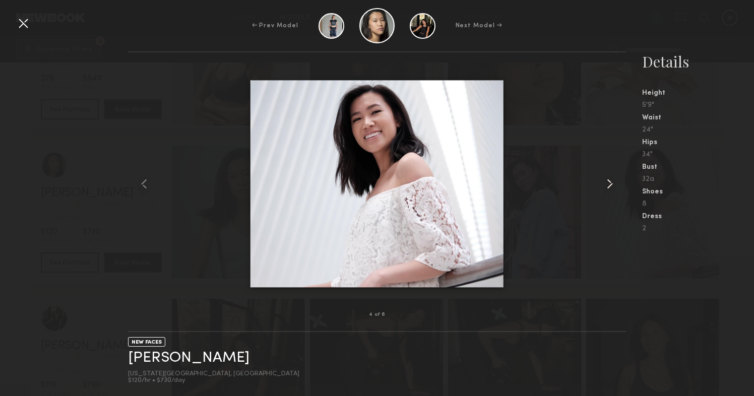
click at [611, 181] on common-icon at bounding box center [609, 184] width 16 height 16
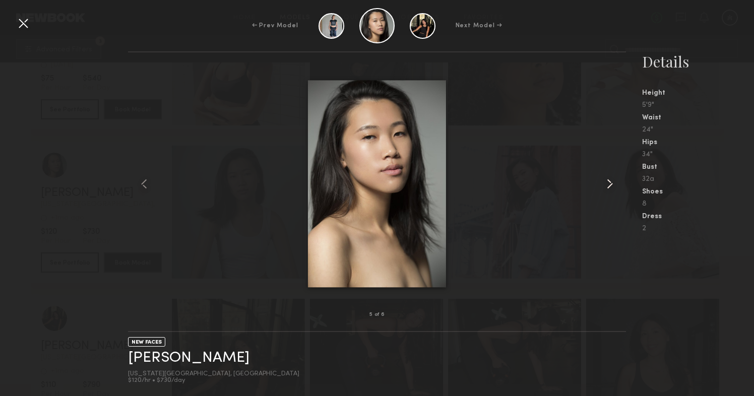
click at [611, 181] on common-icon at bounding box center [609, 184] width 16 height 16
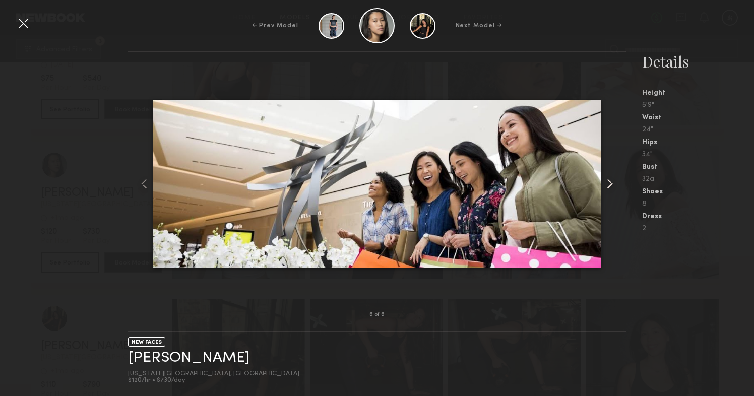
click at [611, 181] on common-icon at bounding box center [609, 184] width 16 height 16
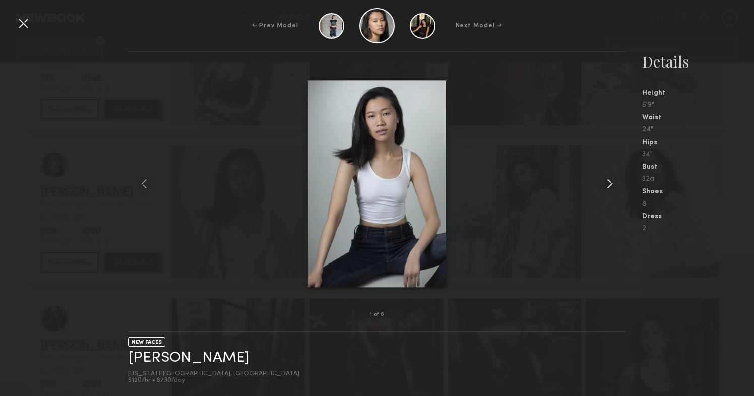
click at [611, 181] on common-icon at bounding box center [609, 184] width 16 height 16
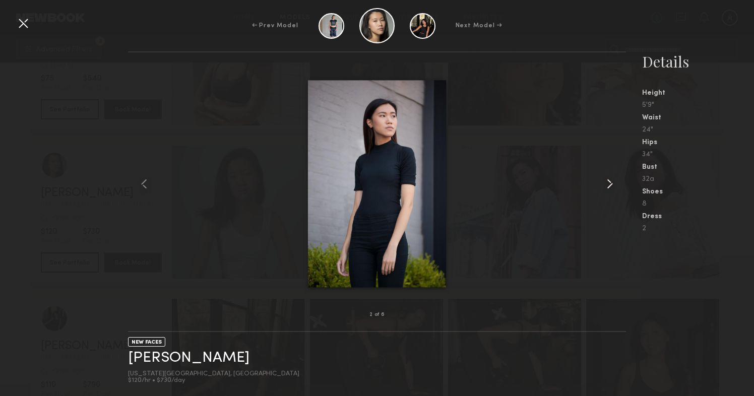
click at [611, 181] on common-icon at bounding box center [609, 184] width 16 height 16
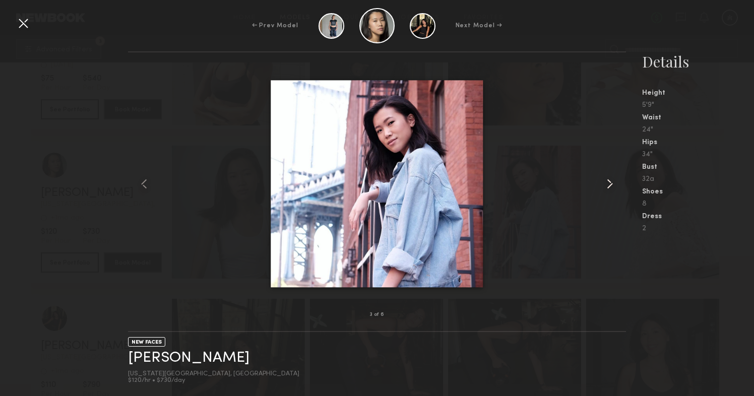
click at [611, 181] on common-icon at bounding box center [609, 184] width 16 height 16
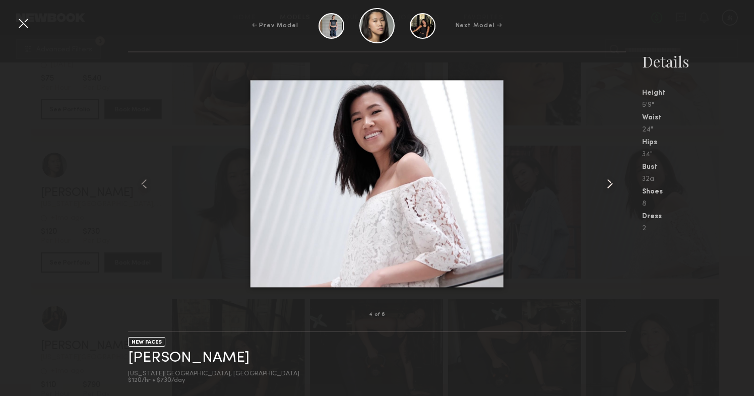
click at [611, 181] on common-icon at bounding box center [609, 184] width 16 height 16
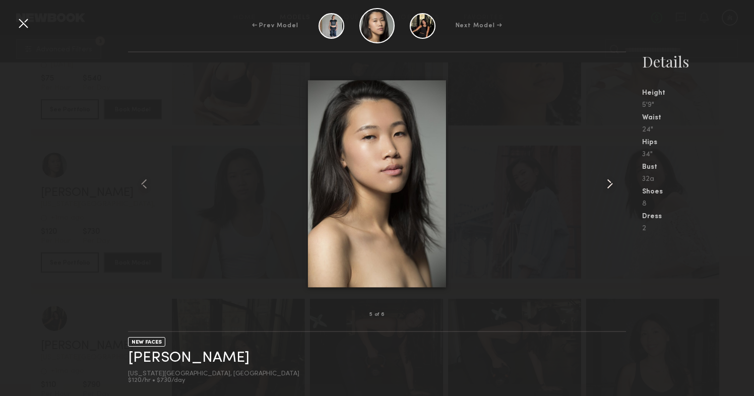
click at [611, 181] on common-icon at bounding box center [609, 184] width 16 height 16
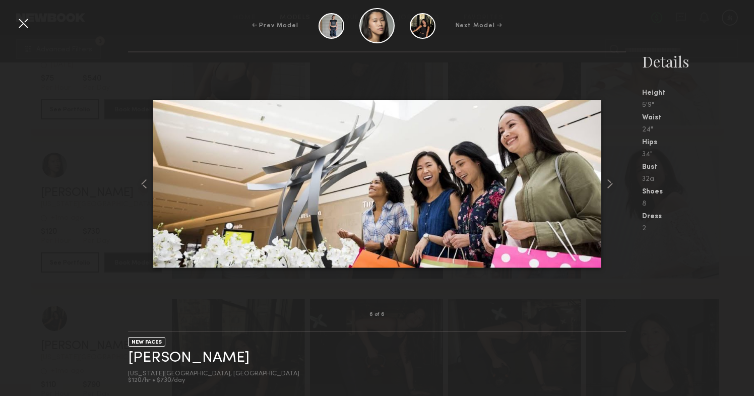
click at [24, 26] on div at bounding box center [23, 23] width 16 height 16
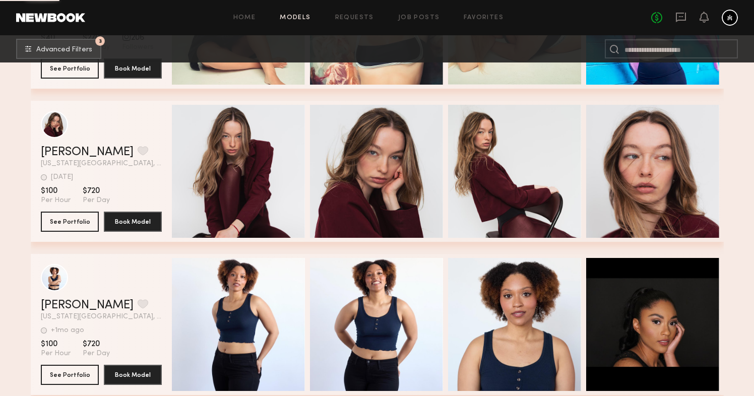
scroll to position [45448, 0]
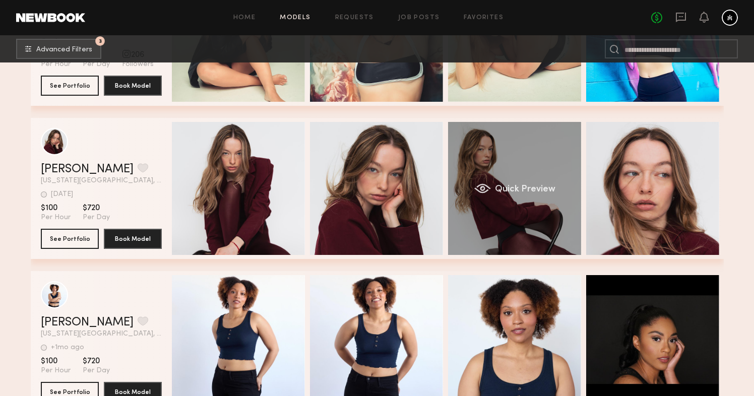
click at [526, 219] on div "Quick Preview" at bounding box center [514, 188] width 133 height 133
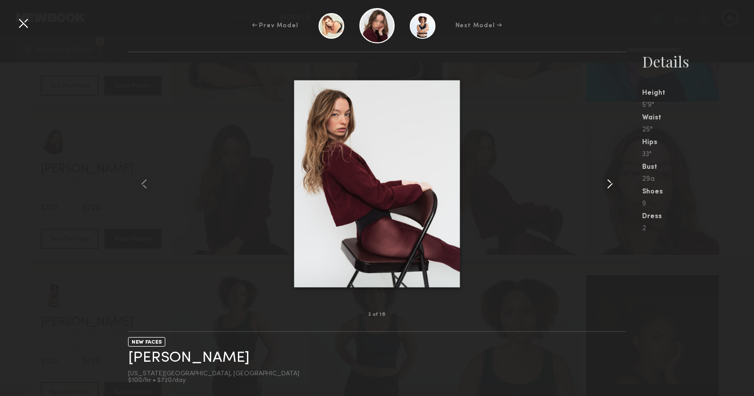
click at [610, 186] on common-icon at bounding box center [609, 184] width 16 height 16
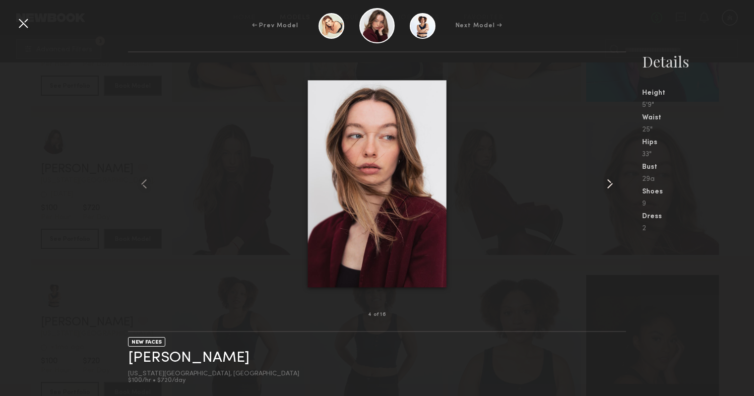
click at [610, 186] on common-icon at bounding box center [609, 184] width 16 height 16
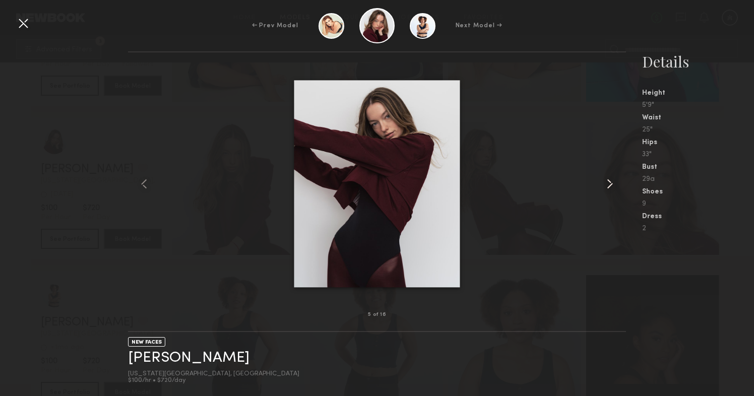
click at [609, 186] on common-icon at bounding box center [609, 184] width 16 height 16
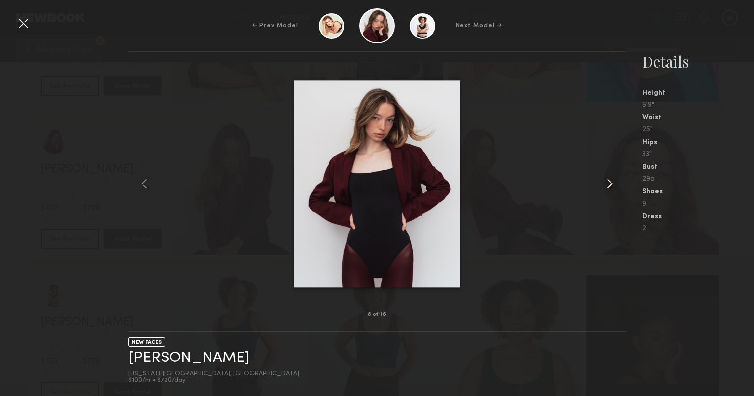
click at [609, 186] on common-icon at bounding box center [609, 184] width 16 height 16
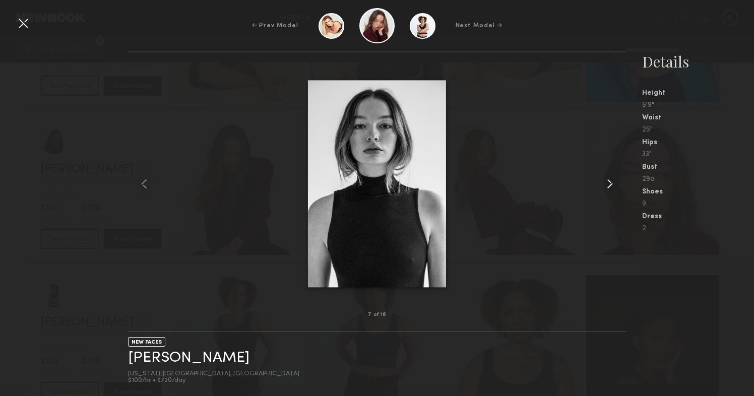
click at [609, 186] on common-icon at bounding box center [609, 184] width 16 height 16
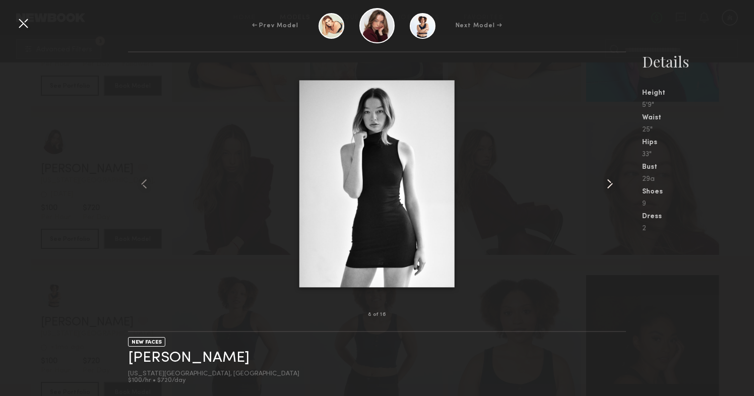
click at [609, 186] on common-icon at bounding box center [609, 184] width 16 height 16
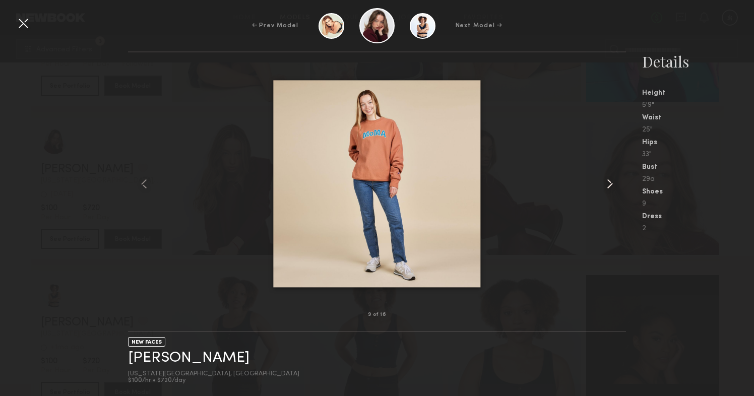
click at [609, 186] on common-icon at bounding box center [609, 184] width 16 height 16
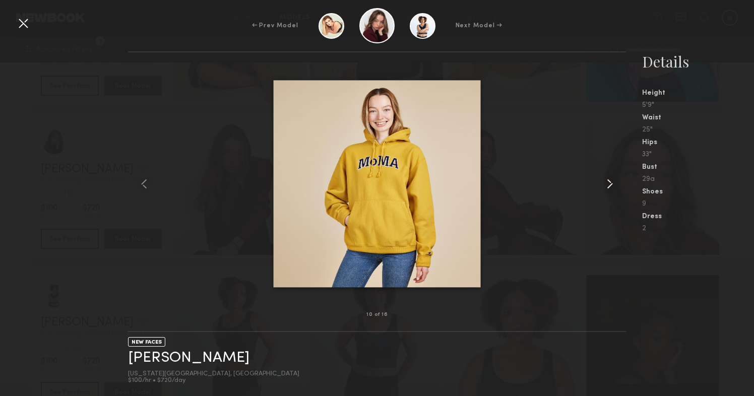
click at [609, 186] on common-icon at bounding box center [609, 184] width 16 height 16
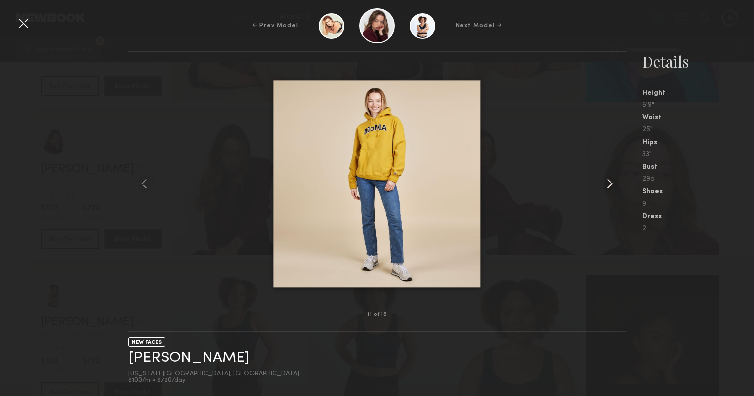
click at [609, 186] on common-icon at bounding box center [609, 184] width 16 height 16
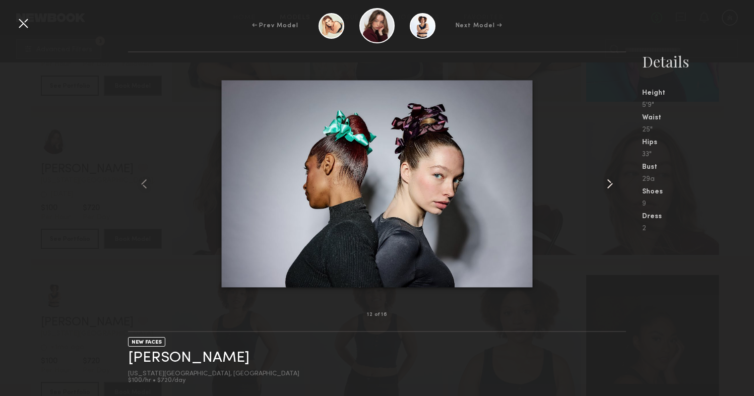
click at [609, 186] on common-icon at bounding box center [609, 184] width 16 height 16
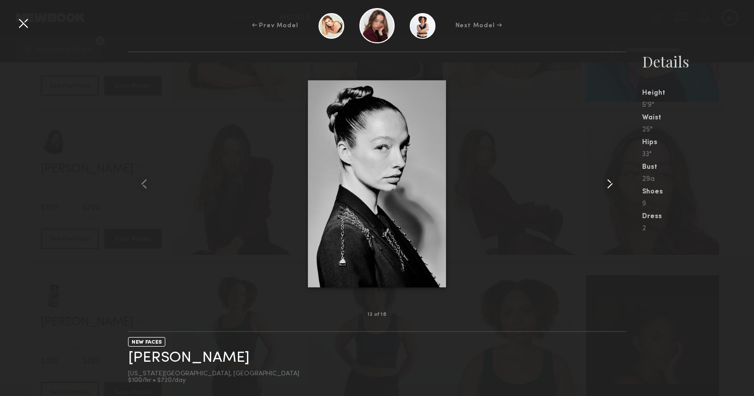
click at [609, 186] on common-icon at bounding box center [609, 184] width 16 height 16
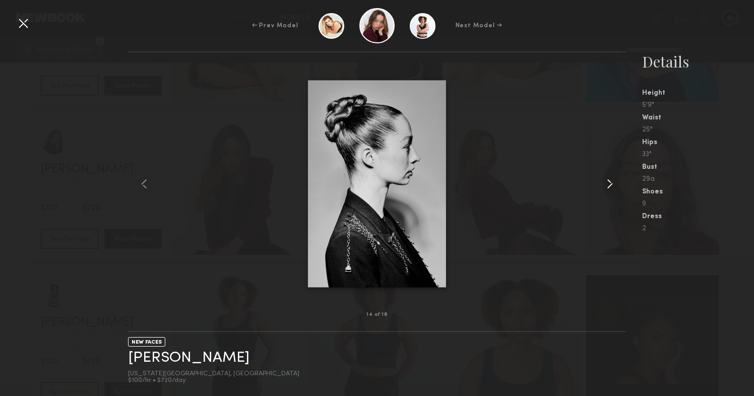
click at [609, 186] on common-icon at bounding box center [609, 184] width 16 height 16
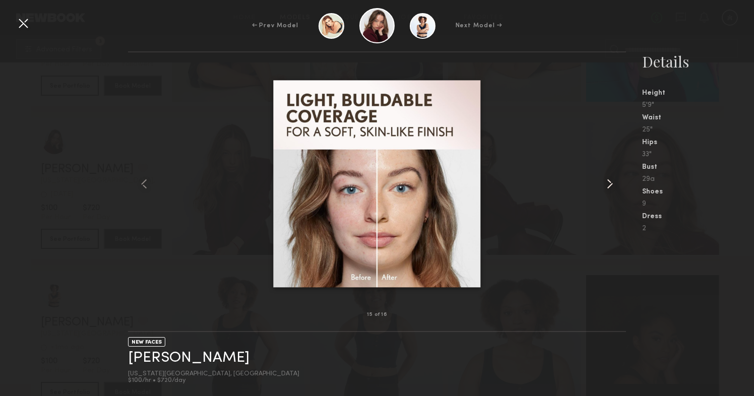
click at [609, 186] on common-icon at bounding box center [609, 184] width 16 height 16
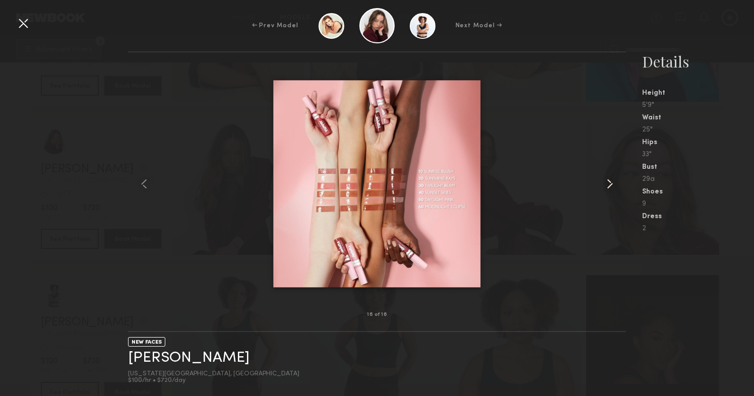
click at [609, 186] on common-icon at bounding box center [609, 184] width 16 height 16
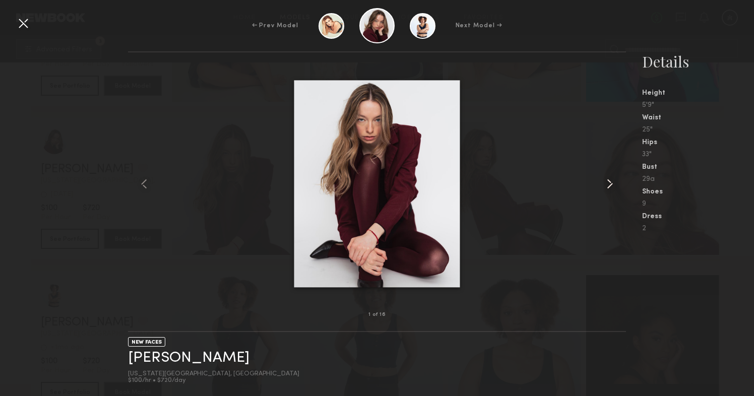
click at [609, 186] on common-icon at bounding box center [609, 184] width 16 height 16
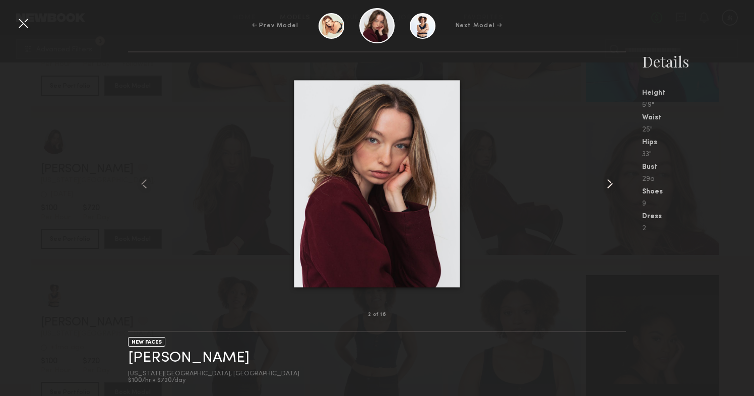
click at [609, 186] on common-icon at bounding box center [609, 184] width 16 height 16
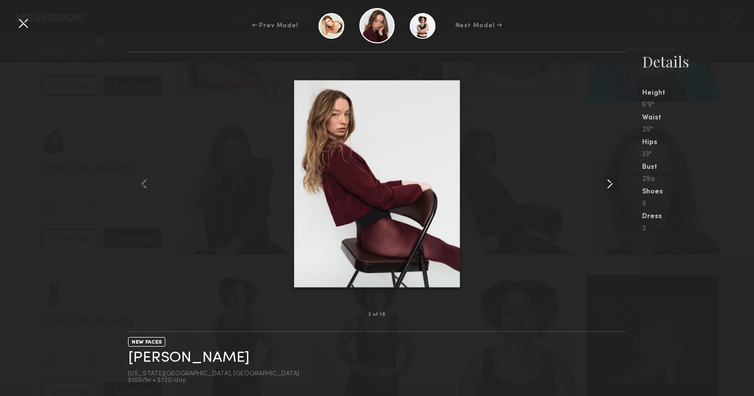
click at [609, 186] on common-icon at bounding box center [609, 184] width 16 height 16
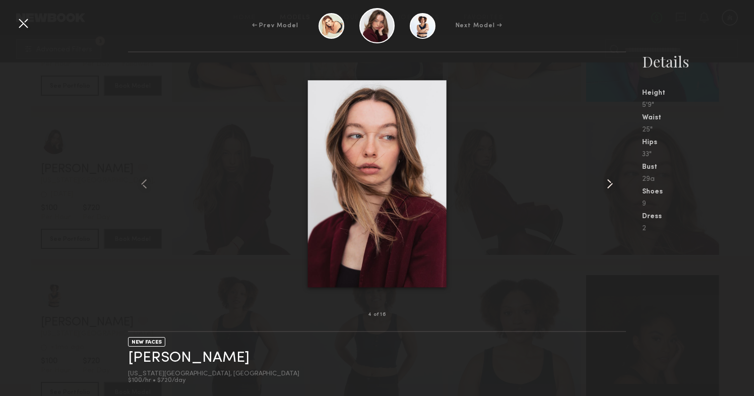
click at [609, 186] on common-icon at bounding box center [609, 184] width 16 height 16
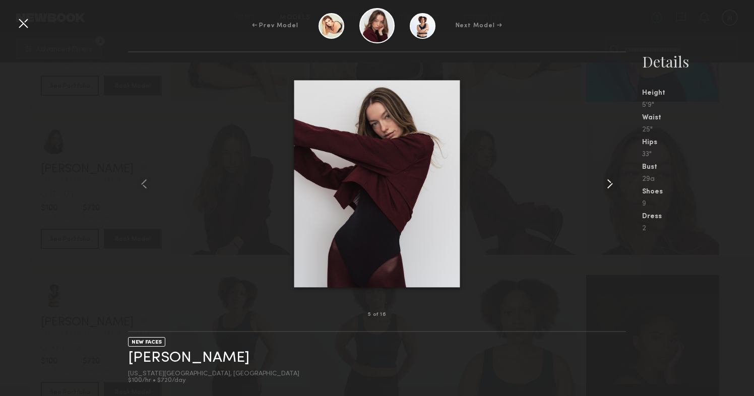
scroll to position [45412, 0]
click at [26, 25] on div at bounding box center [23, 23] width 16 height 16
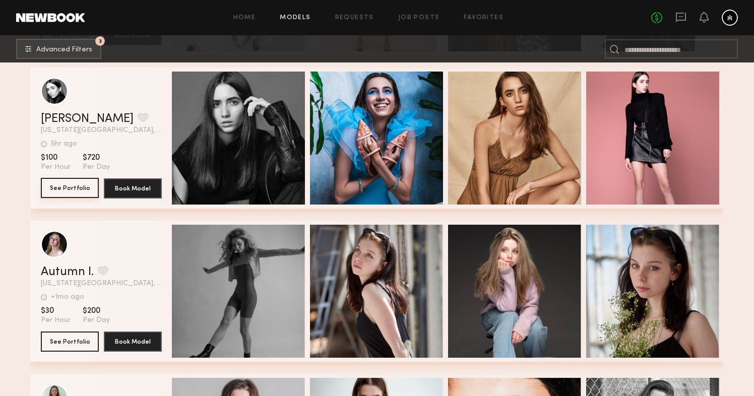
scroll to position [48715, 0]
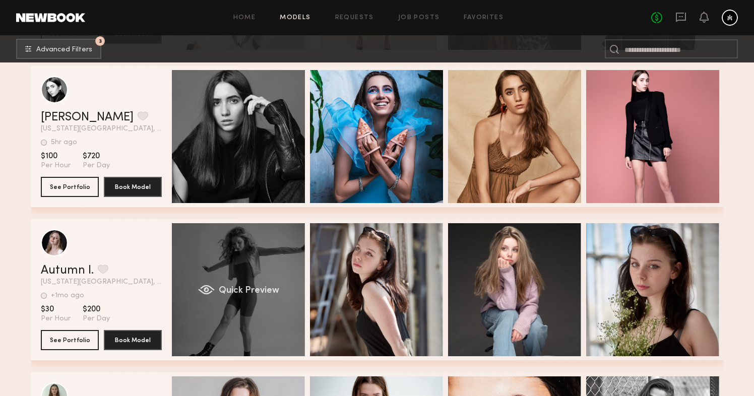
click at [212, 273] on div "Quick Preview" at bounding box center [238, 289] width 133 height 133
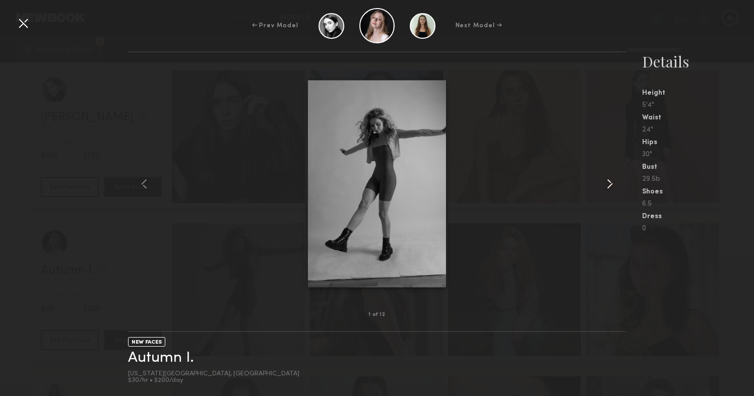
click at [612, 185] on common-icon at bounding box center [609, 184] width 16 height 16
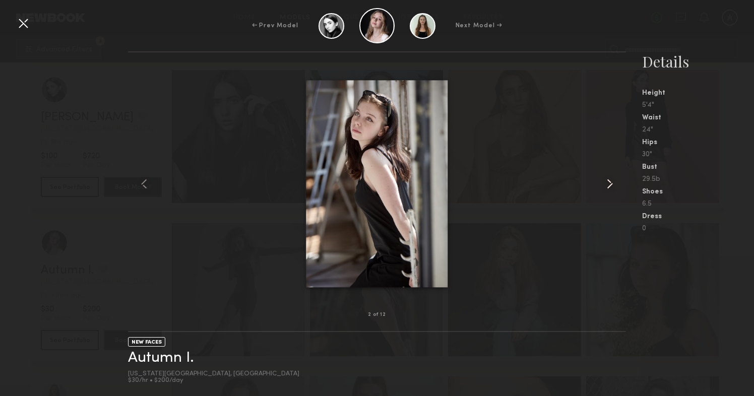
click at [612, 185] on common-icon at bounding box center [609, 184] width 16 height 16
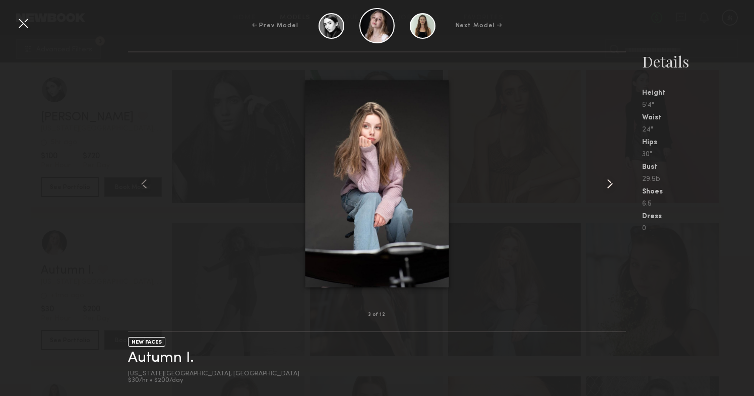
click at [612, 185] on common-icon at bounding box center [609, 184] width 16 height 16
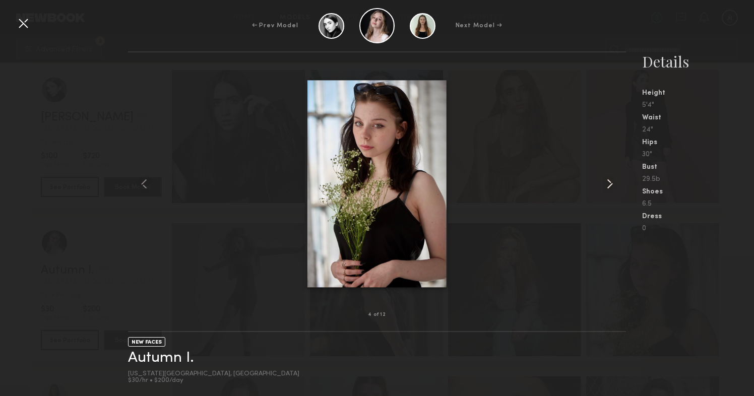
click at [612, 185] on common-icon at bounding box center [609, 184] width 16 height 16
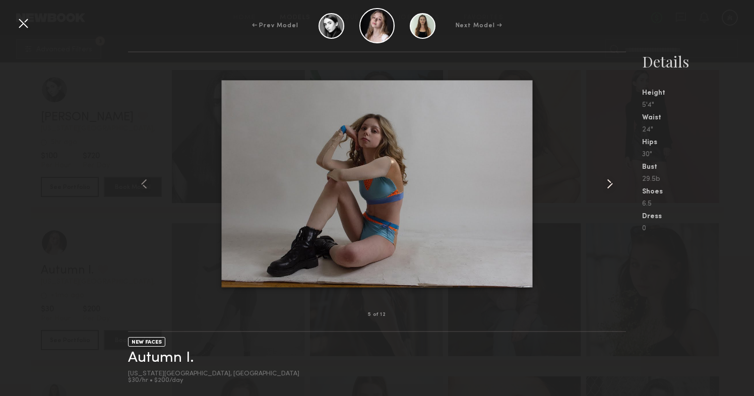
click at [612, 185] on common-icon at bounding box center [609, 184] width 16 height 16
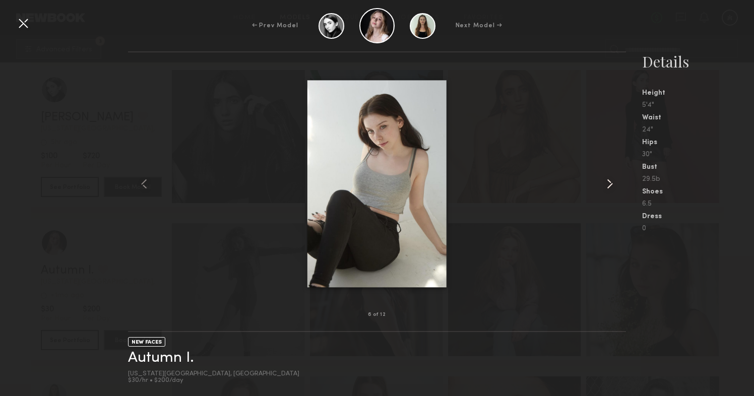
click at [612, 185] on common-icon at bounding box center [609, 184] width 16 height 16
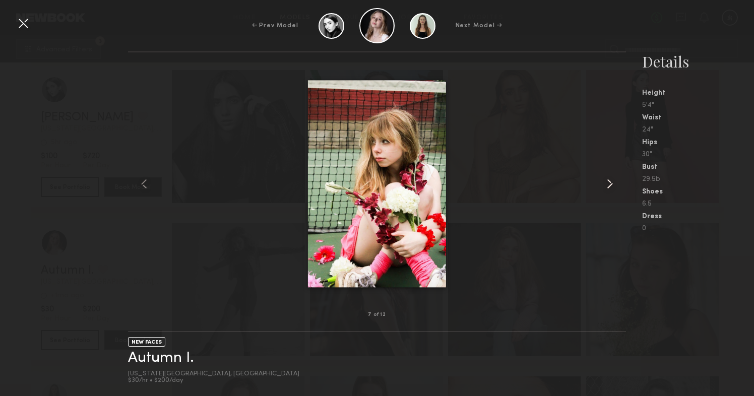
click at [612, 185] on common-icon at bounding box center [609, 184] width 16 height 16
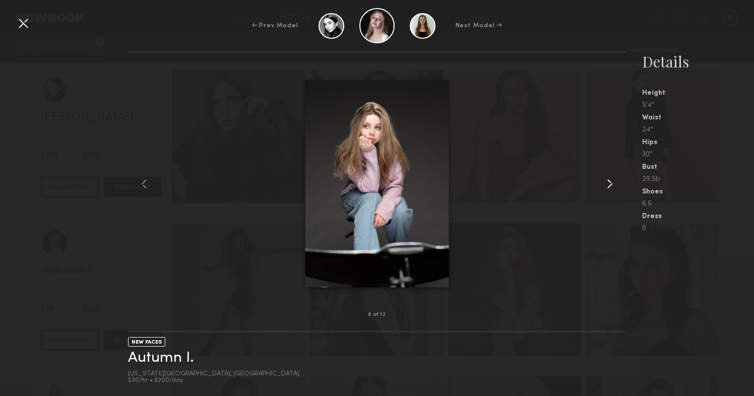
click at [612, 185] on common-icon at bounding box center [609, 184] width 16 height 16
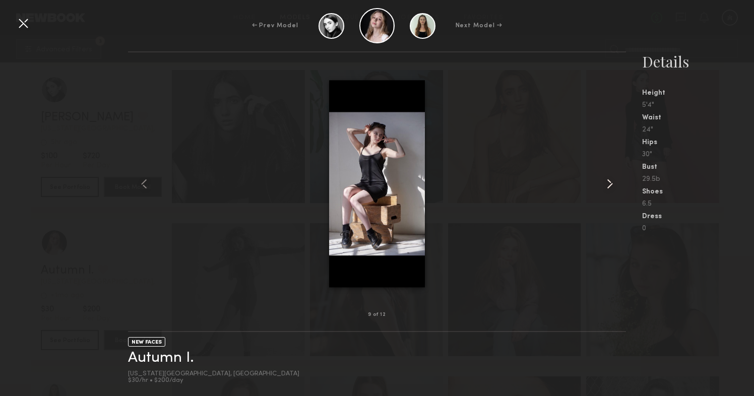
click at [612, 185] on common-icon at bounding box center [609, 184] width 16 height 16
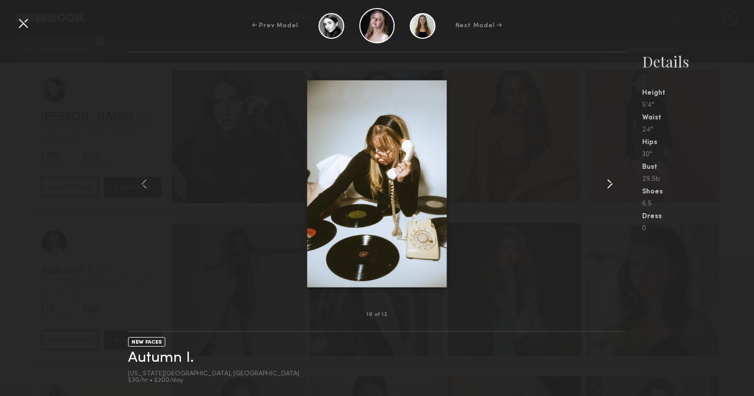
click at [612, 185] on common-icon at bounding box center [609, 184] width 16 height 16
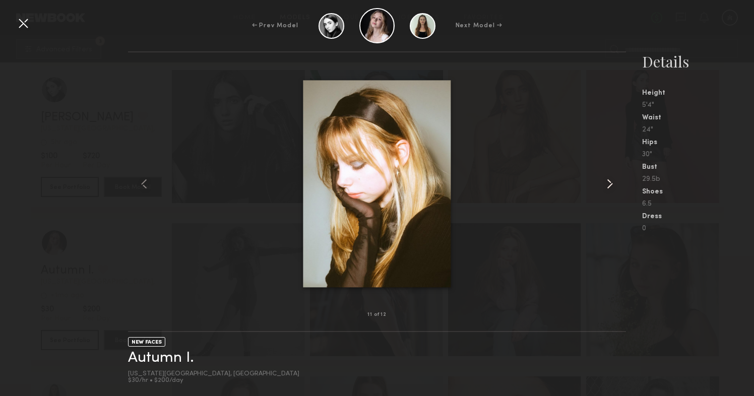
click at [612, 185] on common-icon at bounding box center [609, 184] width 16 height 16
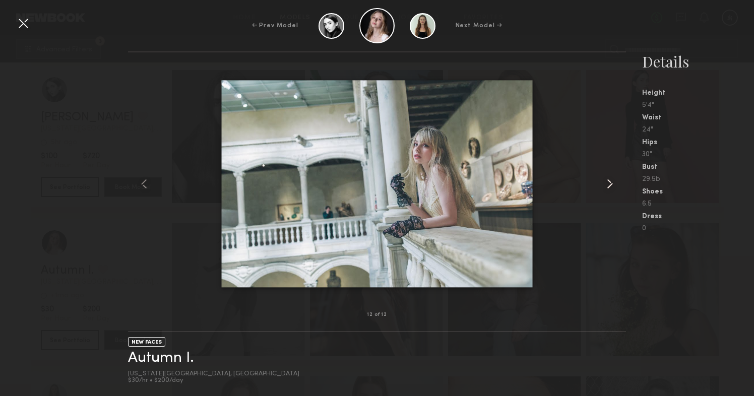
click at [611, 183] on common-icon at bounding box center [609, 184] width 16 height 16
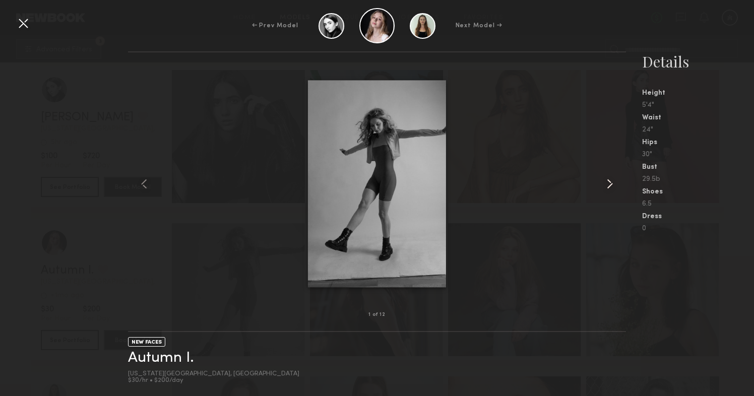
click at [611, 183] on common-icon at bounding box center [609, 184] width 16 height 16
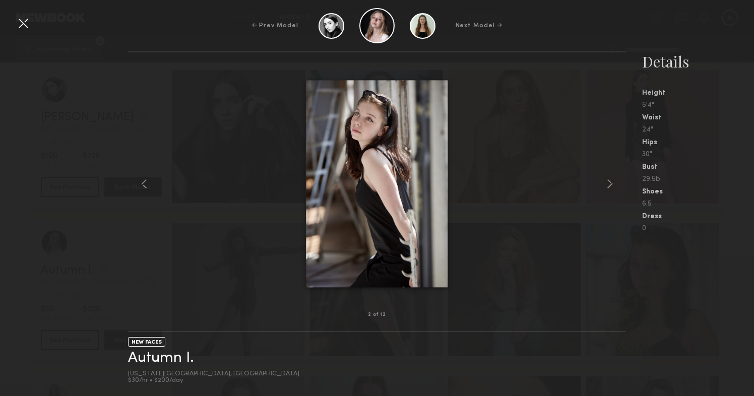
click at [22, 21] on div at bounding box center [23, 23] width 16 height 16
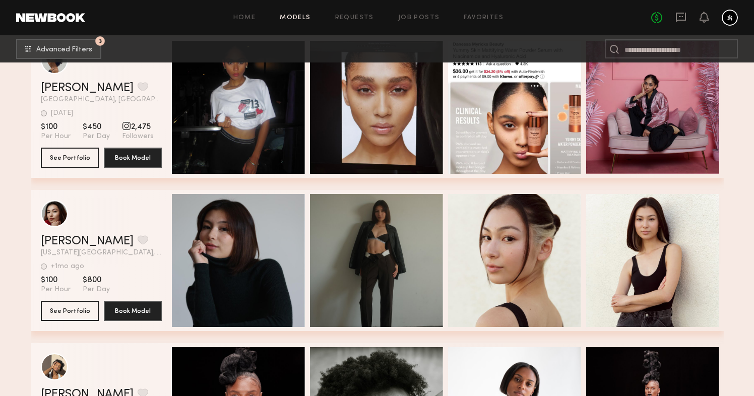
scroll to position [50288, 0]
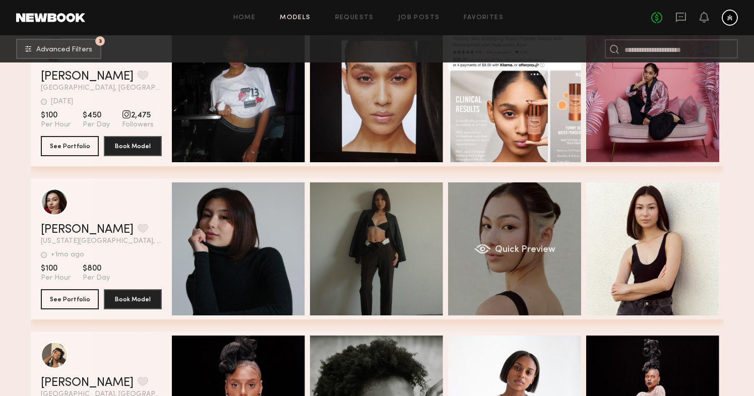
click at [496, 240] on div "Quick Preview" at bounding box center [514, 248] width 133 height 133
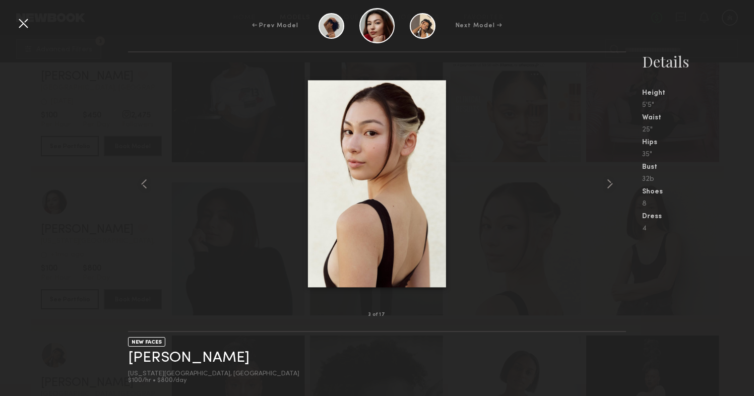
click at [597, 176] on div at bounding box center [376, 184] width 497 height 230
click at [614, 189] on common-icon at bounding box center [609, 184] width 16 height 16
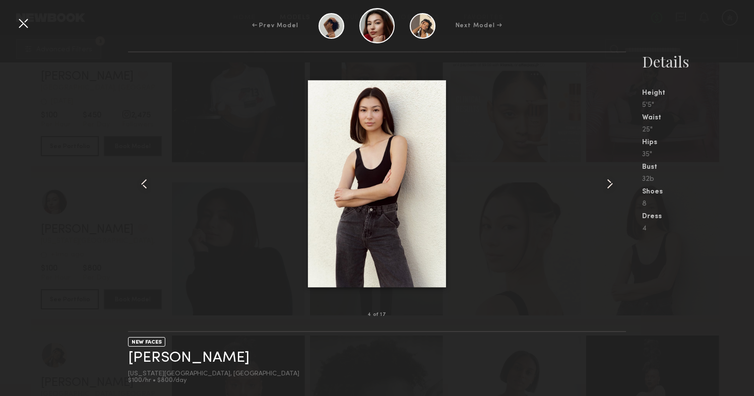
click at [614, 189] on common-icon at bounding box center [609, 184] width 16 height 16
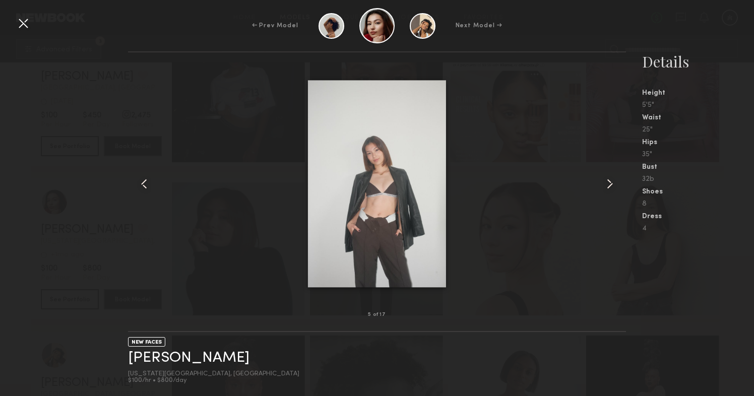
click at [614, 189] on common-icon at bounding box center [609, 184] width 16 height 16
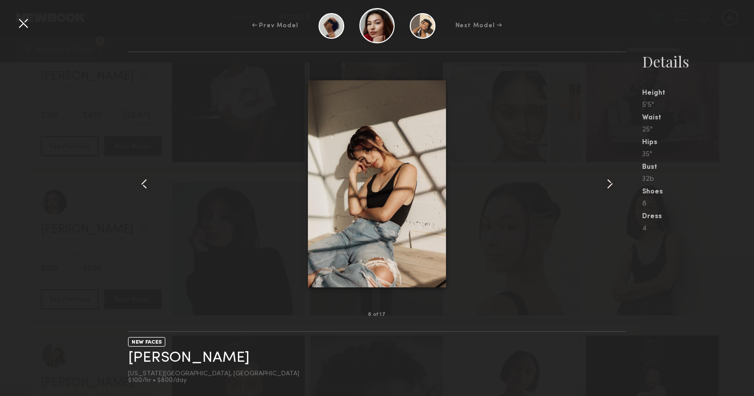
click at [614, 189] on common-icon at bounding box center [609, 184] width 16 height 16
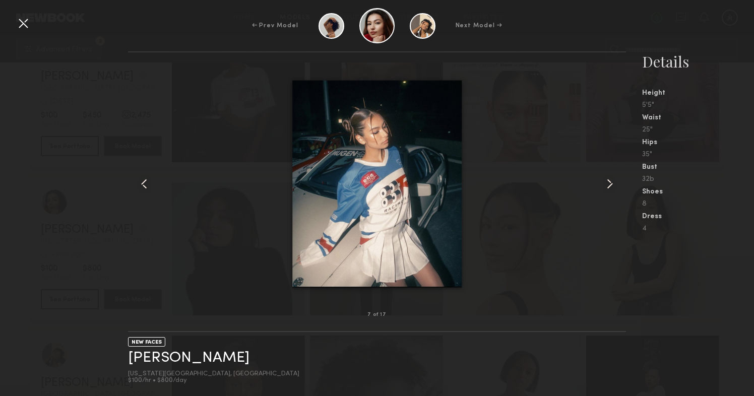
click at [614, 189] on common-icon at bounding box center [609, 184] width 16 height 16
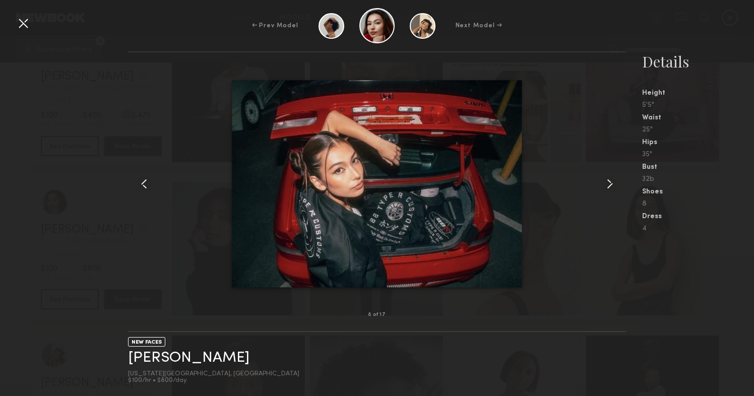
click at [614, 189] on common-icon at bounding box center [609, 184] width 16 height 16
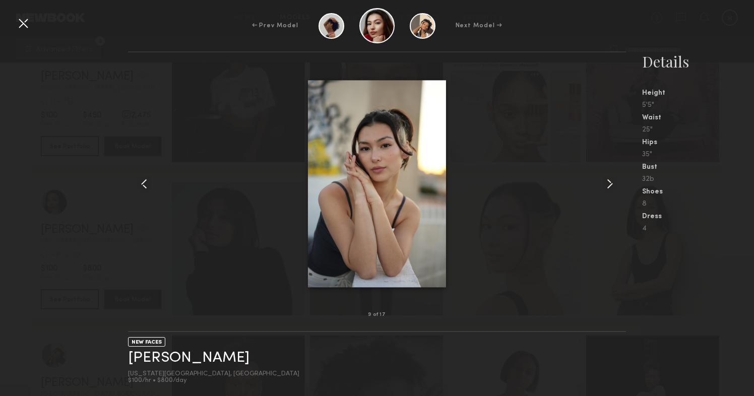
click at [614, 189] on common-icon at bounding box center [609, 184] width 16 height 16
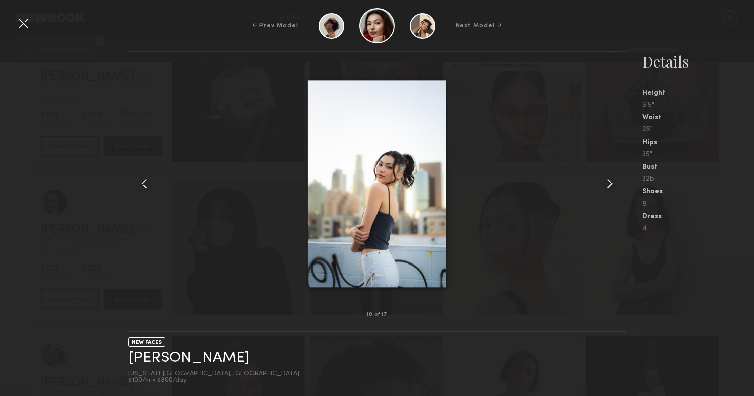
click at [615, 183] on common-icon at bounding box center [609, 184] width 16 height 16
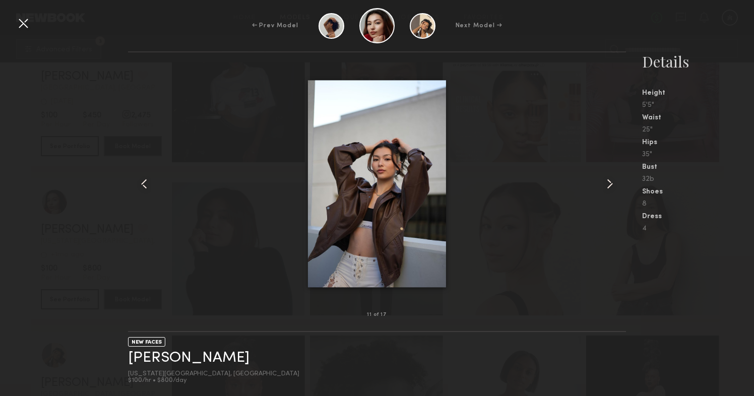
click at [615, 183] on common-icon at bounding box center [609, 184] width 16 height 16
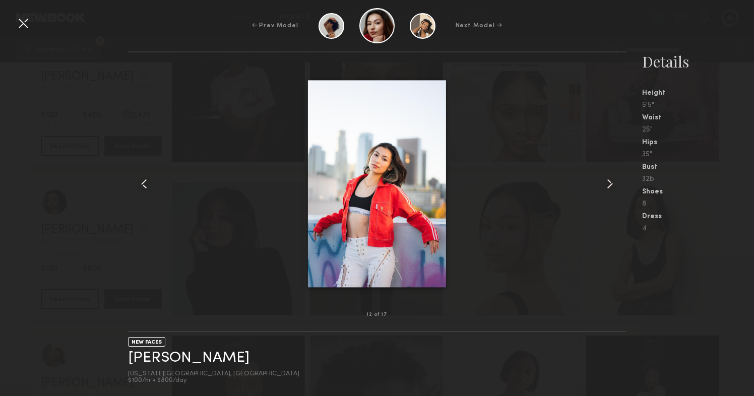
click at [615, 183] on common-icon at bounding box center [609, 184] width 16 height 16
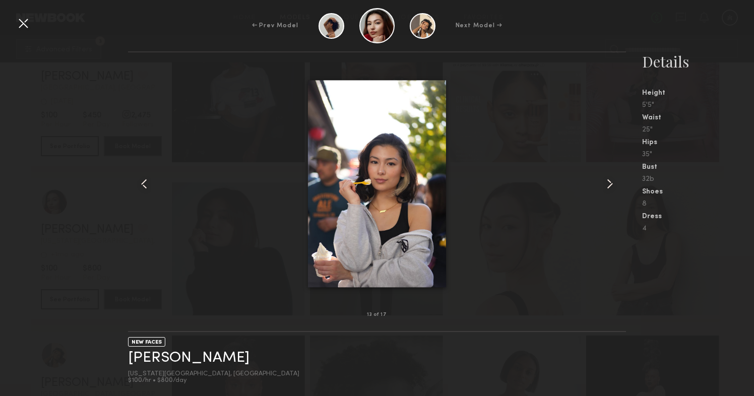
click at [615, 183] on common-icon at bounding box center [609, 184] width 16 height 16
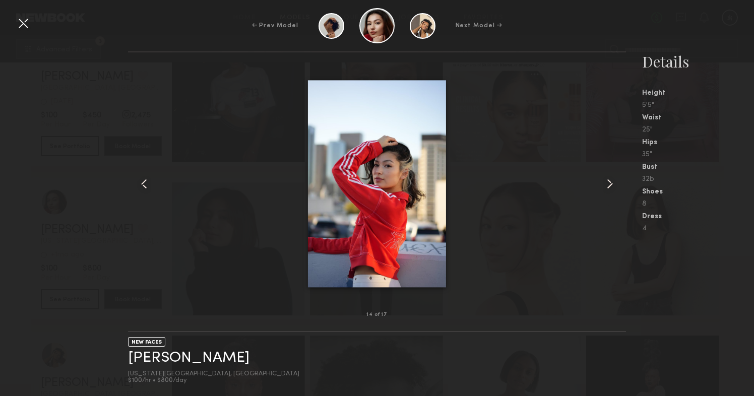
click at [615, 183] on common-icon at bounding box center [609, 184] width 16 height 16
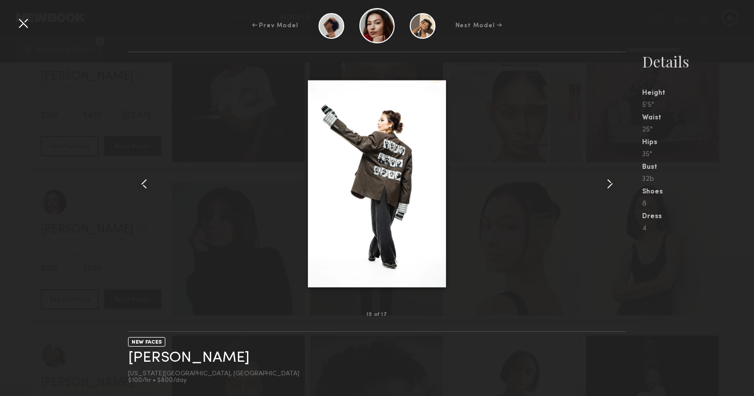
click at [615, 183] on common-icon at bounding box center [609, 184] width 16 height 16
